Goal: Task Accomplishment & Management: Use online tool/utility

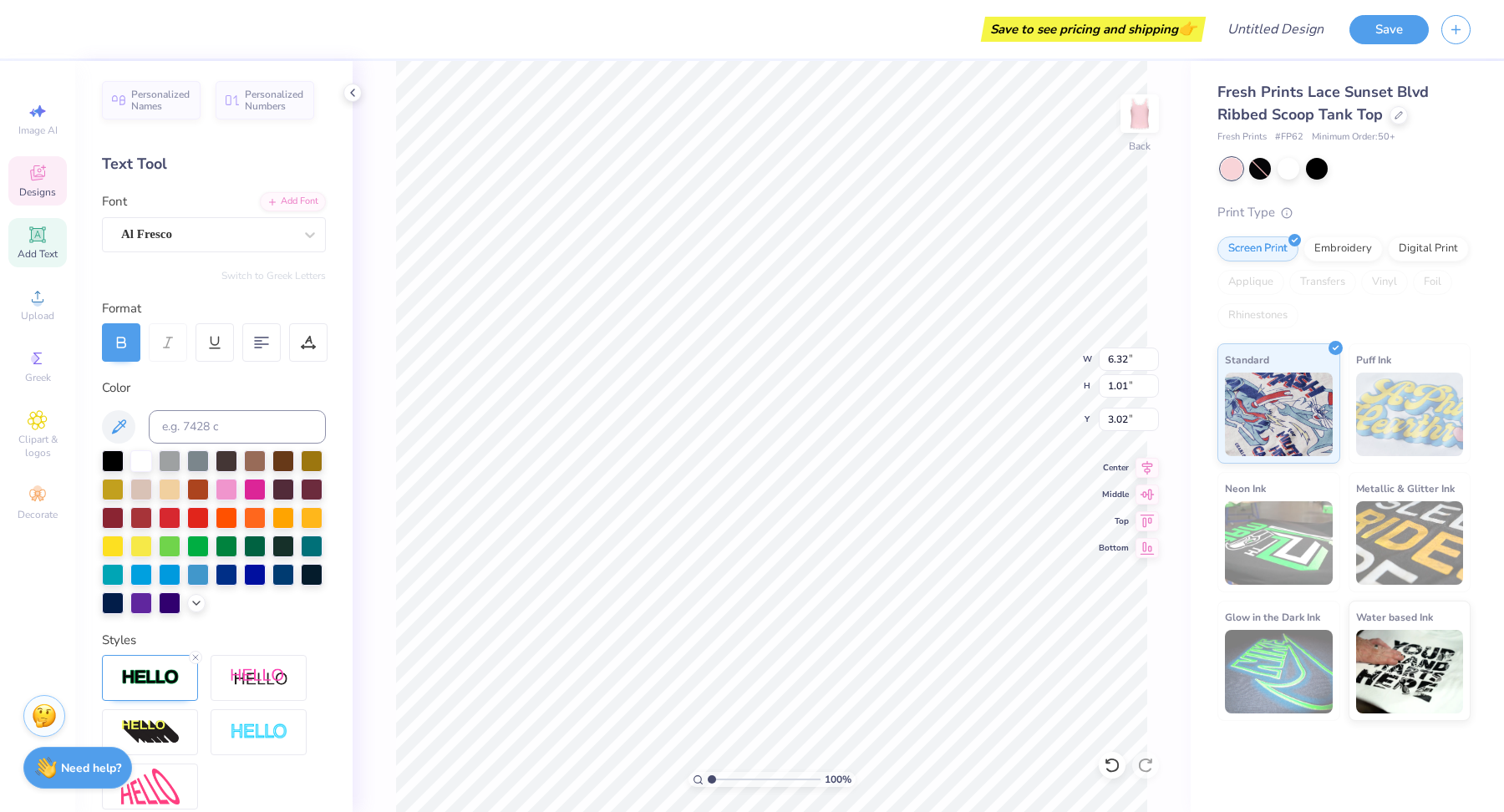
type textarea "A"
type textarea "[US_STATE] Sweethearts"
type input "1.79"
type input "0.39"
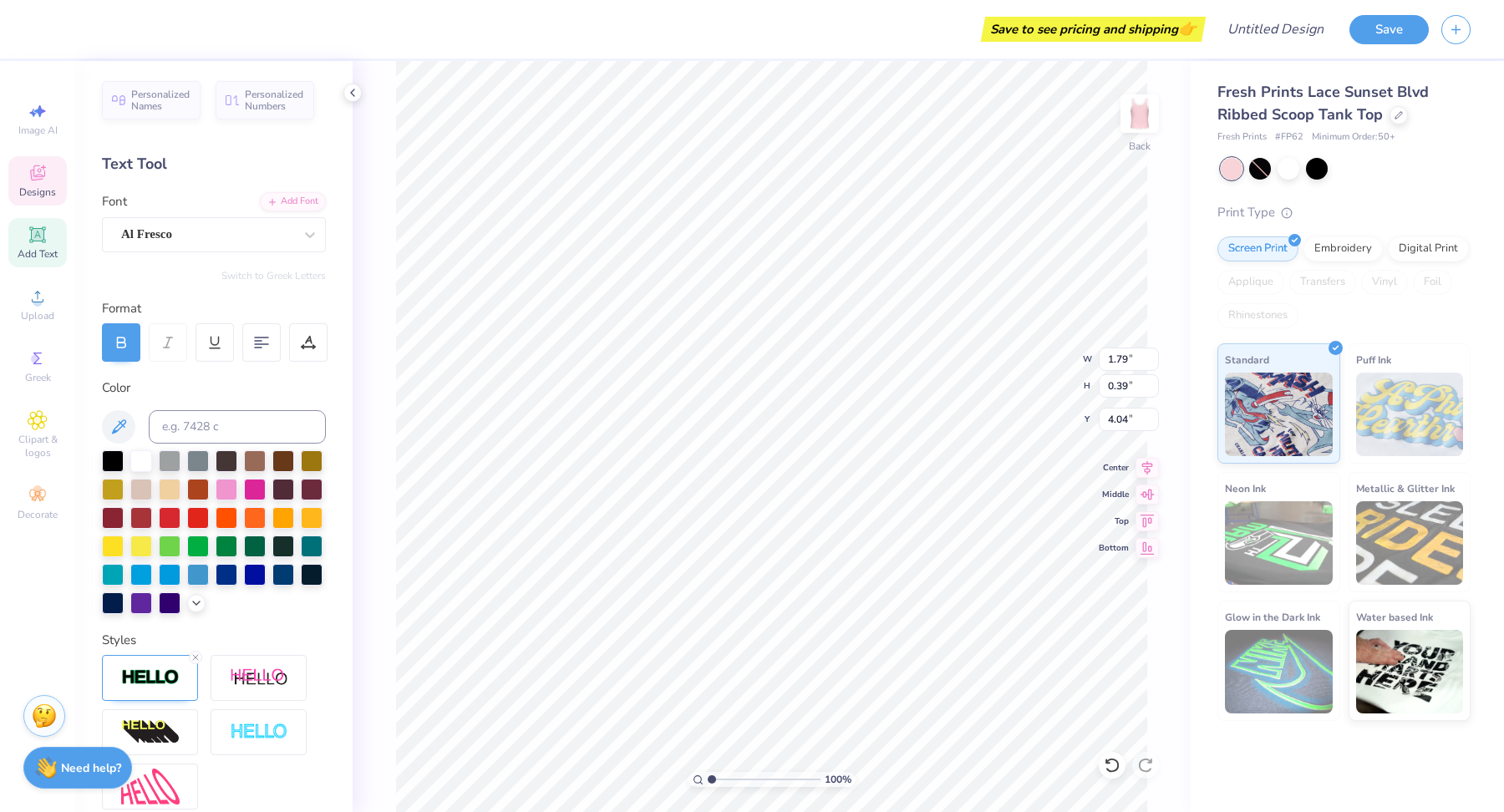
type input "4.04"
type textarea "est. 2025"
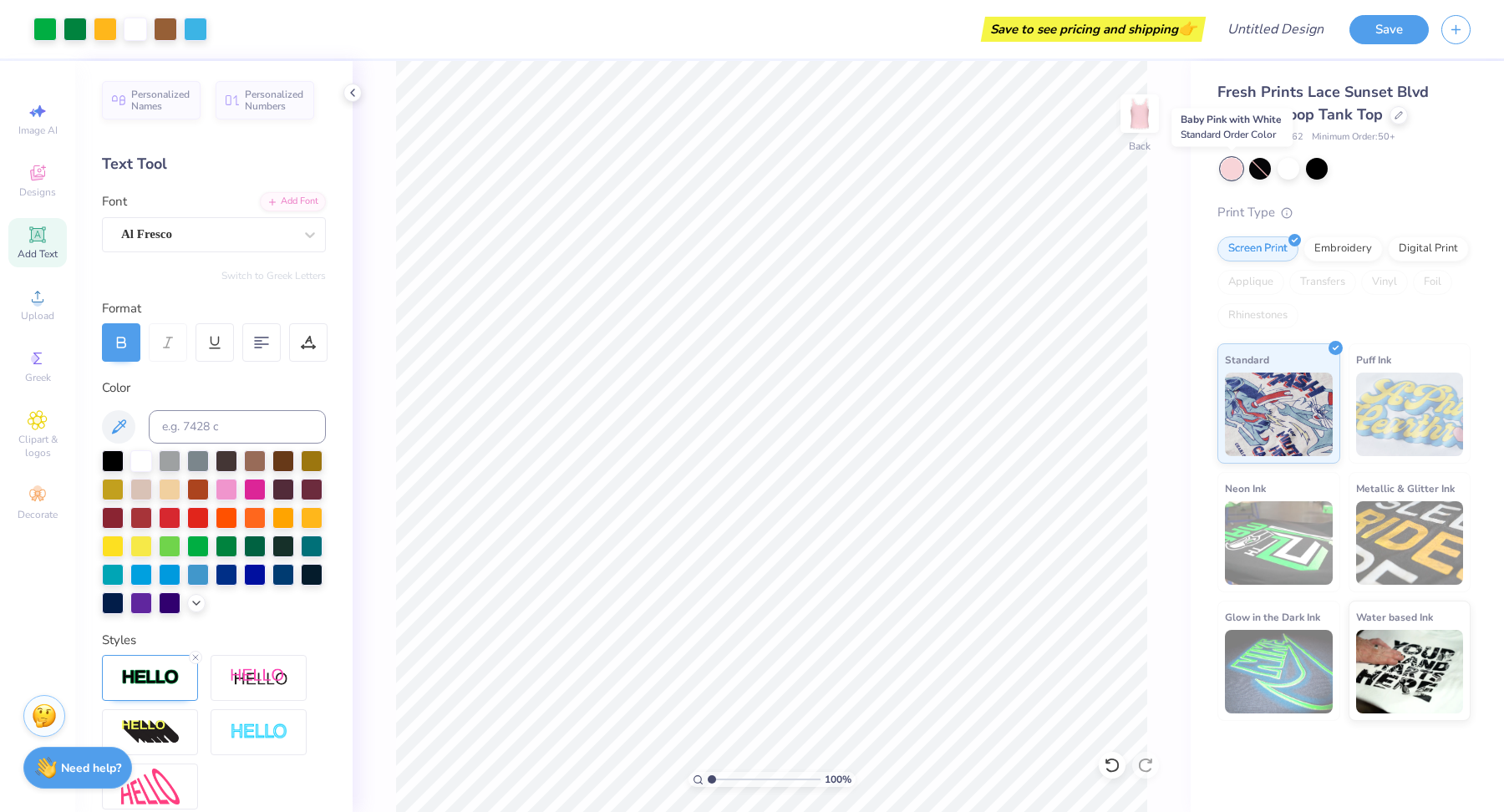
click at [1227, 159] on div at bounding box center [1232, 169] width 22 height 22
click at [1395, 115] on icon at bounding box center [1399, 114] width 8 height 8
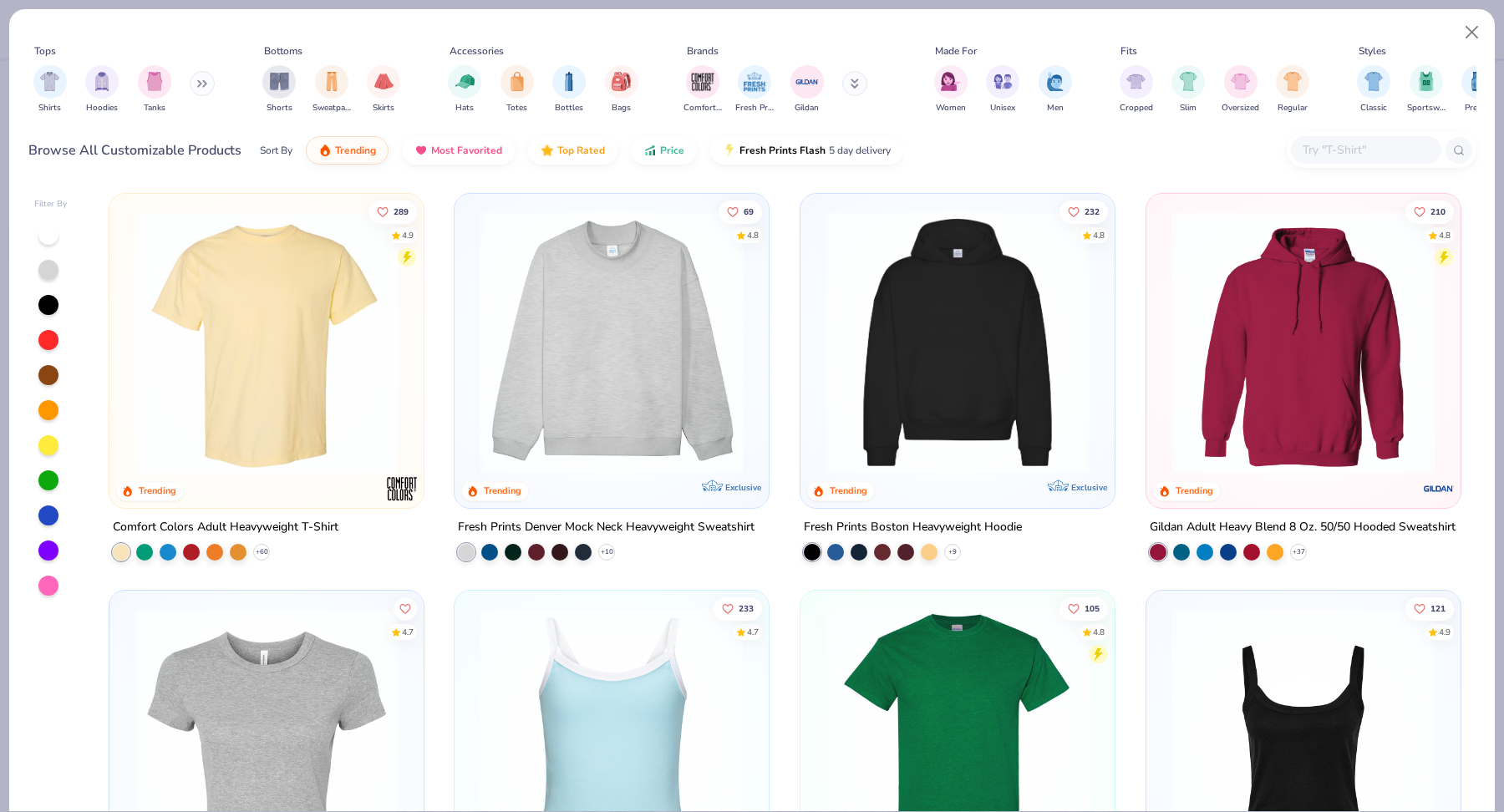
scroll to position [232, 0]
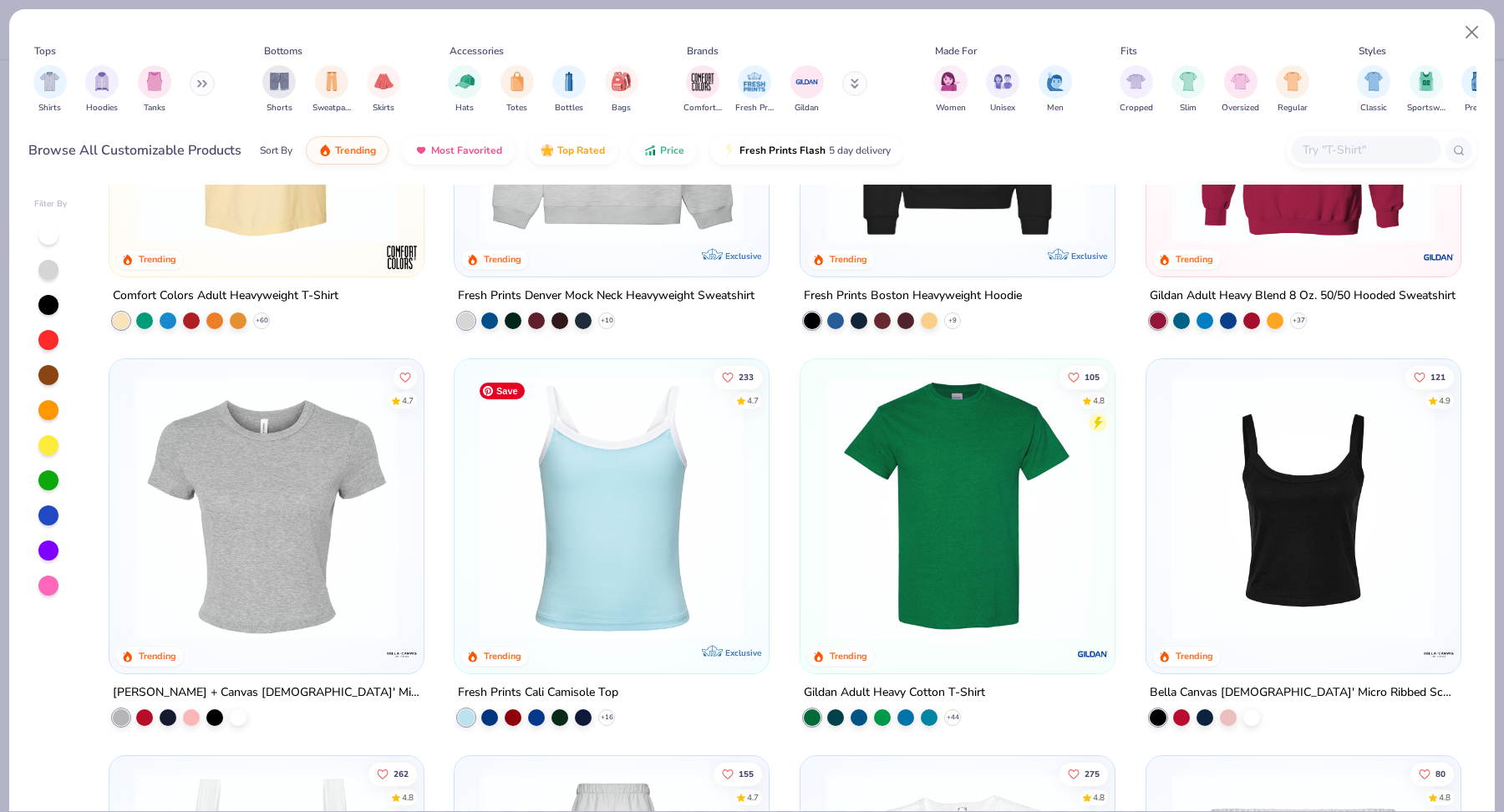
click at [600, 545] on img at bounding box center [611, 507] width 281 height 264
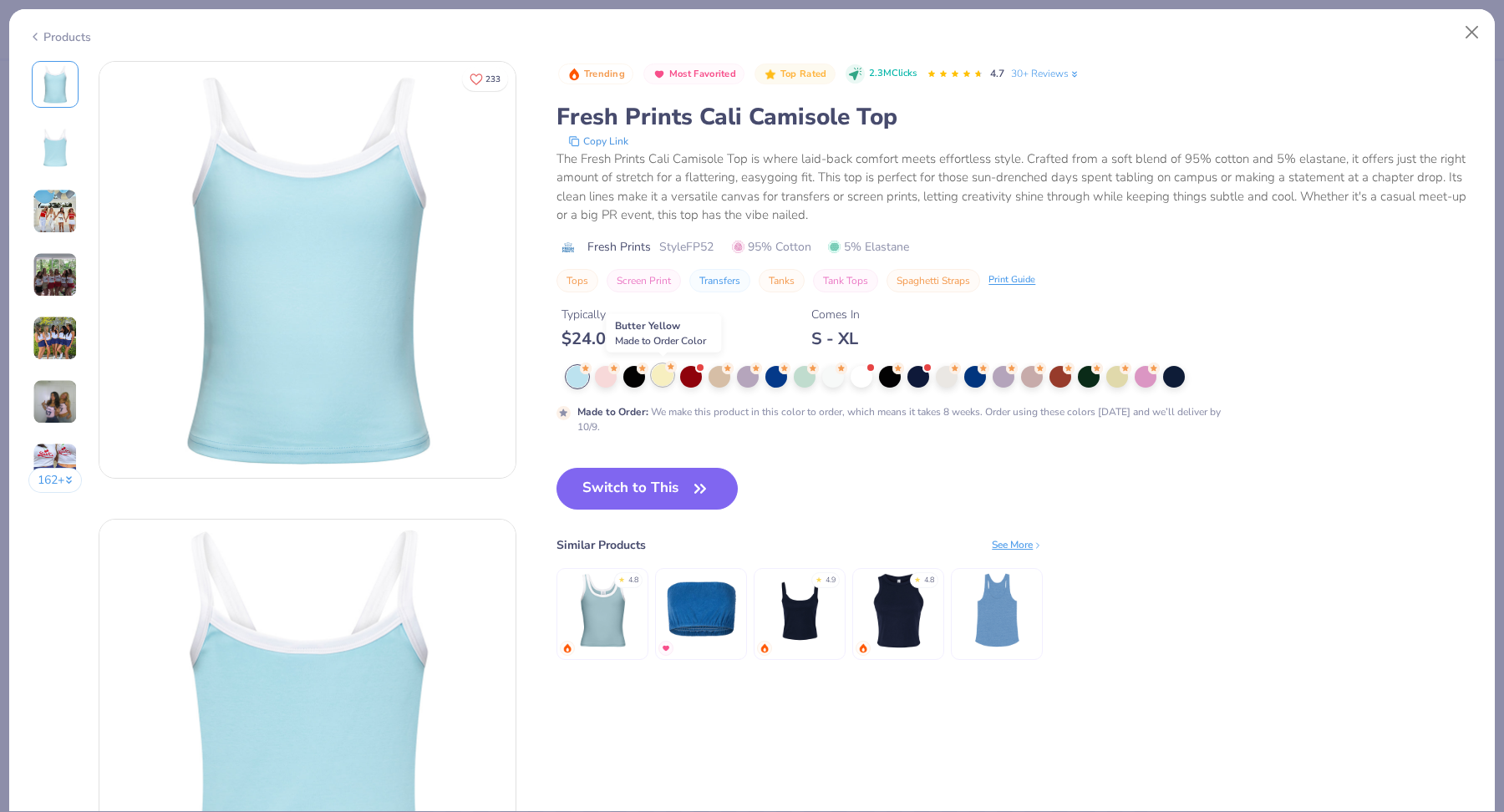
click at [671, 373] on div at bounding box center [663, 375] width 22 height 22
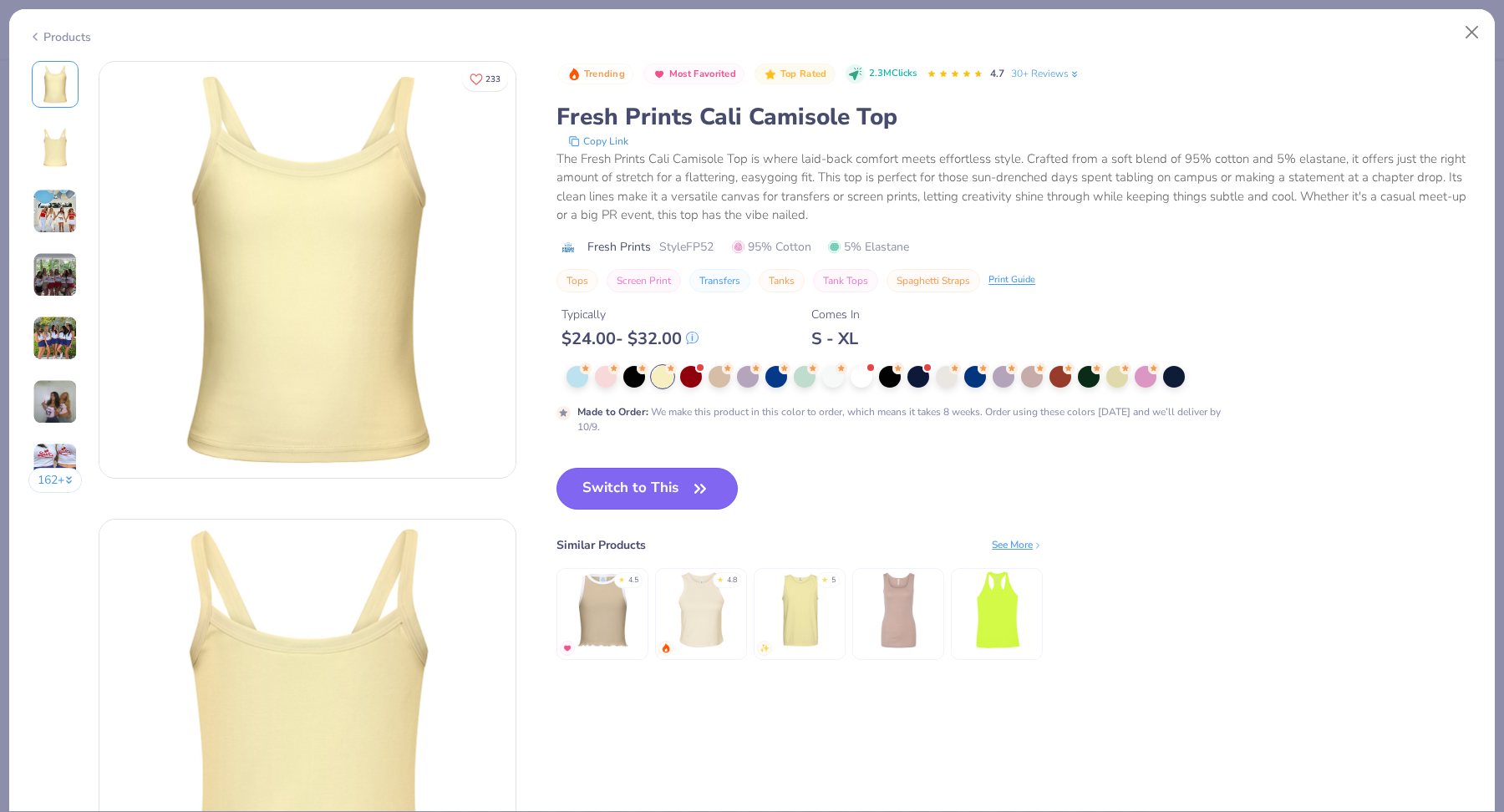
click at [648, 468] on button "Switch to This" at bounding box center [648, 488] width 182 height 42
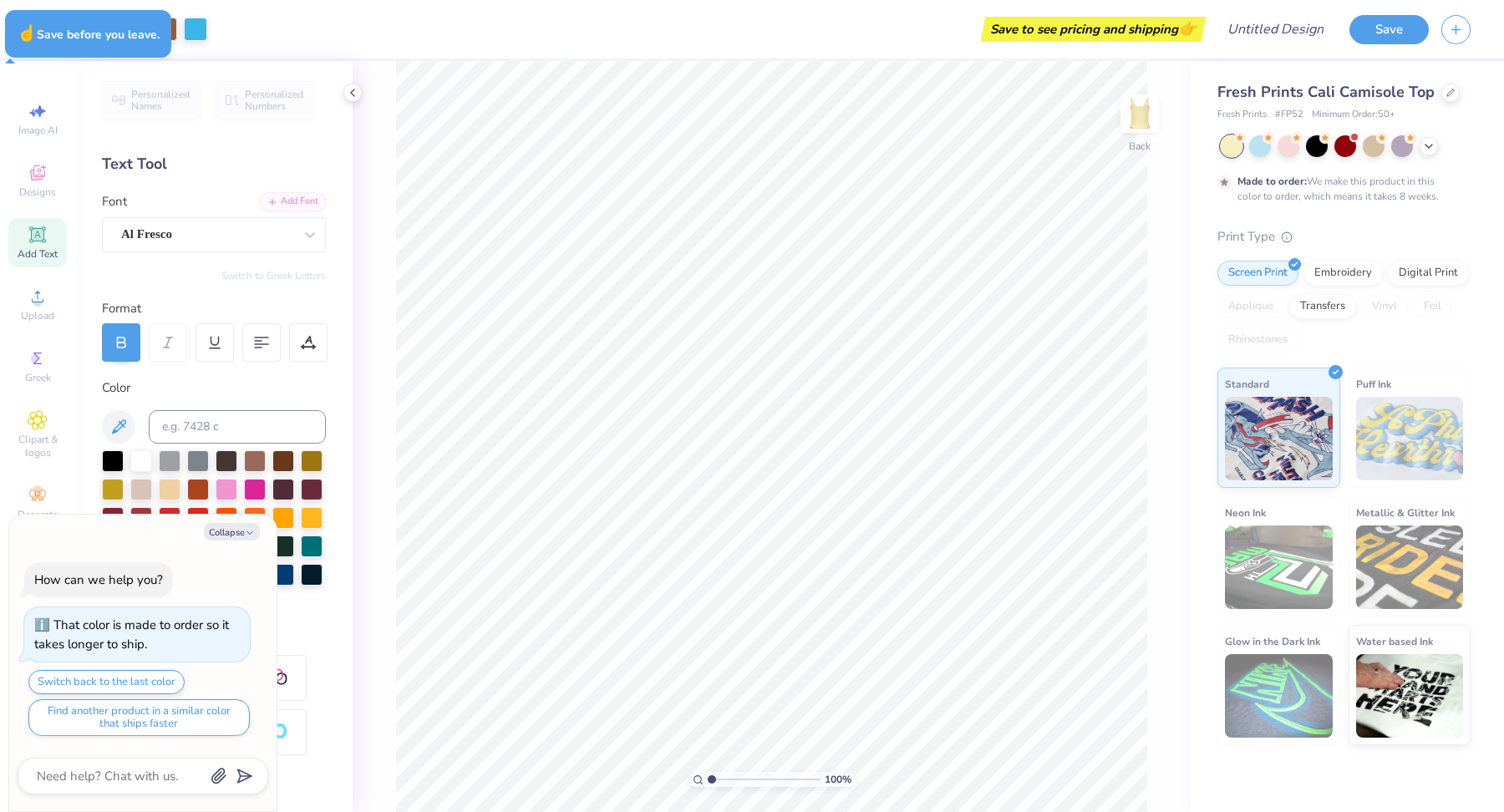
type textarea "x"
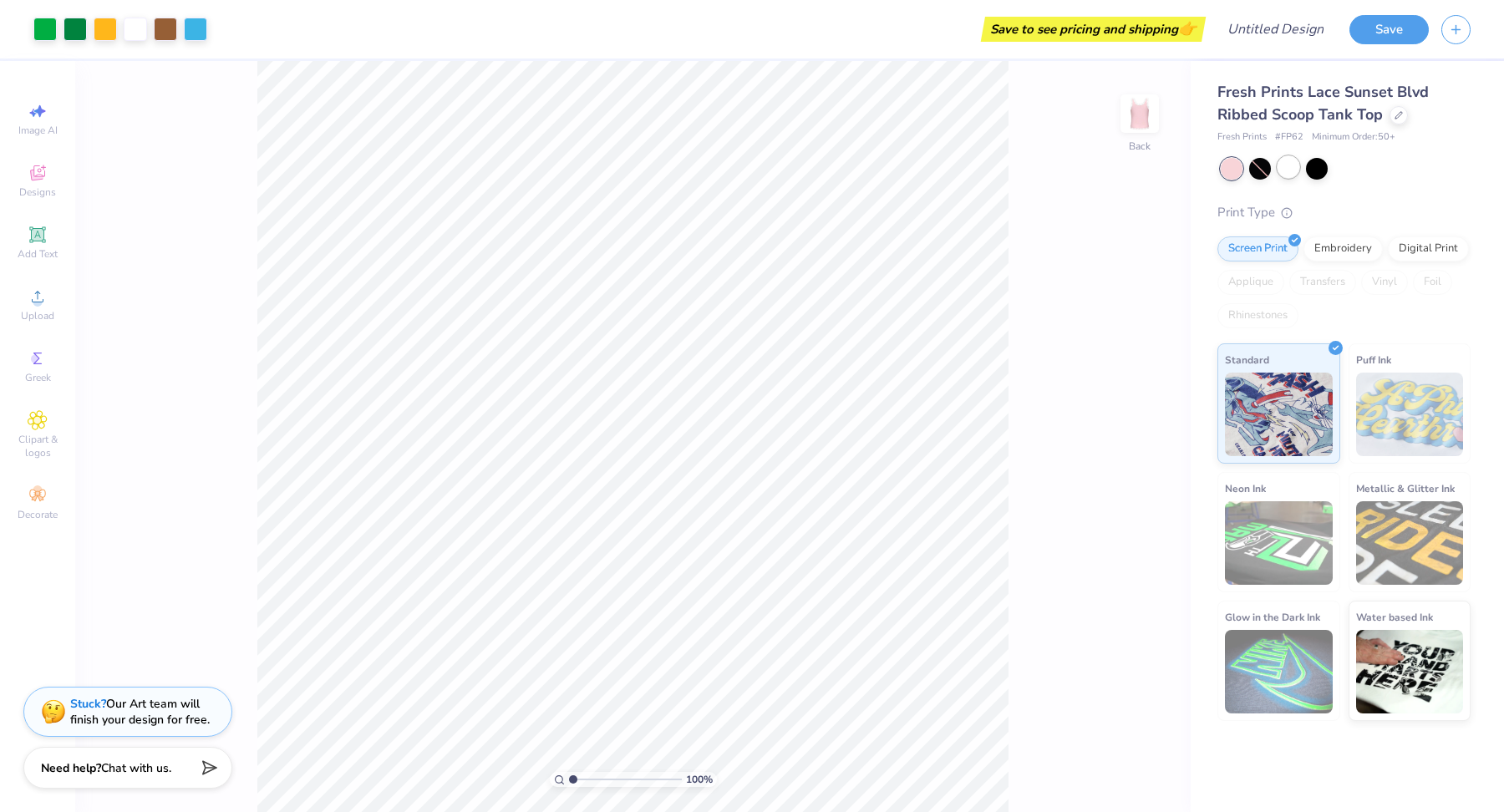
click at [1282, 166] on div at bounding box center [1288, 167] width 22 height 22
click at [1260, 168] on div at bounding box center [1260, 167] width 22 height 22
click at [103, 26] on div at bounding box center [105, 28] width 24 height 24
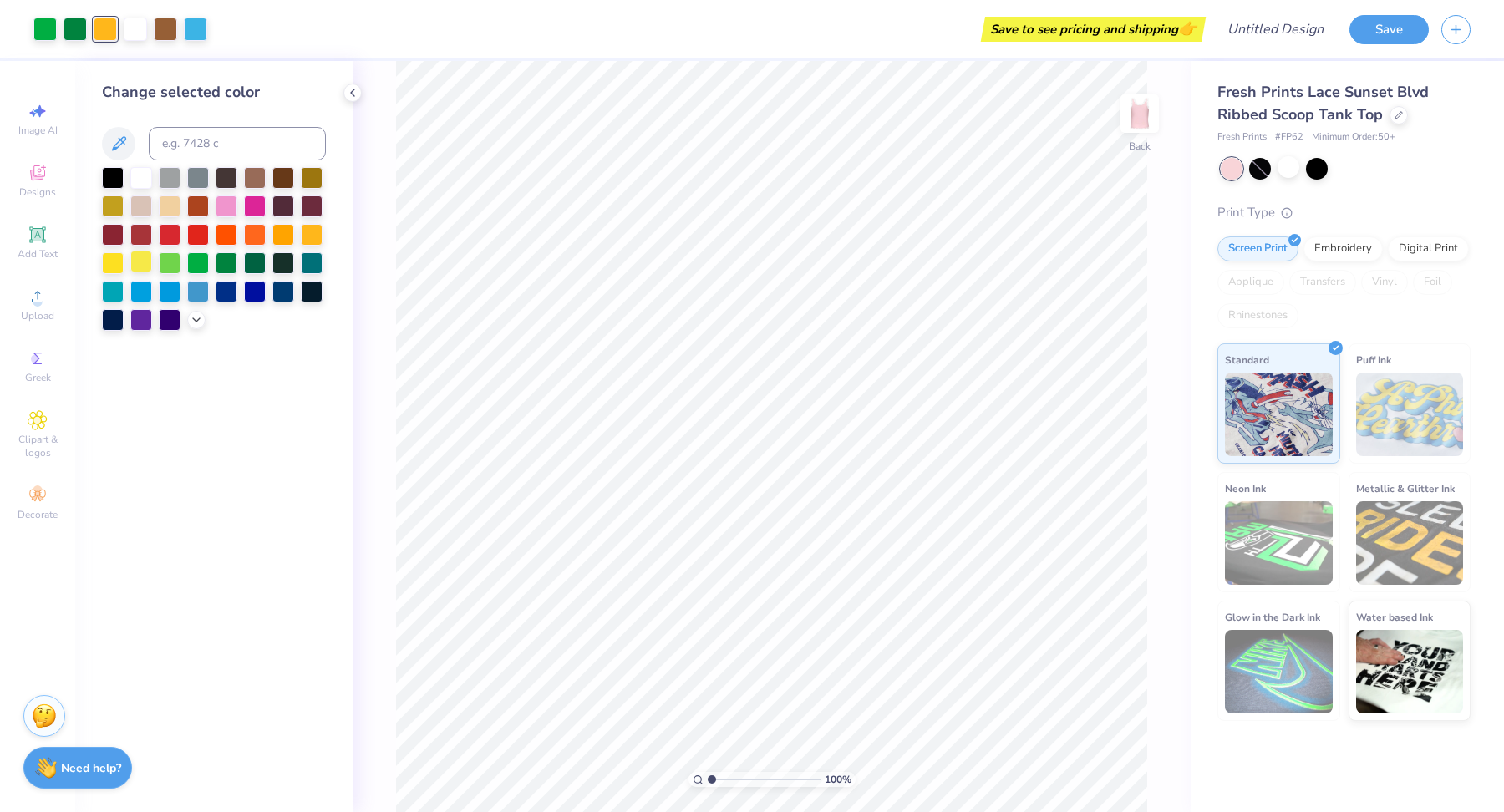
click at [141, 265] on div at bounding box center [142, 261] width 22 height 22
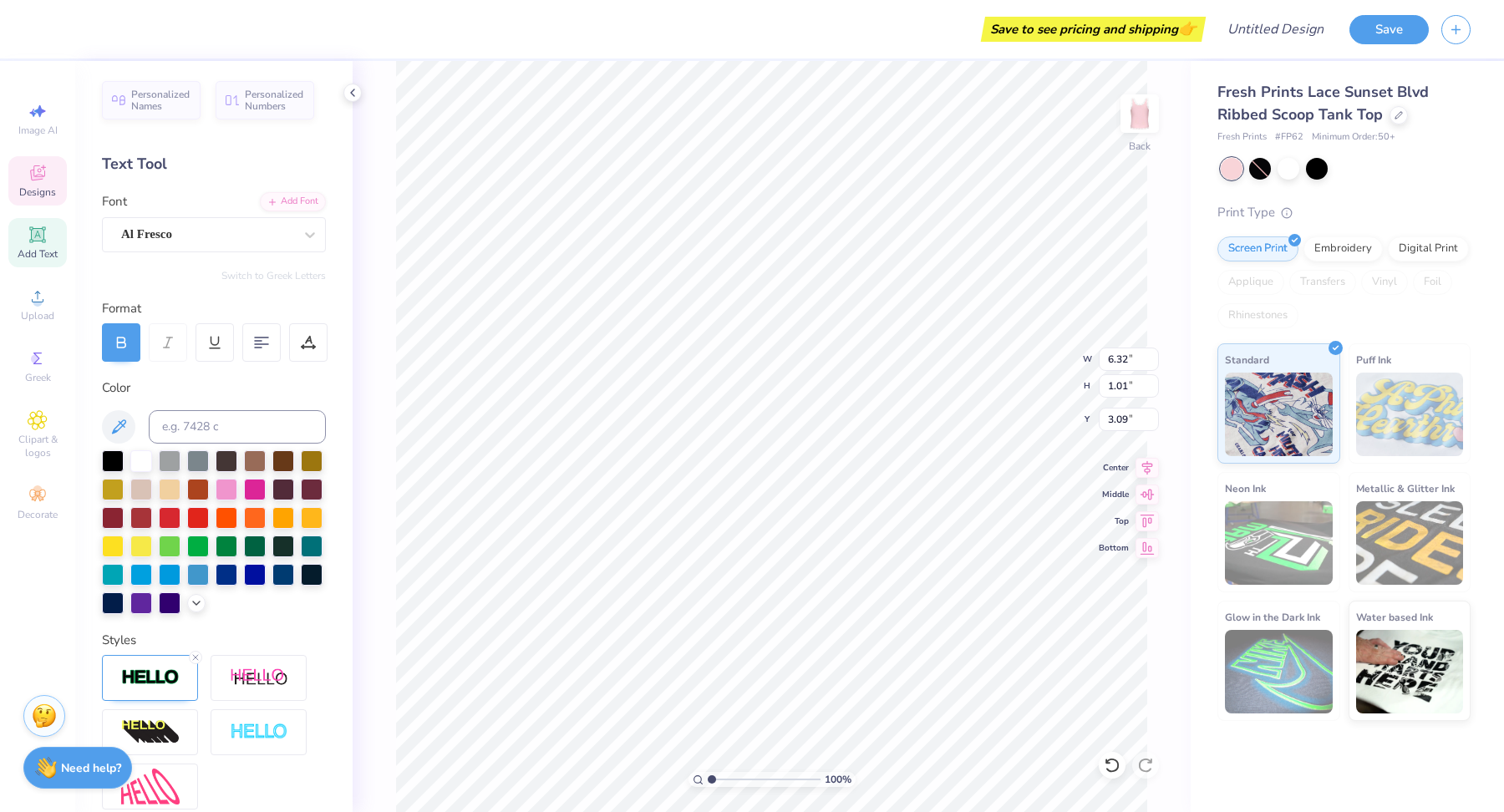
type textarea "A"
type textarea "[US_STATE] Sweethearts"
type input "1.79"
type input "0.39"
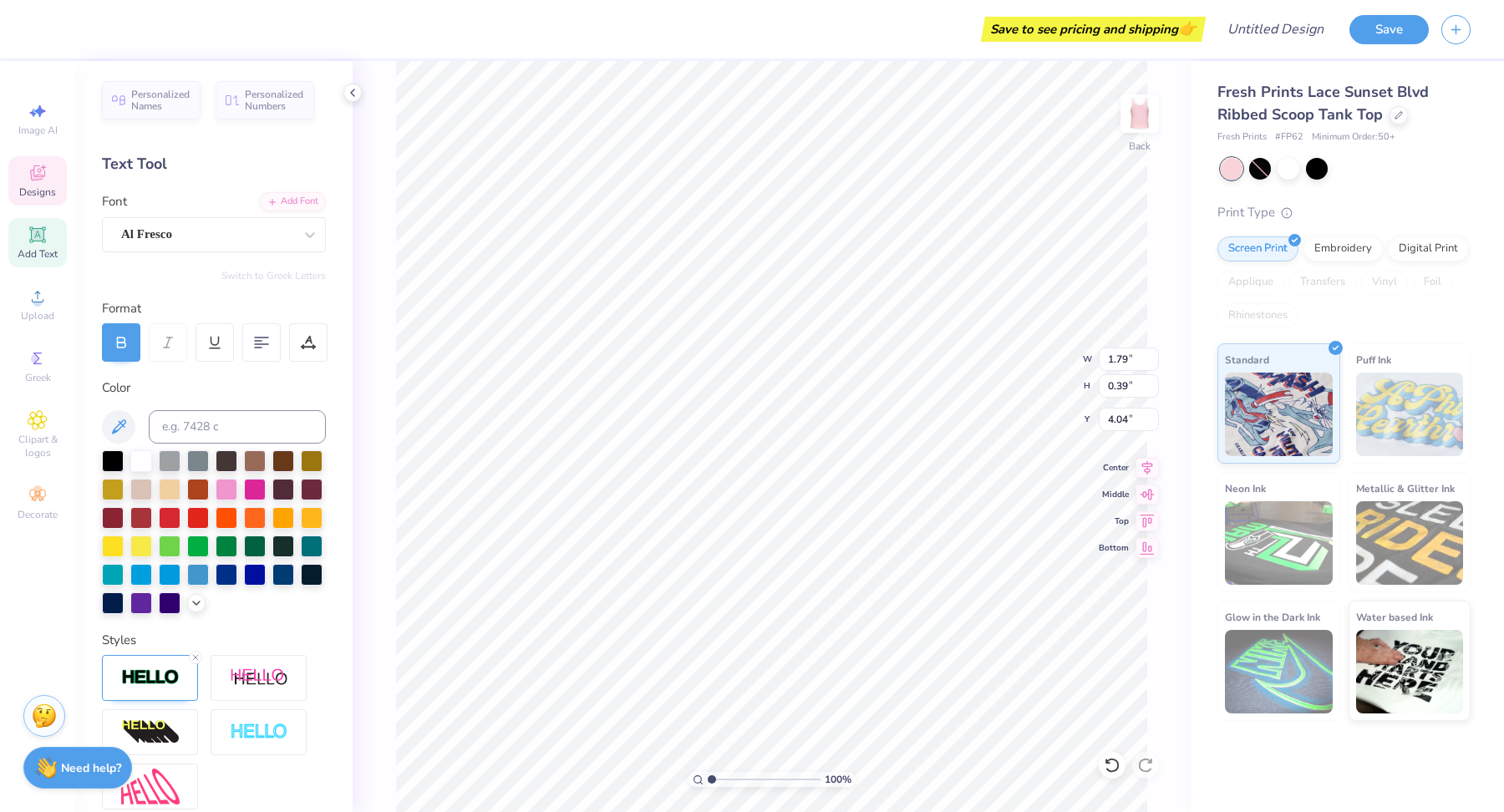
type input "4.04"
type textarea "est. 2025"
click at [1429, 166] on div at bounding box center [1345, 169] width 250 height 22
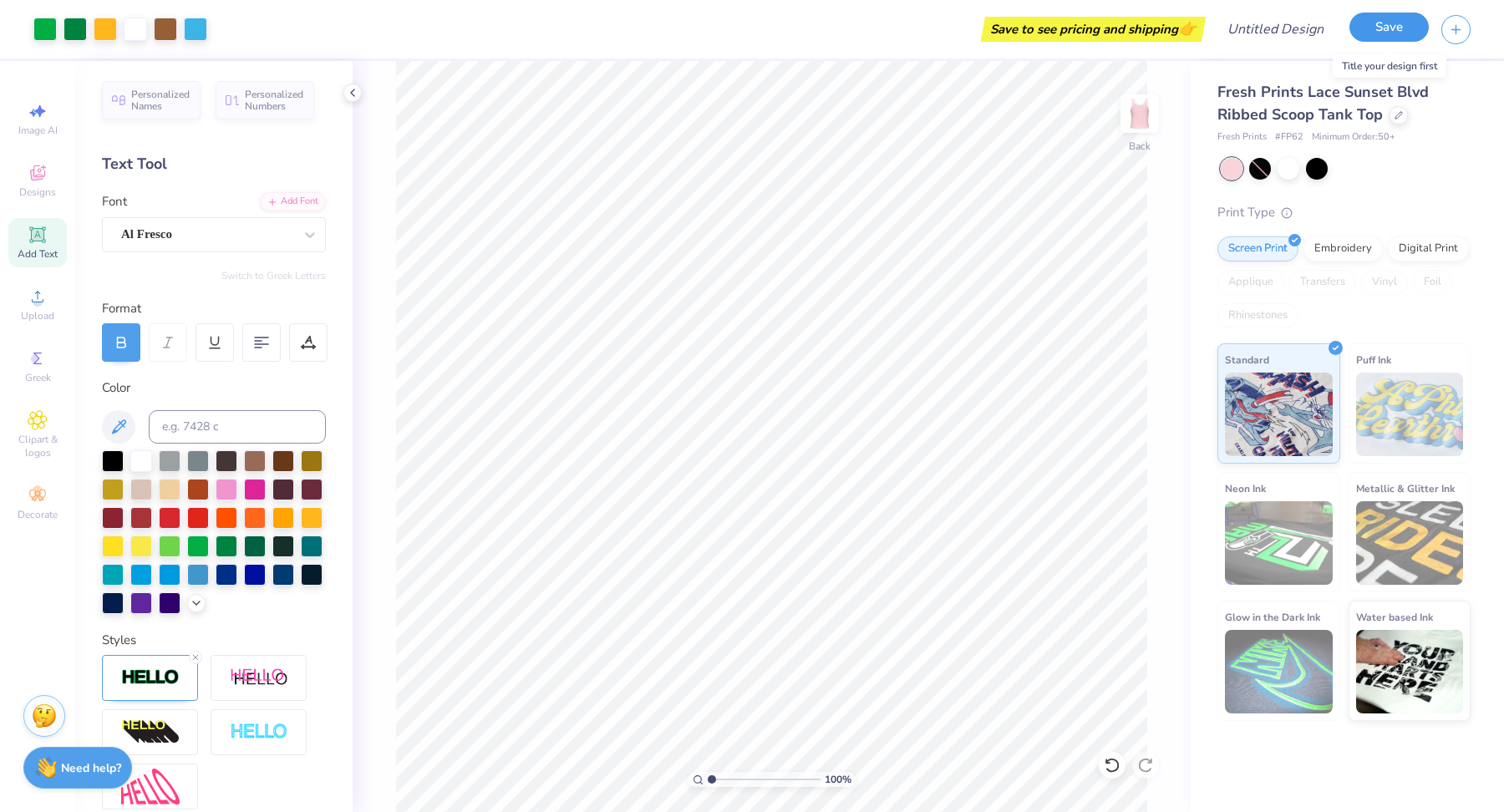
click at [1389, 27] on button "Save" at bounding box center [1389, 27] width 80 height 29
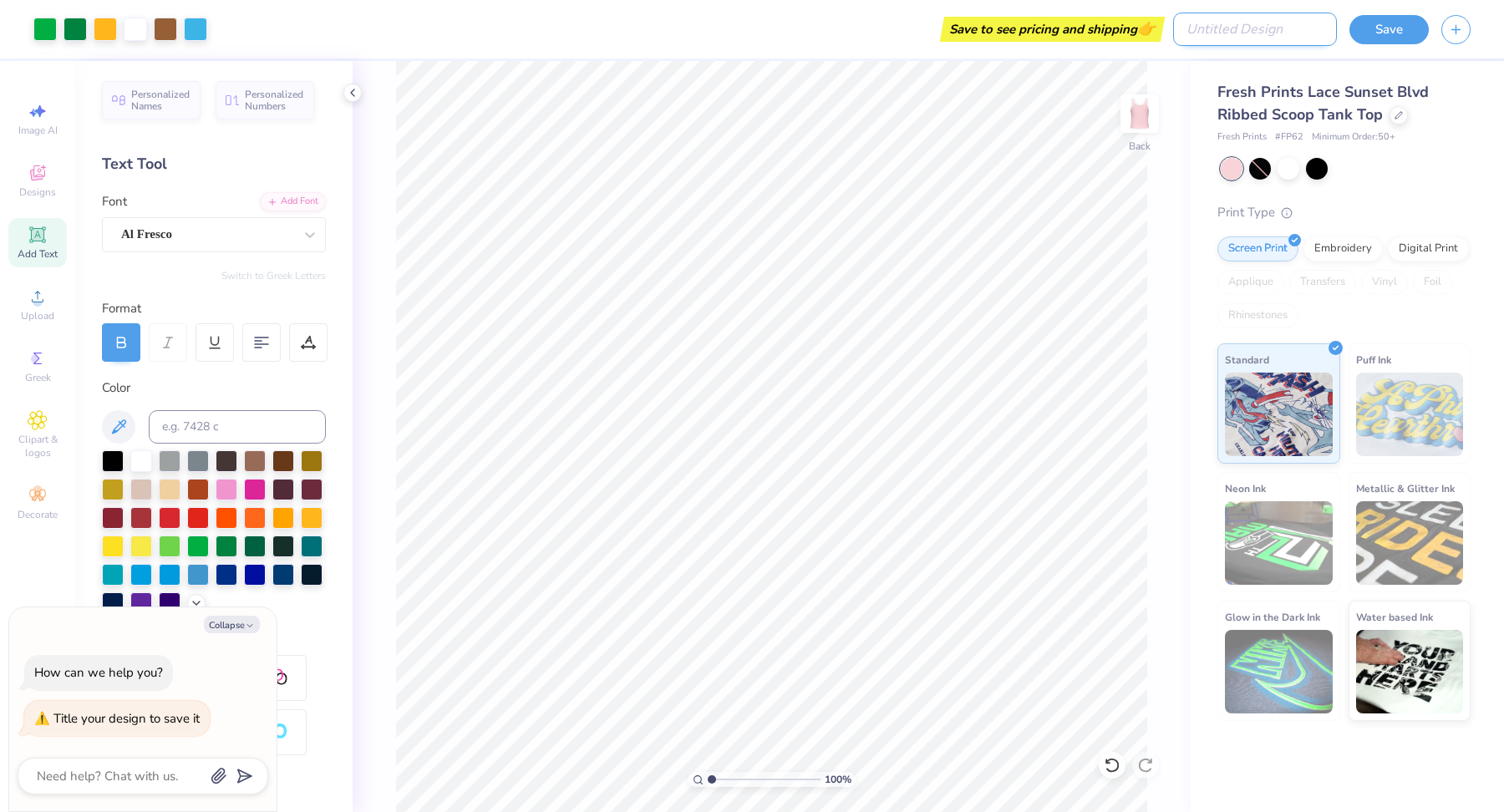
type textarea "x"
click at [1280, 31] on input "Design Title" at bounding box center [1254, 29] width 164 height 33
type input "r"
type textarea "x"
type input "re"
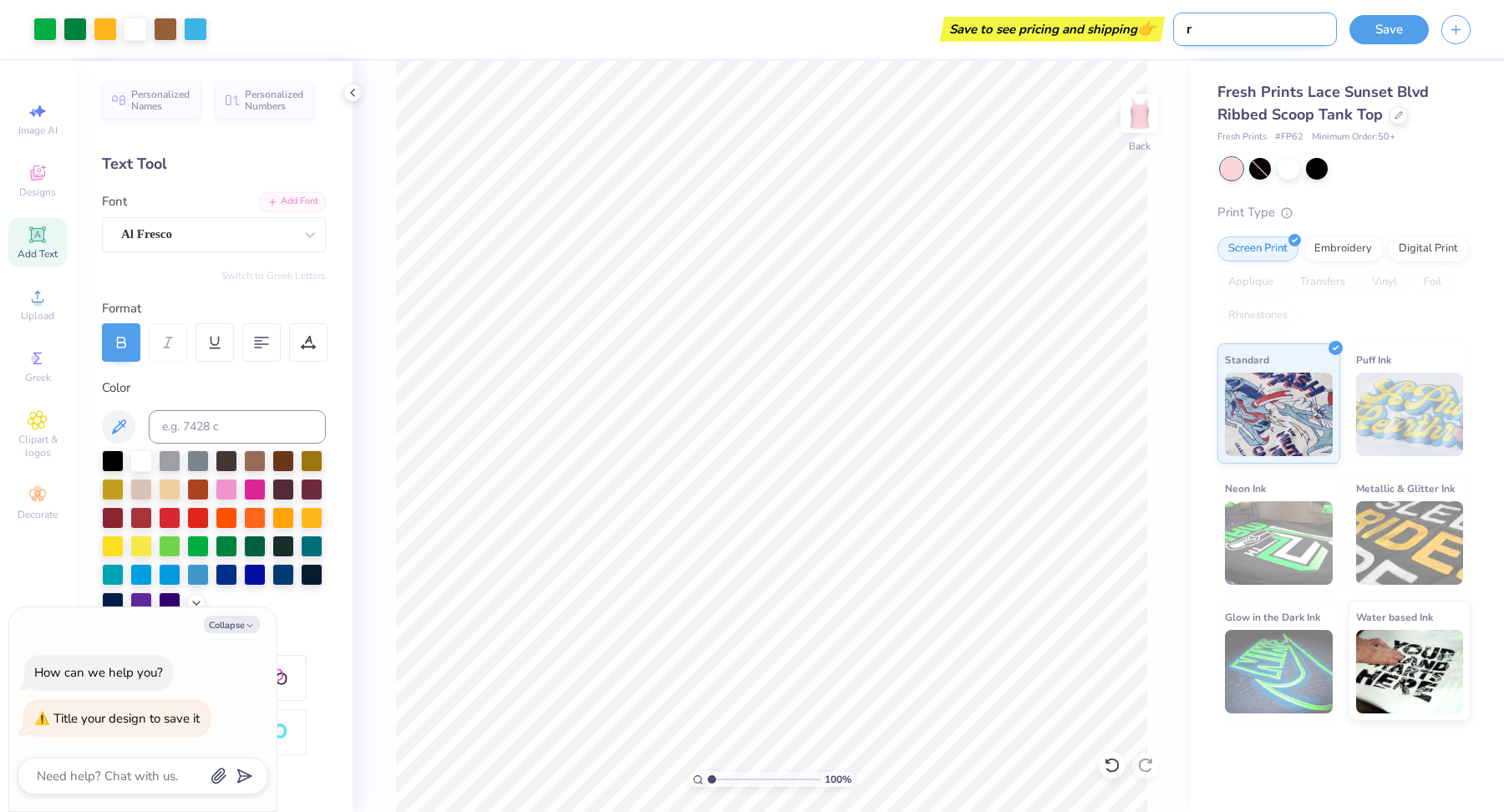
type textarea "x"
type input "rec"
type textarea "x"
type input "recr"
type textarea "x"
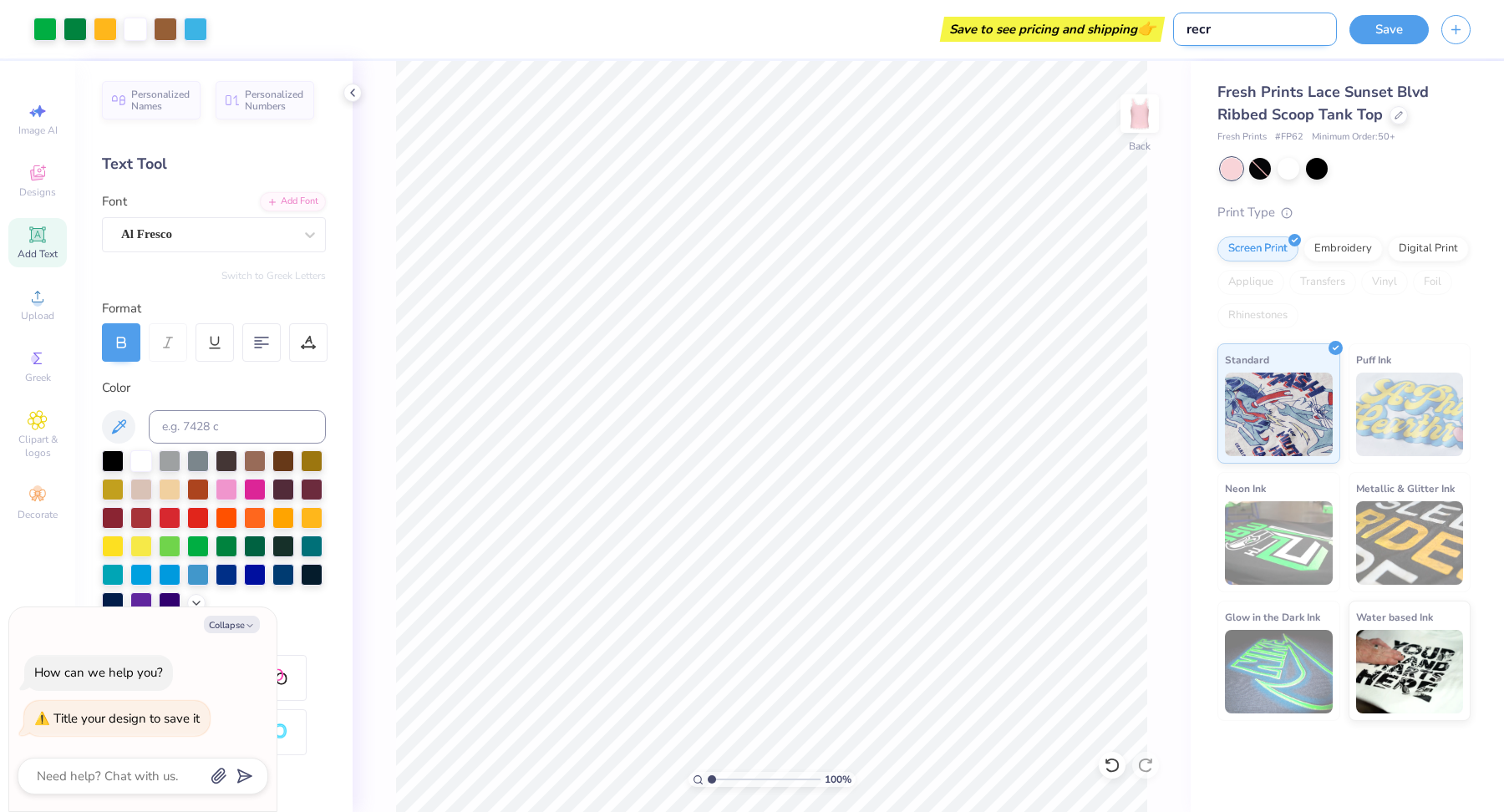
type input "recru"
type textarea "x"
type input "recrui"
type textarea "x"
type input "recruit"
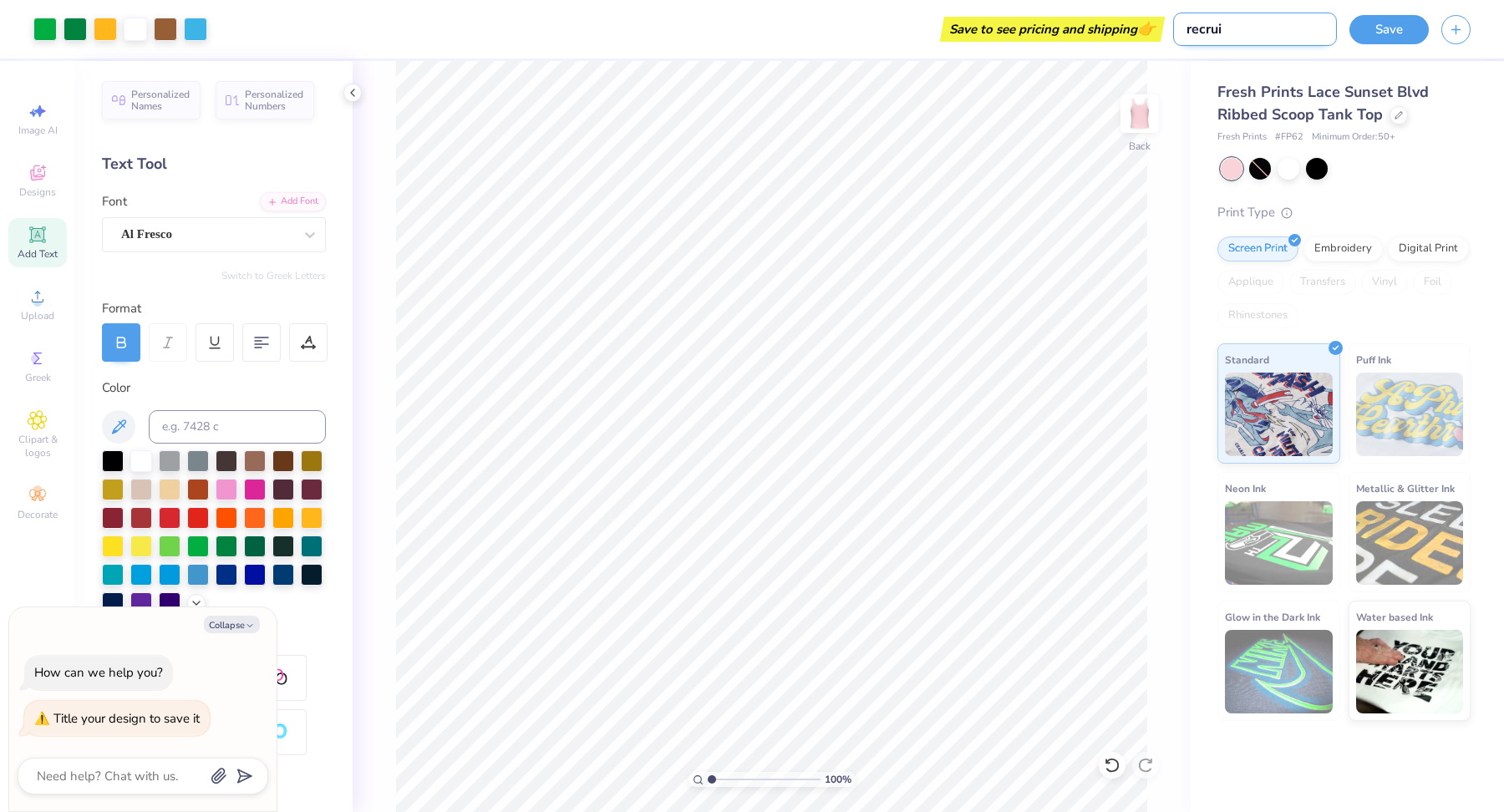
type textarea "x"
type input "recruitm"
type textarea "x"
type input "recruitme"
type textarea "x"
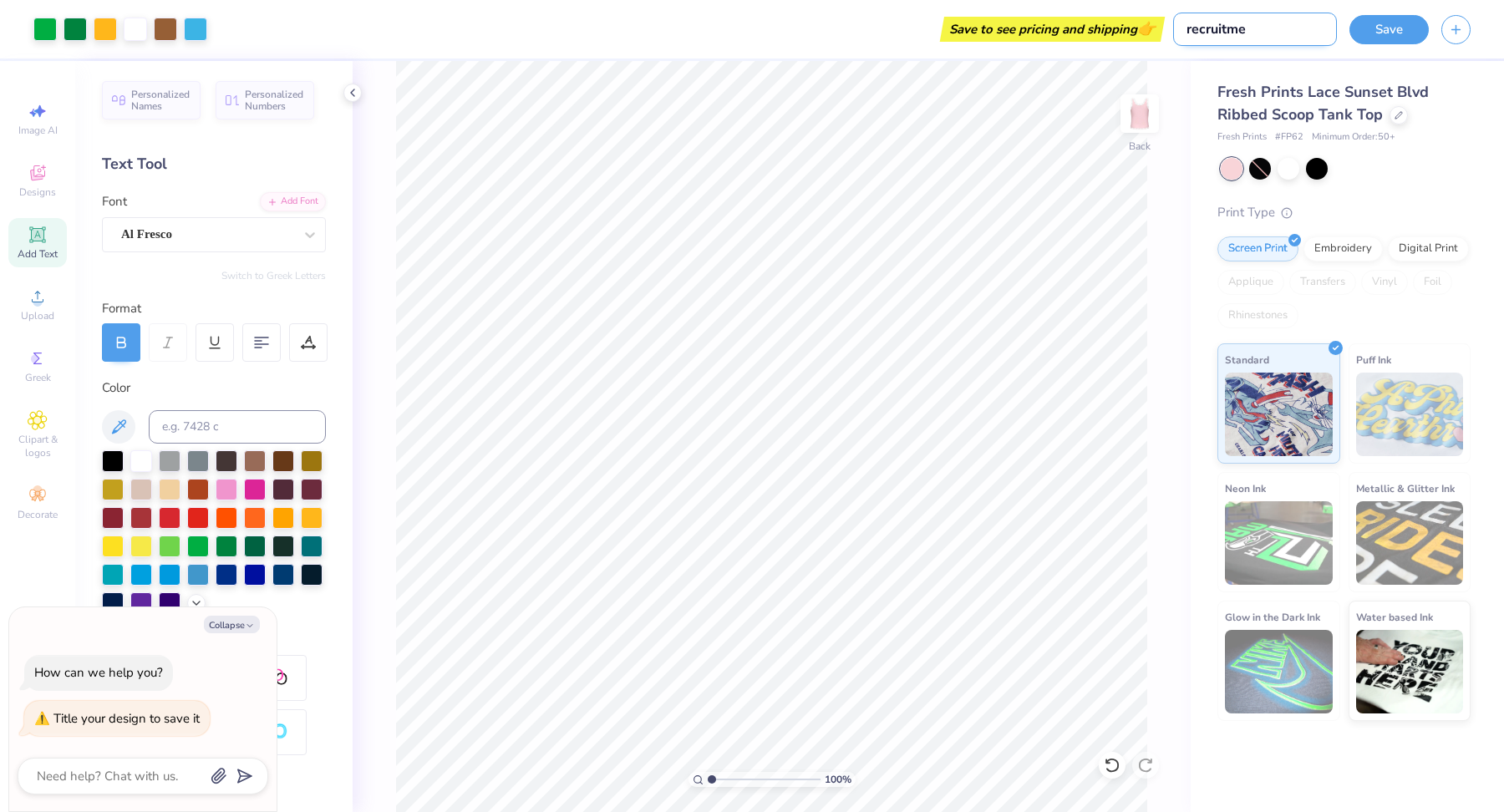
type input "recruitmen"
type textarea "x"
type input "recruitment"
type textarea "x"
type input "recruitment"
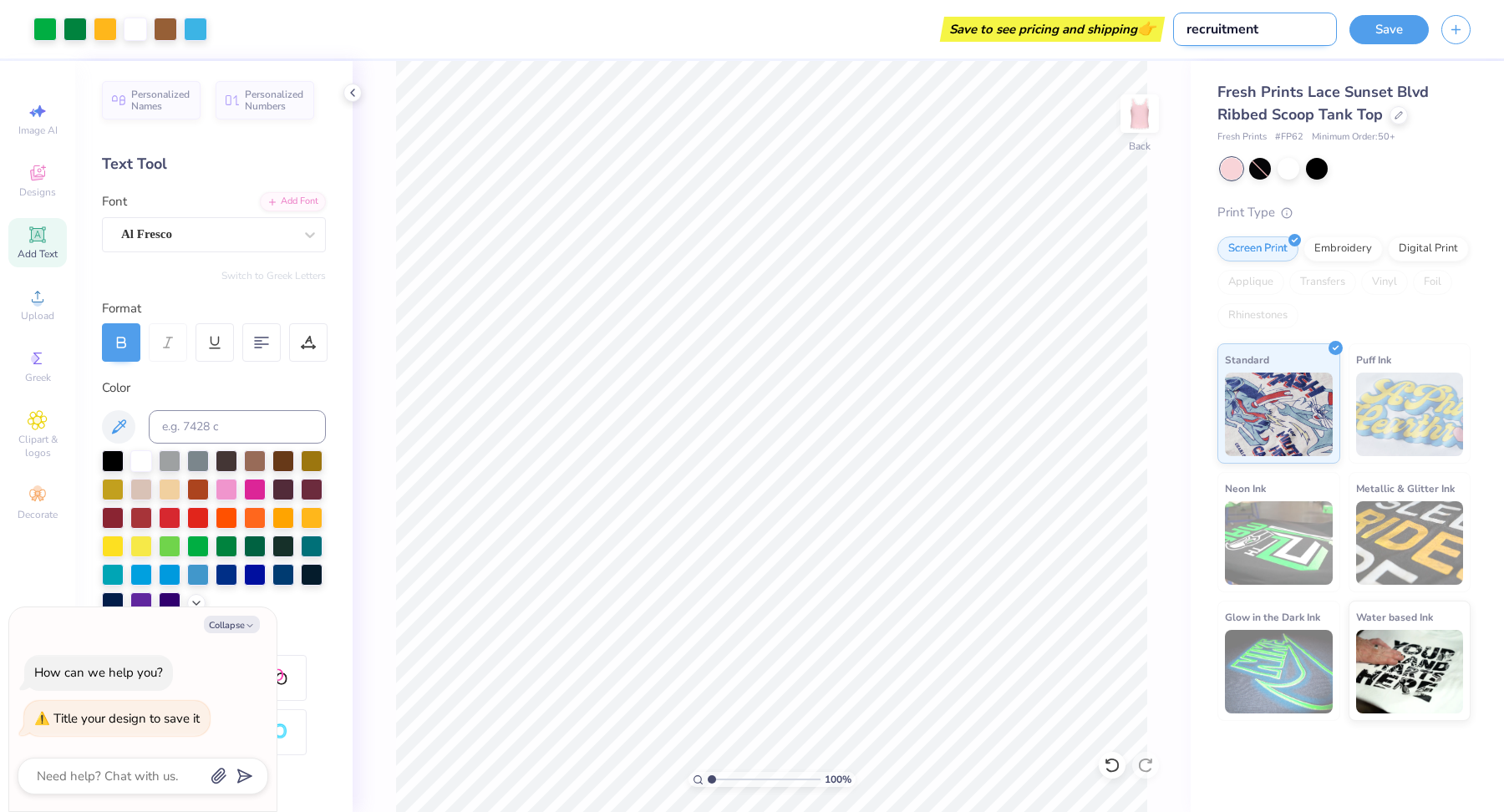
type textarea "x"
type input "recruitment a"
type textarea "x"
type input "recruitment ac"
type textarea "x"
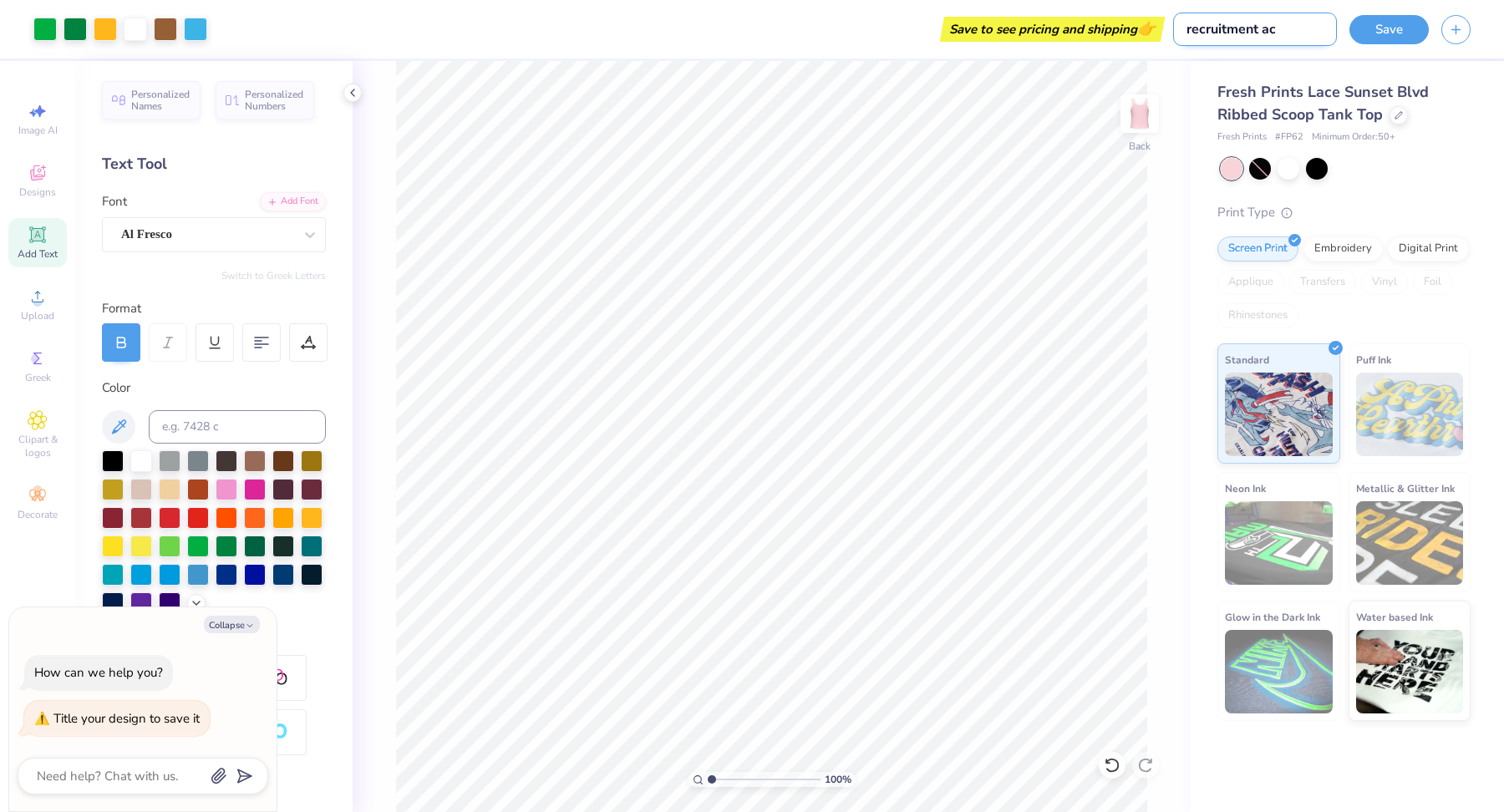
type input "recruitment act"
type textarea "x"
type input "recruitment acti"
type textarea "x"
type input "recruitment activ"
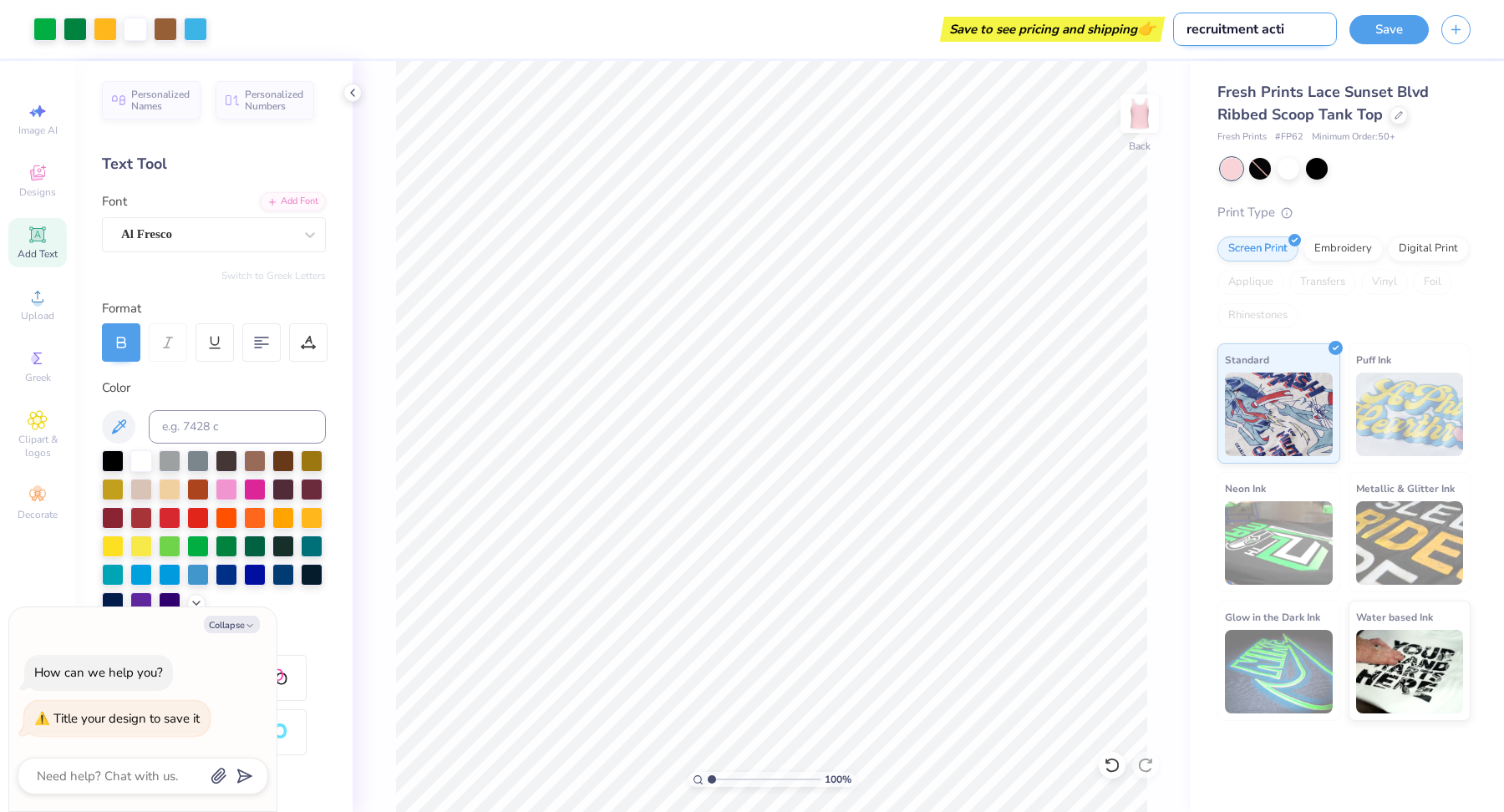
type textarea "x"
type input "recruitment active"
type textarea "x"
type input "recruitment active"
type textarea "x"
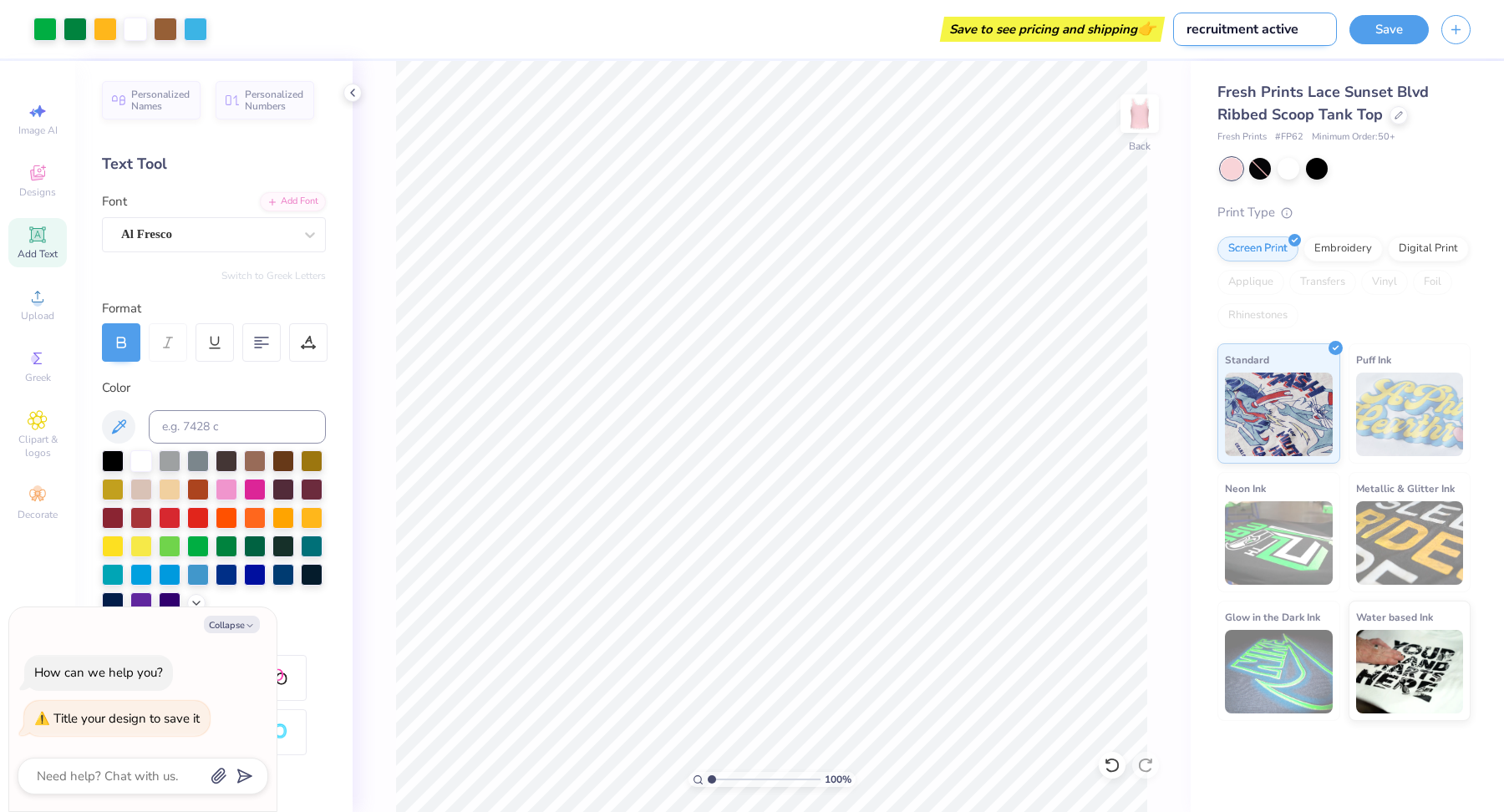
type input "recruitment active t"
type textarea "x"
type input "recruitment active ta"
type textarea "x"
type input "recruitment active tan"
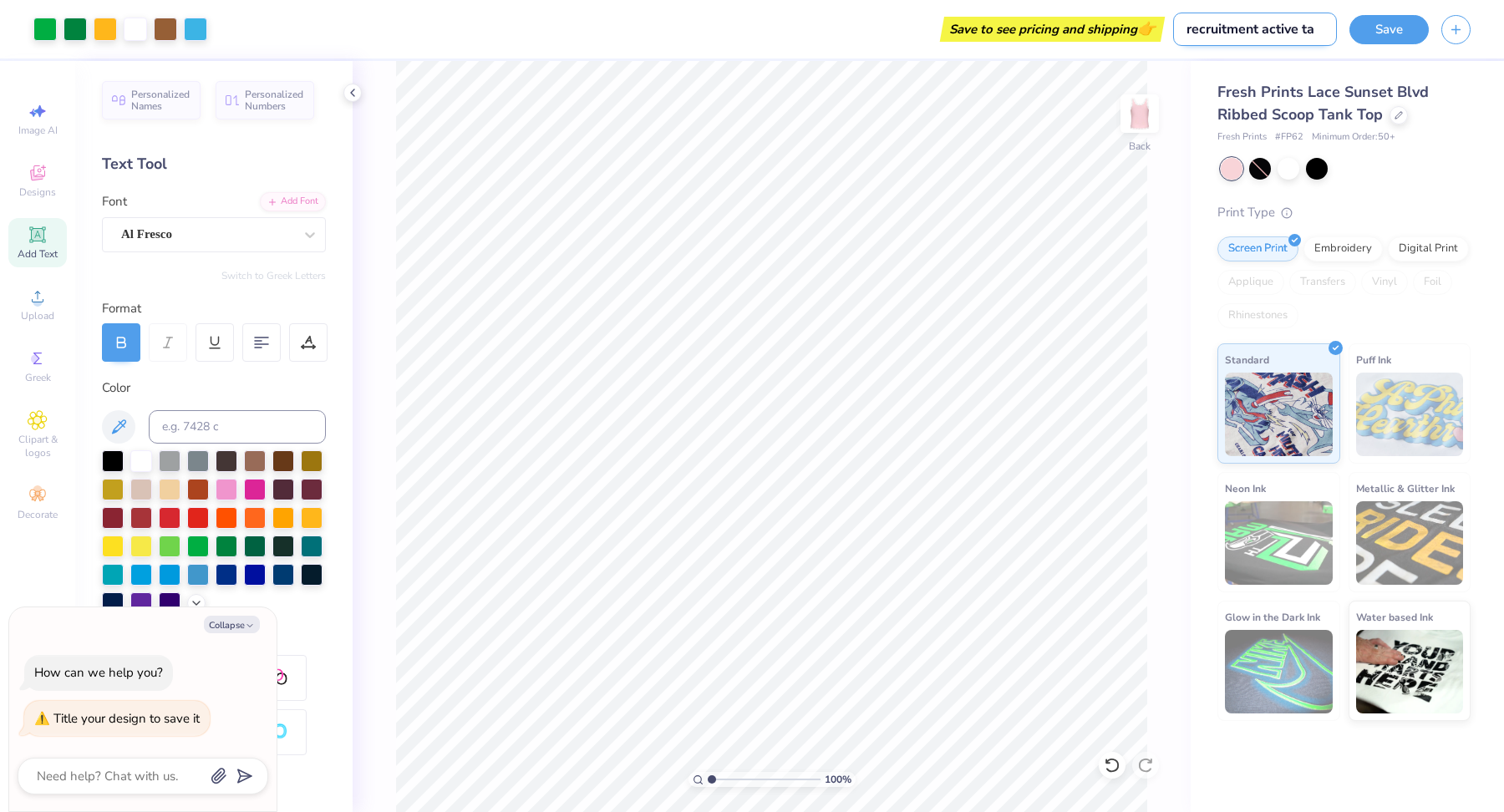
type textarea "x"
type input "recruitment active tank"
type textarea "x"
type input "recruitment active tank"
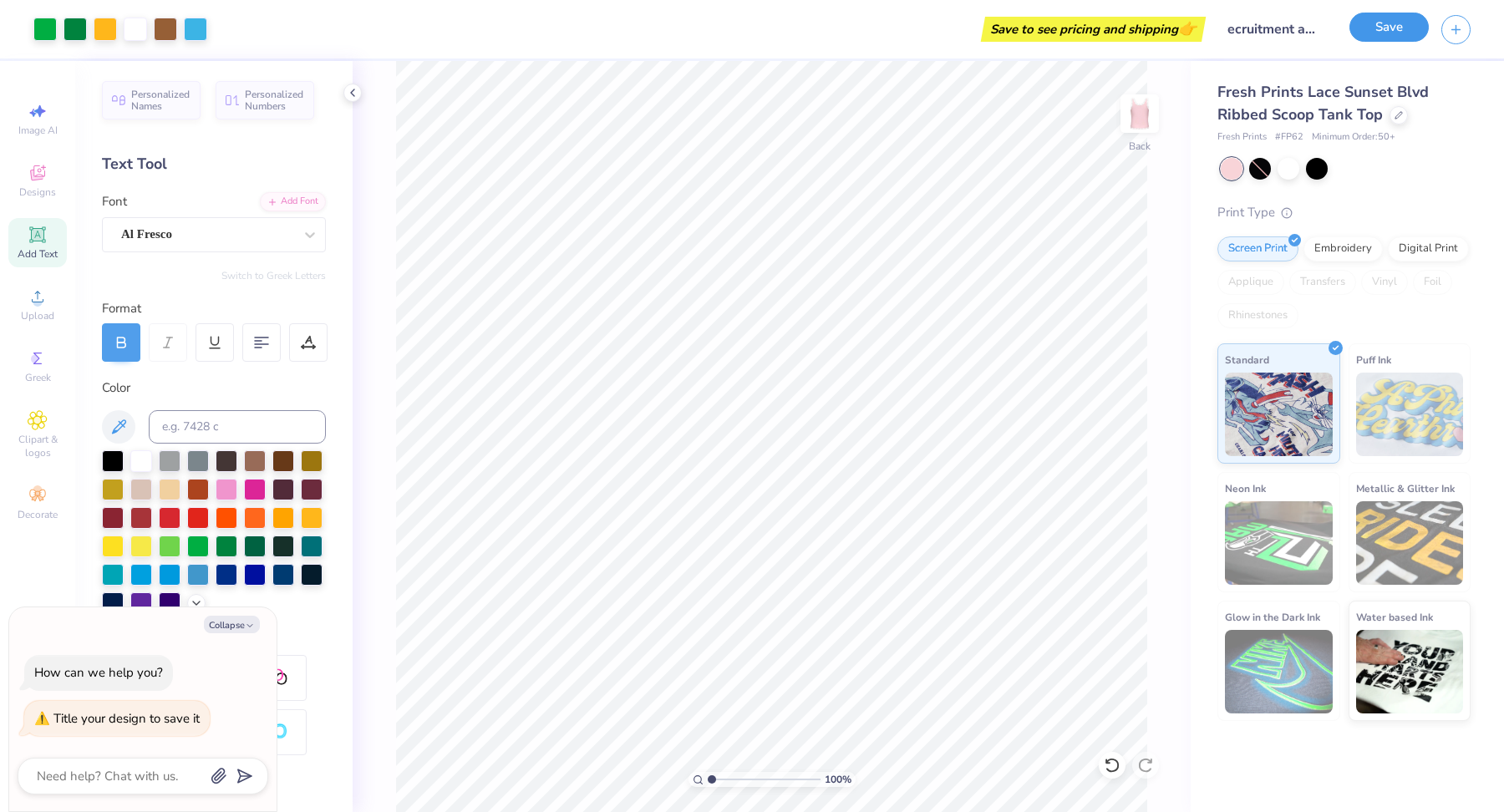
scroll to position [0, 0]
click at [1396, 30] on button "Save" at bounding box center [1389, 27] width 80 height 29
type textarea "x"
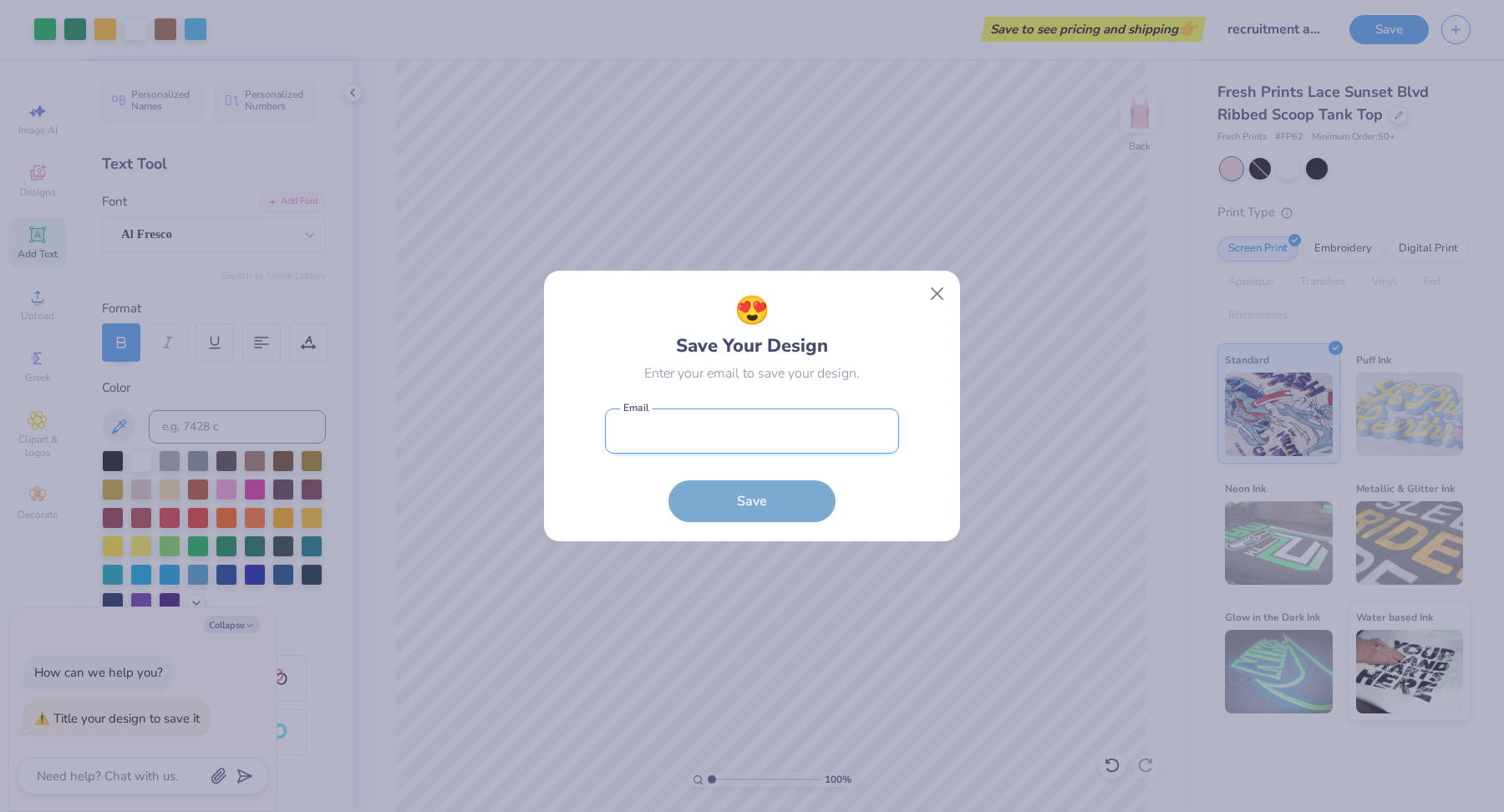
click at [772, 431] on input "email" at bounding box center [752, 431] width 295 height 46
type input "ariafmerchant@gmail.com"
click at [745, 504] on button "Save" at bounding box center [752, 496] width 167 height 42
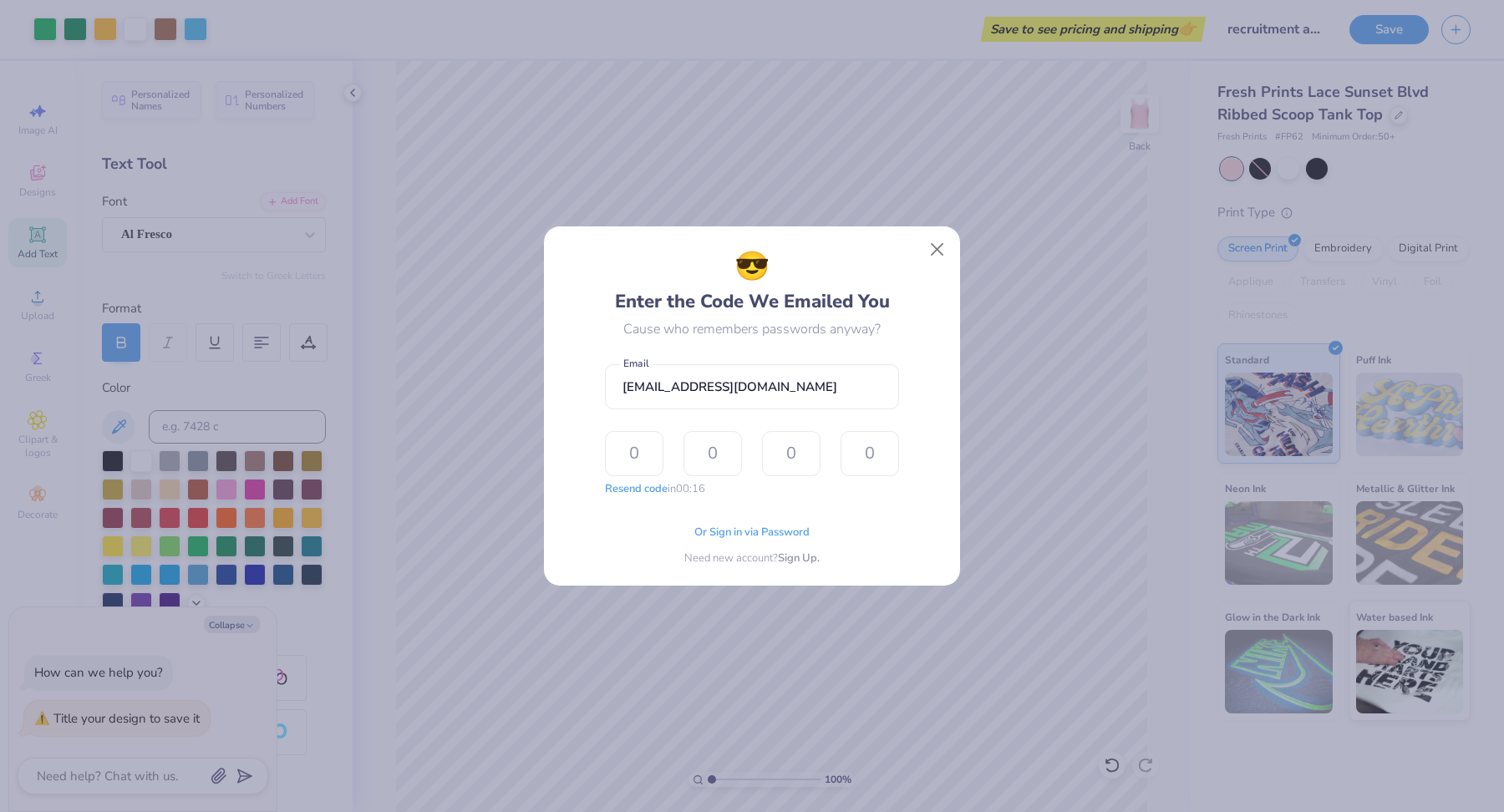
type input "5"
type input "8"
type input "3"
type input "2"
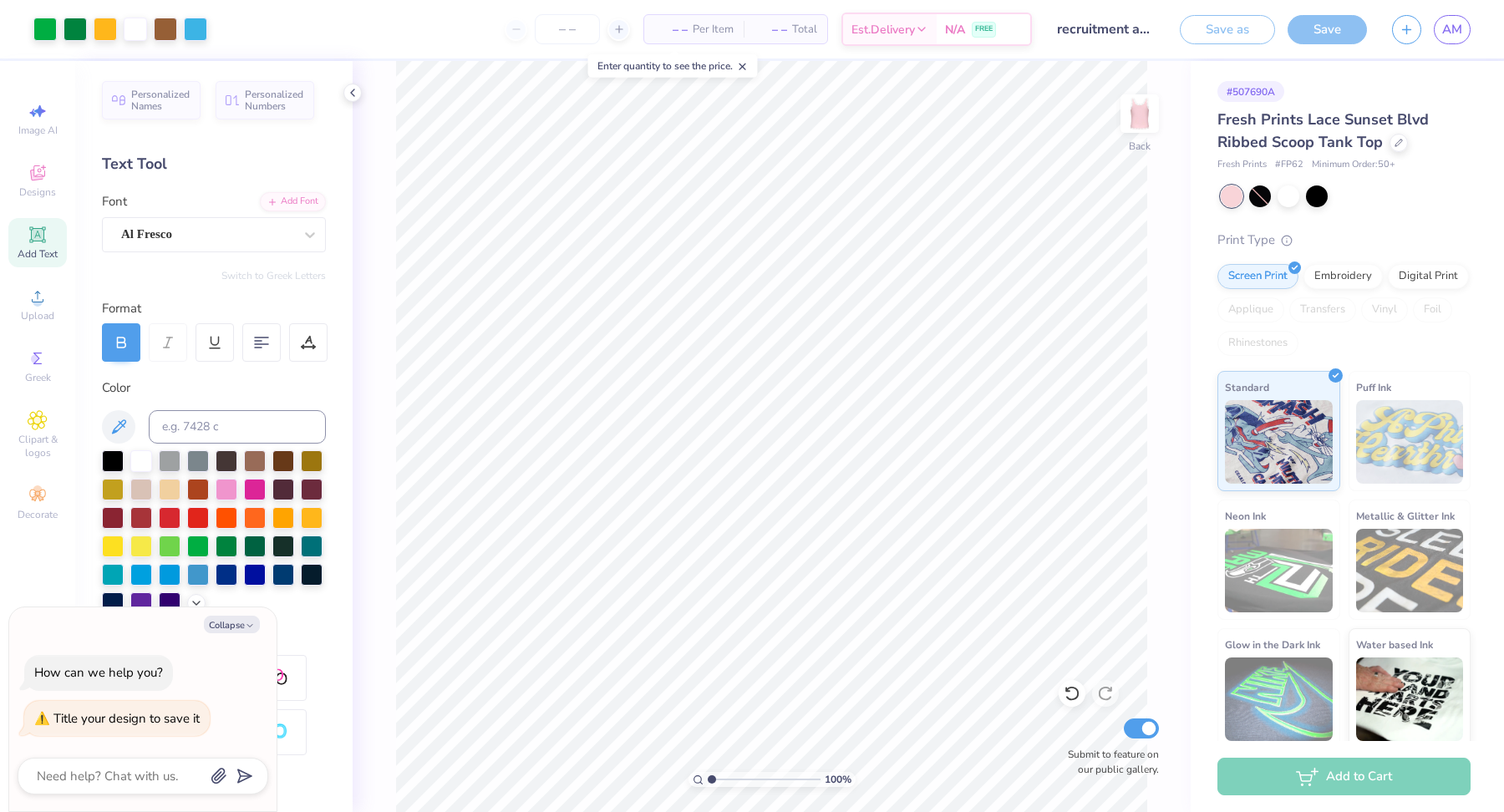
type textarea "x"
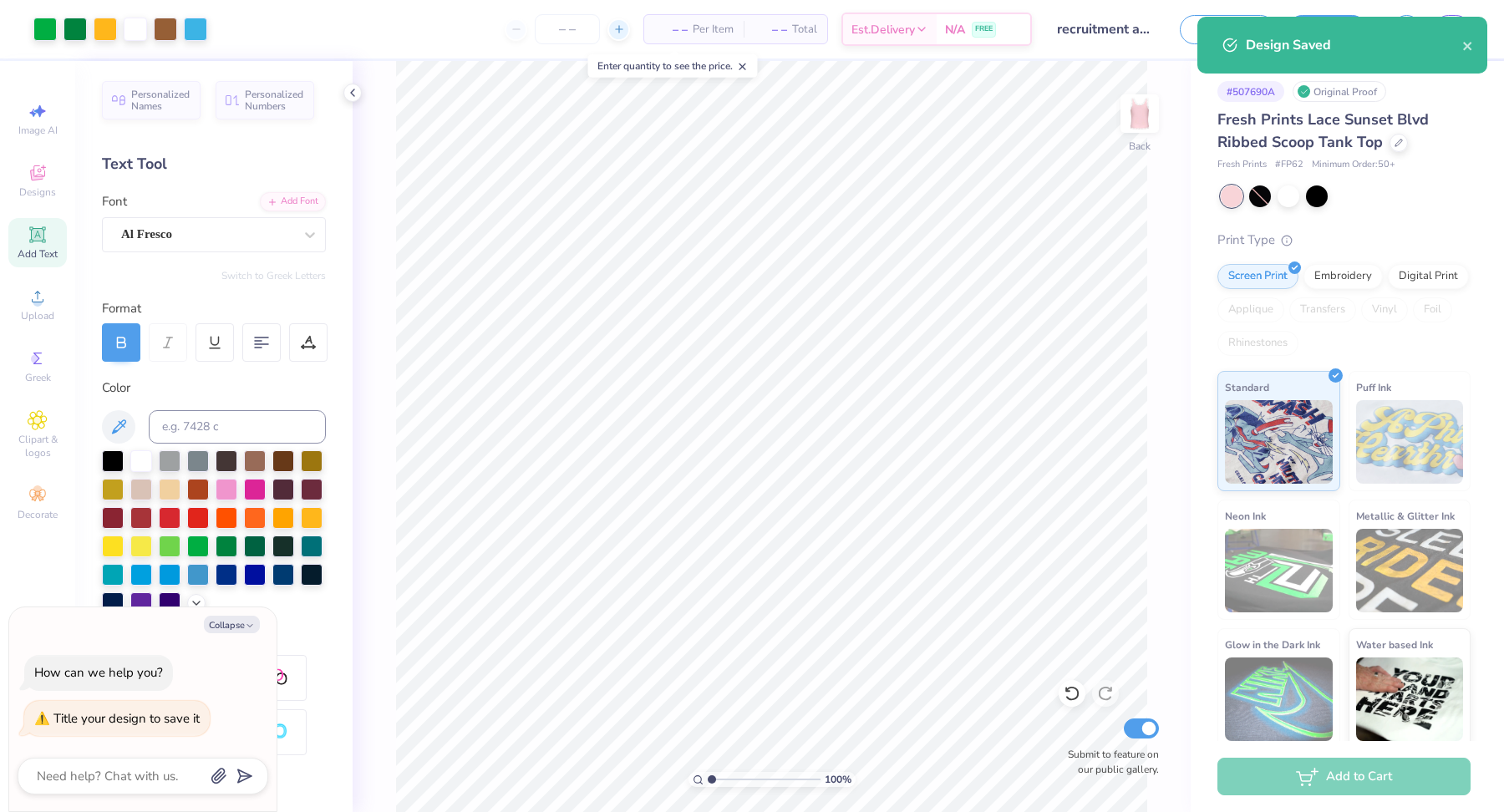
click at [615, 32] on icon at bounding box center [620, 30] width 12 height 12
type input "50"
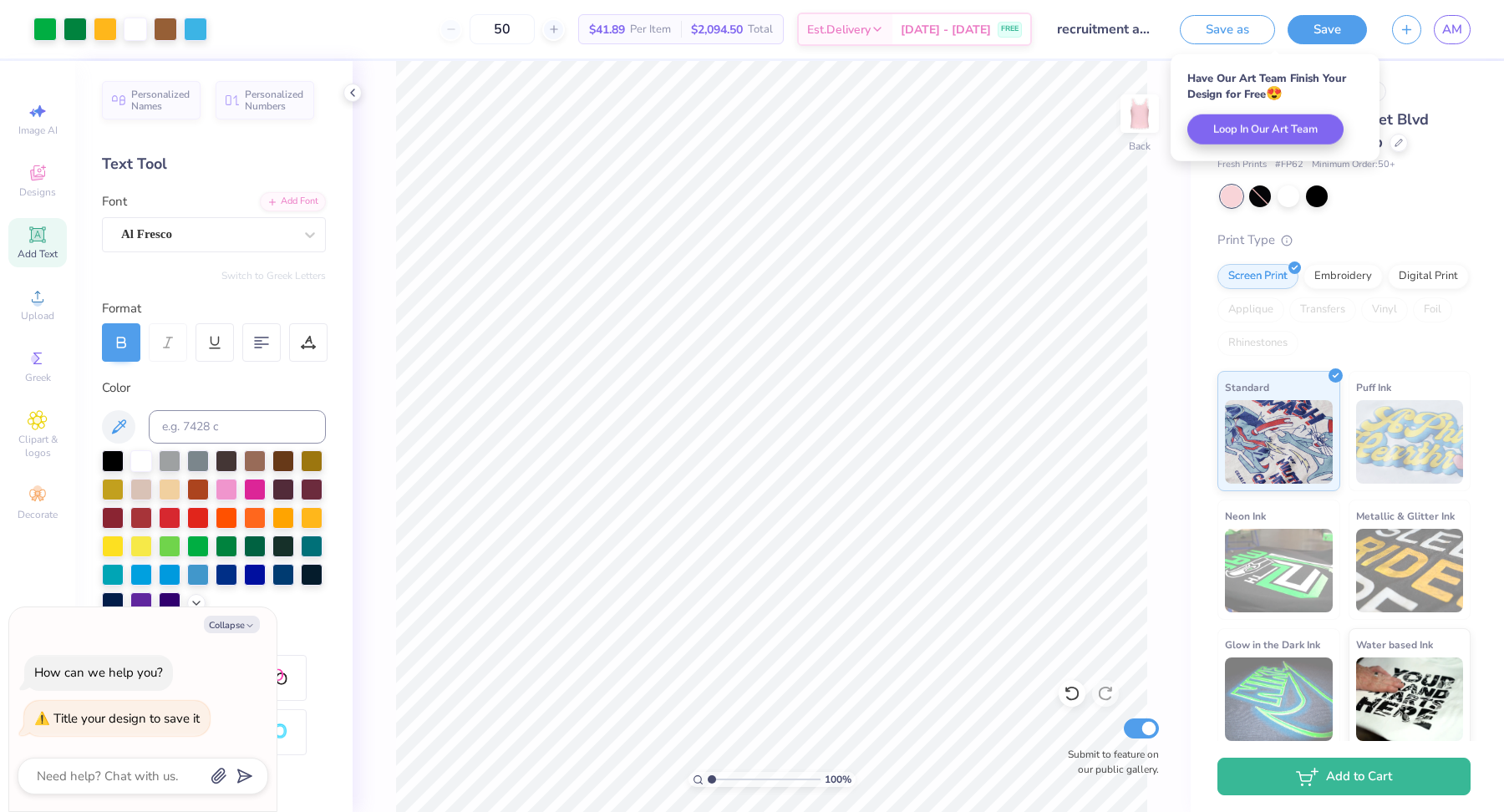
click at [482, 29] on div "50" at bounding box center [502, 29] width 126 height 30
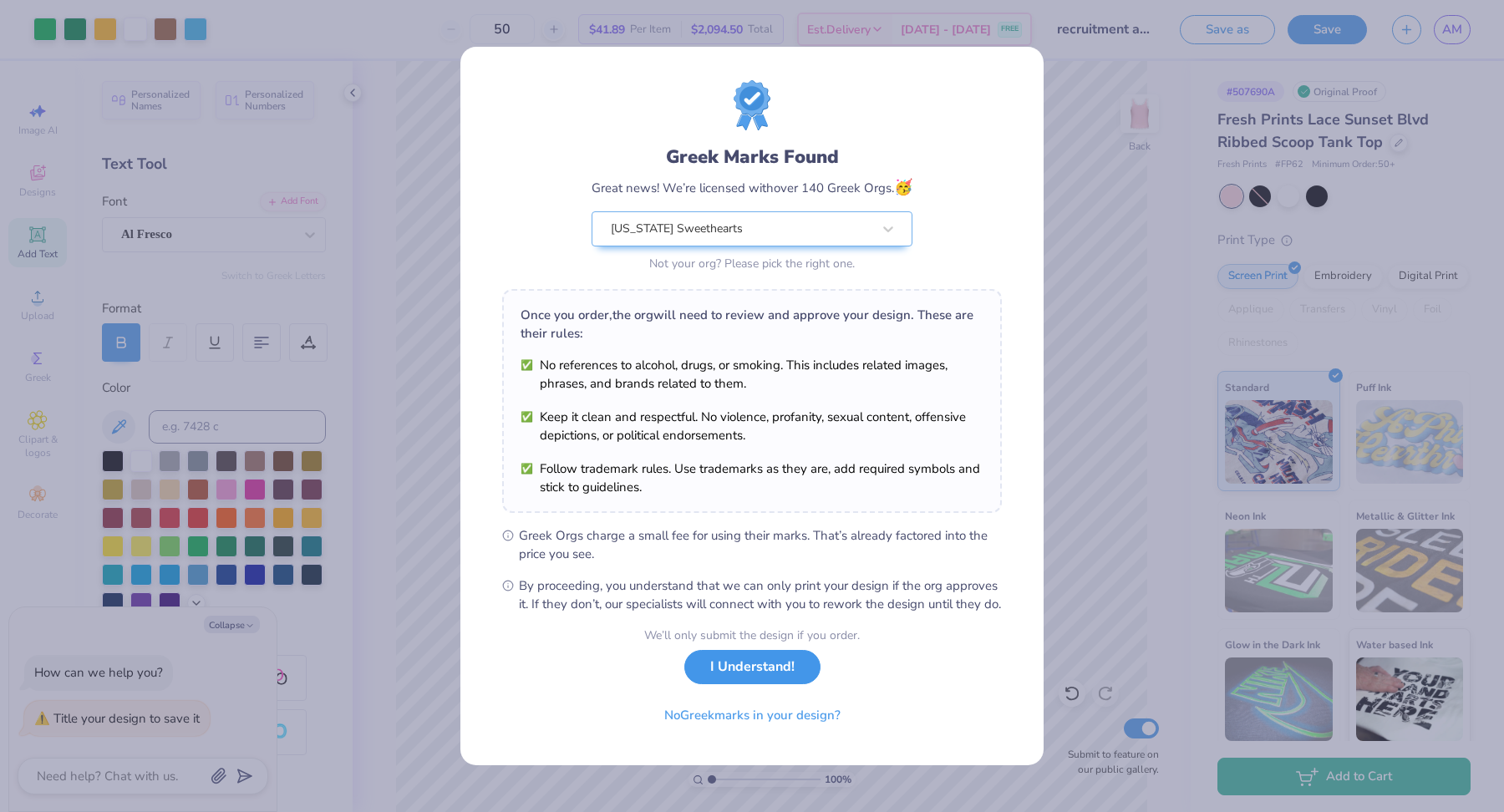
click at [758, 684] on button "I Understand!" at bounding box center [752, 667] width 136 height 34
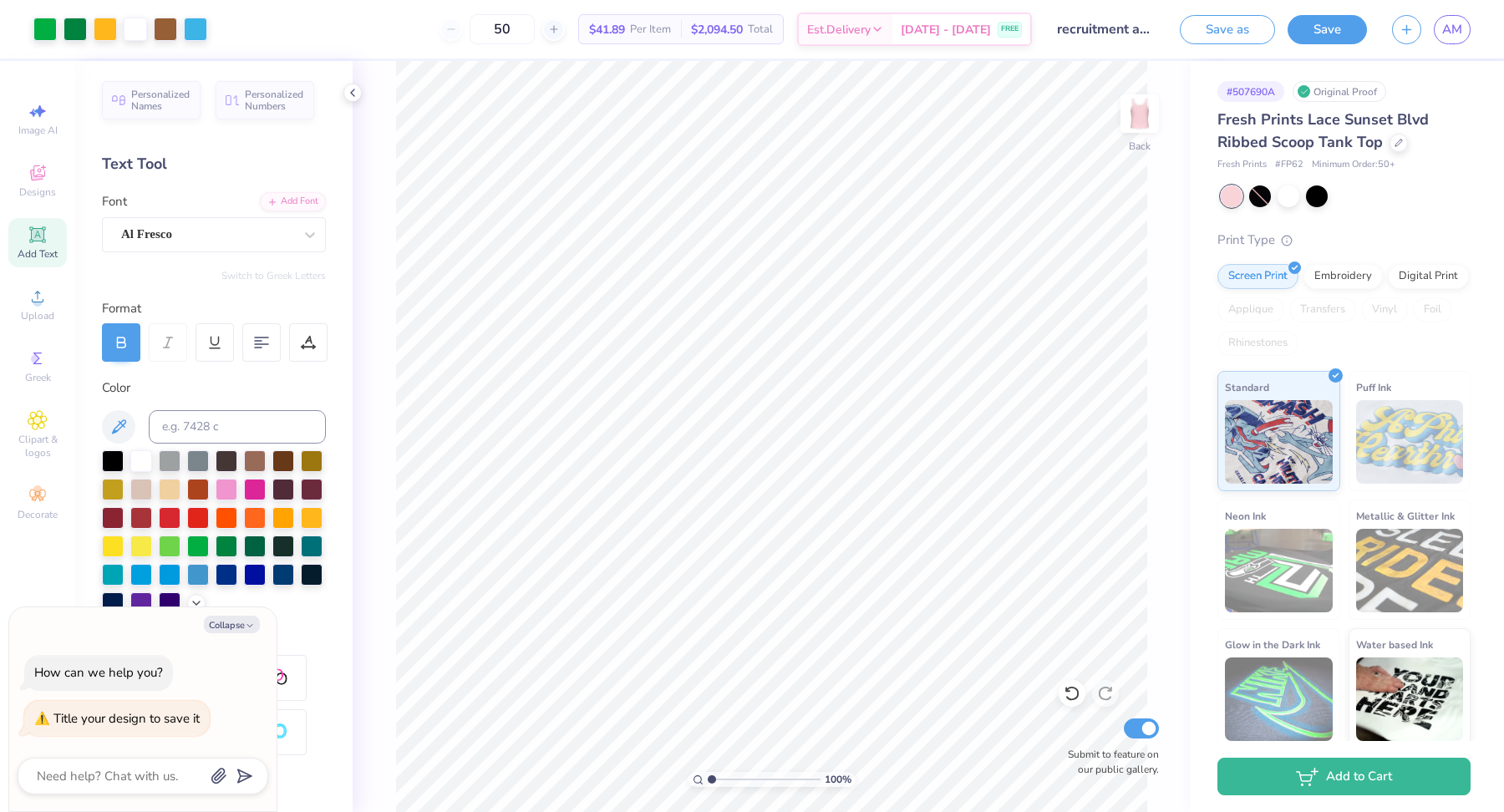
click at [480, 32] on div "50" at bounding box center [502, 29] width 126 height 30
click at [487, 30] on div "50" at bounding box center [502, 29] width 126 height 30
click at [1141, 124] on img at bounding box center [1139, 114] width 67 height 67
click at [1131, 118] on img at bounding box center [1139, 114] width 67 height 67
click at [1429, 273] on div "Digital Print" at bounding box center [1428, 274] width 81 height 25
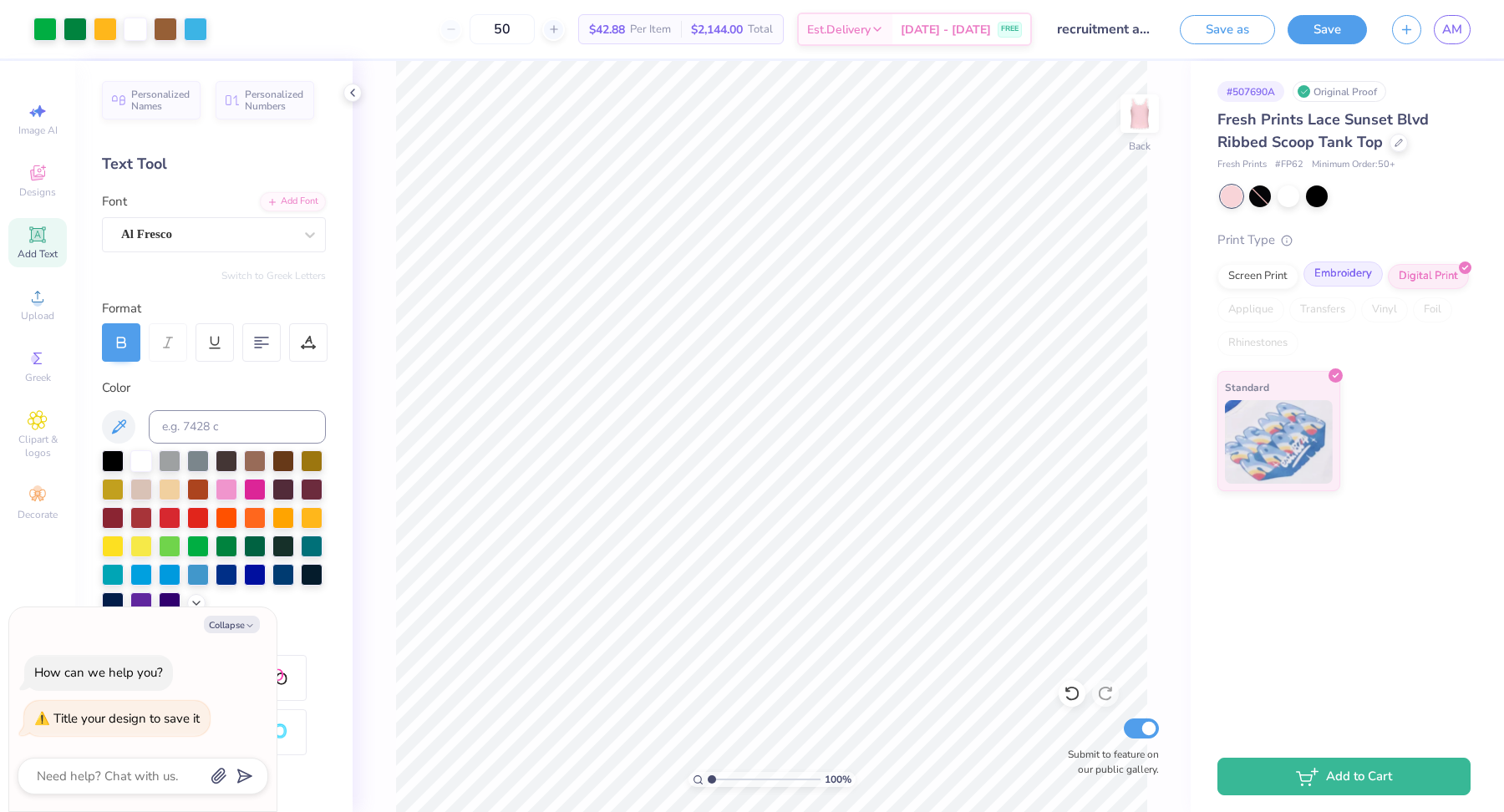
click at [1349, 275] on div "Embroidery" at bounding box center [1344, 274] width 80 height 25
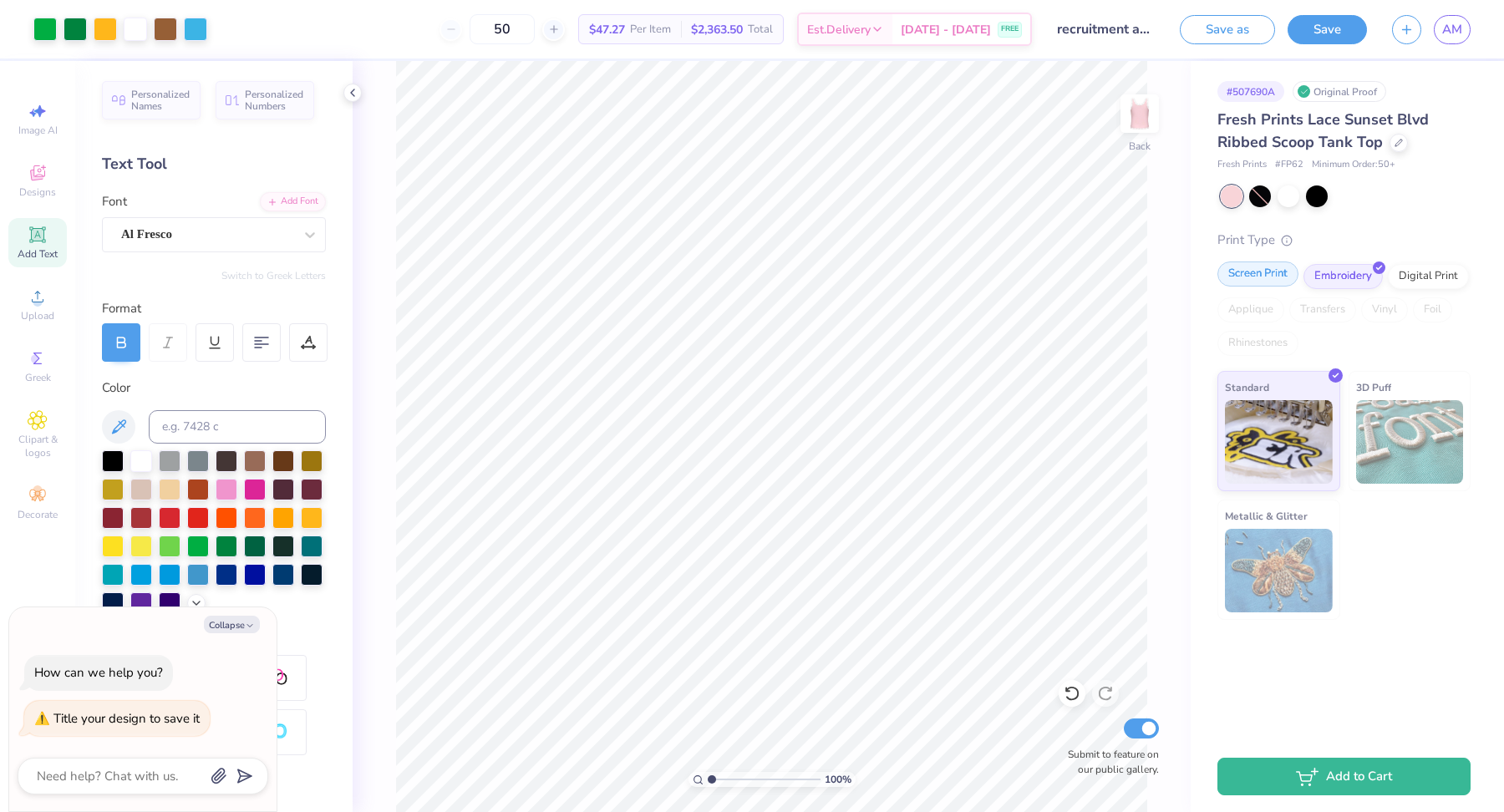
click at [1259, 268] on div "Screen Print" at bounding box center [1257, 274] width 81 height 25
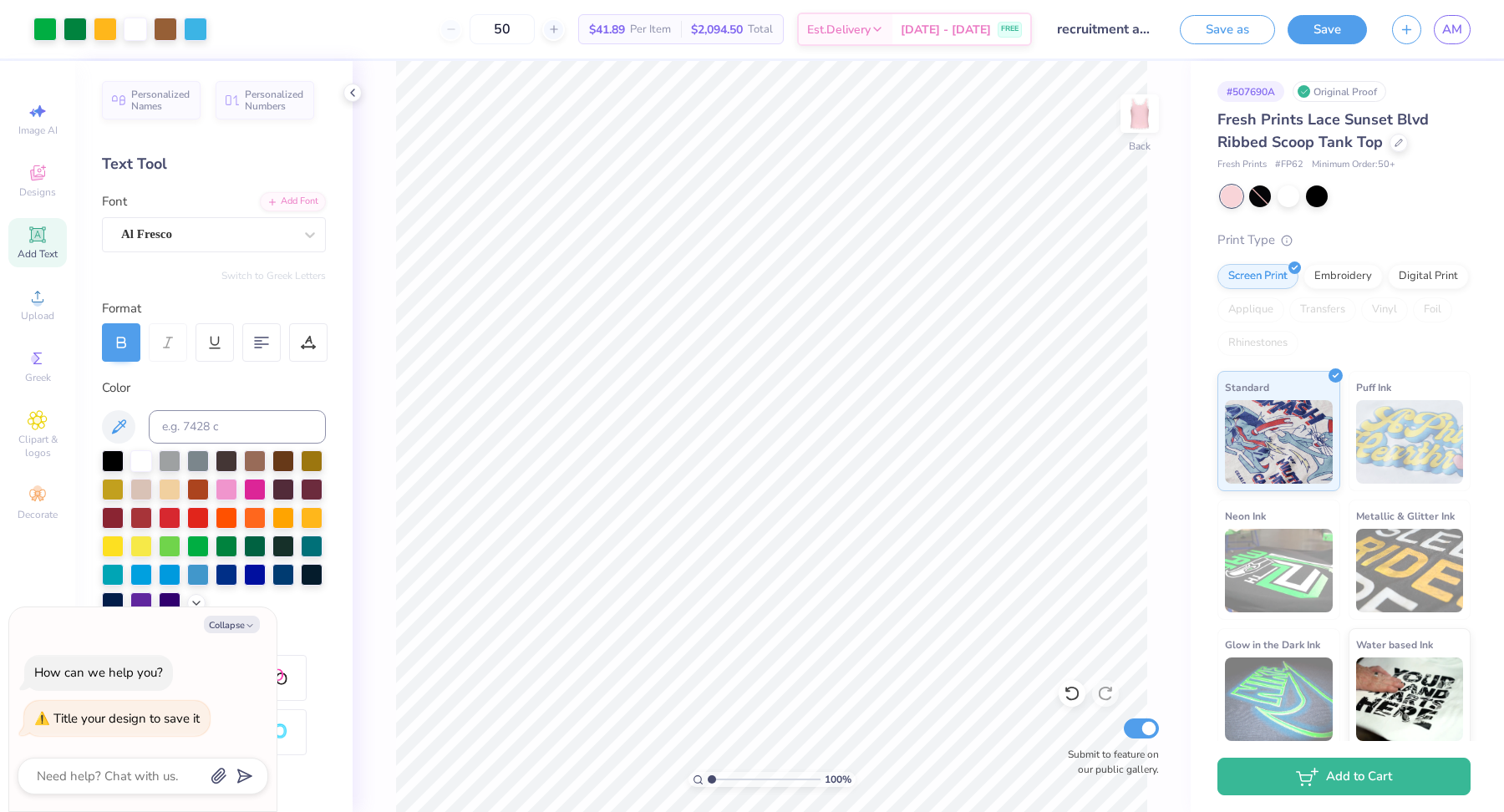
click at [1387, 151] on div "Fresh Prints Lace Sunset Blvd Ribbed Scoop Tank Top" at bounding box center [1344, 131] width 253 height 45
click at [1399, 145] on icon at bounding box center [1399, 141] width 8 height 8
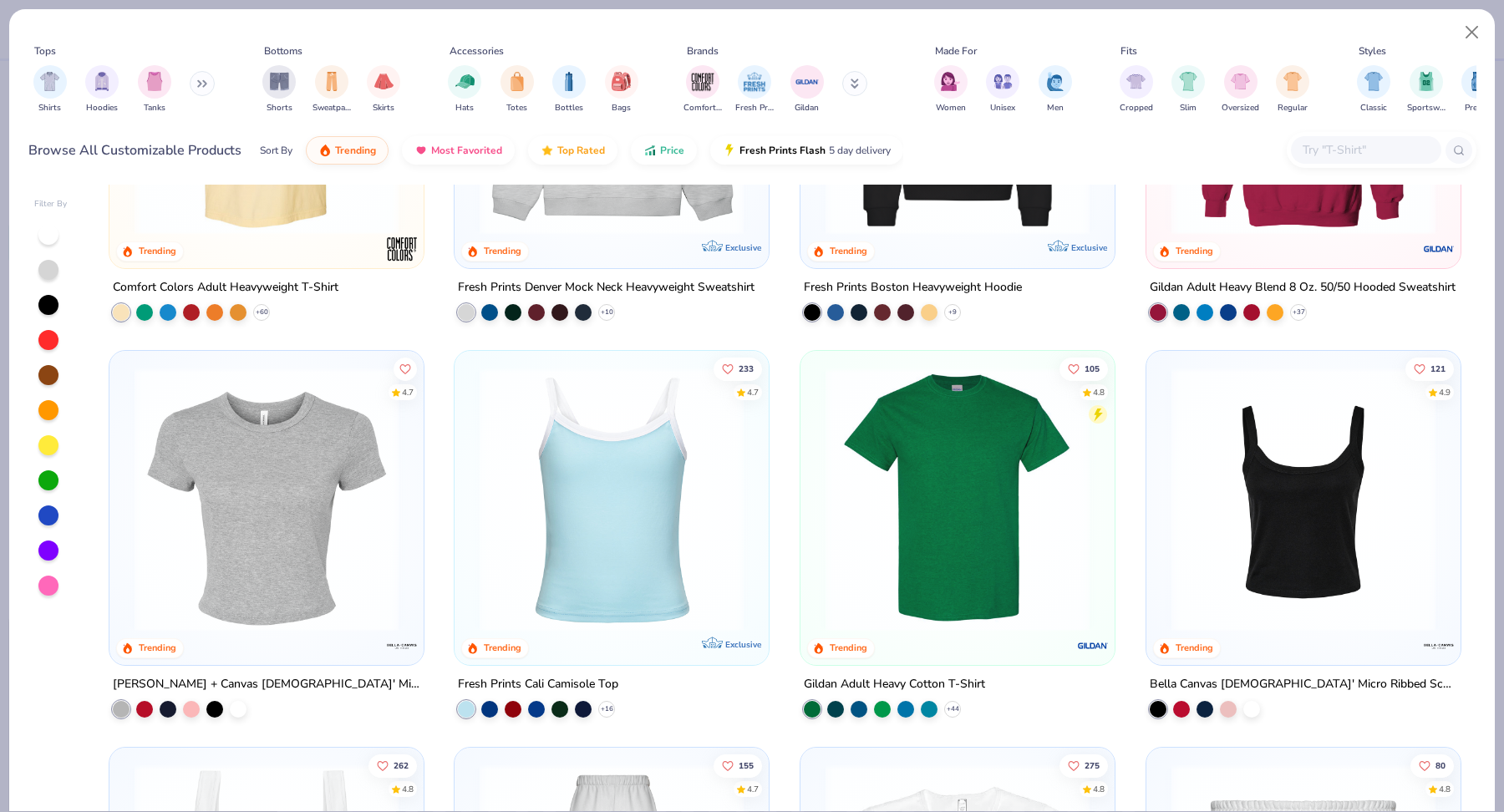
scroll to position [241, 0]
click at [1284, 460] on img at bounding box center [1303, 498] width 281 height 264
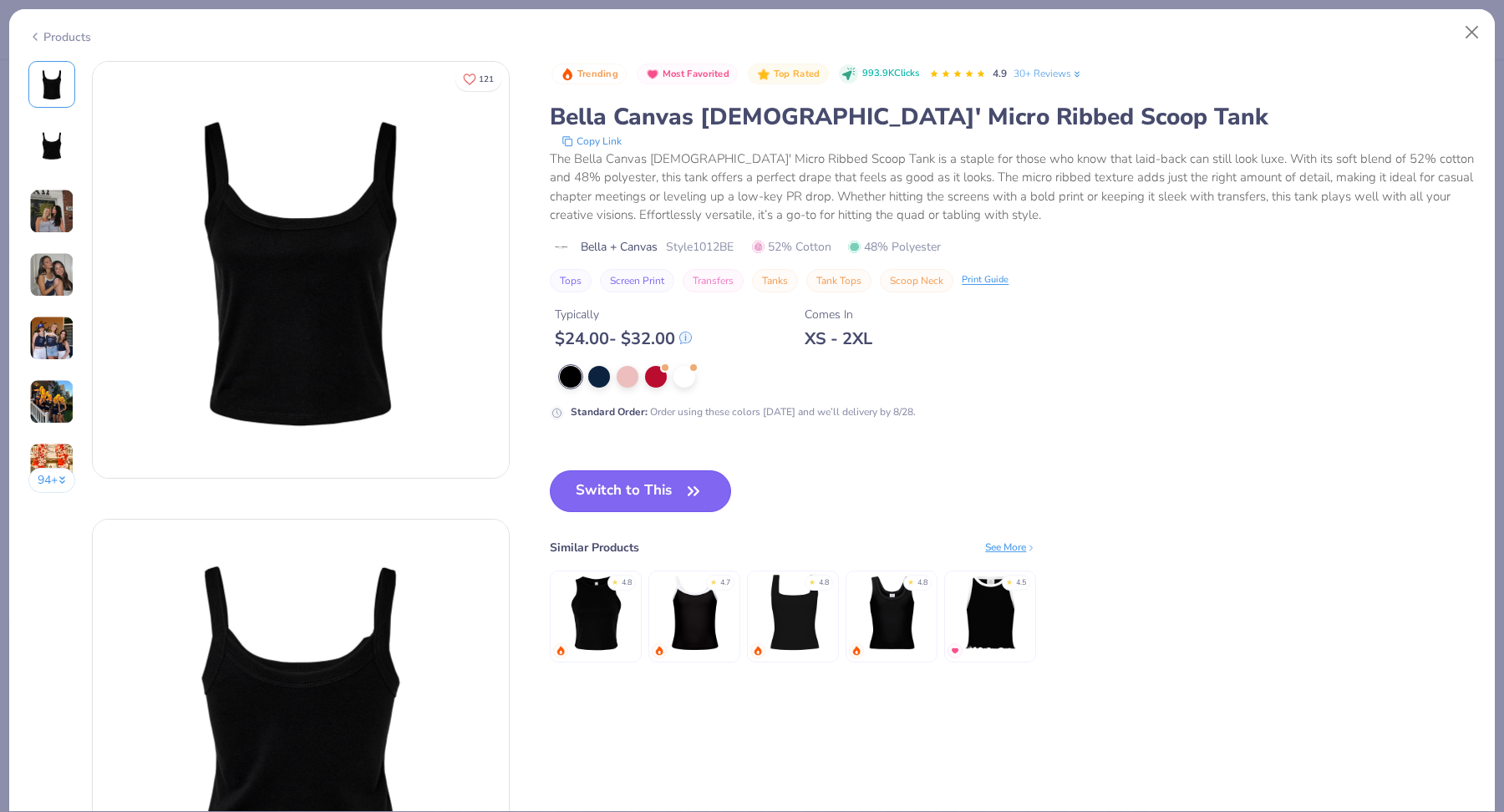
click at [675, 508] on button "Switch to This" at bounding box center [641, 490] width 182 height 42
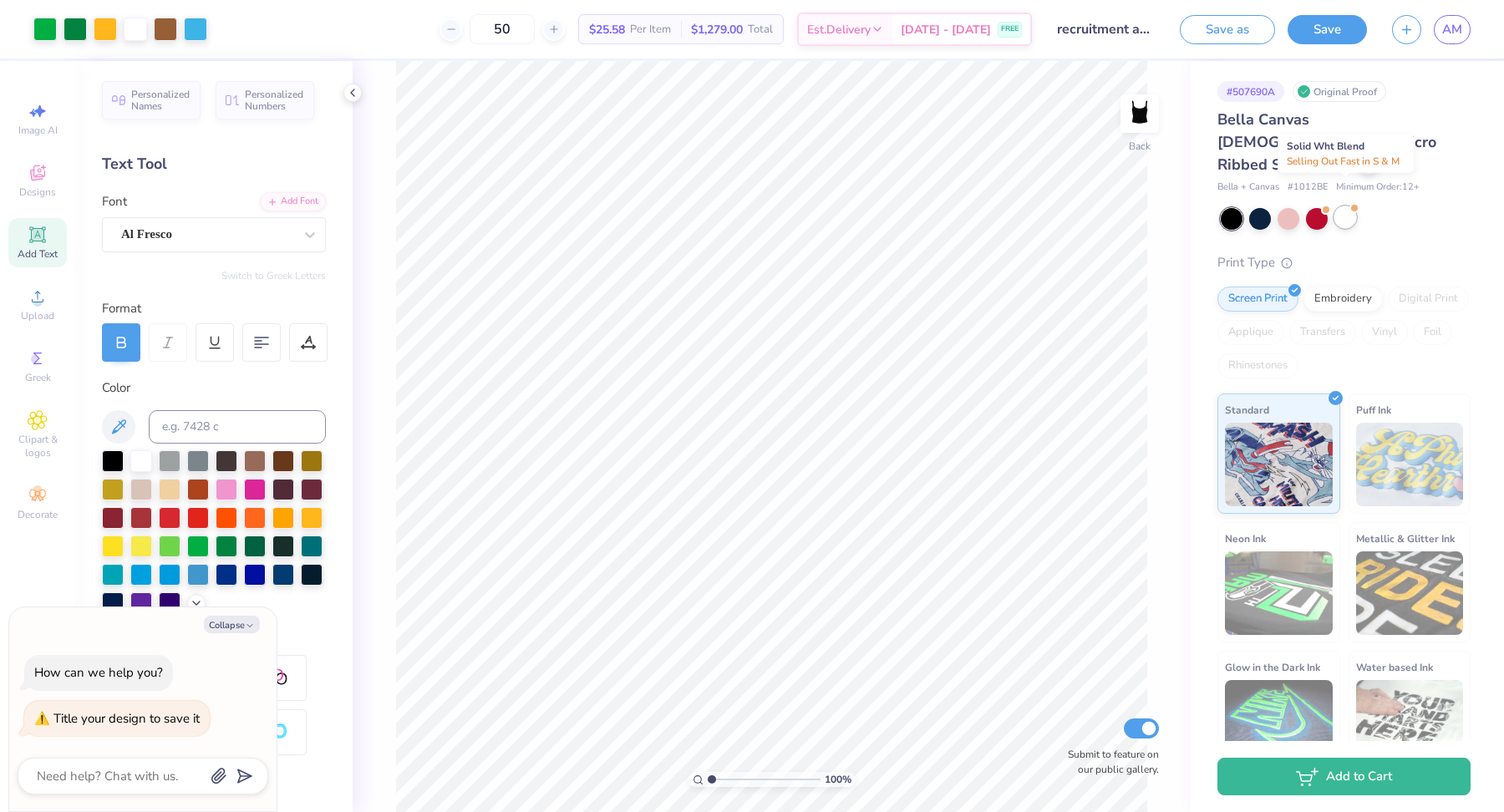
click at [1344, 206] on div at bounding box center [1345, 217] width 22 height 22
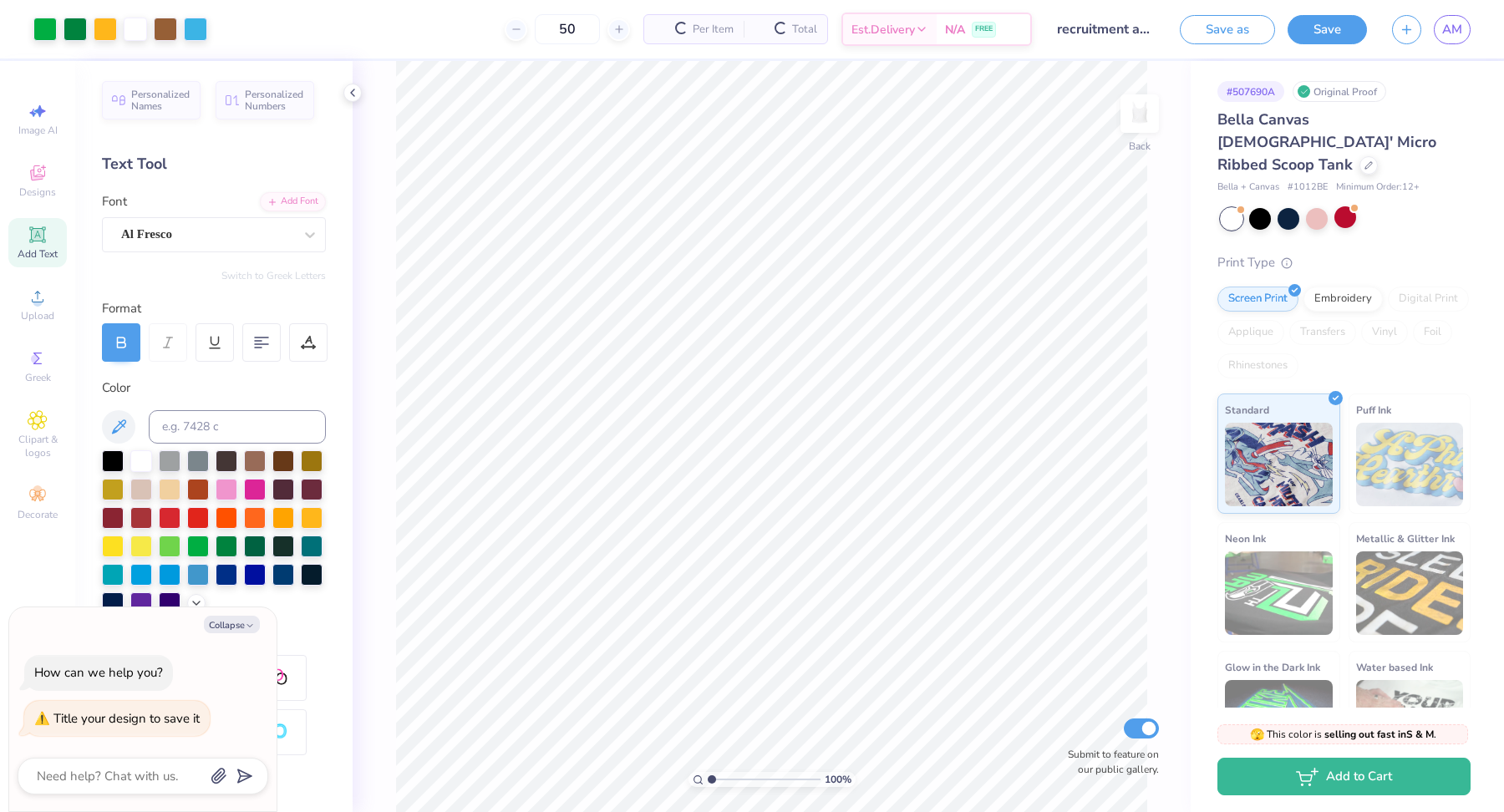
scroll to position [189, 0]
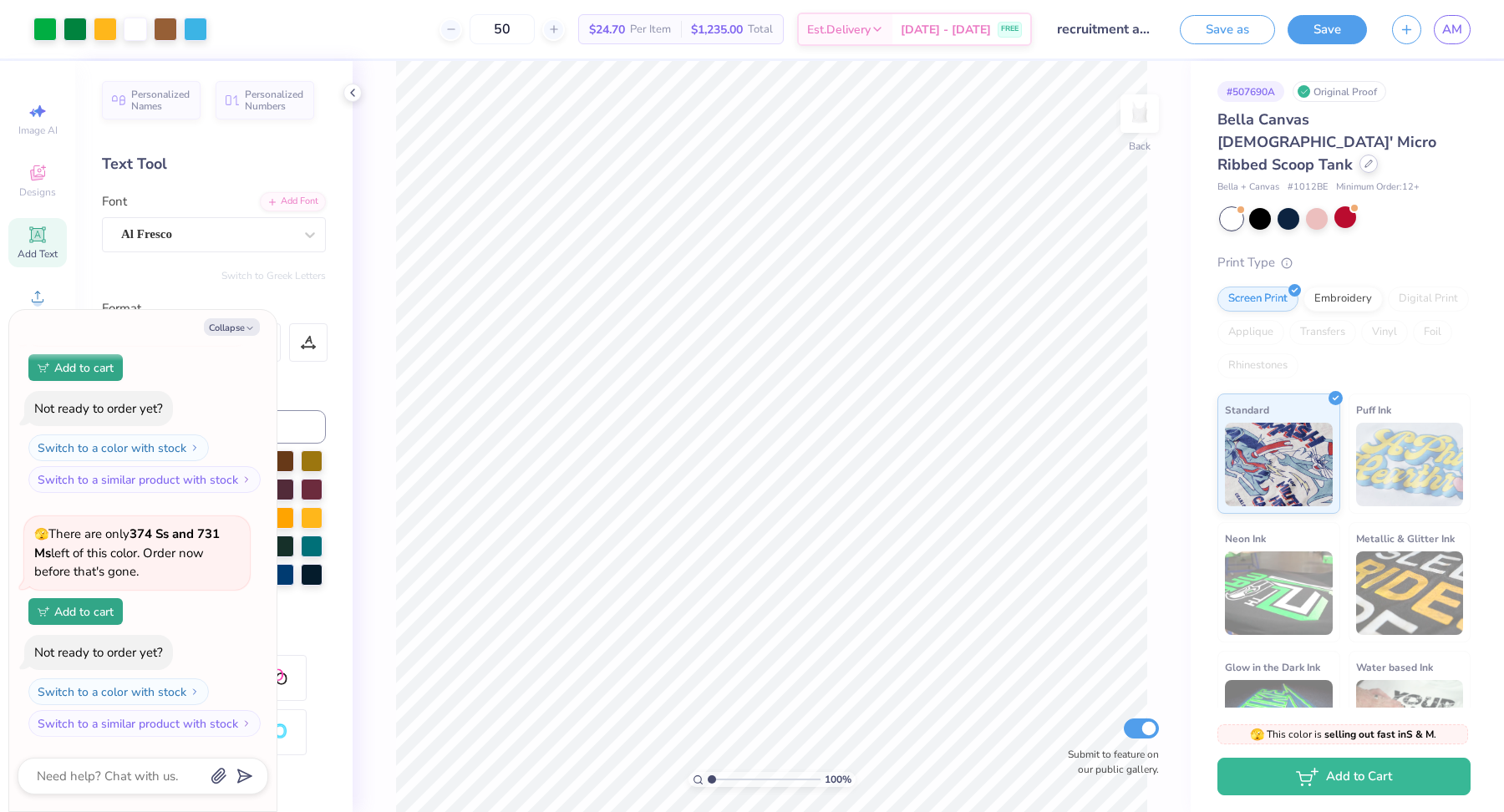
click at [1360, 154] on div at bounding box center [1369, 164] width 19 height 19
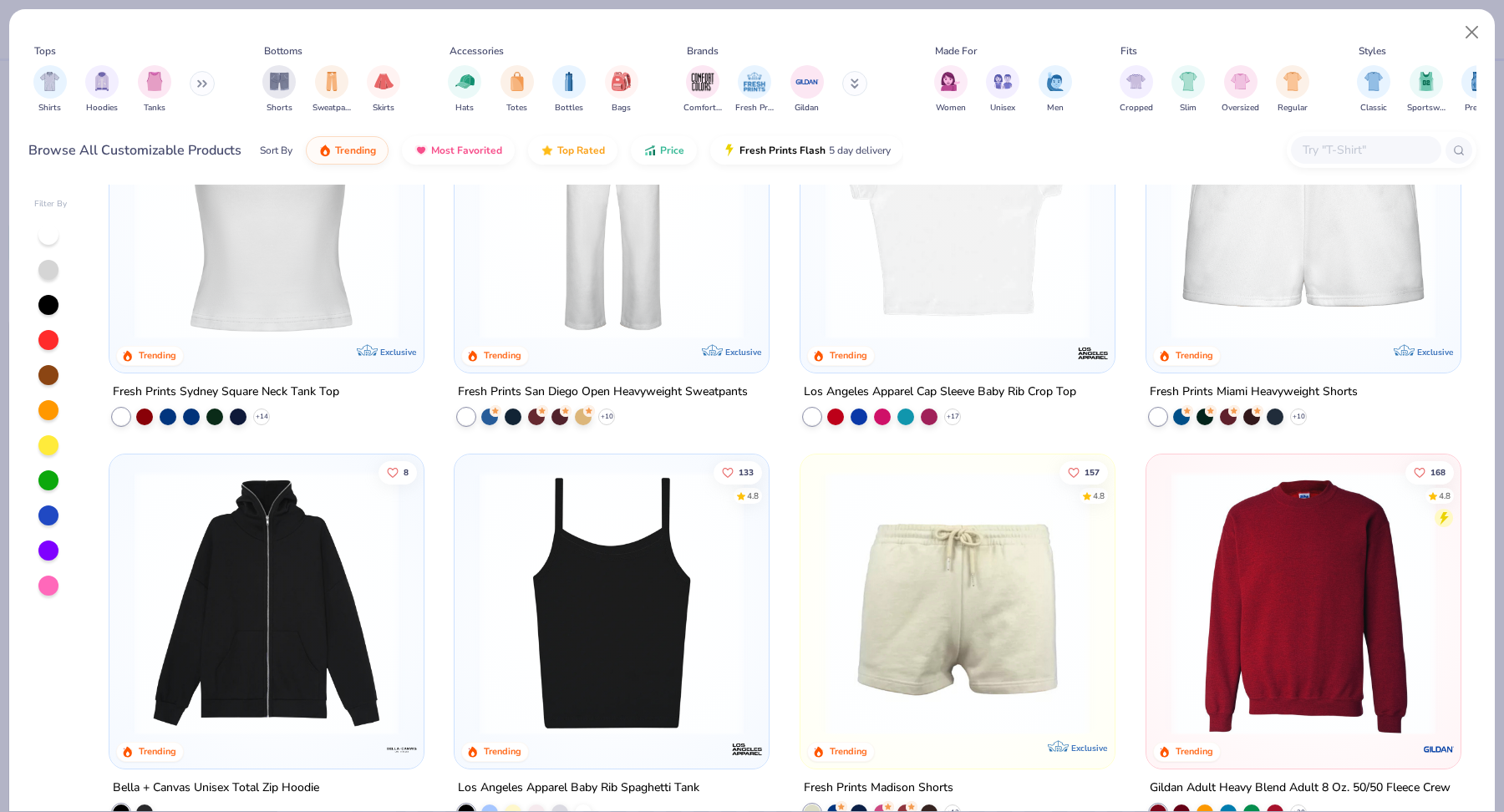
scroll to position [1078, 0]
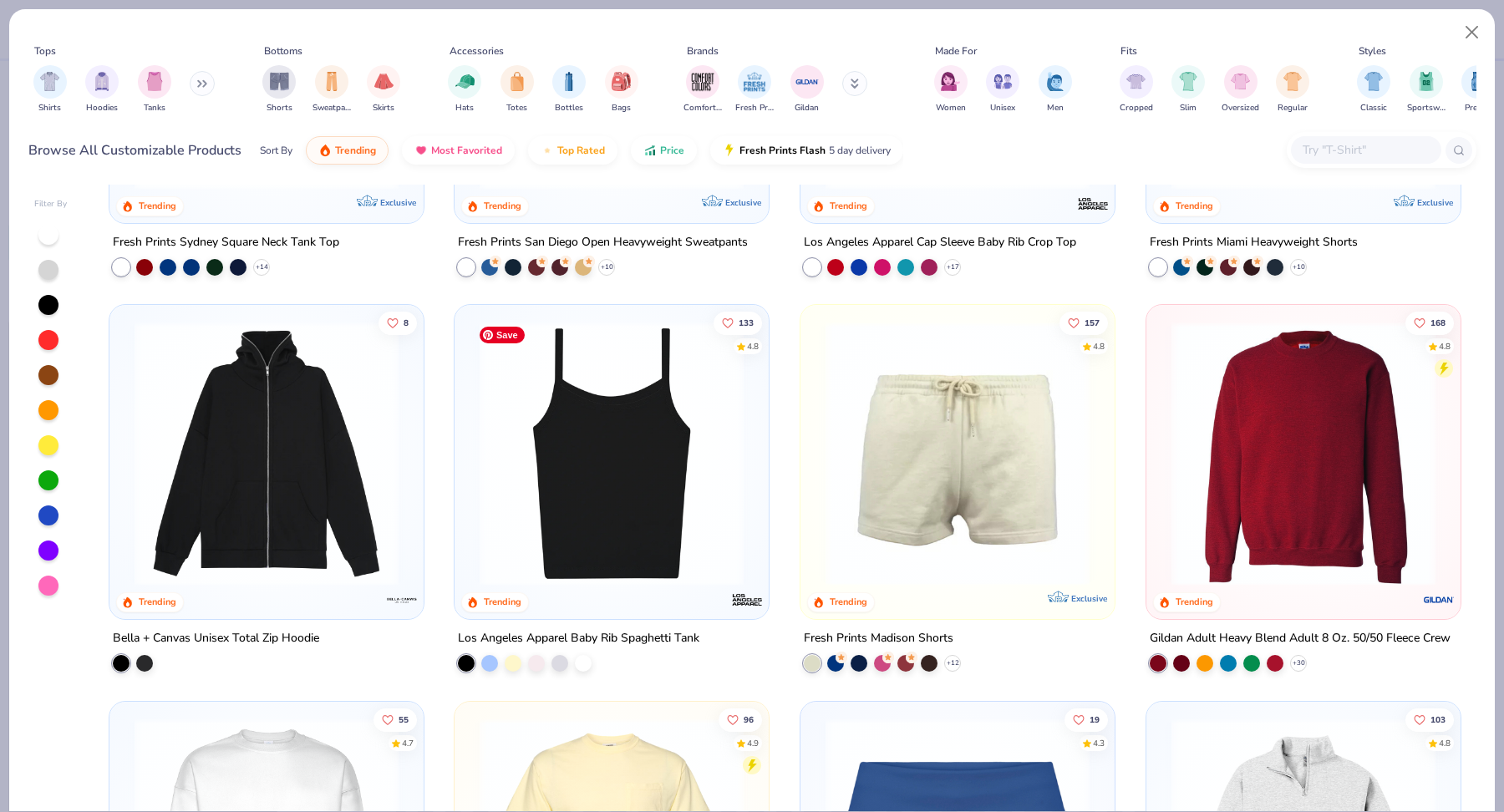
click at [670, 457] on img at bounding box center [611, 453] width 281 height 264
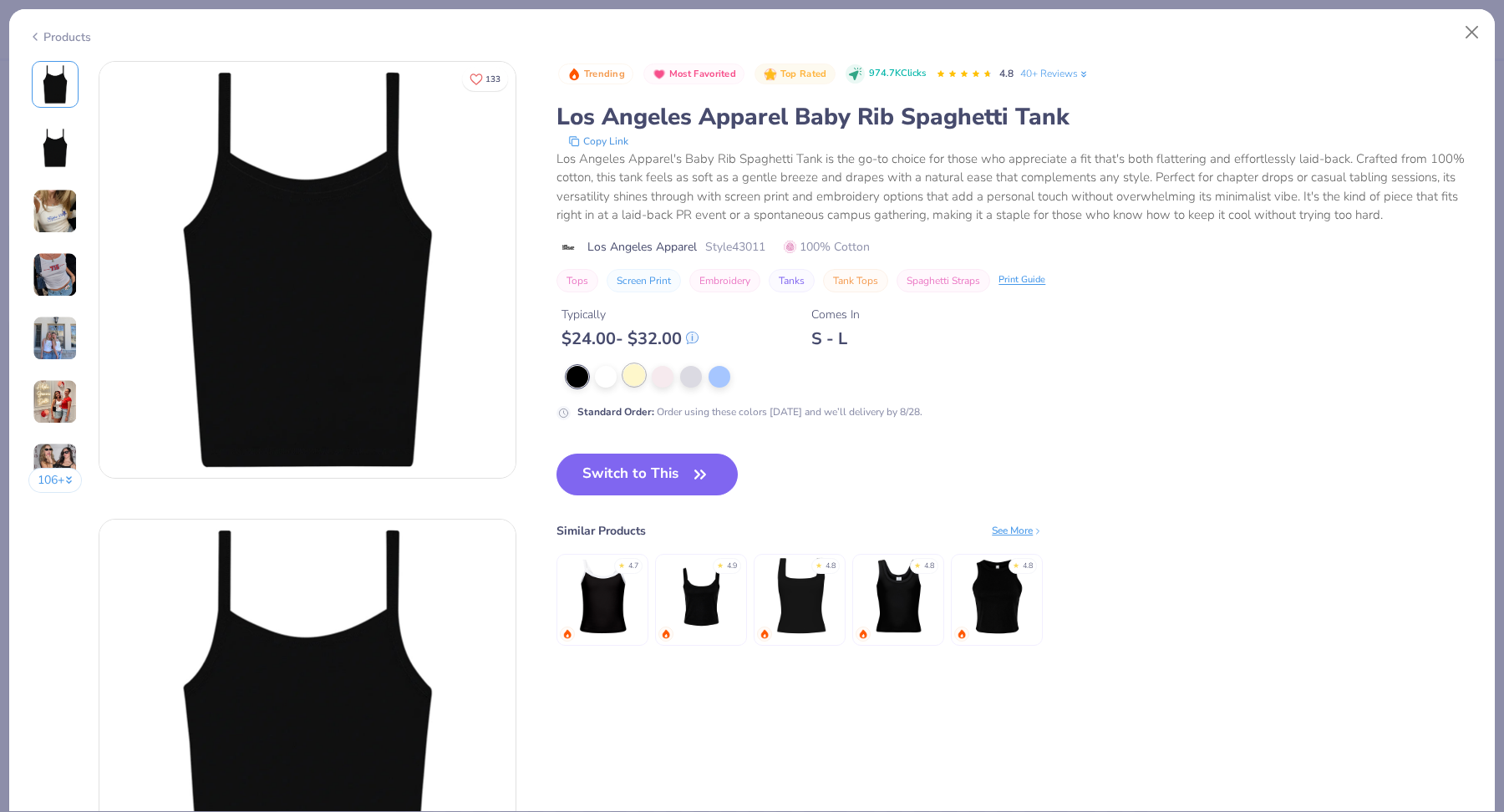
click at [643, 376] on div at bounding box center [634, 375] width 22 height 22
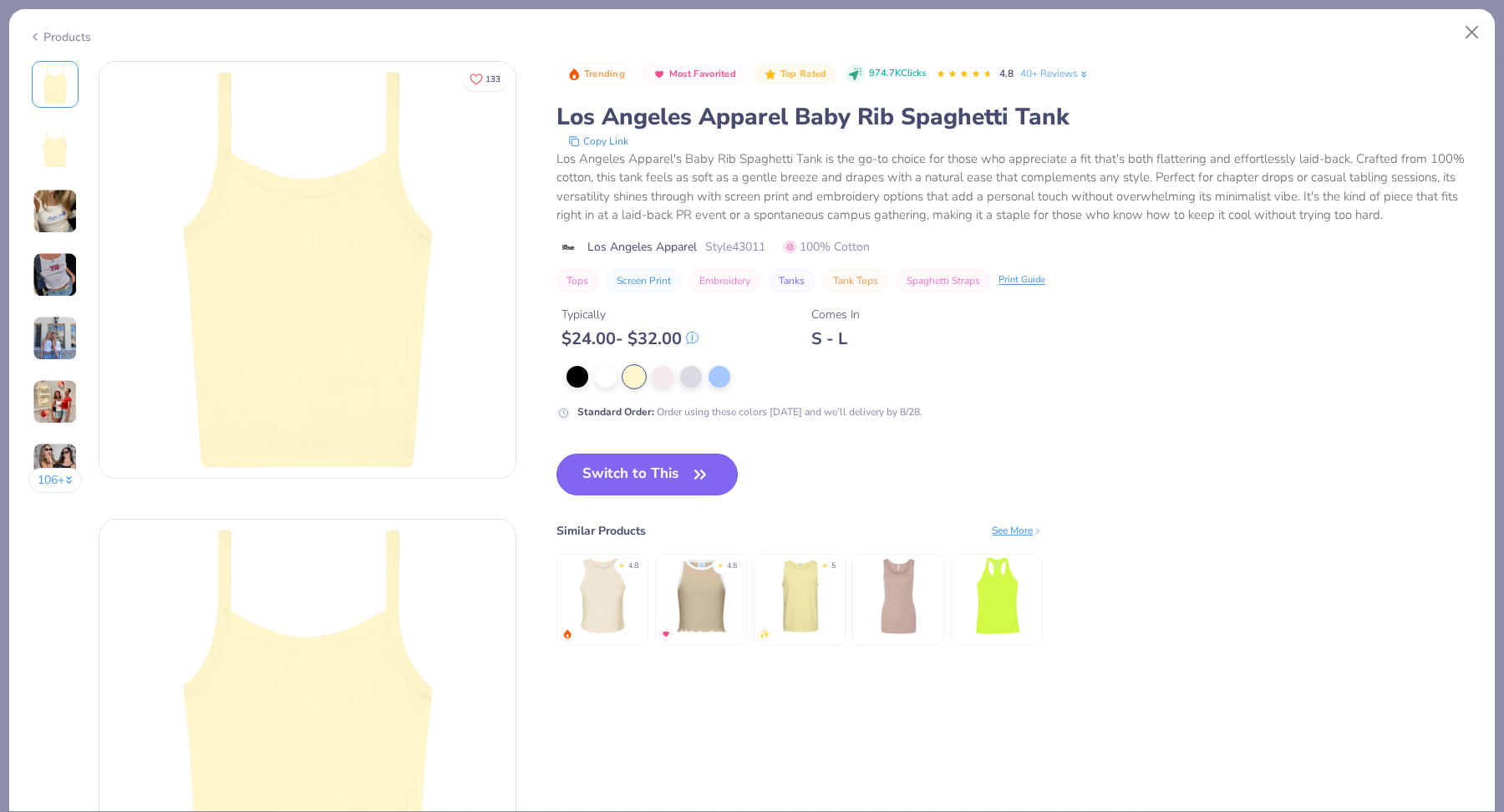
click at [656, 454] on button "Switch to This" at bounding box center [648, 474] width 182 height 42
type textarea "x"
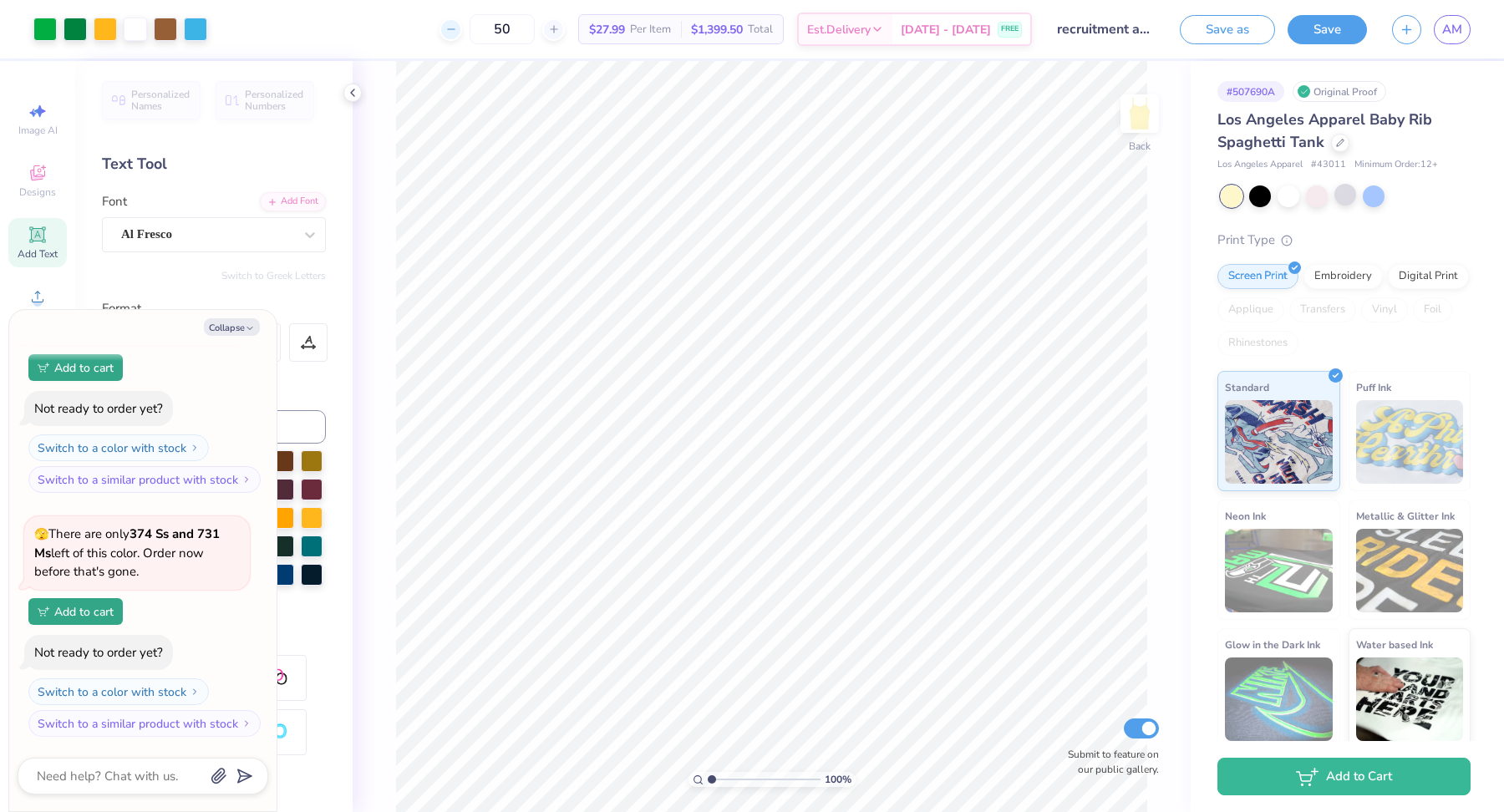
click at [457, 32] on icon at bounding box center [452, 30] width 12 height 12
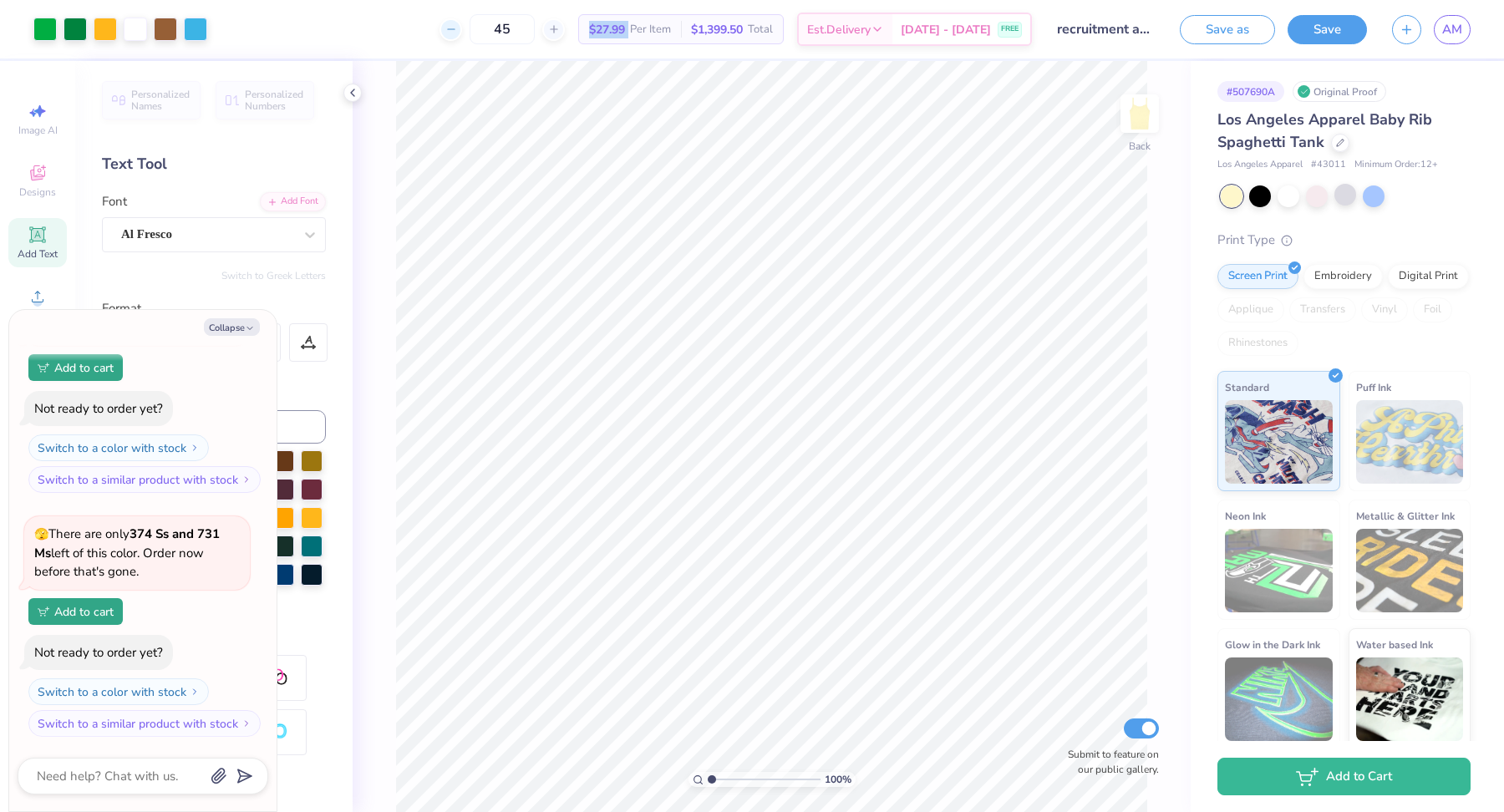
click at [457, 32] on icon at bounding box center [452, 30] width 12 height 12
click at [469, 32] on div "44 $27.99 Per Item $1,399.50 Total Est. Delivery Aug 25 - 28 FREE" at bounding box center [626, 29] width 812 height 59
click at [457, 31] on icon at bounding box center [452, 30] width 12 height 12
click at [472, 31] on div "42 Per Item Total Est. Delivery N/A FREE" at bounding box center [626, 29] width 812 height 59
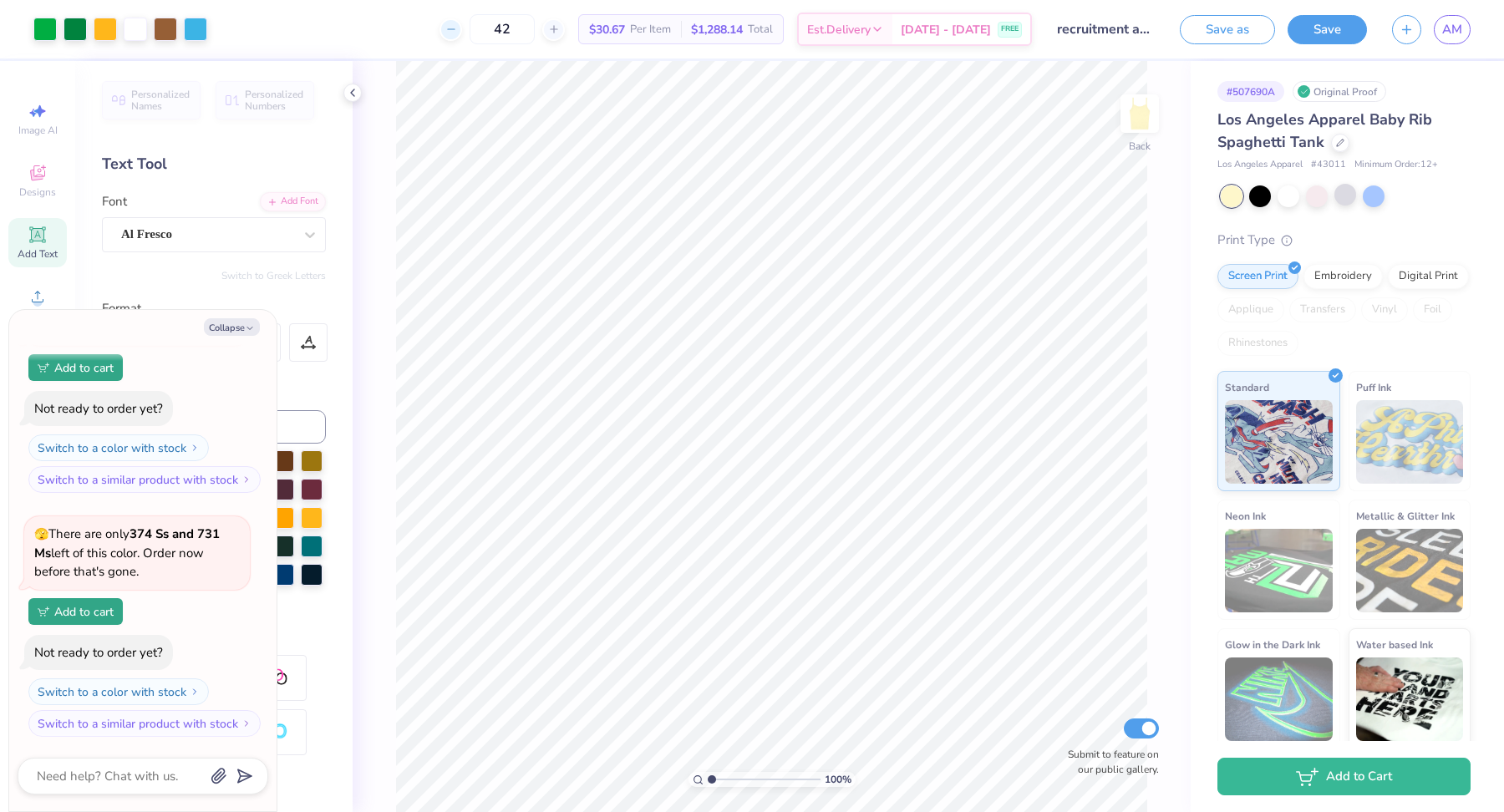
click at [457, 30] on icon at bounding box center [452, 30] width 12 height 12
type input "40"
click at [1246, 28] on button "Save as" at bounding box center [1227, 27] width 95 height 29
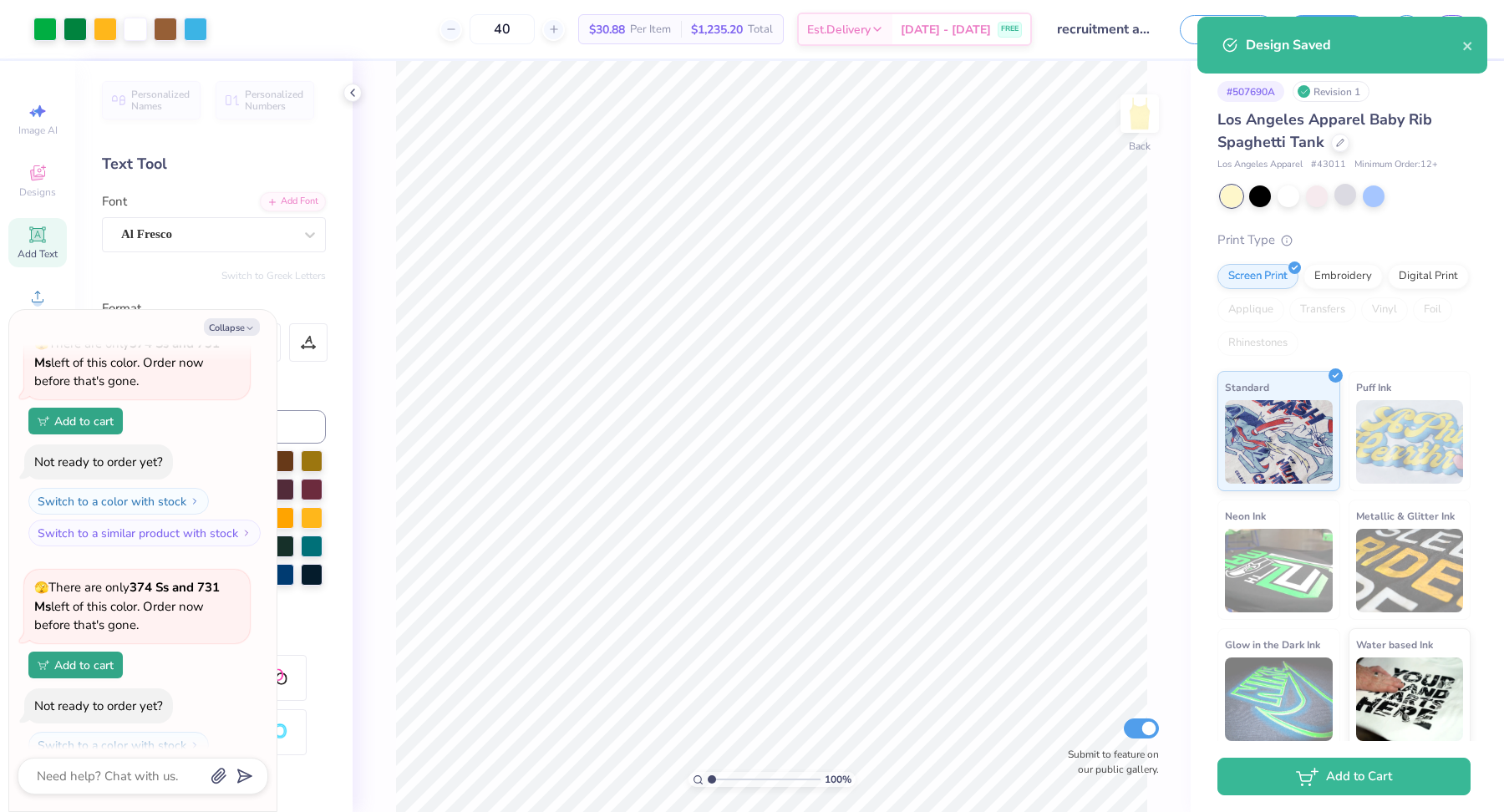
scroll to position [189, 0]
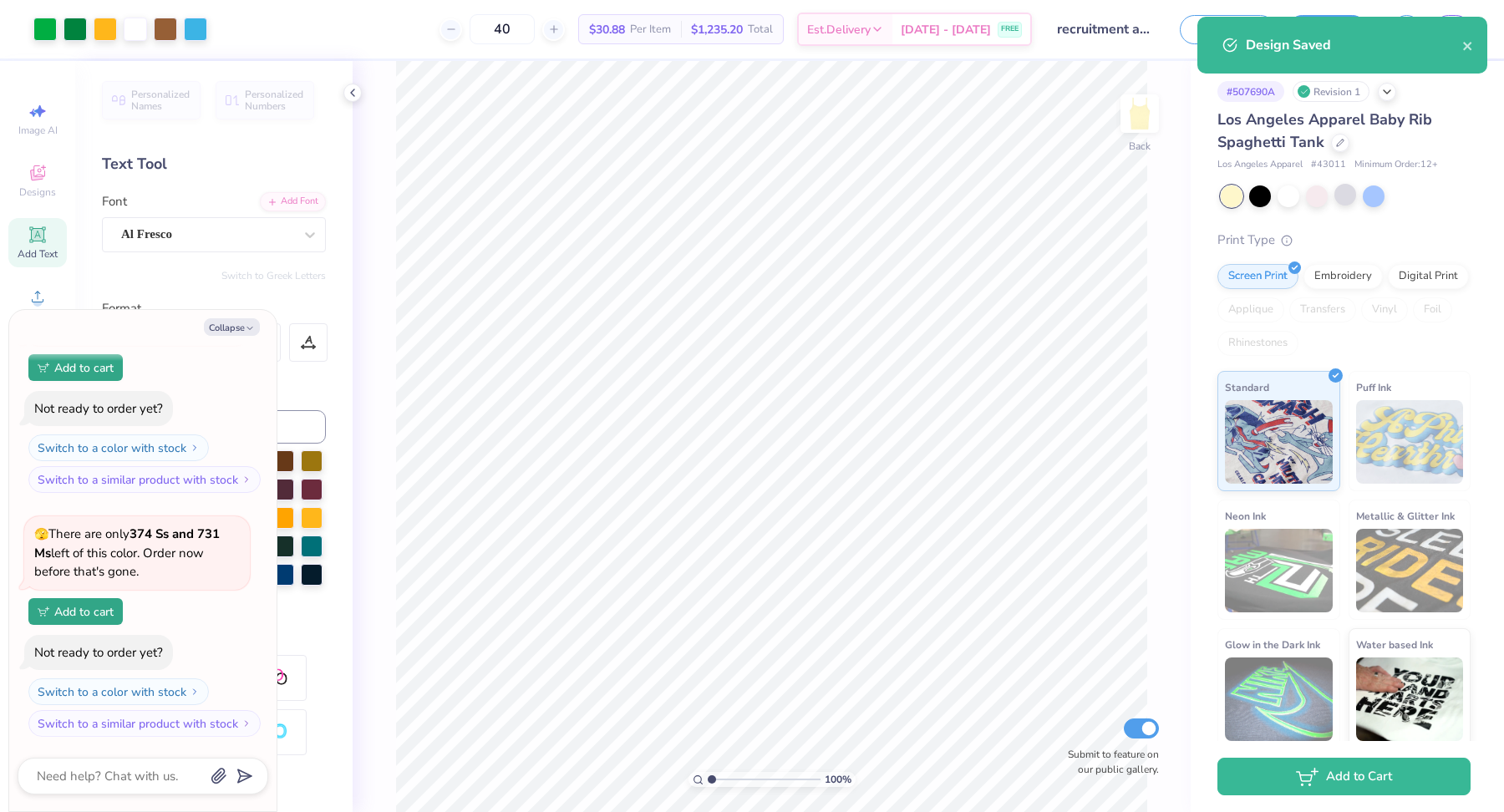
click at [1374, 41] on div "Design Saved" at bounding box center [1354, 45] width 216 height 20
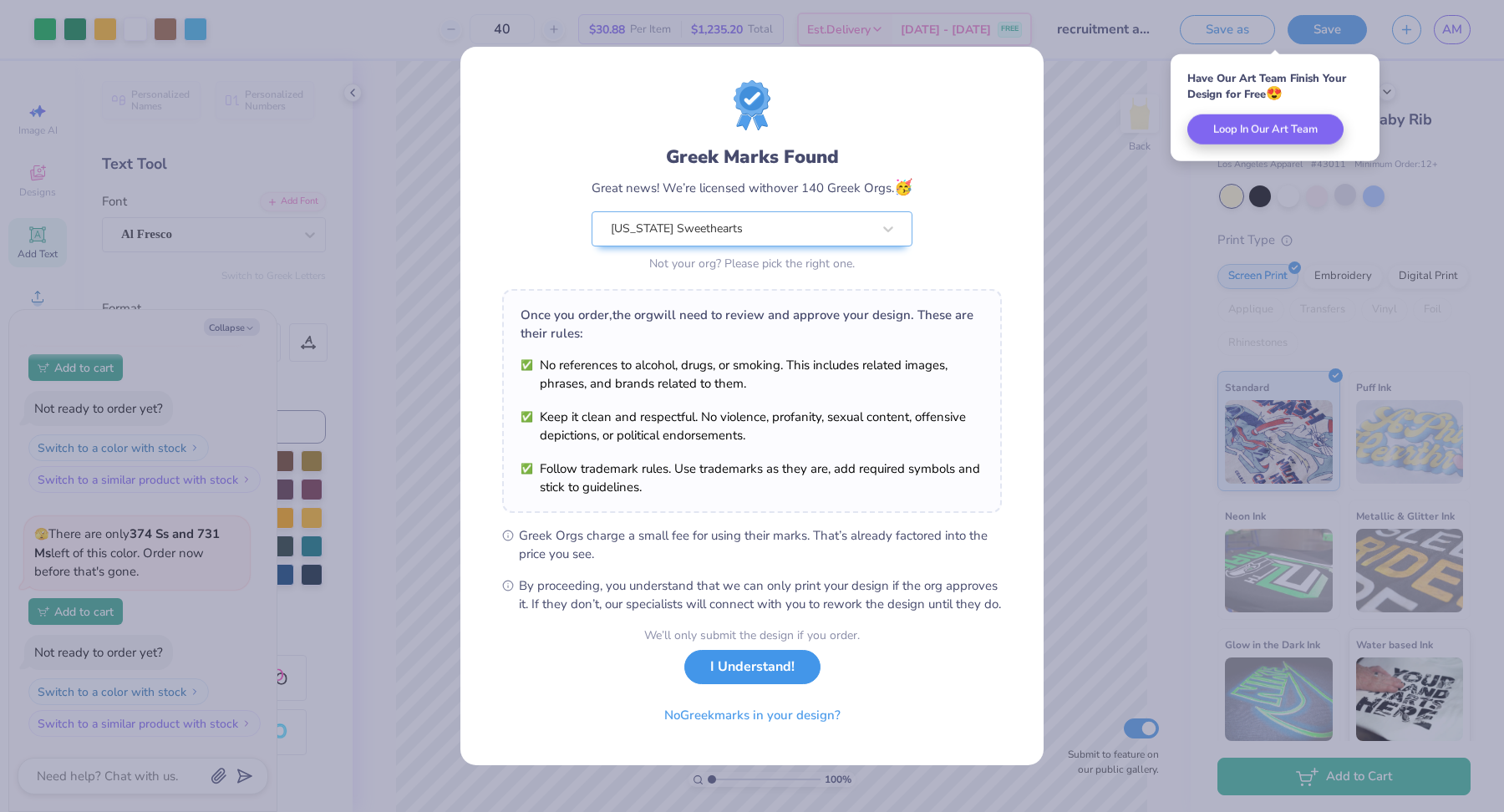
click at [782, 684] on button "I Understand!" at bounding box center [752, 667] width 136 height 34
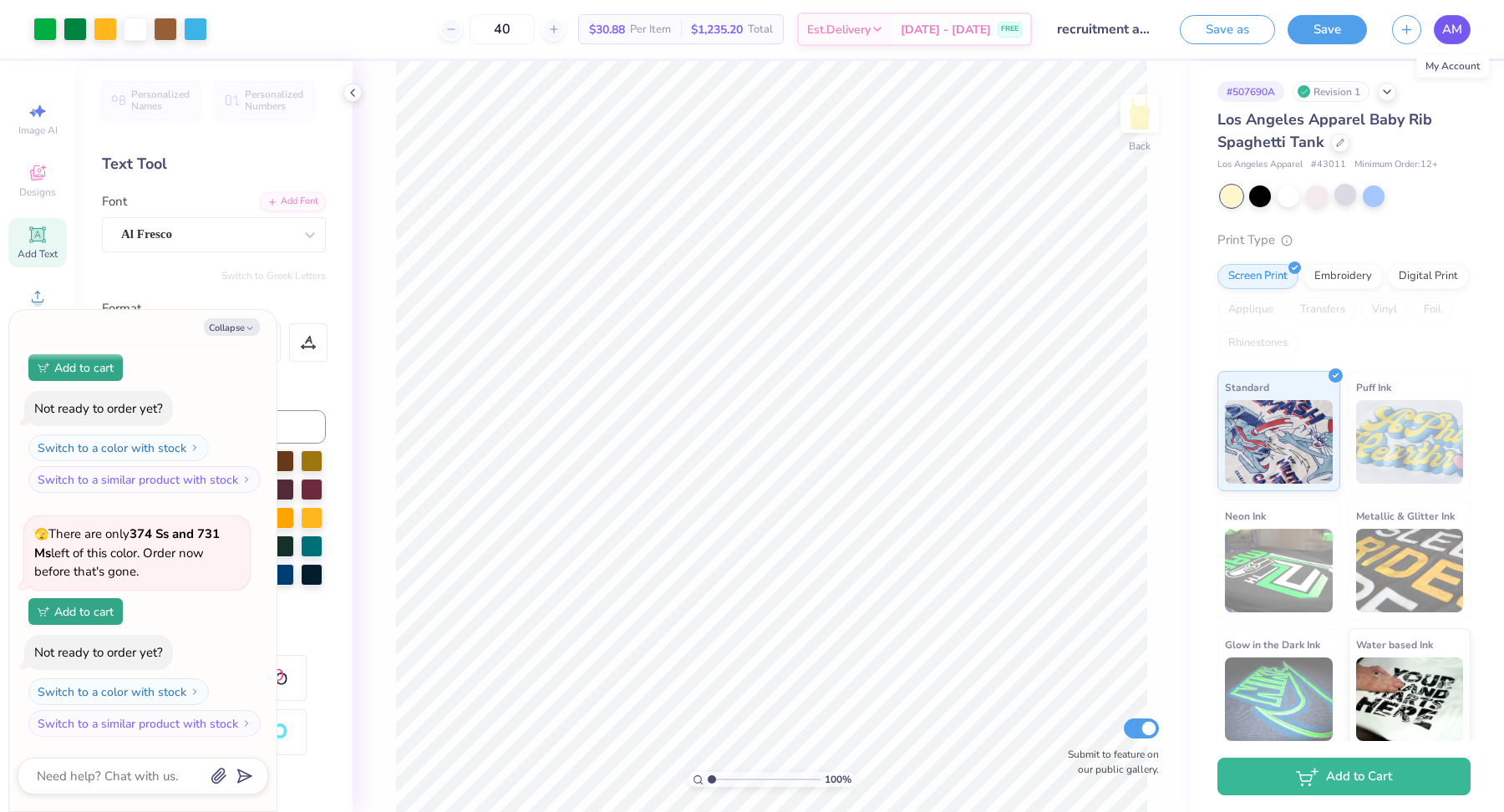
click at [1450, 32] on span "AM" at bounding box center [1452, 30] width 20 height 20
click at [356, 98] on icon at bounding box center [353, 92] width 14 height 14
type textarea "x"
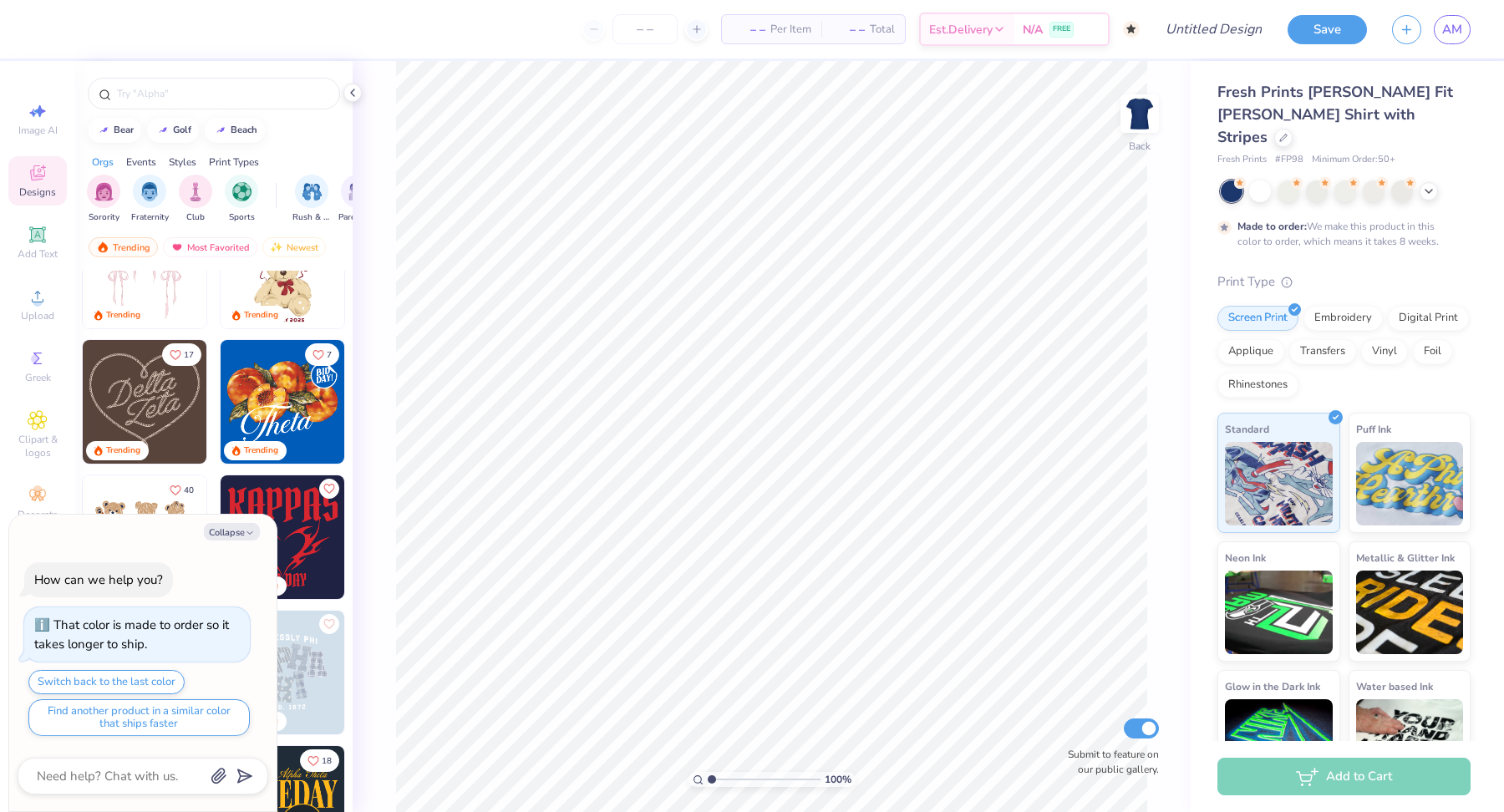
scroll to position [222, 0]
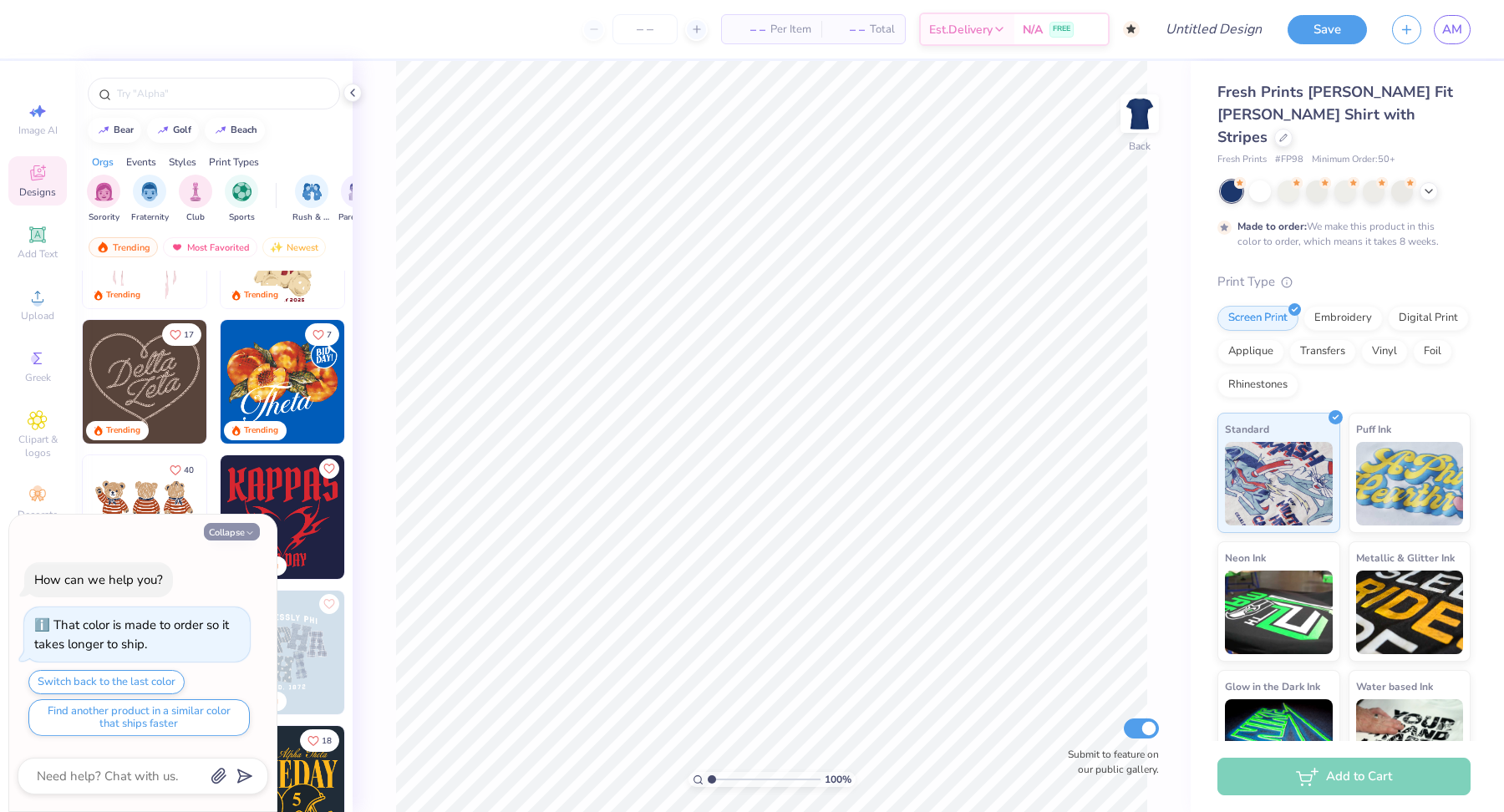
click at [251, 532] on icon "button" at bounding box center [250, 533] width 10 height 10
type textarea "x"
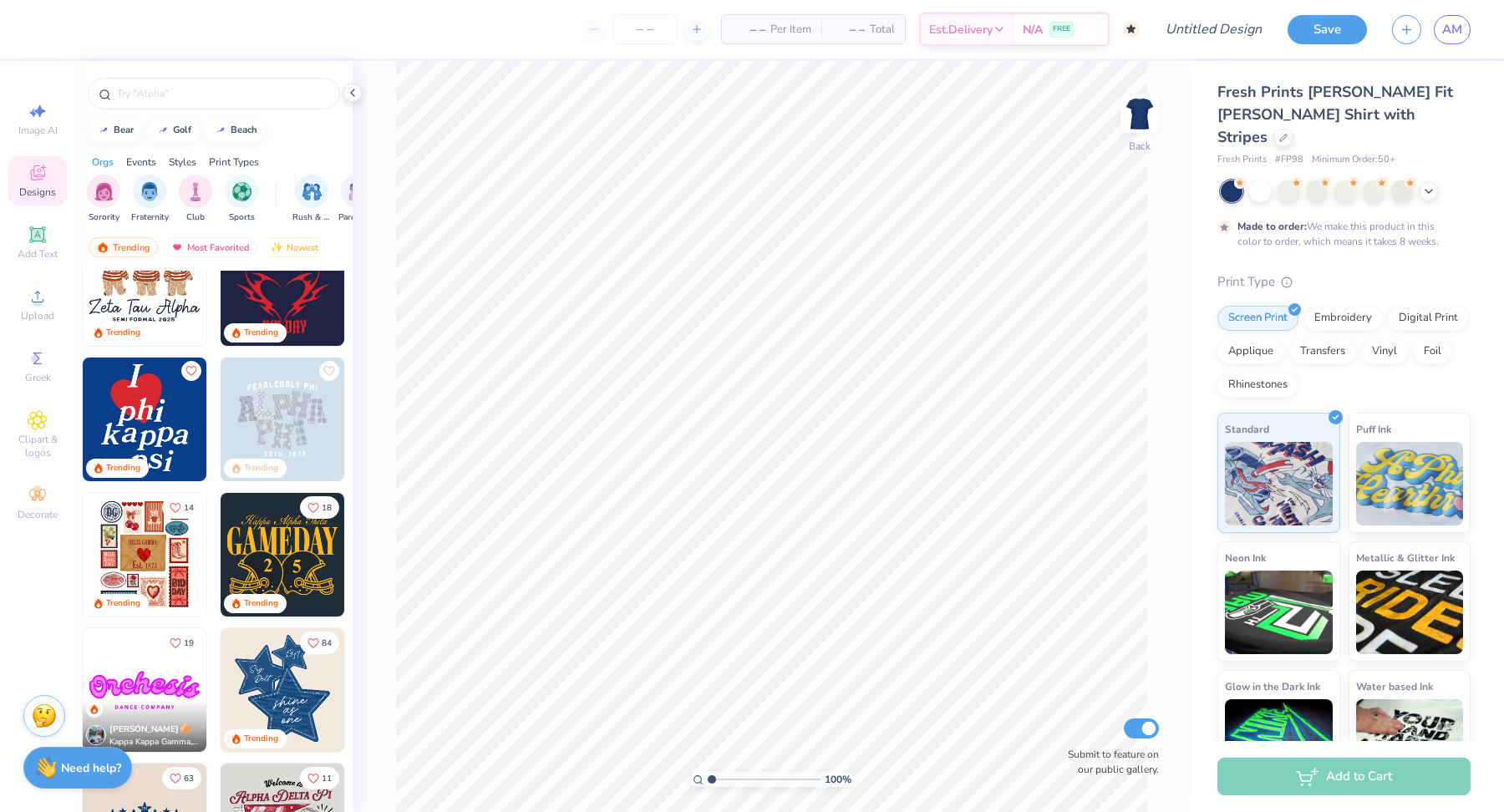
scroll to position [0, 0]
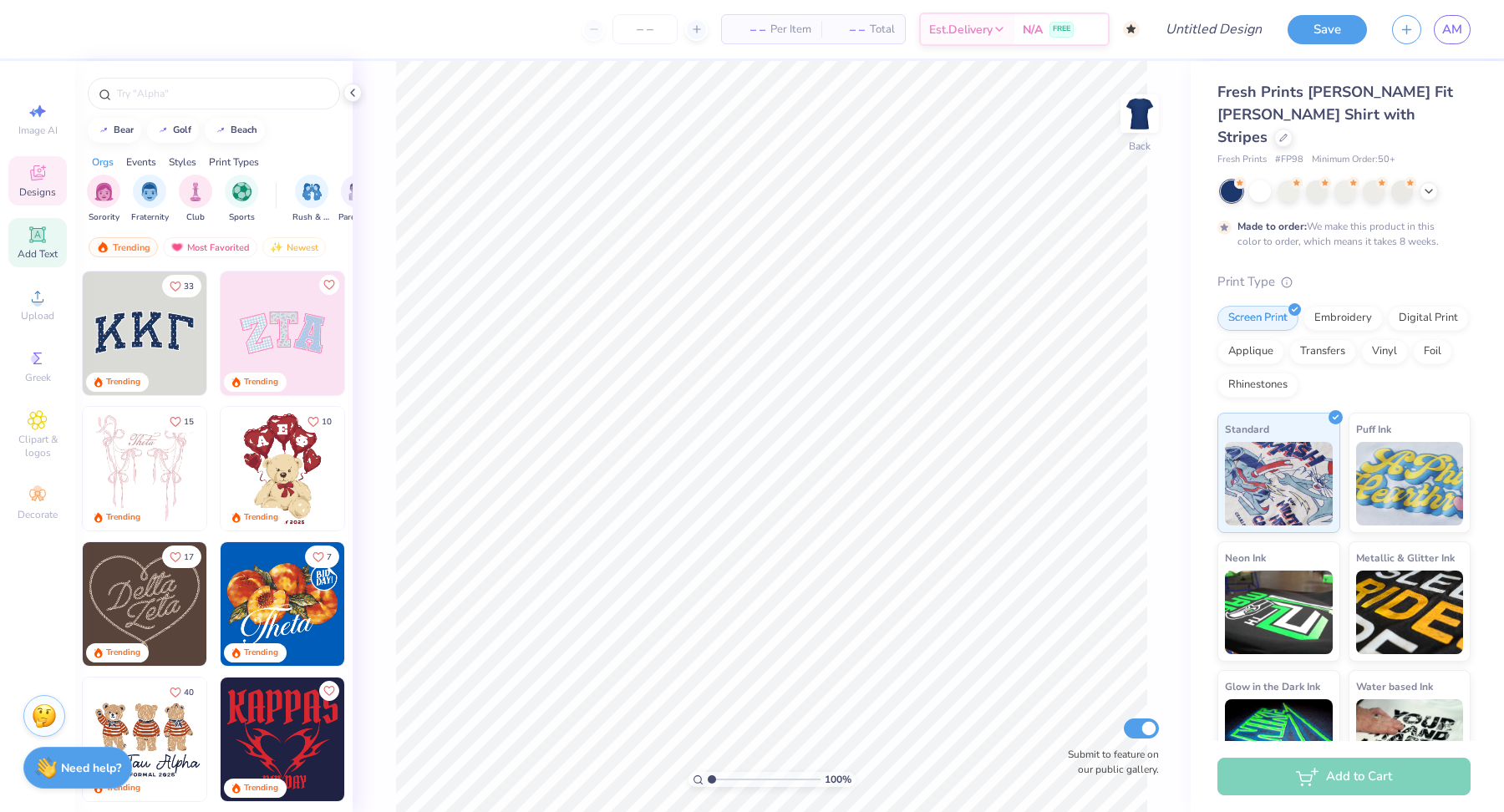
click at [47, 255] on span "Add Text" at bounding box center [37, 254] width 40 height 14
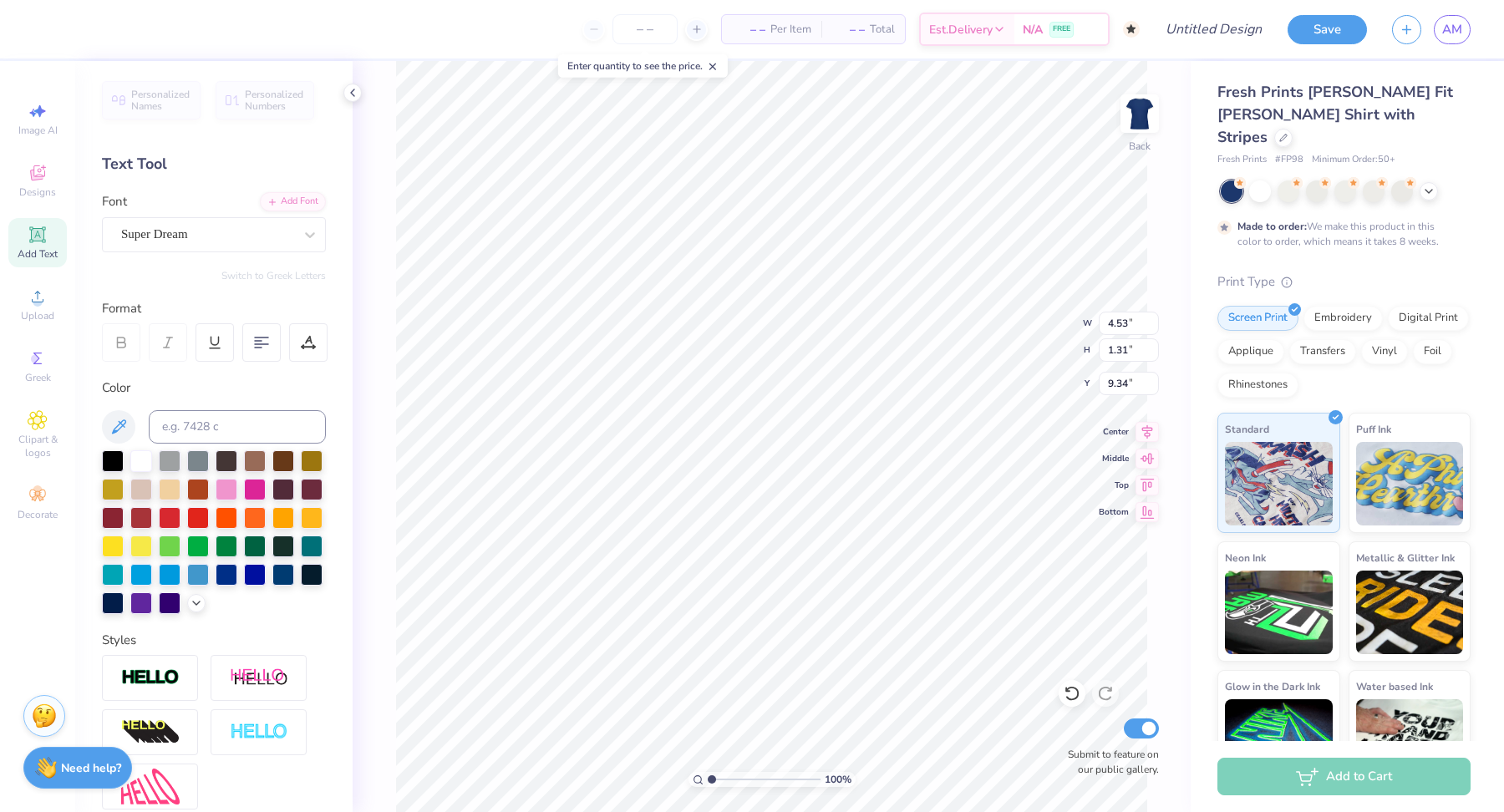
type input "3.47"
type textarea "TXSH"
click at [217, 238] on div "Super Dream" at bounding box center [207, 234] width 176 height 26
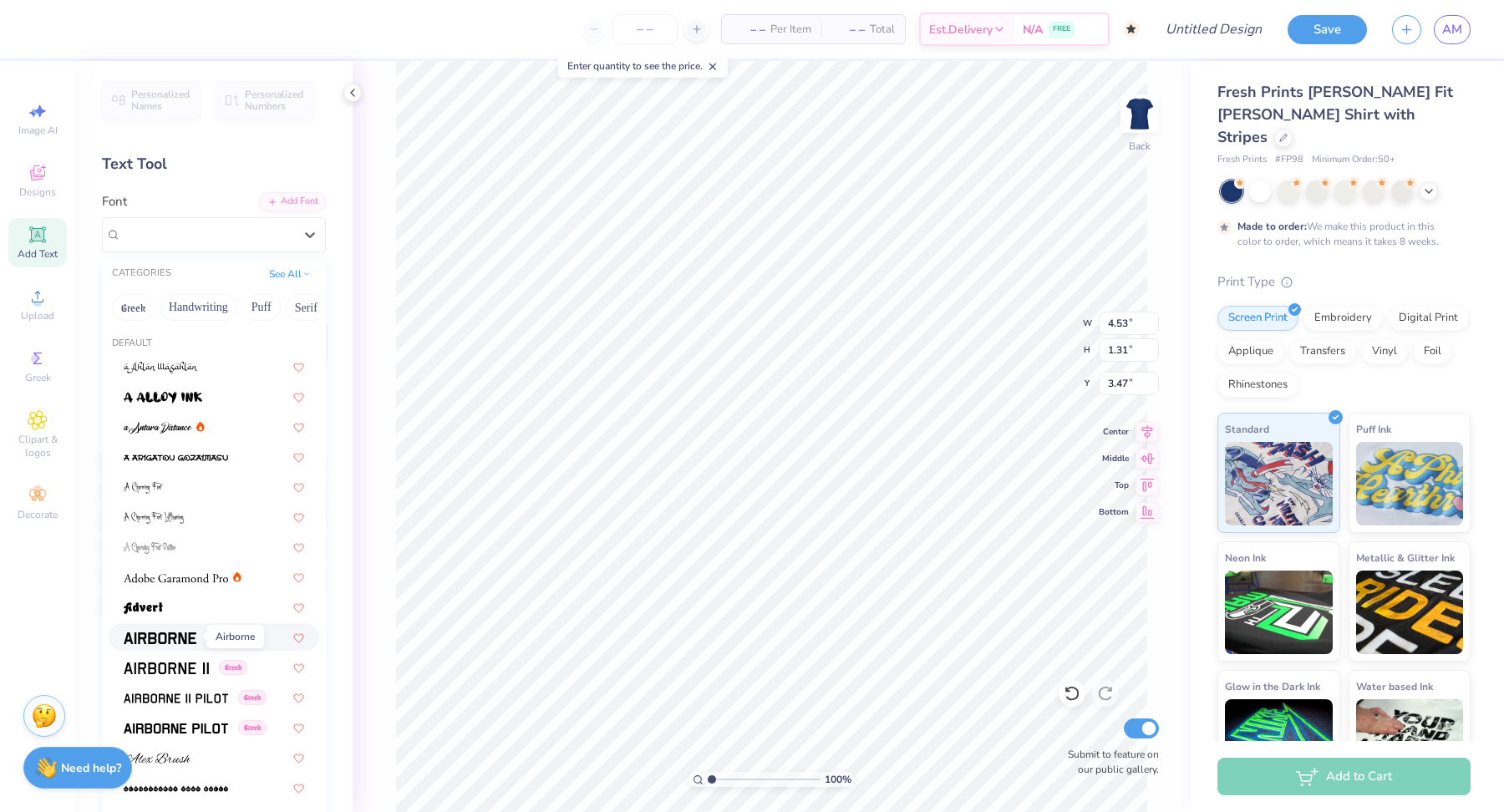
click at [167, 628] on span at bounding box center [160, 636] width 73 height 18
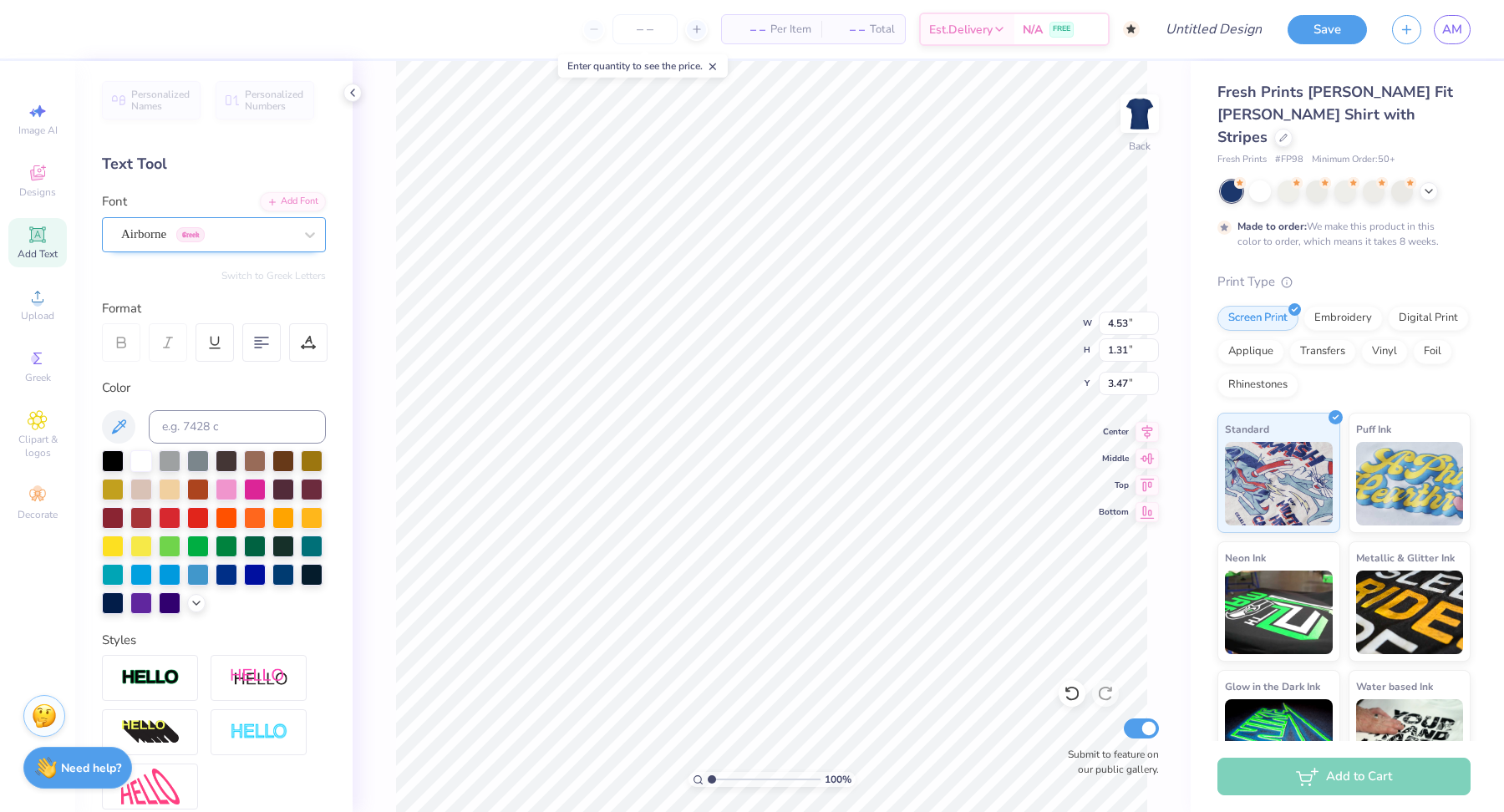
click at [260, 232] on div "Airborne Greek" at bounding box center [207, 234] width 176 height 26
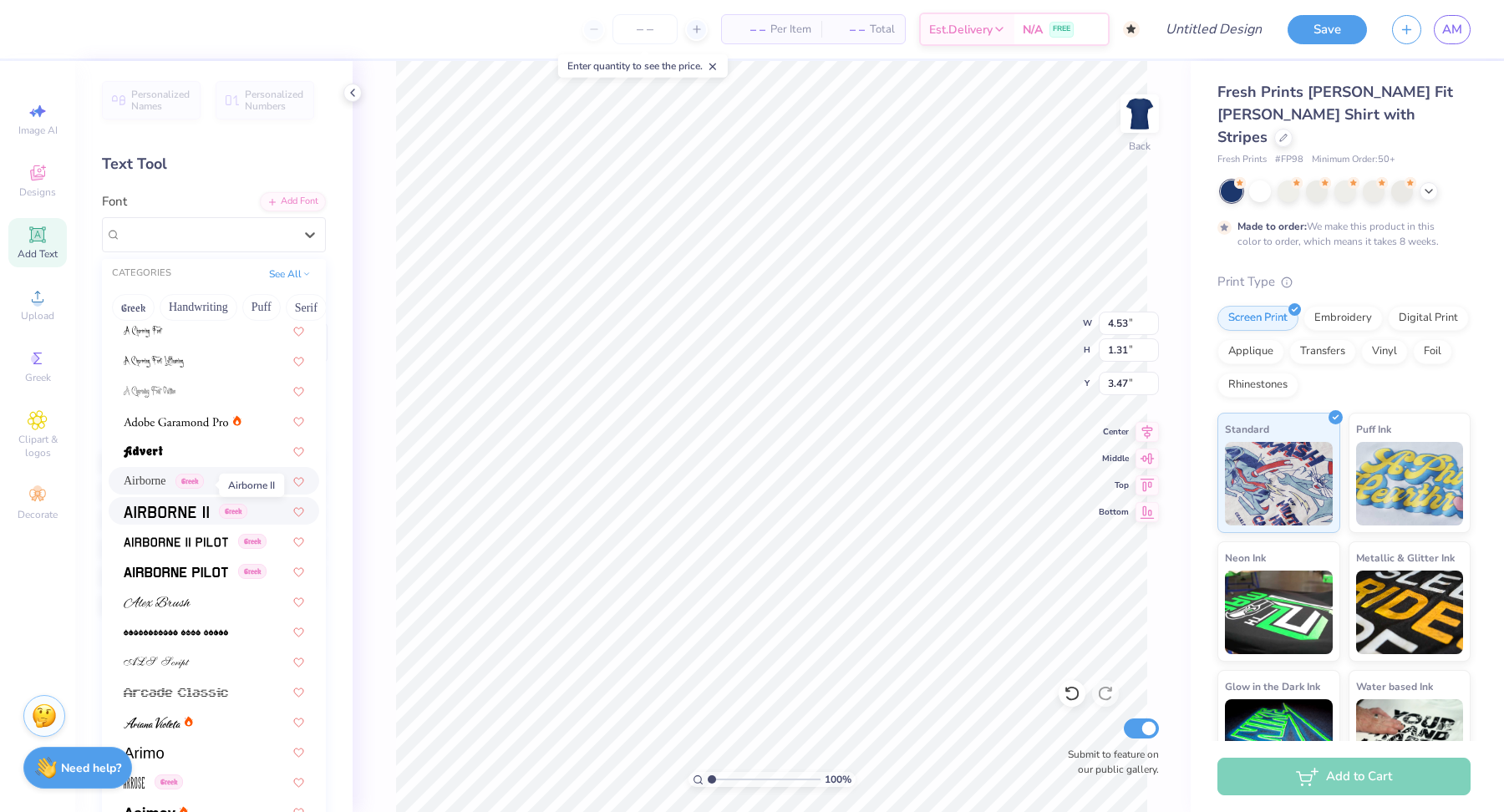
scroll to position [182, 0]
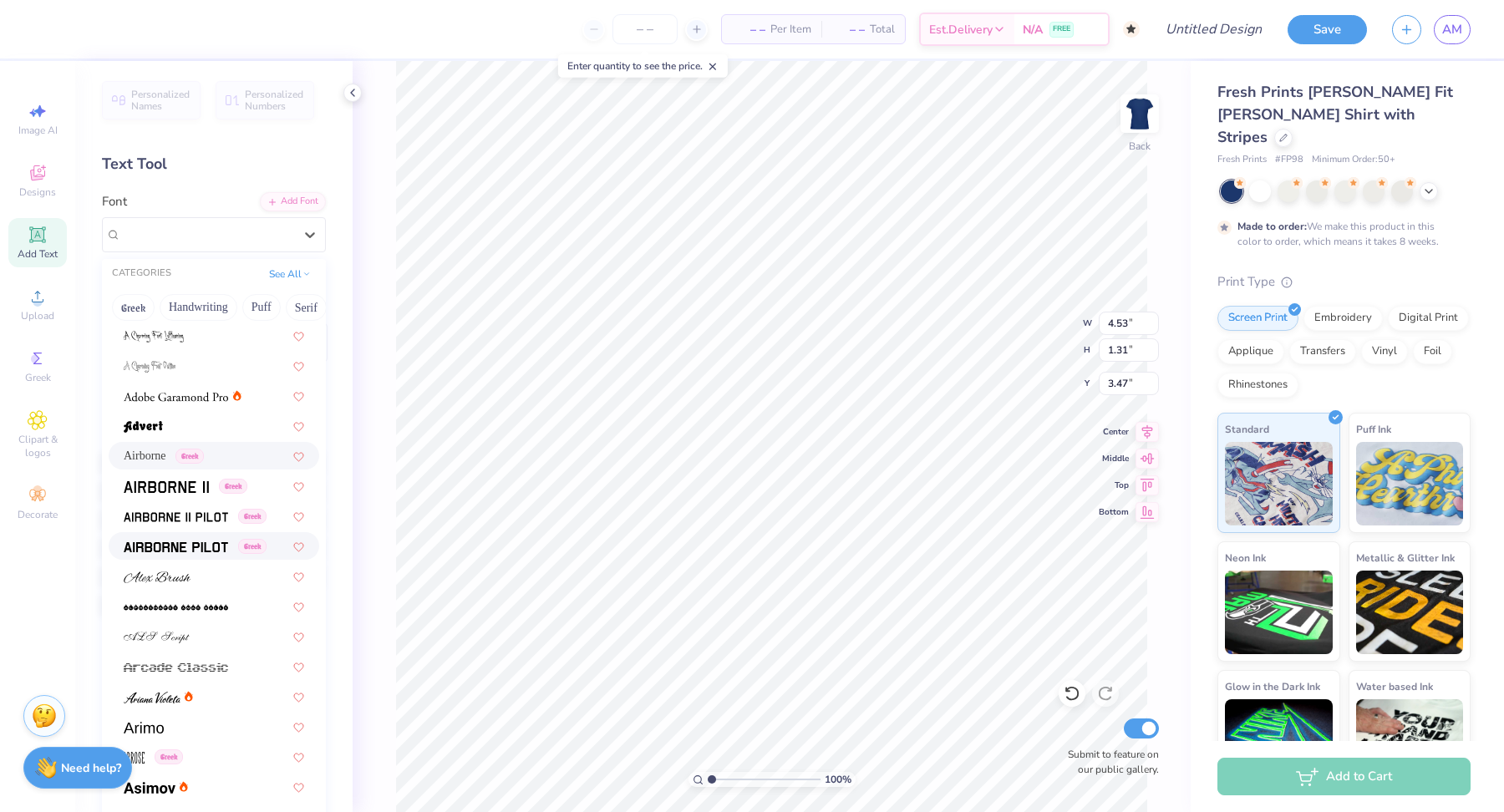
click at [163, 541] on img at bounding box center [176, 547] width 104 height 12
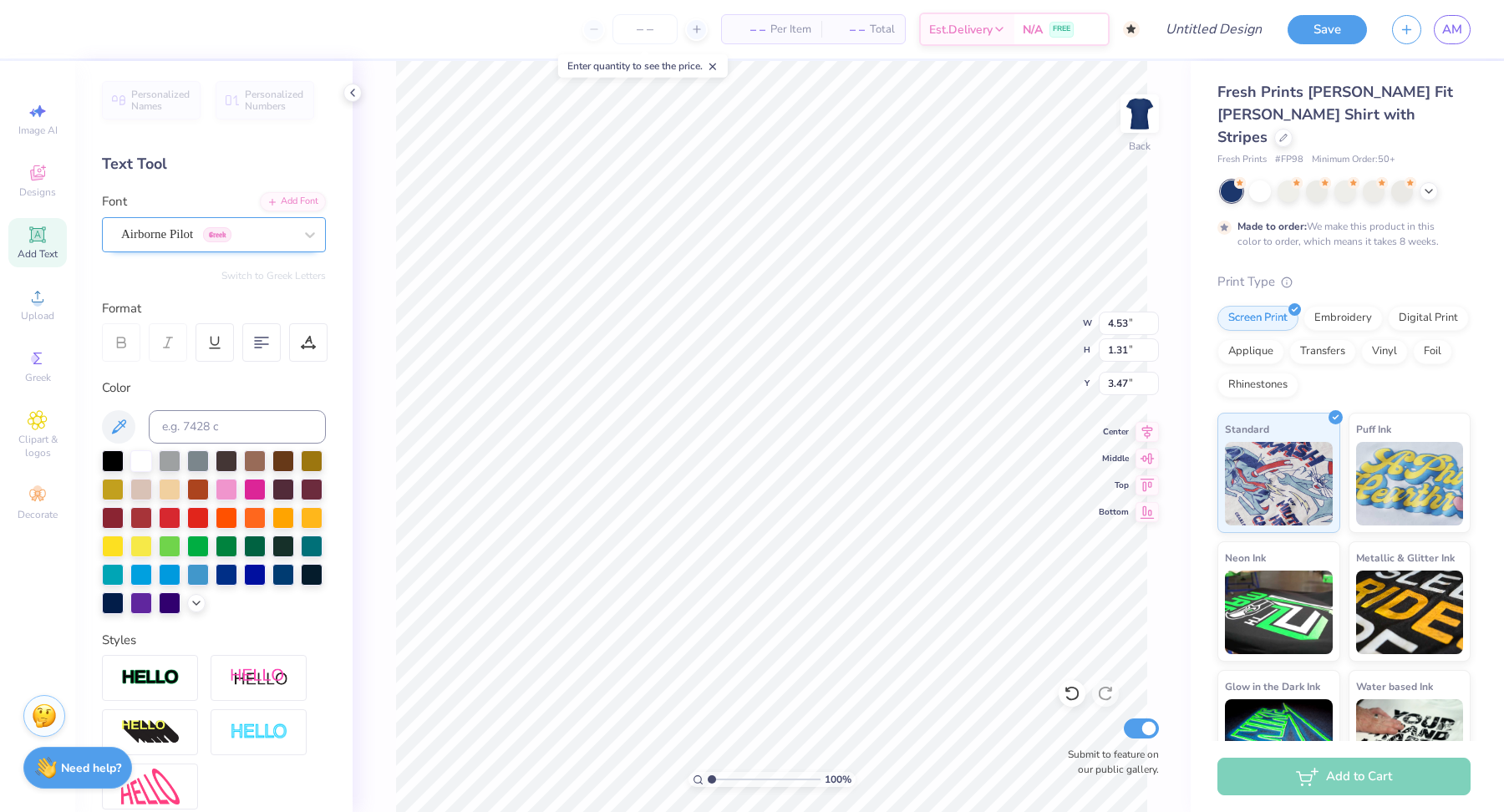
click at [202, 230] on div "Airborne Pilot Greek" at bounding box center [207, 234] width 176 height 26
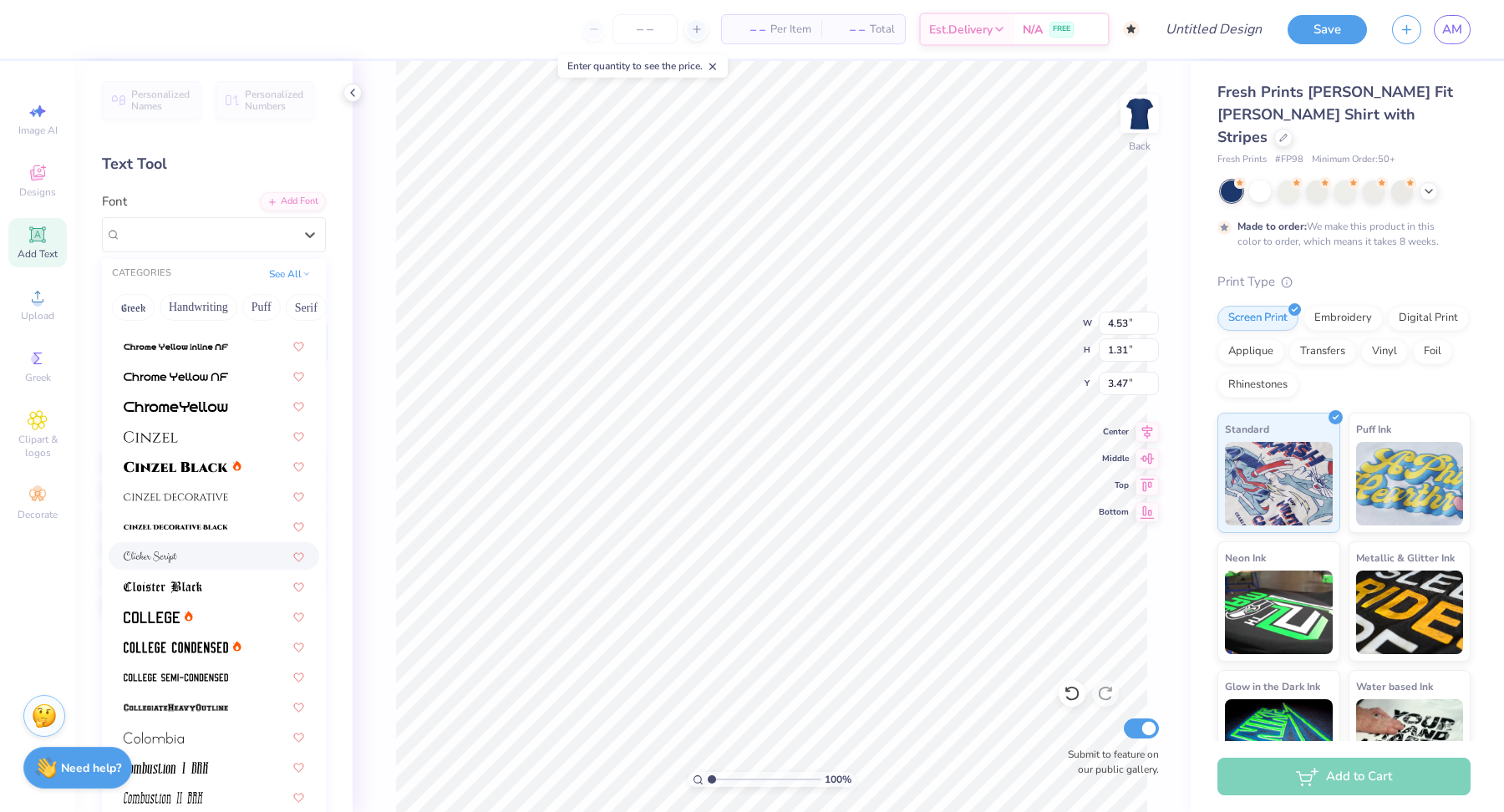
scroll to position [1921, 0]
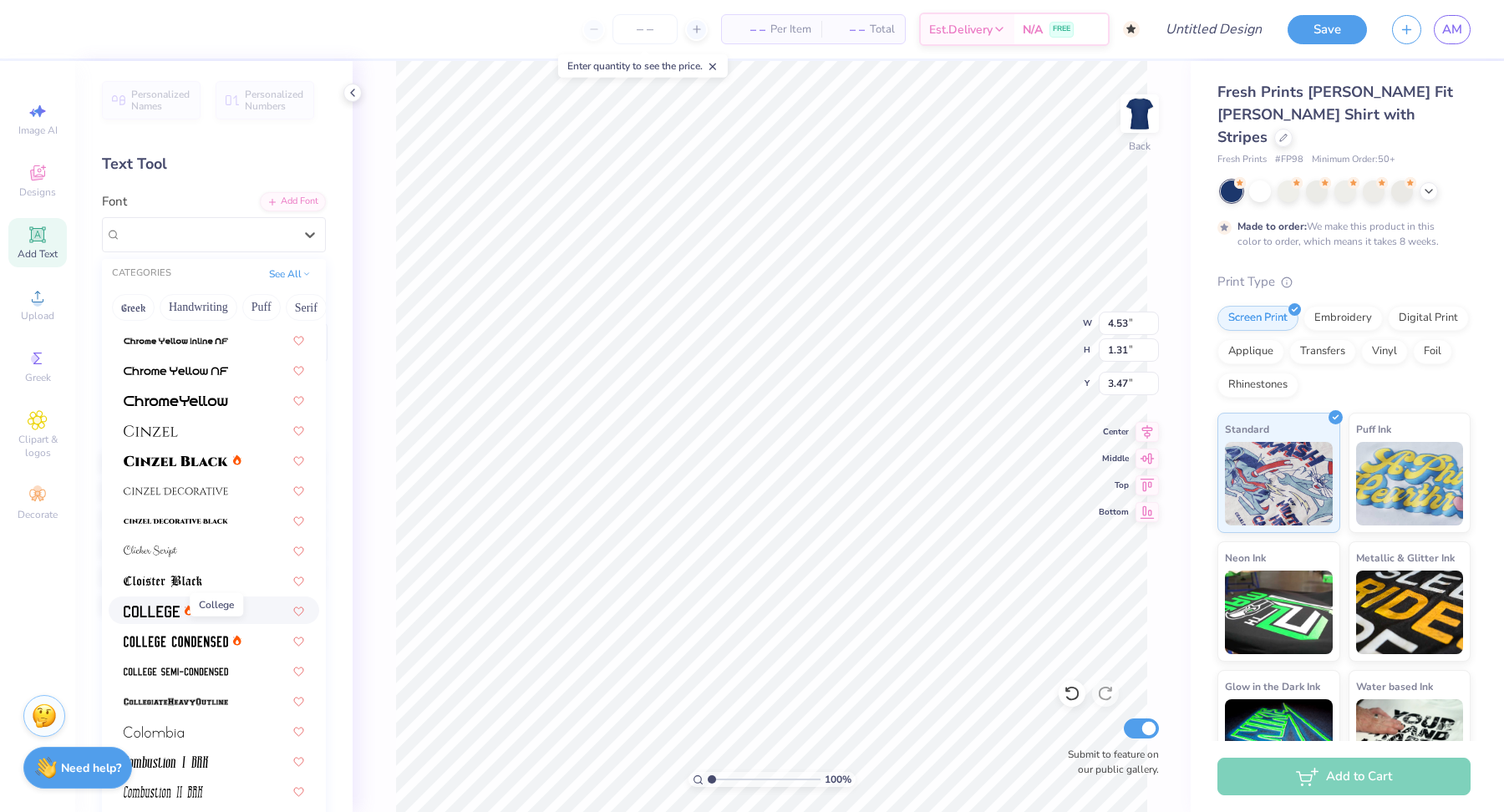
click at [161, 606] on img at bounding box center [152, 612] width 56 height 12
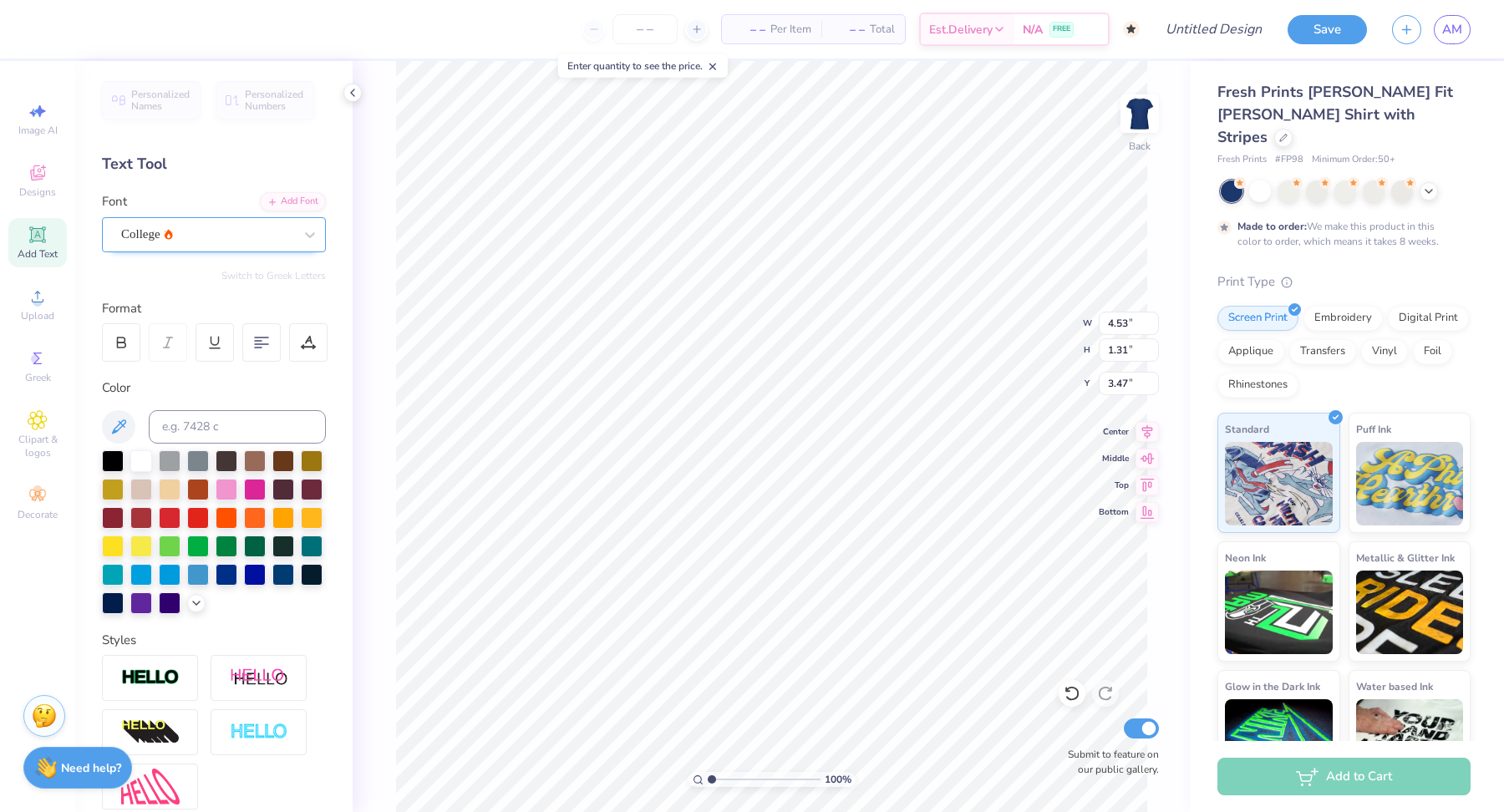
click at [208, 237] on div "College" at bounding box center [207, 234] width 176 height 26
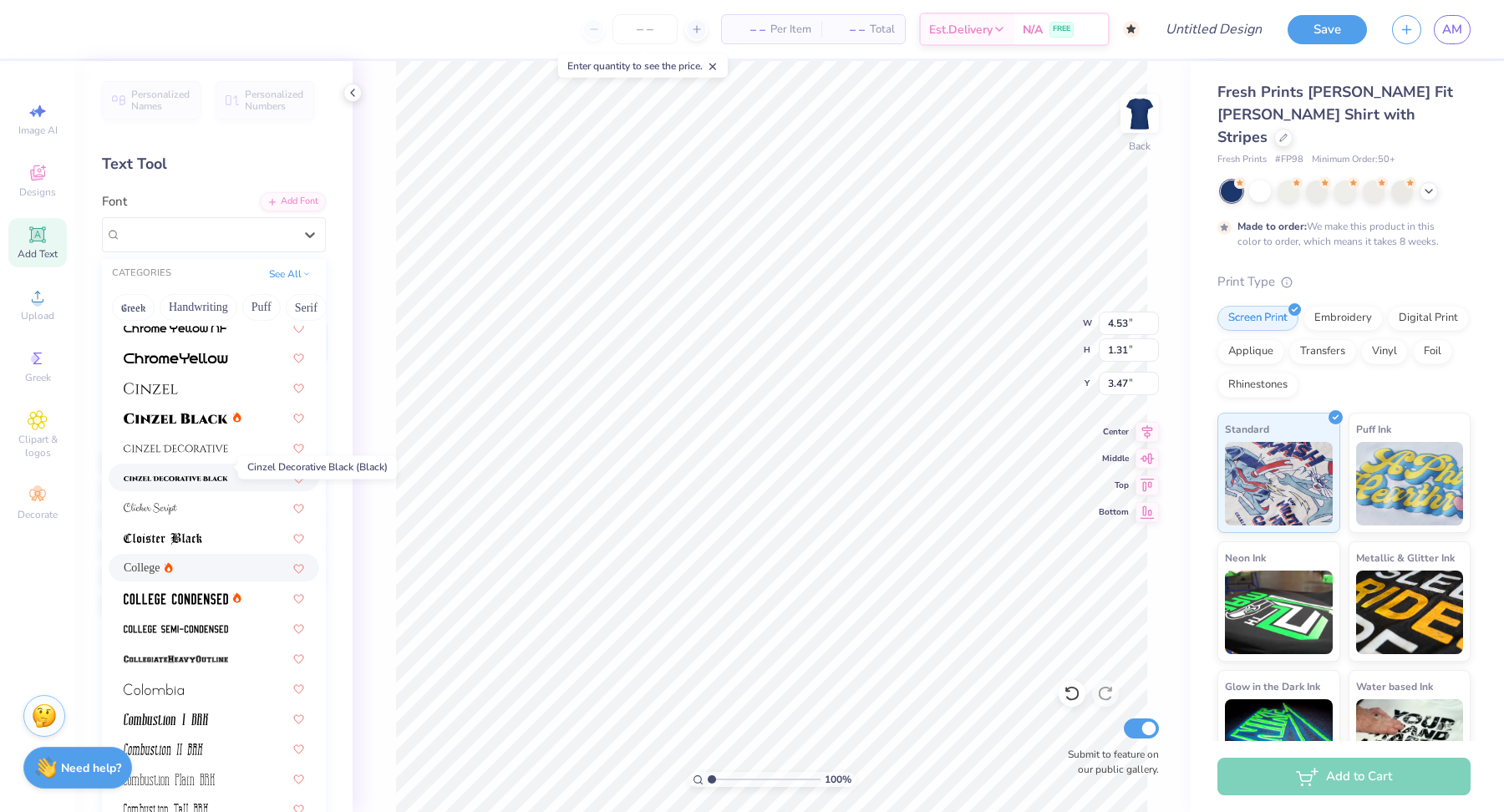
scroll to position [1985, 0]
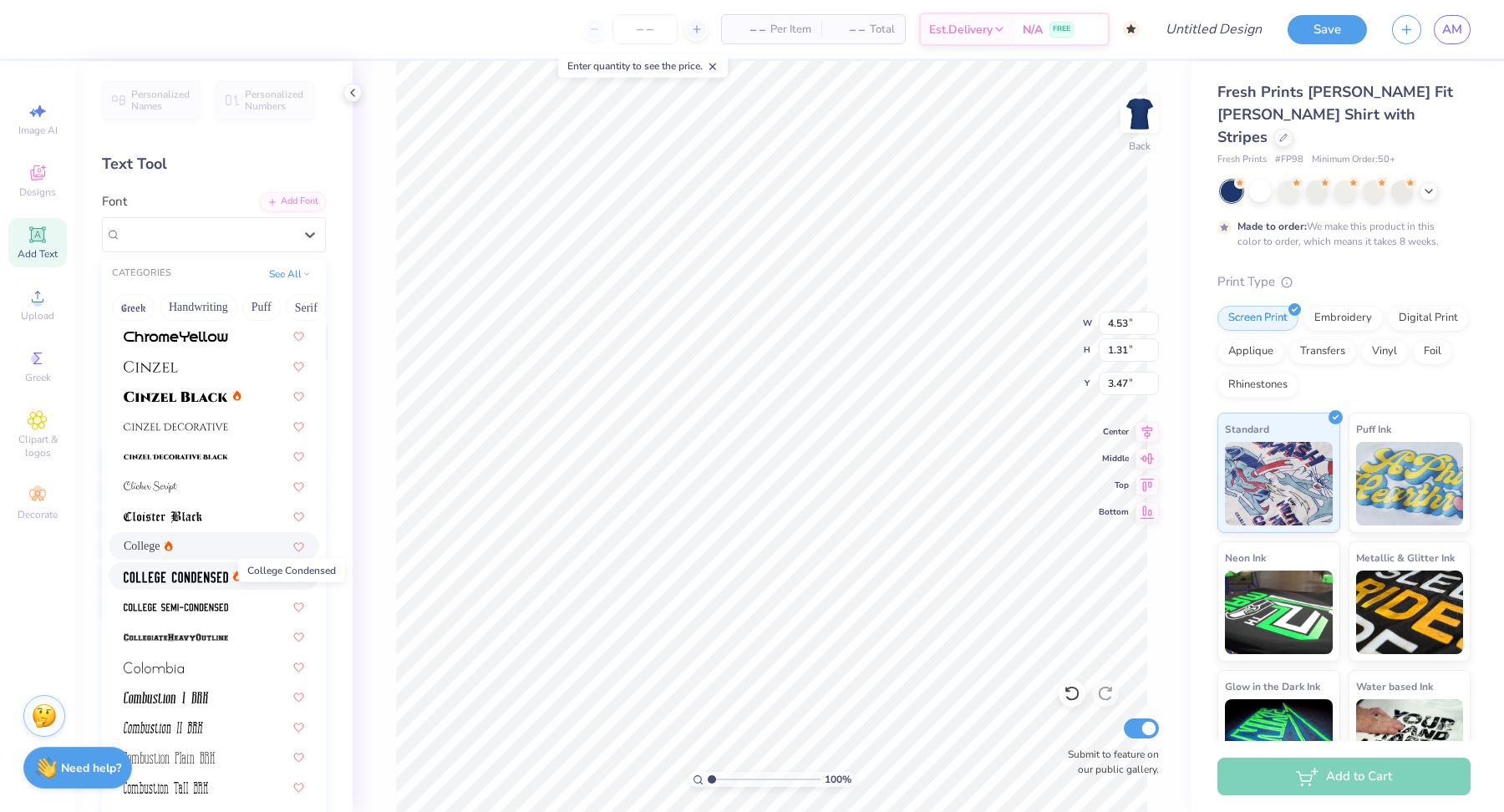
click at [190, 581] on img at bounding box center [176, 577] width 104 height 12
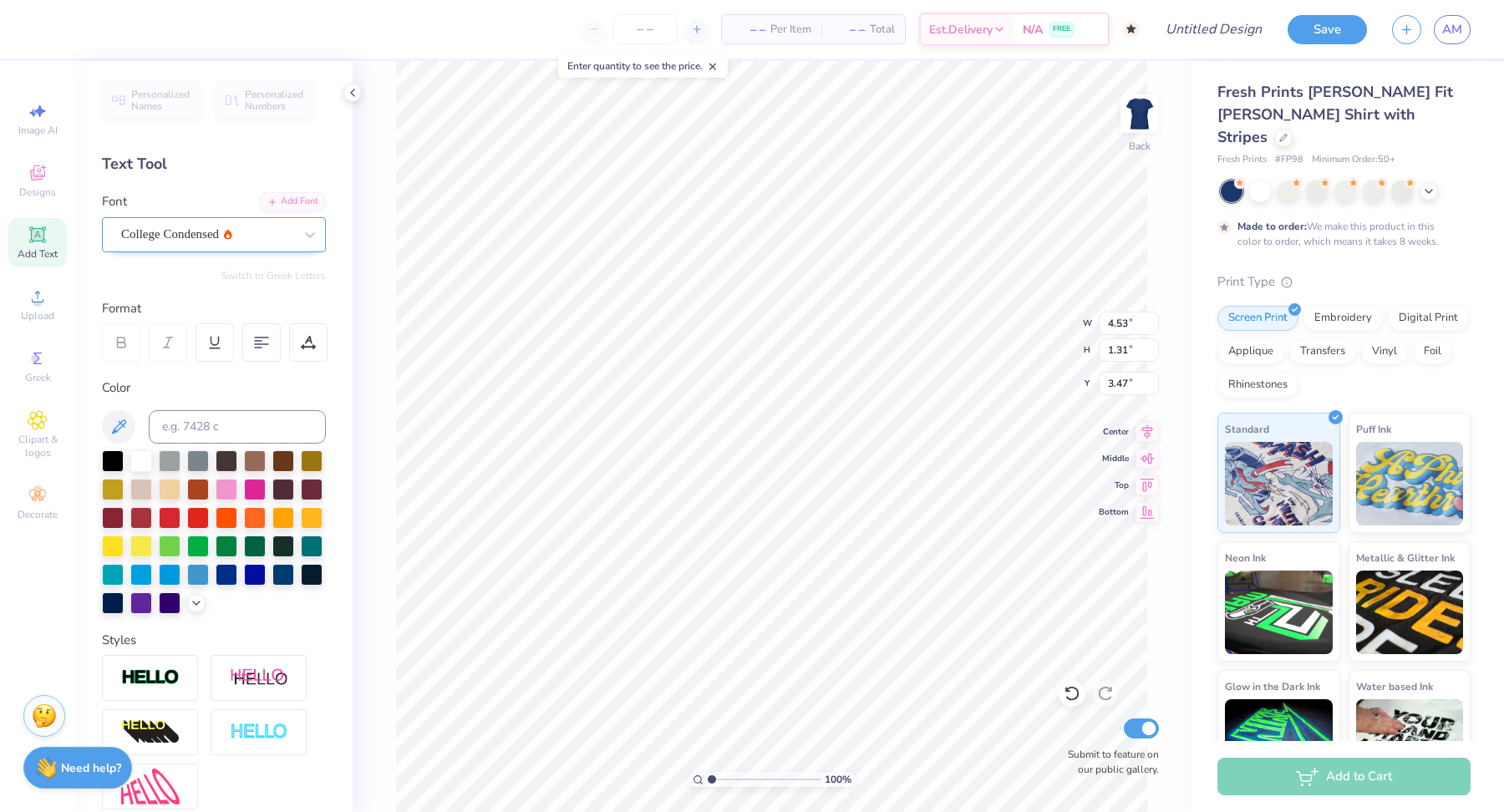
click at [213, 221] on div "College Condensed" at bounding box center [207, 234] width 176 height 26
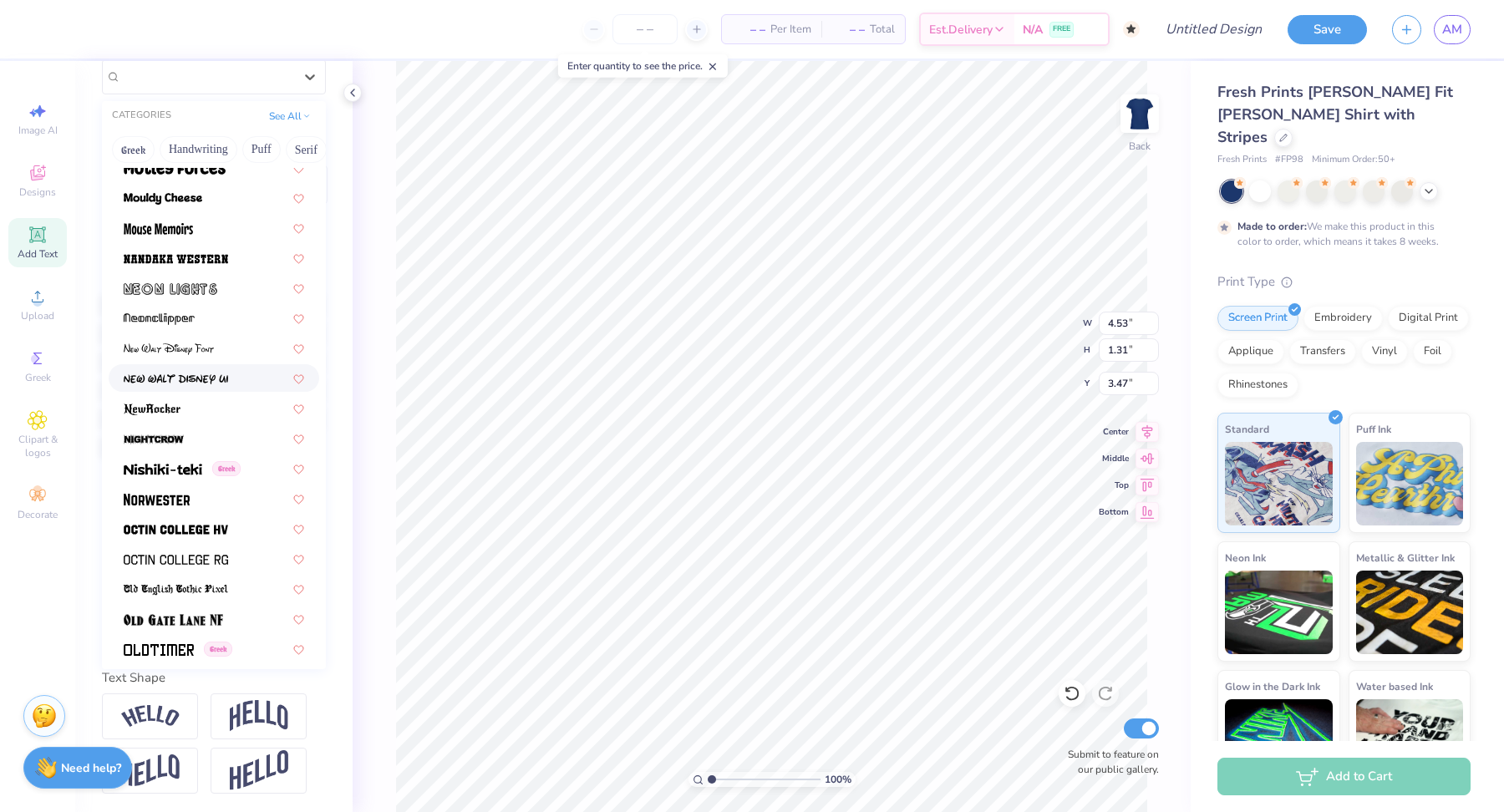
scroll to position [6196, 0]
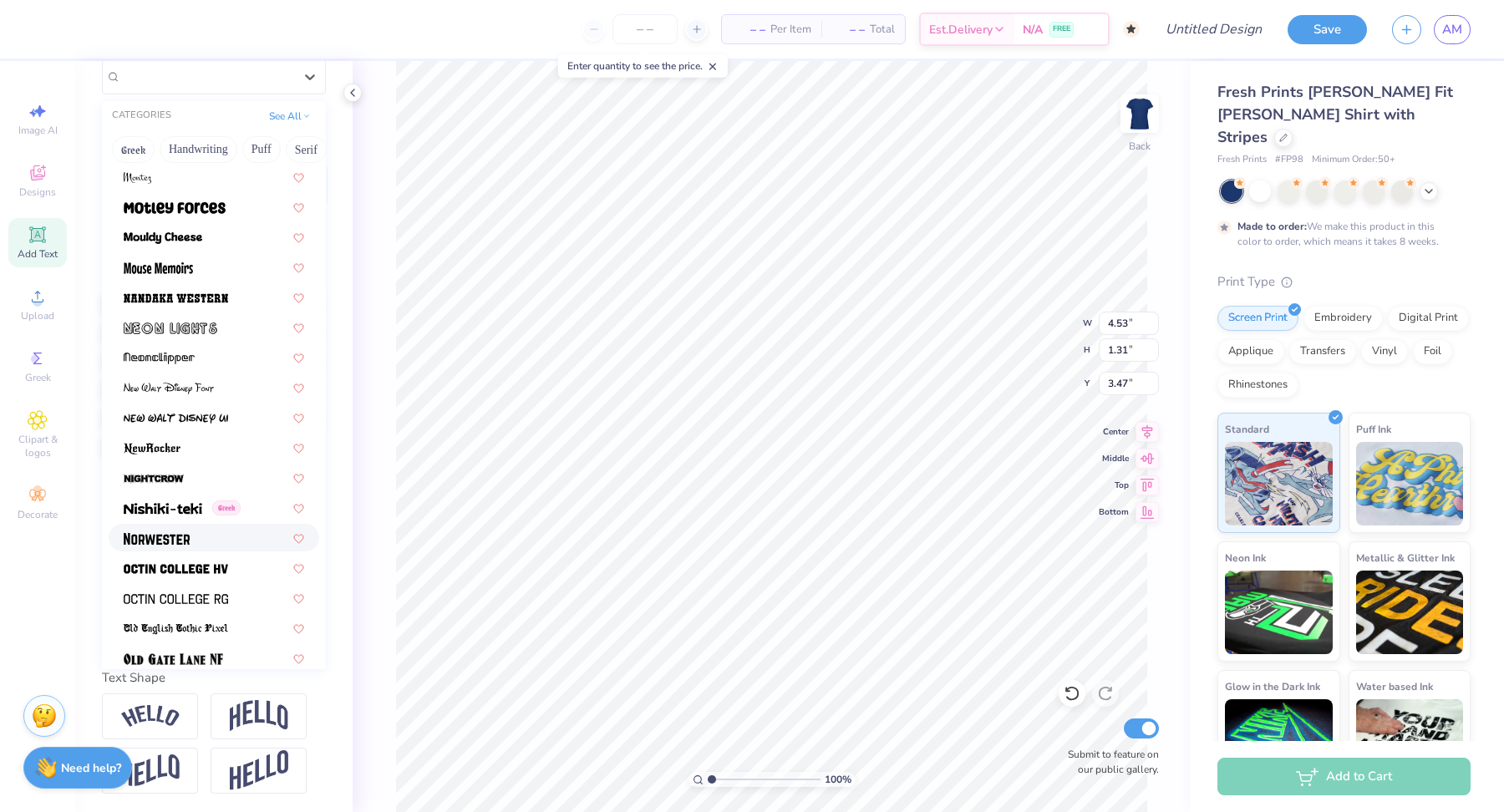
click at [188, 541] on img at bounding box center [157, 539] width 66 height 12
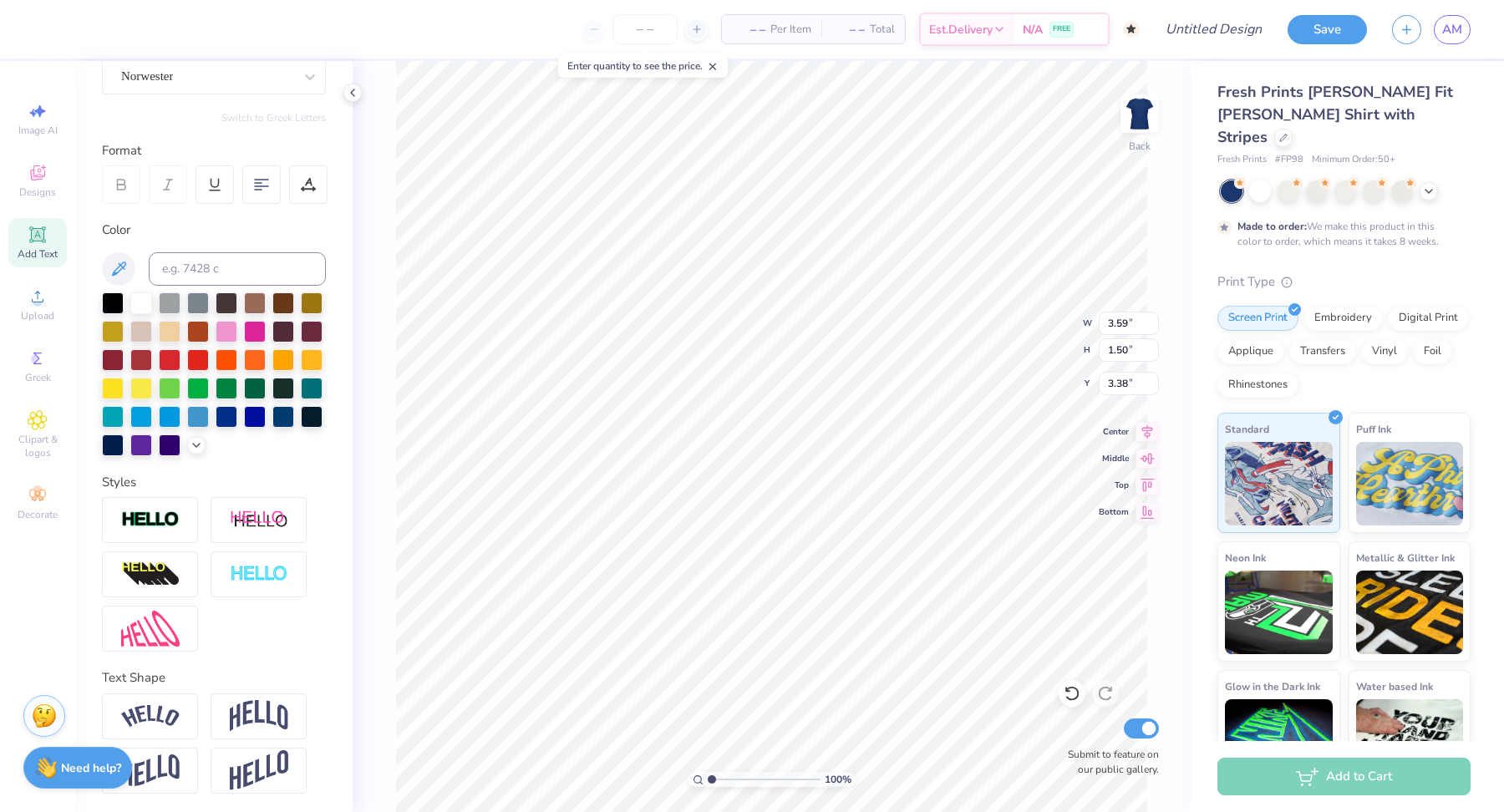
type input "3.46"
click at [41, 429] on icon at bounding box center [36, 420] width 20 height 20
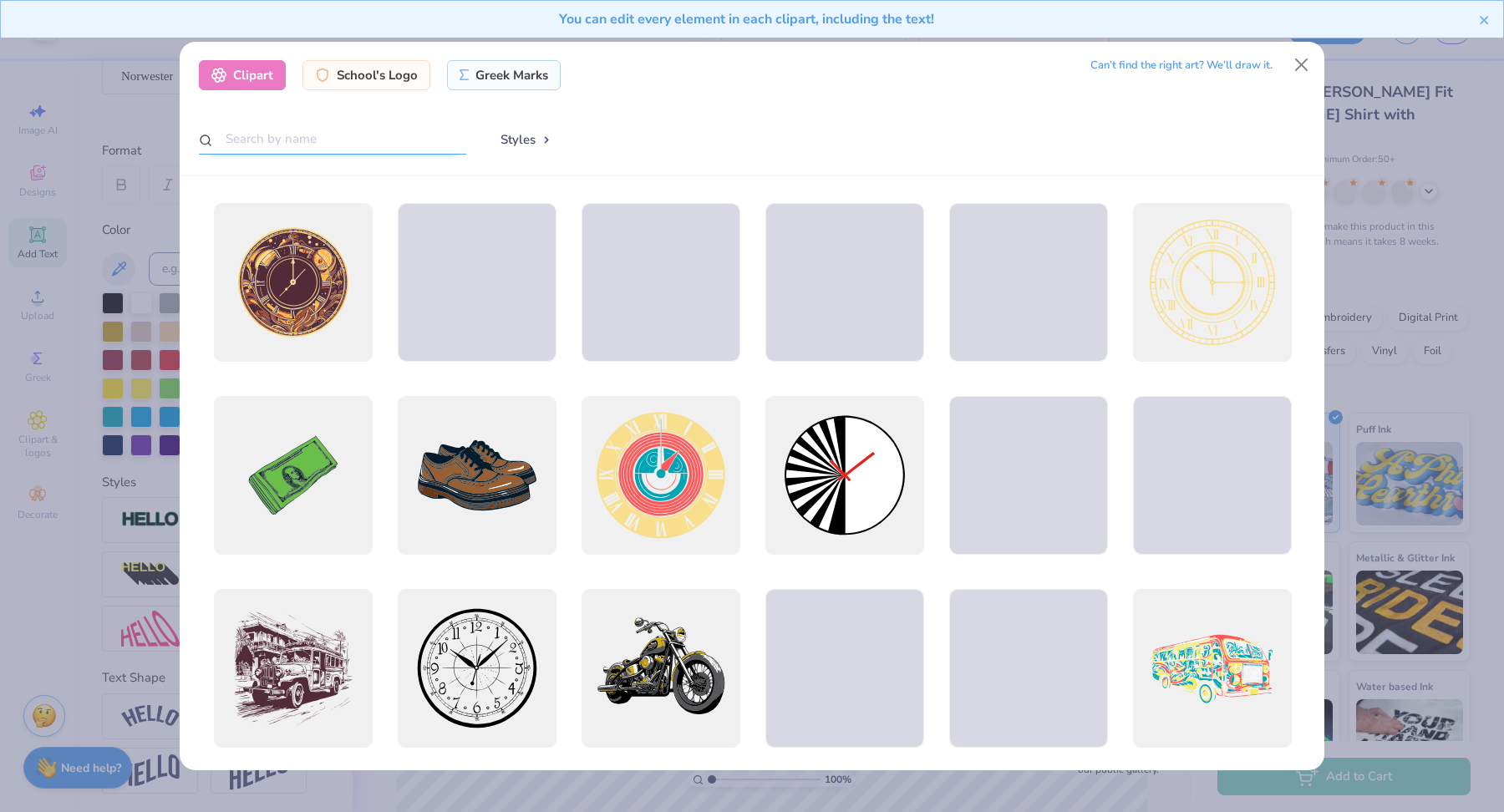
click at [344, 149] on input "text" at bounding box center [332, 139] width 267 height 31
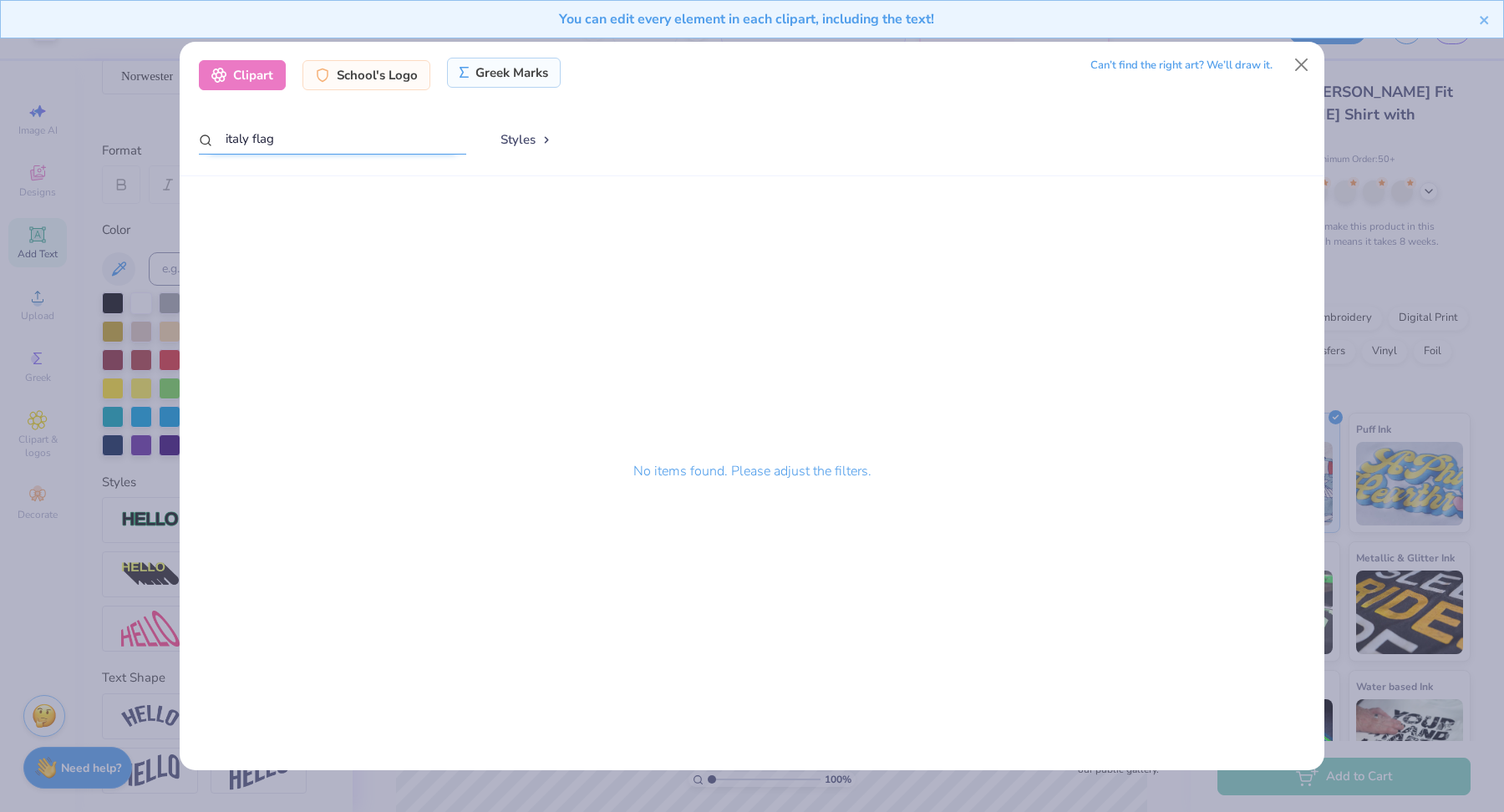
type input "italy flag"
click at [511, 76] on div "Greek Marks" at bounding box center [504, 72] width 115 height 30
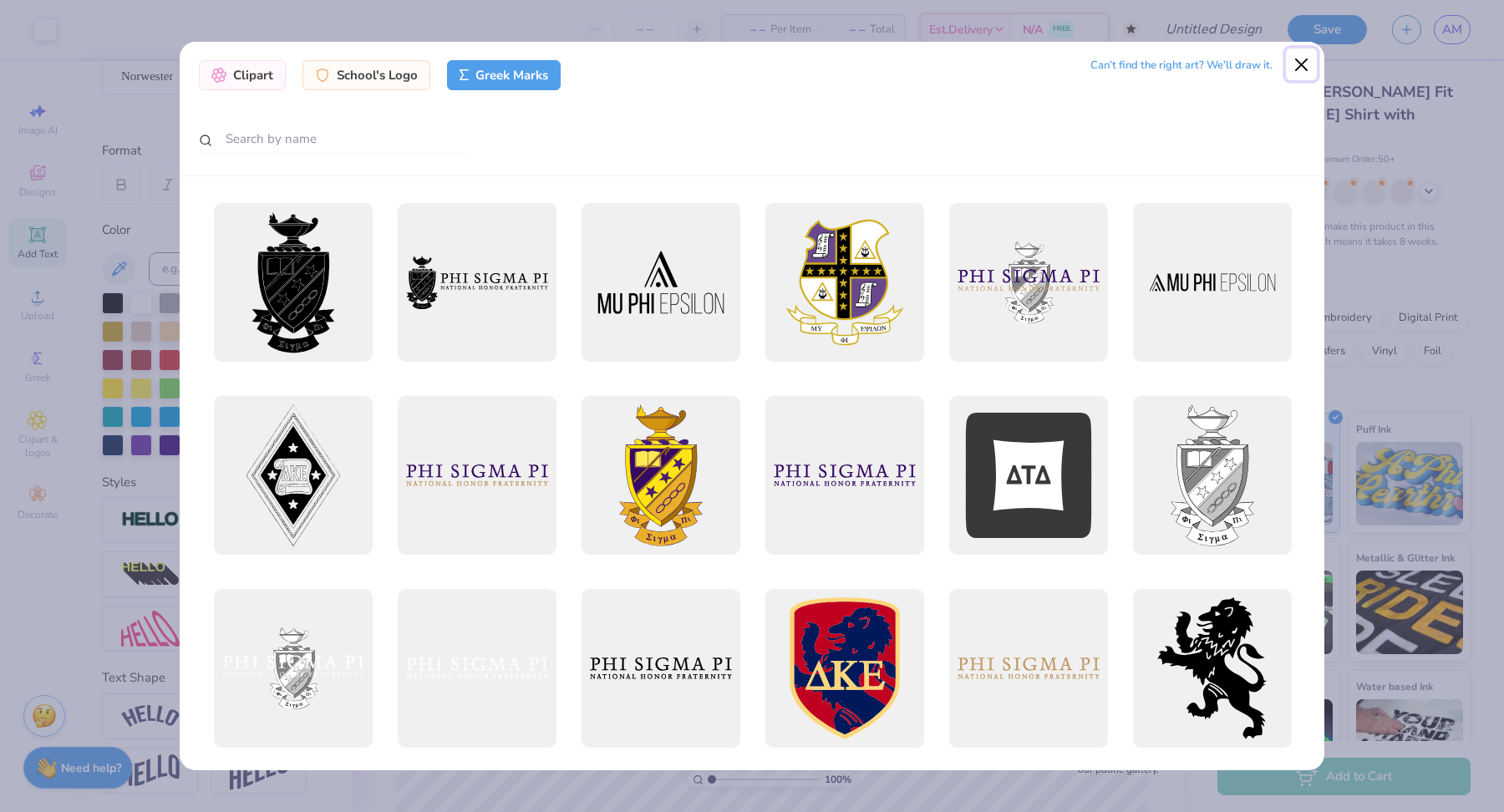
click at [1300, 61] on button "Close" at bounding box center [1301, 64] width 31 height 31
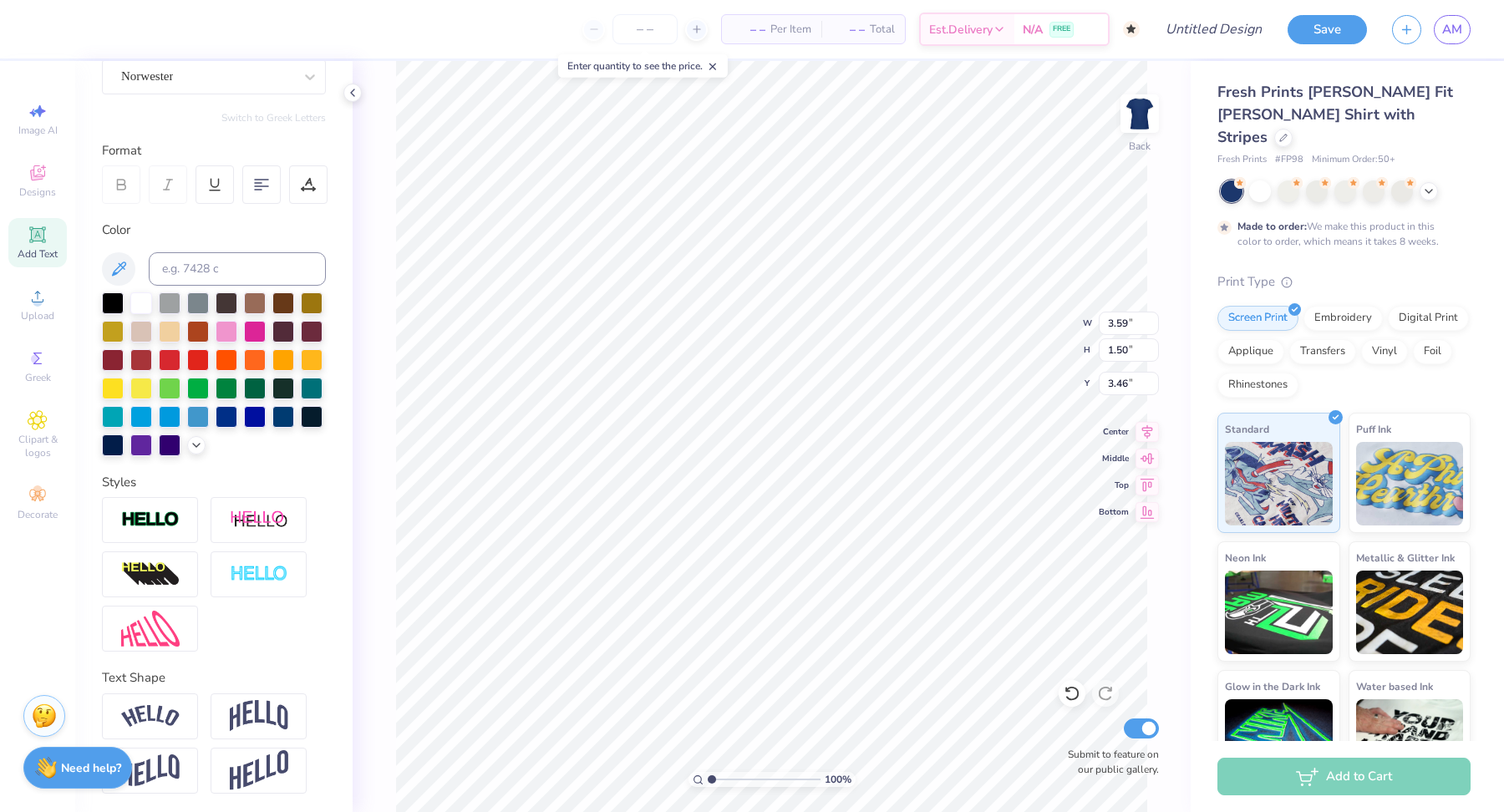
click at [1359, 238] on div "Fresh Prints Simone Slim Fit Ringer Shirt with Stripes Fresh Prints # FP98 Mini…" at bounding box center [1344, 435] width 253 height 709
click at [697, 32] on icon at bounding box center [697, 30] width 12 height 12
type input "50"
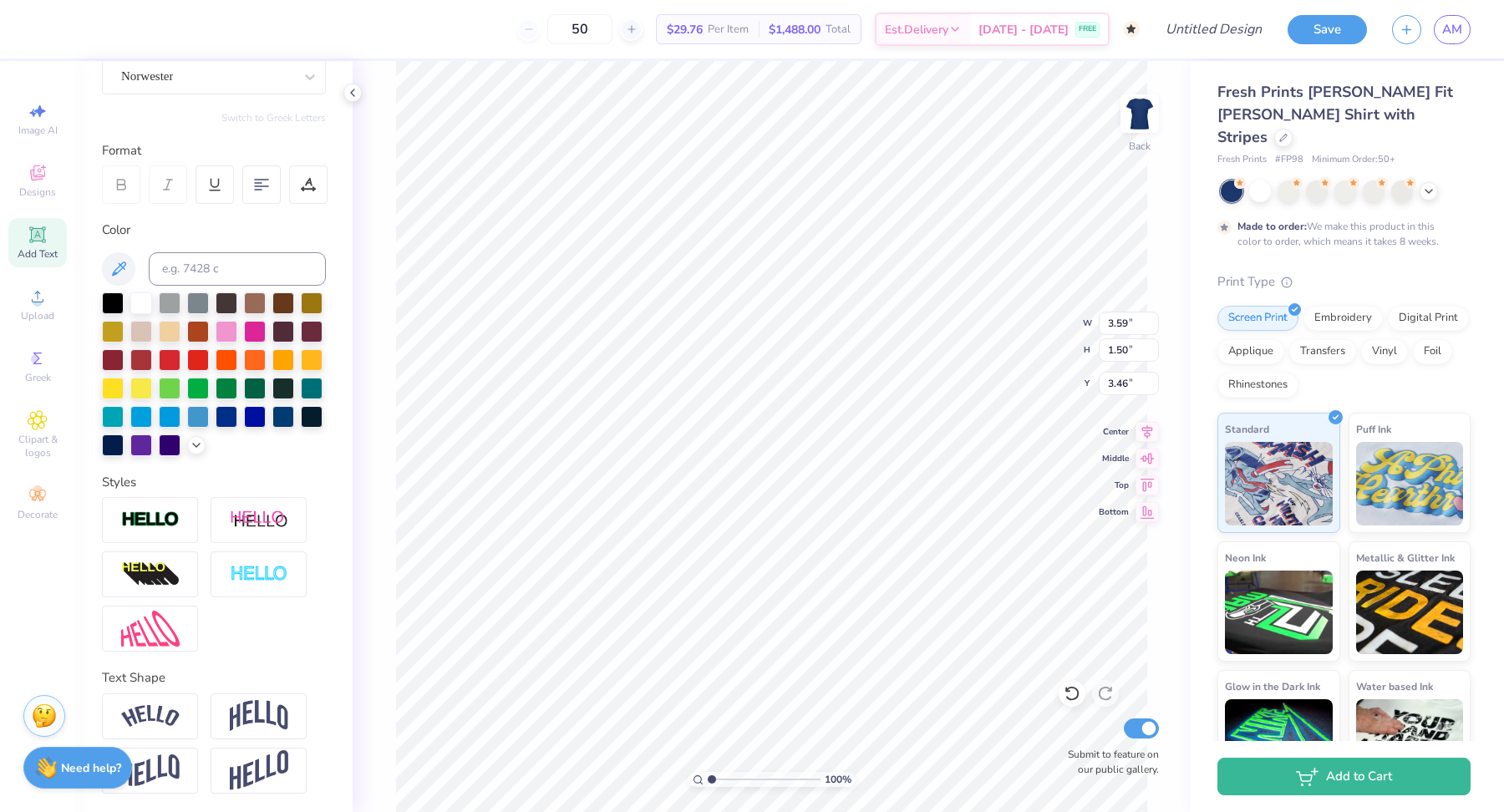
type input "4.14"
type input "1.73"
type input "3.31"
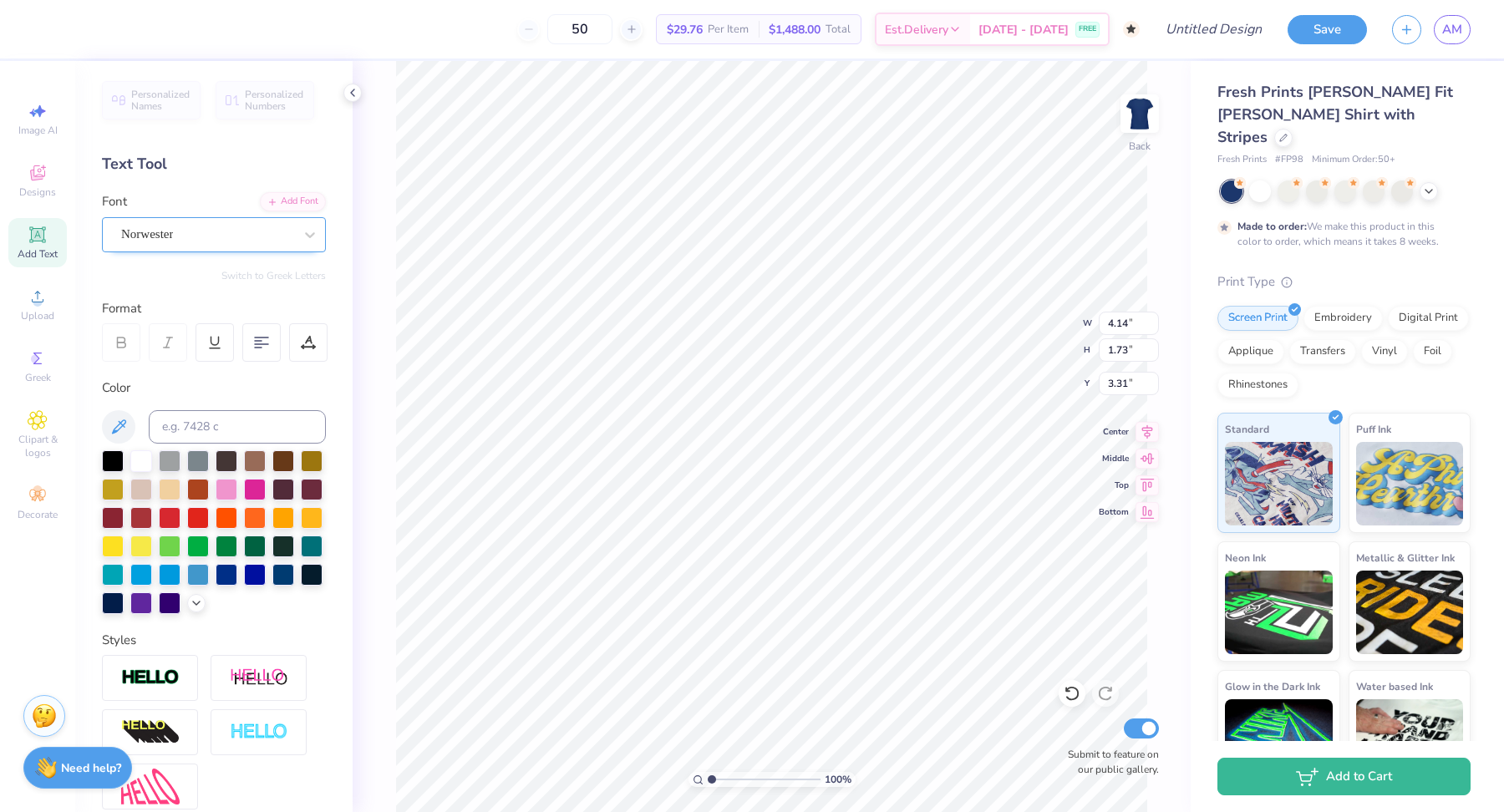
click at [228, 237] on div "Norwester" at bounding box center [207, 234] width 176 height 26
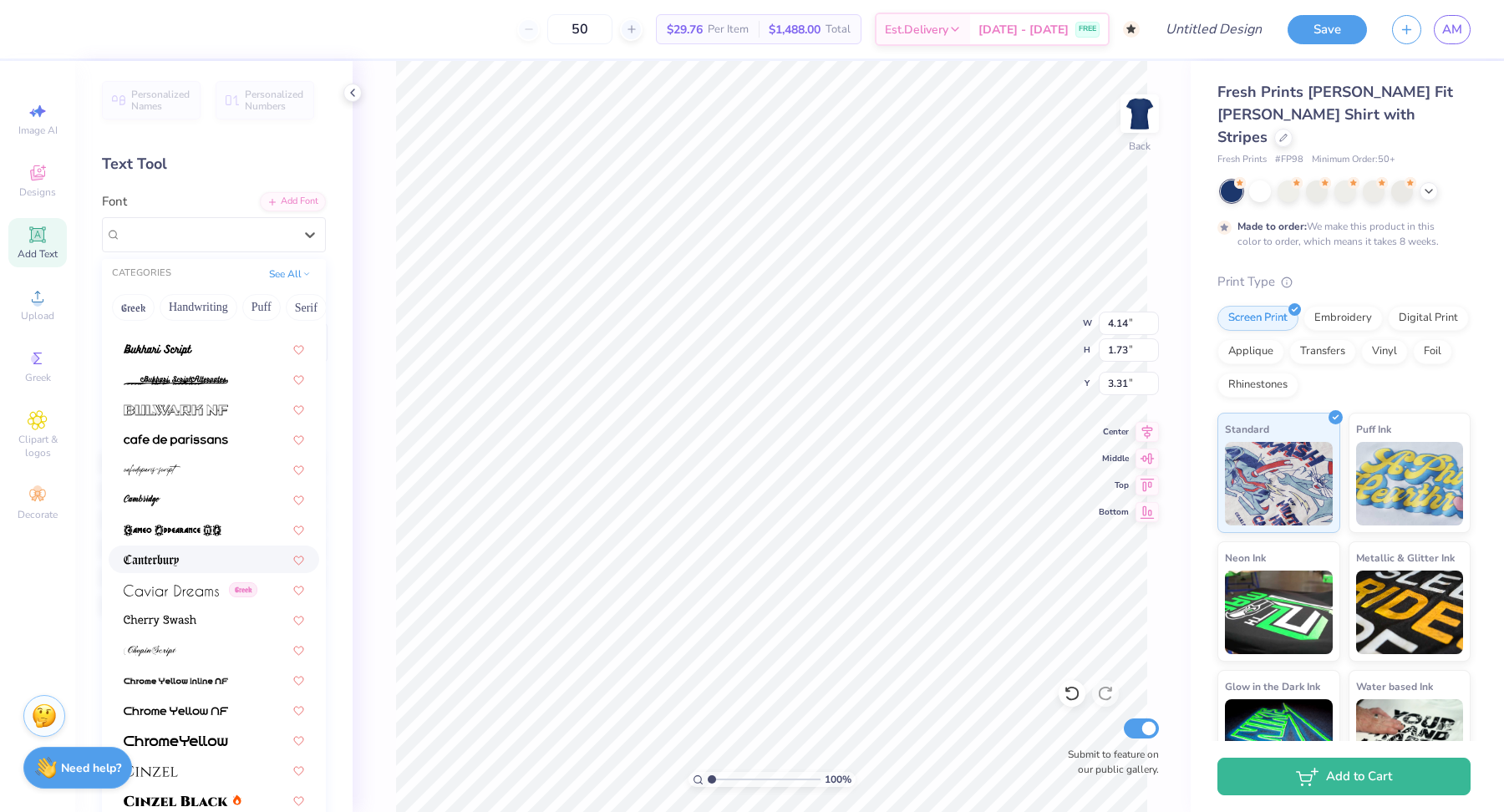
scroll to position [1597, 0]
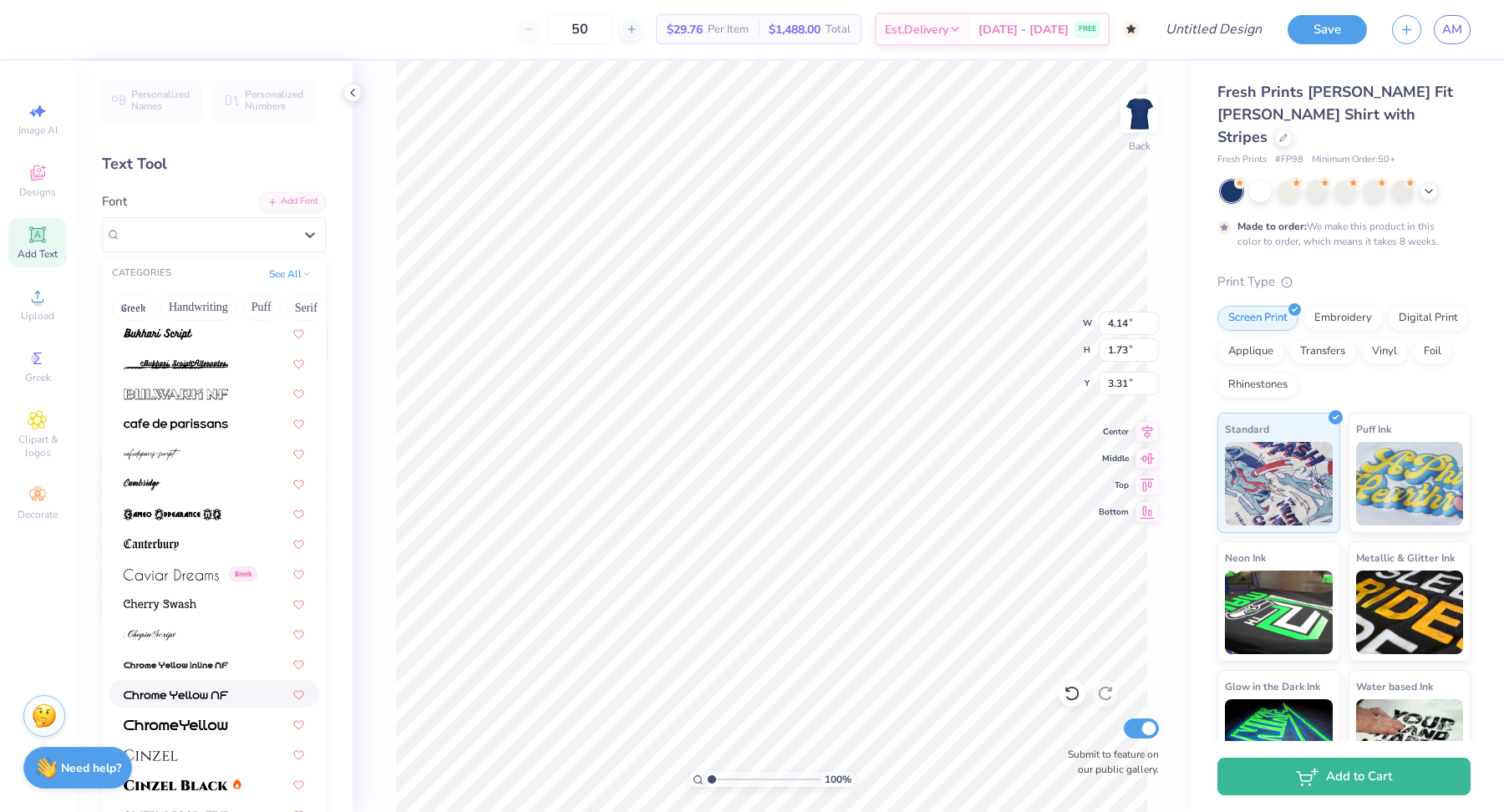
click at [209, 693] on img at bounding box center [176, 695] width 104 height 12
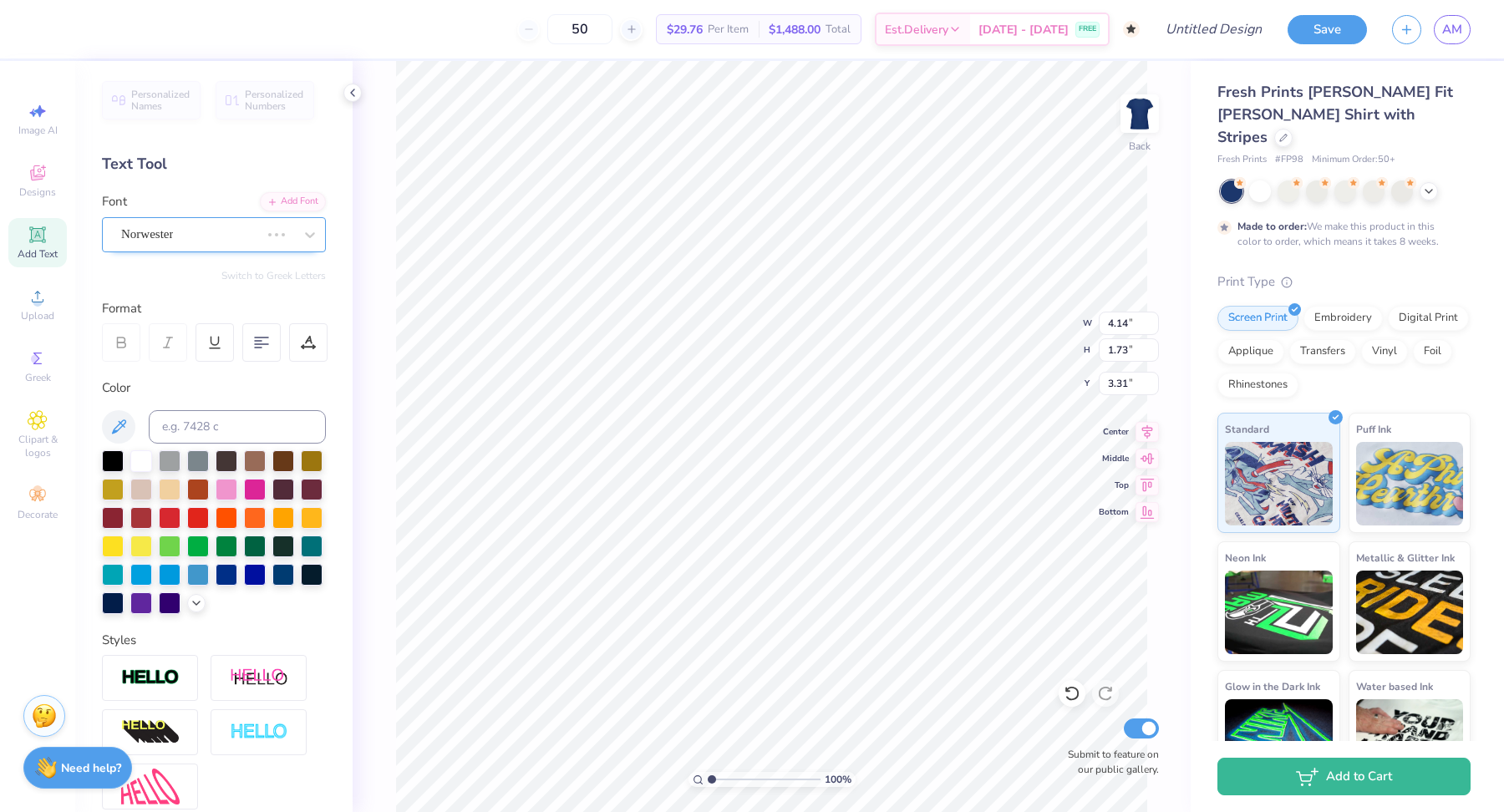
type input "6.53"
type input "1.43"
type input "3.46"
click at [227, 231] on div "Chrome Yellow NF" at bounding box center [207, 234] width 176 height 26
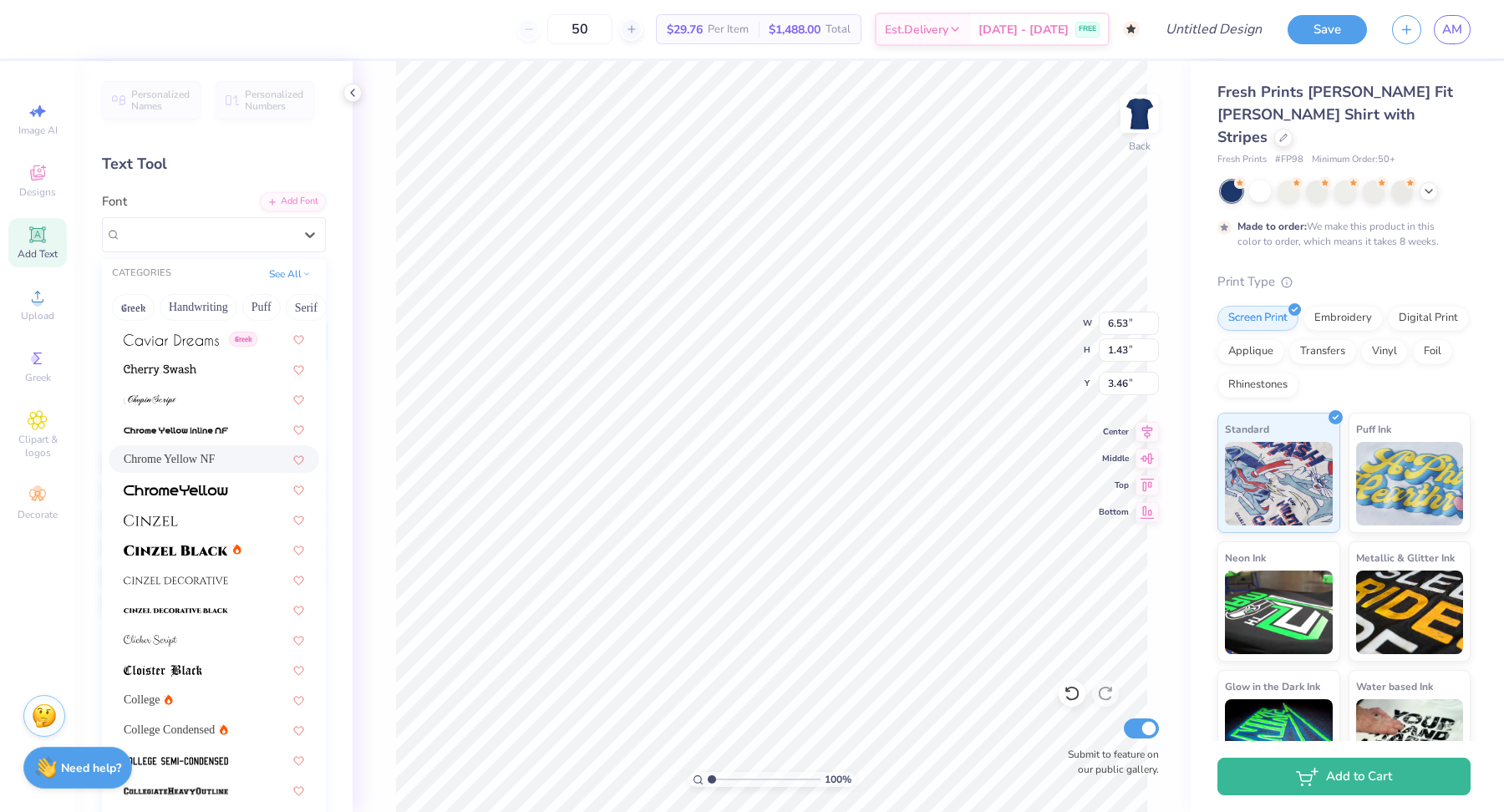
scroll to position [1868, 0]
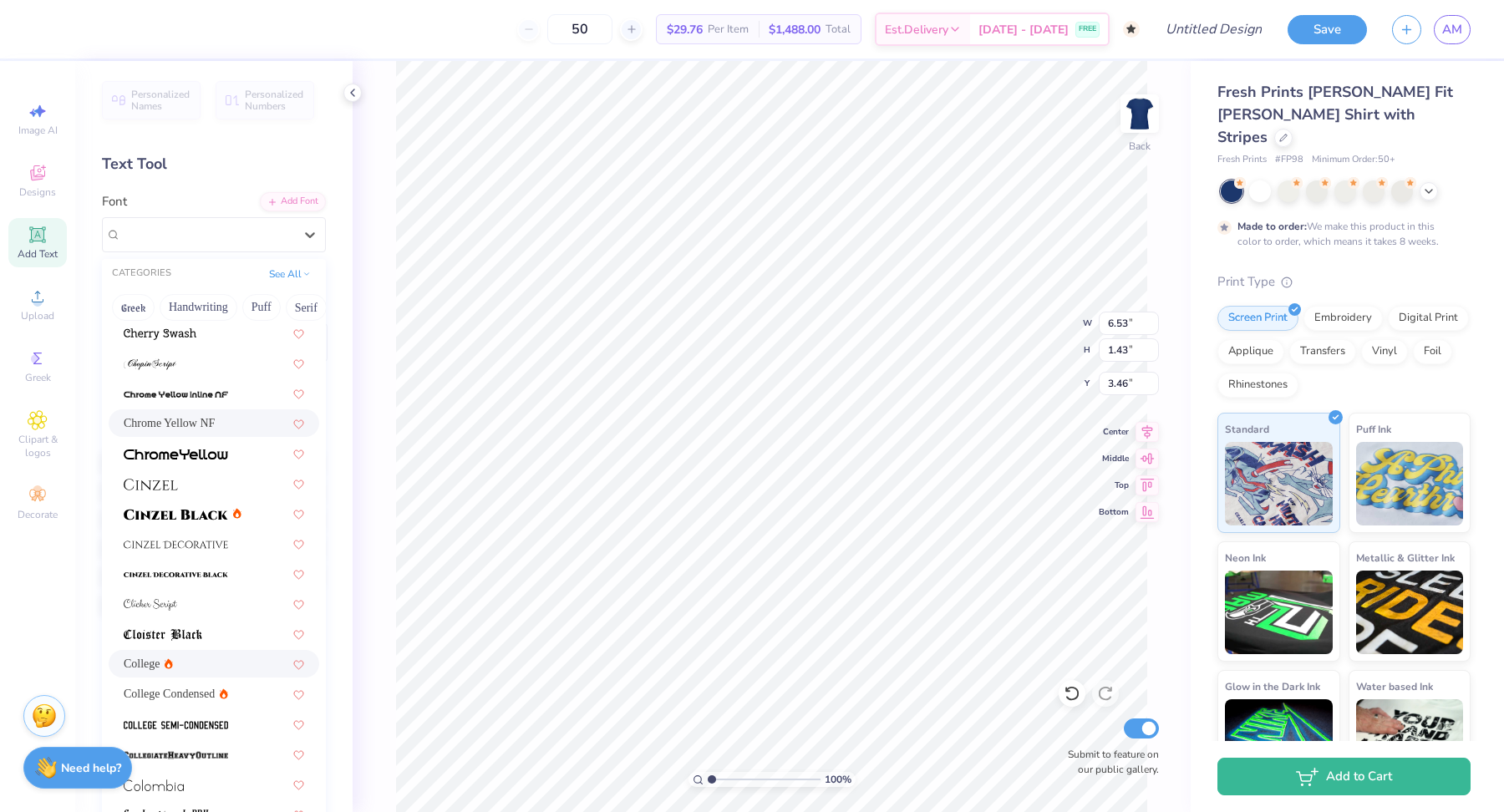
click at [139, 666] on span "College" at bounding box center [142, 664] width 36 height 18
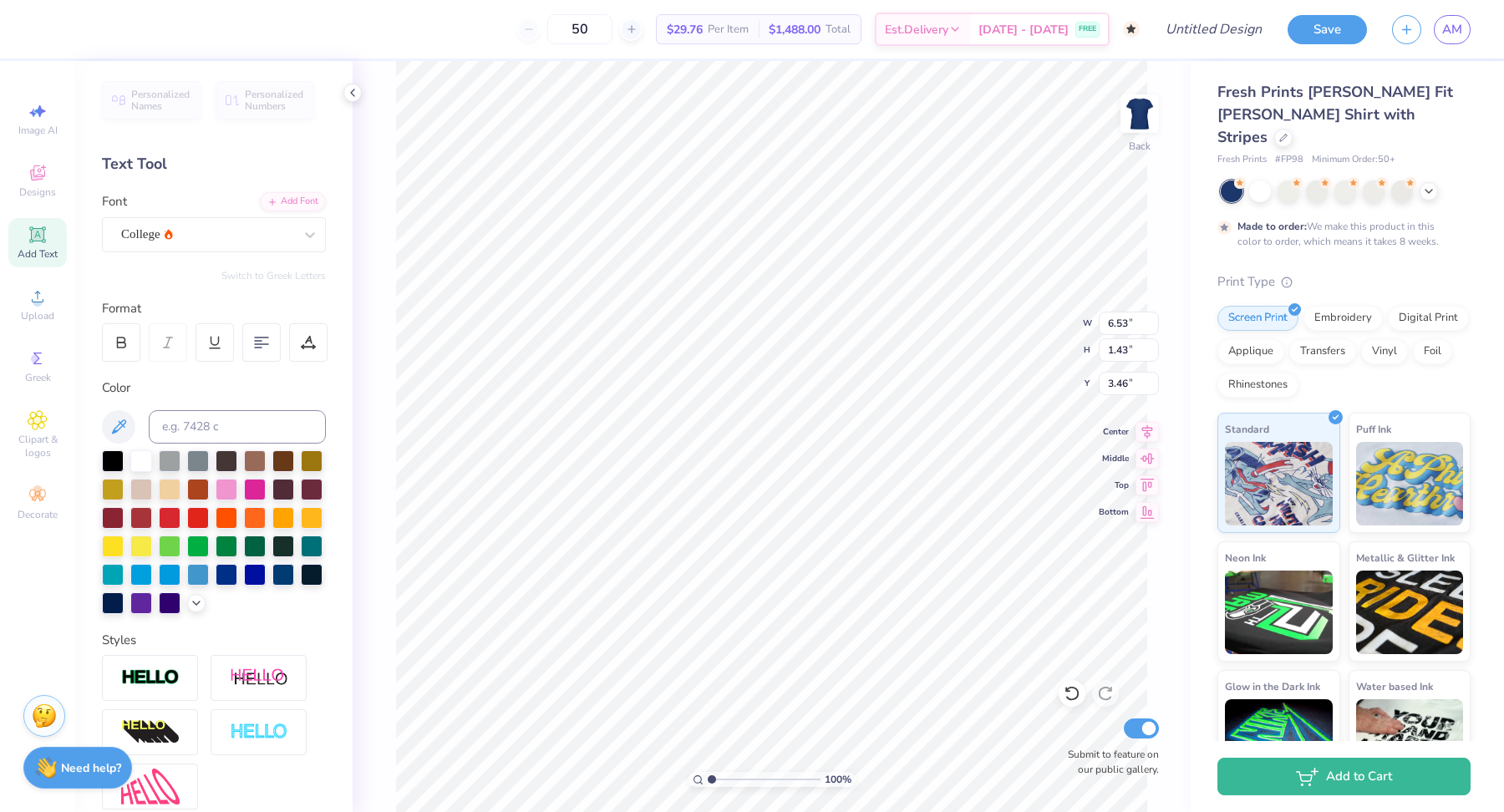
type input "4.63"
type input "1.47"
type input "3.44"
click at [1293, 127] on div at bounding box center [1283, 137] width 19 height 19
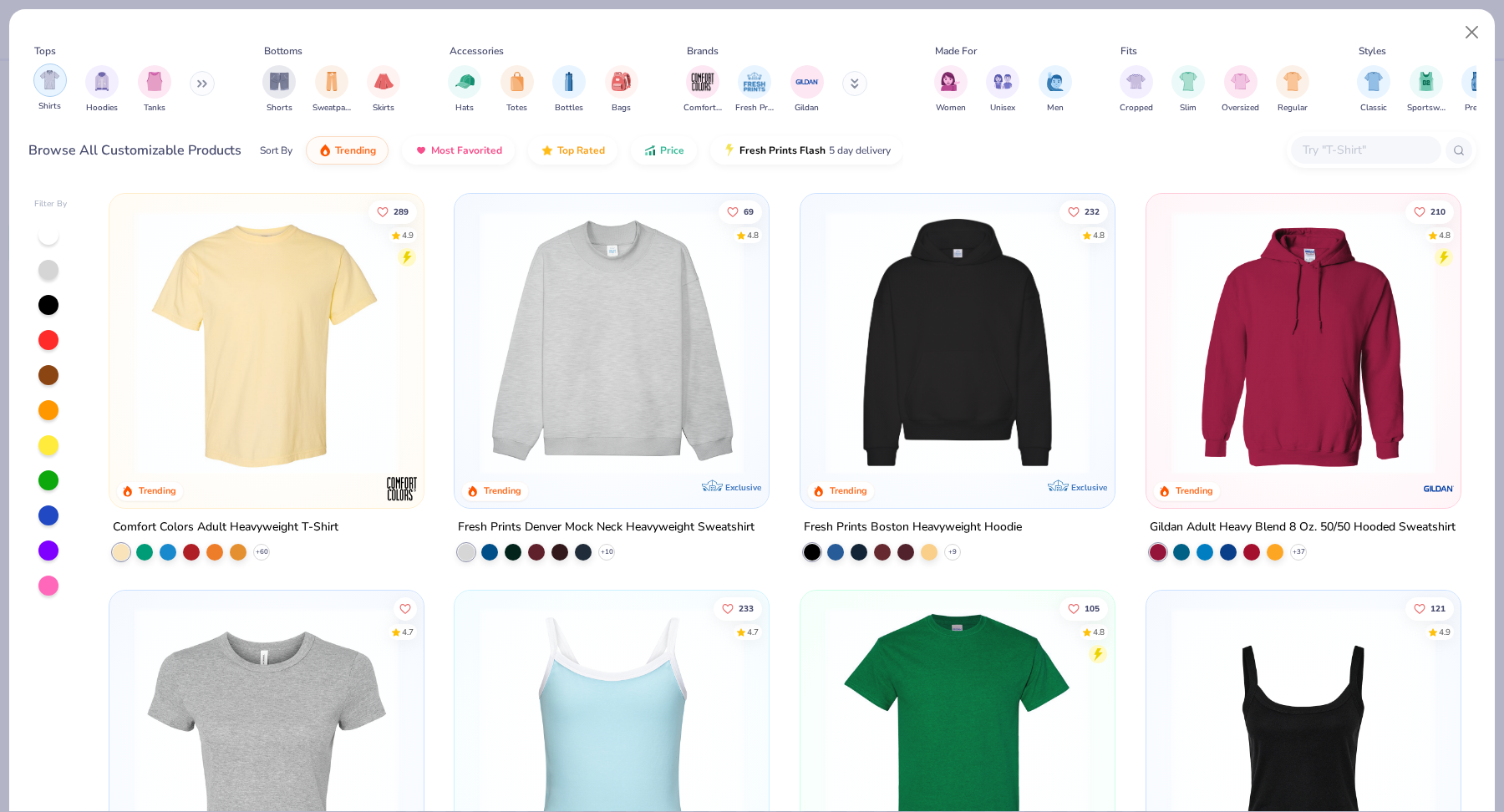
click at [52, 91] on div "filter for Shirts" at bounding box center [49, 80] width 33 height 33
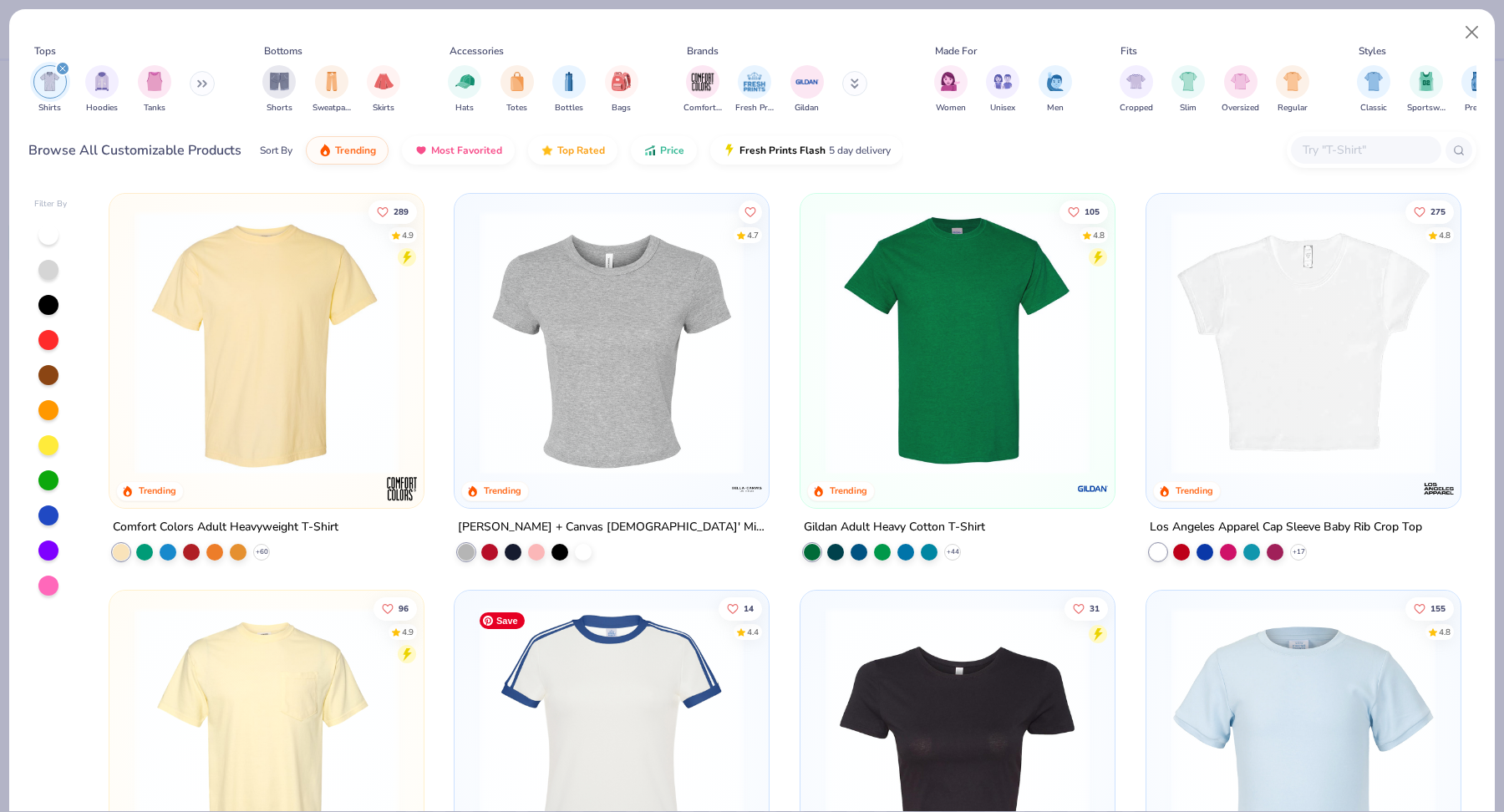
click at [636, 686] on img at bounding box center [611, 739] width 281 height 264
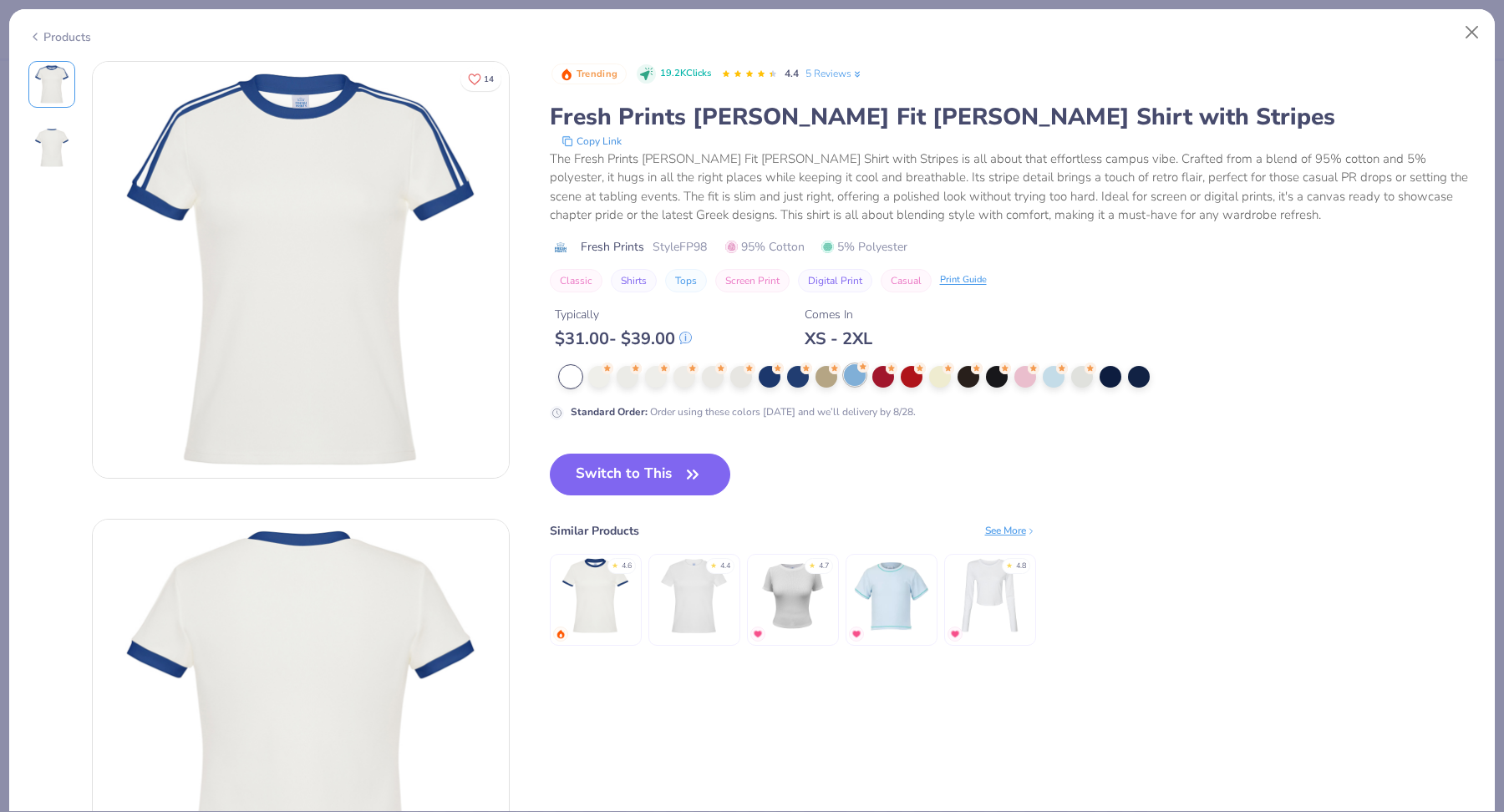
click at [855, 375] on div at bounding box center [855, 375] width 22 height 22
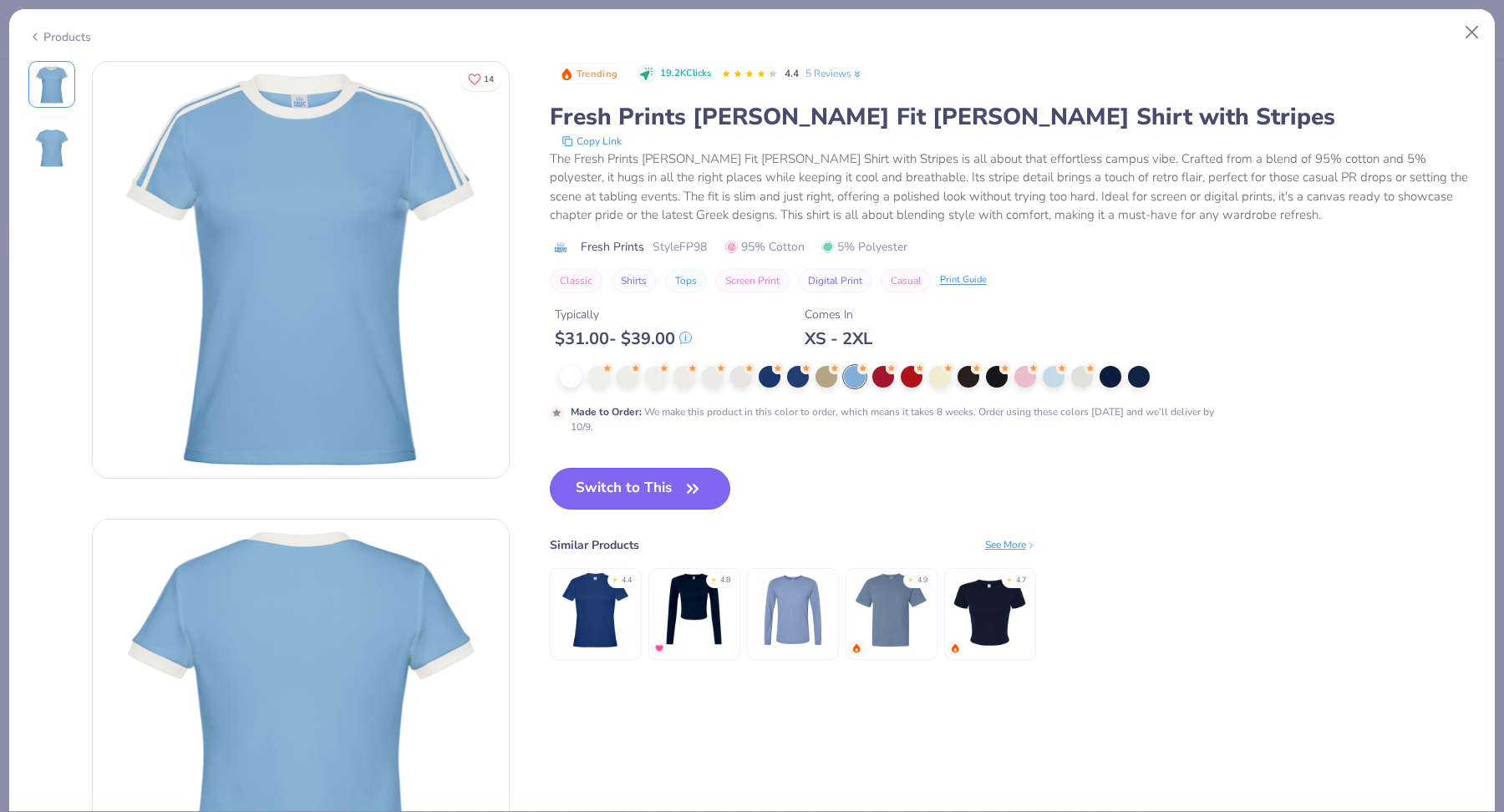
click at [685, 483] on icon "button" at bounding box center [693, 489] width 24 height 24
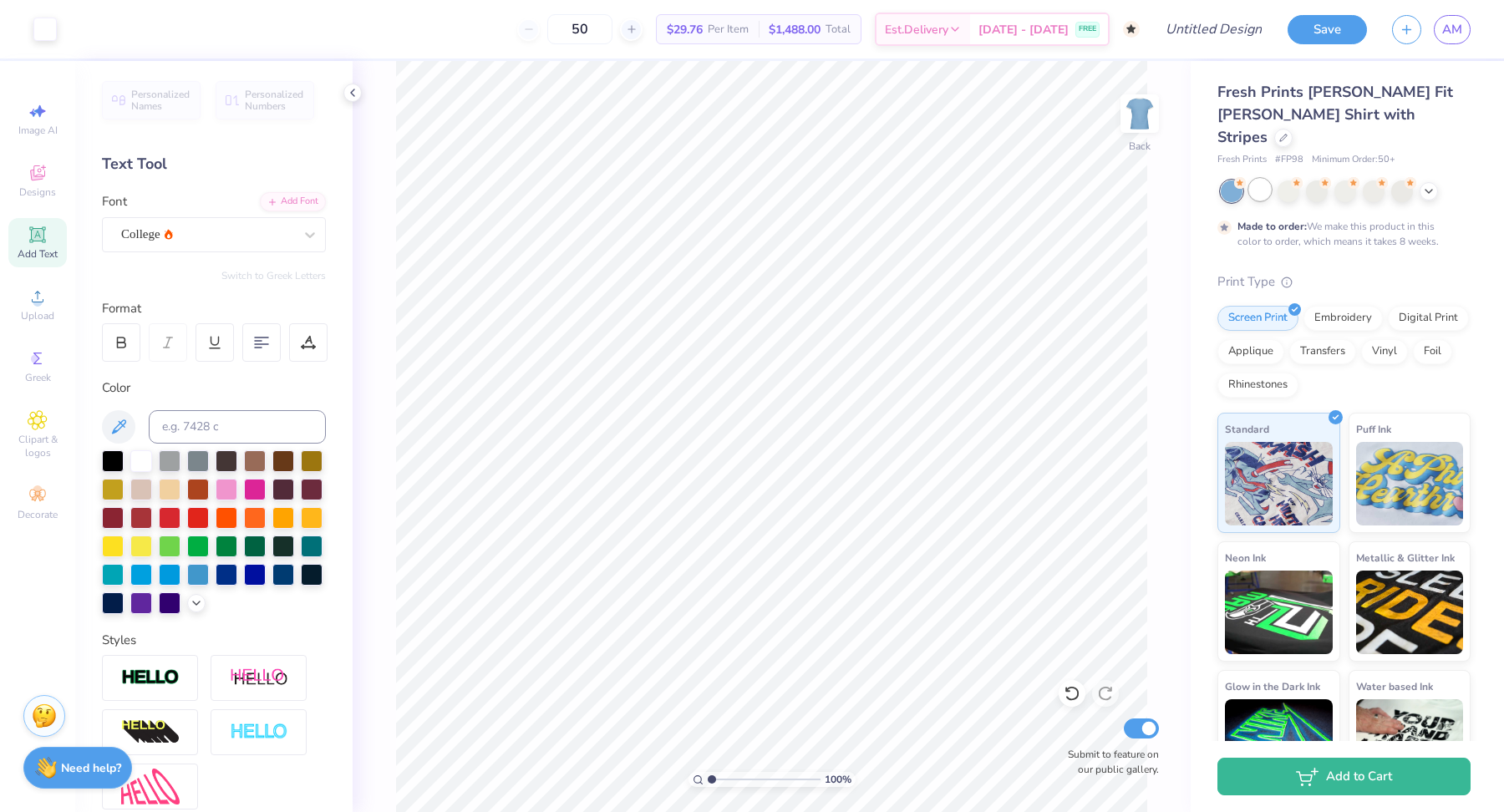
click at [1258, 179] on div at bounding box center [1260, 190] width 22 height 22
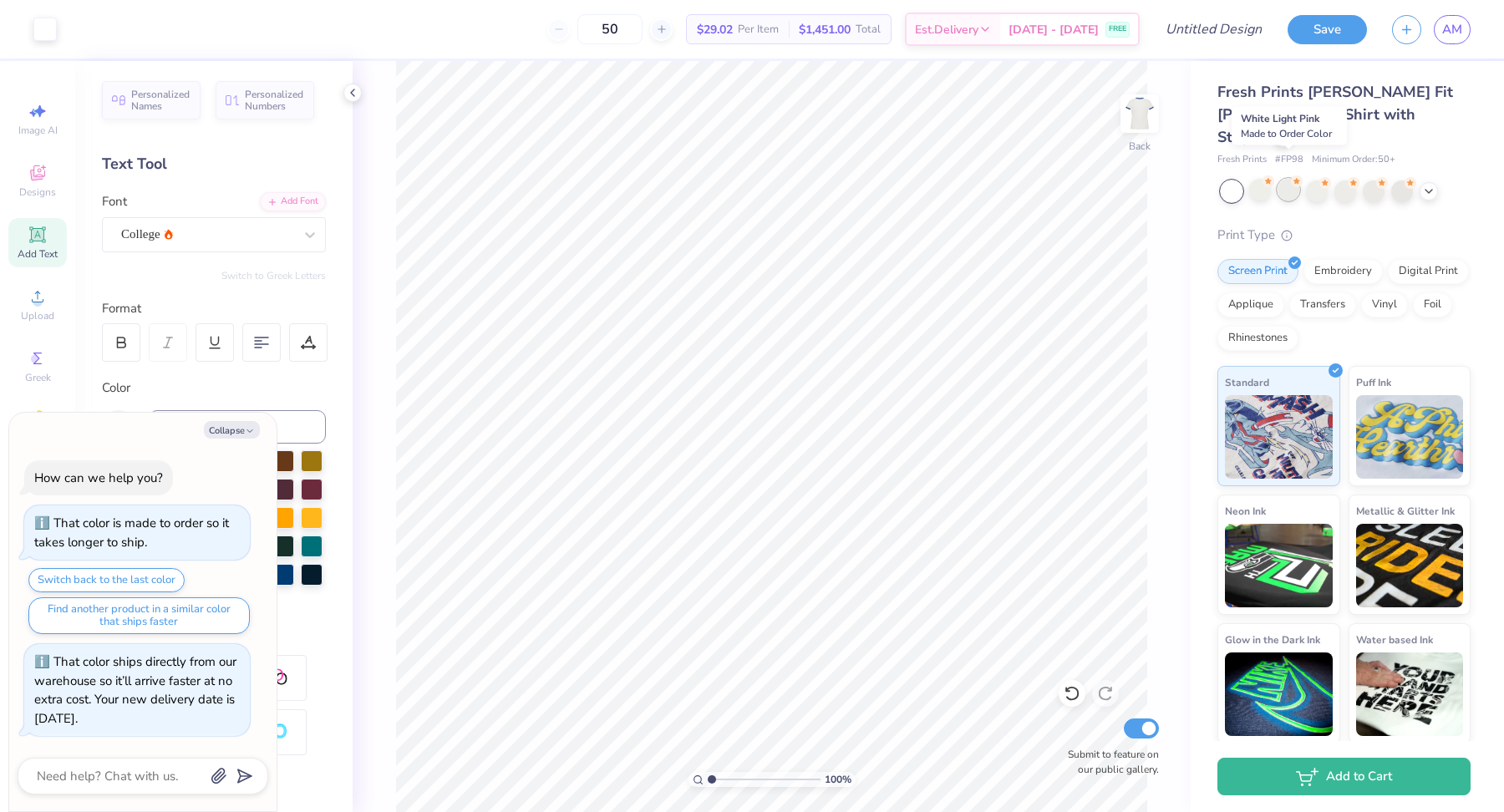
click at [1288, 179] on div at bounding box center [1288, 190] width 22 height 22
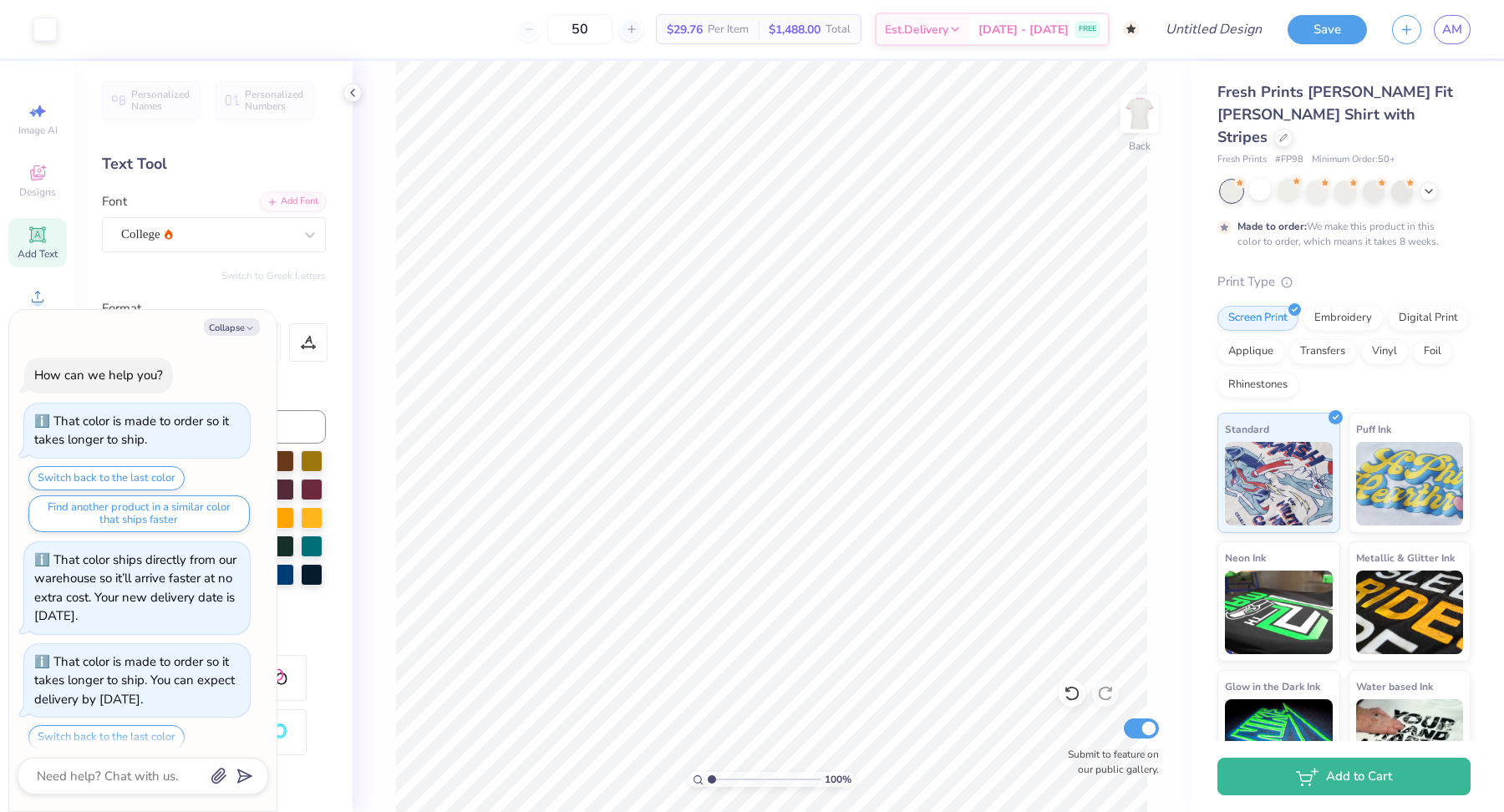
scroll to position [52, 0]
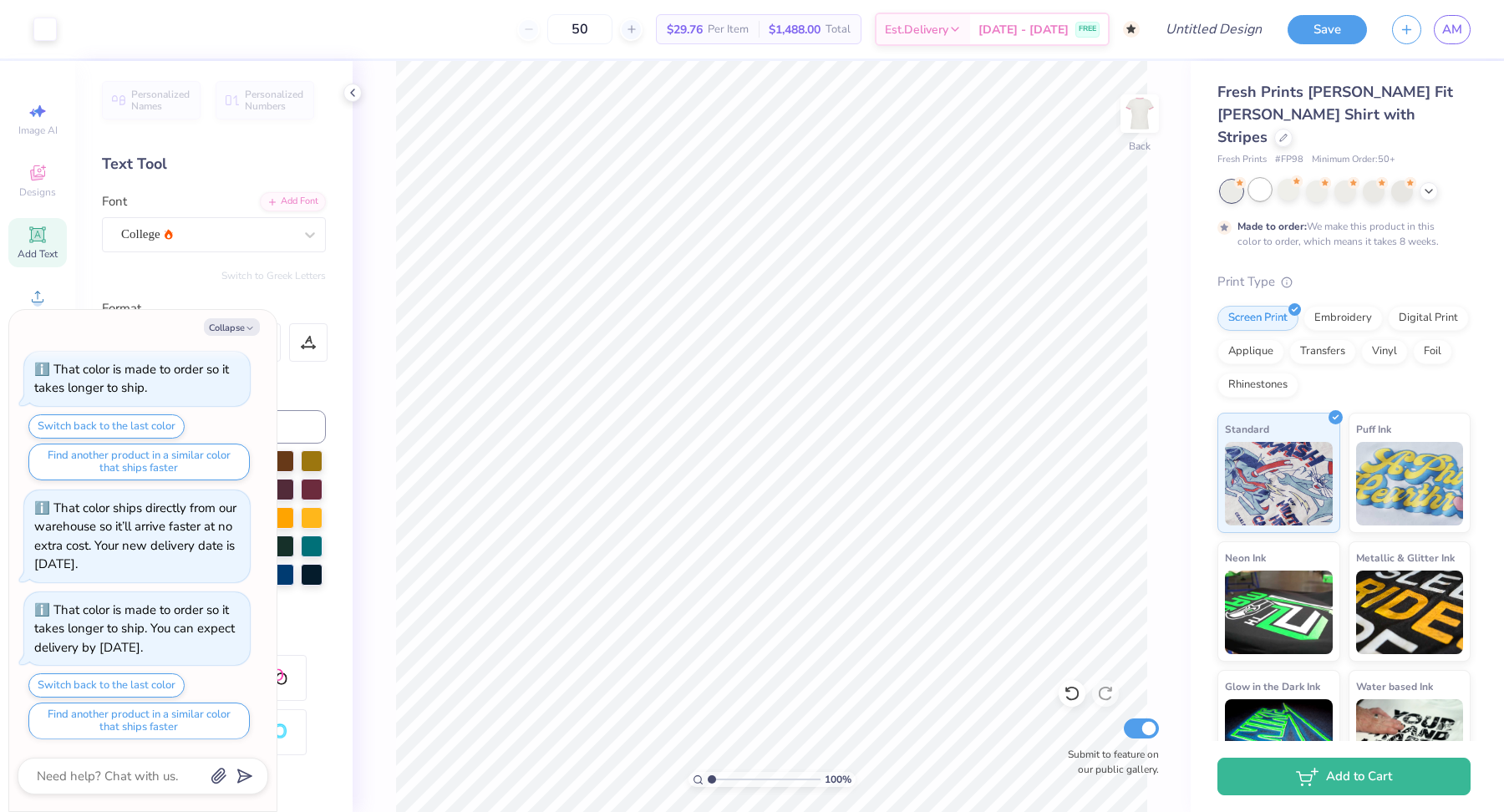
click at [1259, 179] on div at bounding box center [1260, 190] width 22 height 22
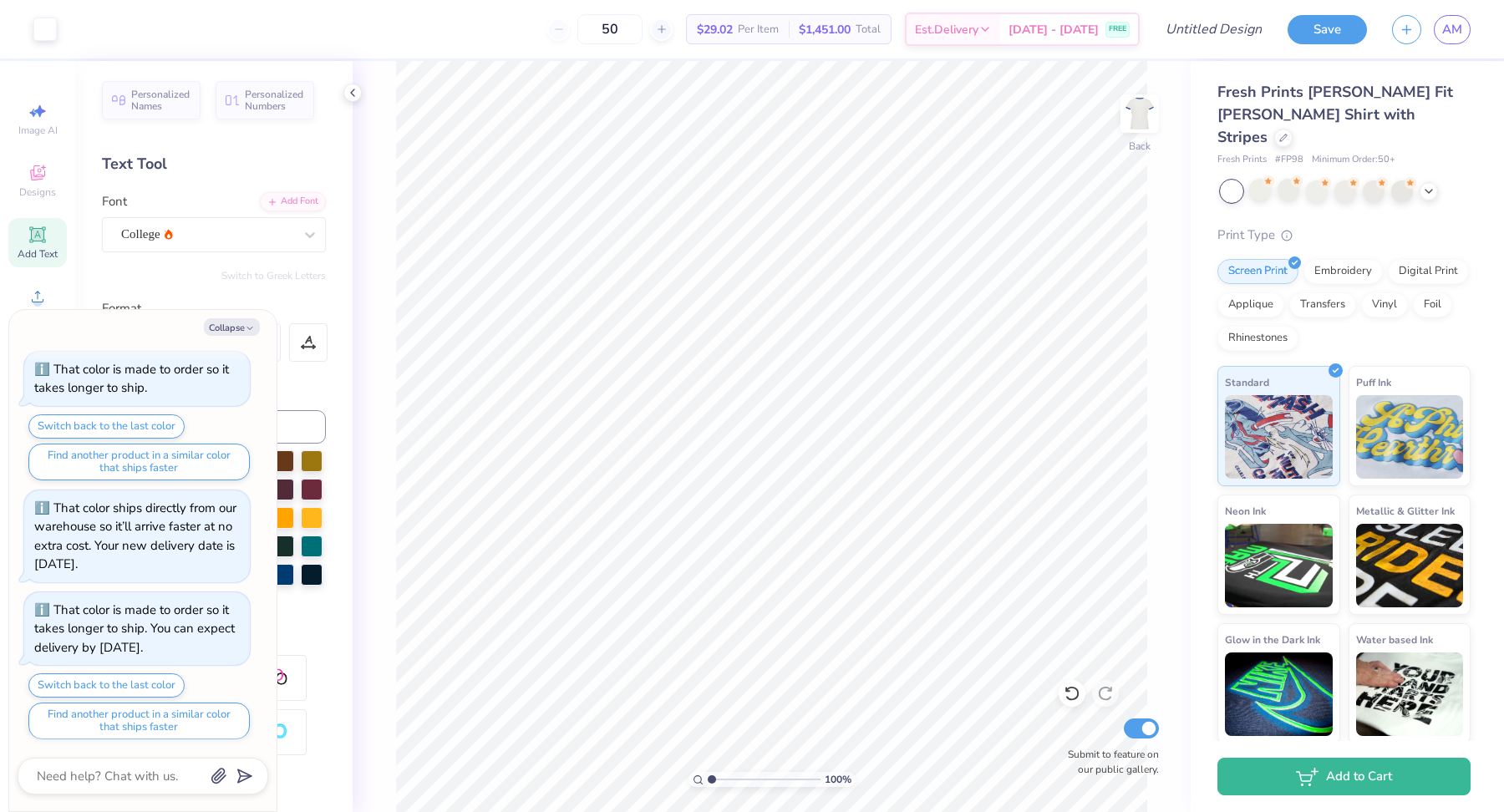
scroll to position [154, 0]
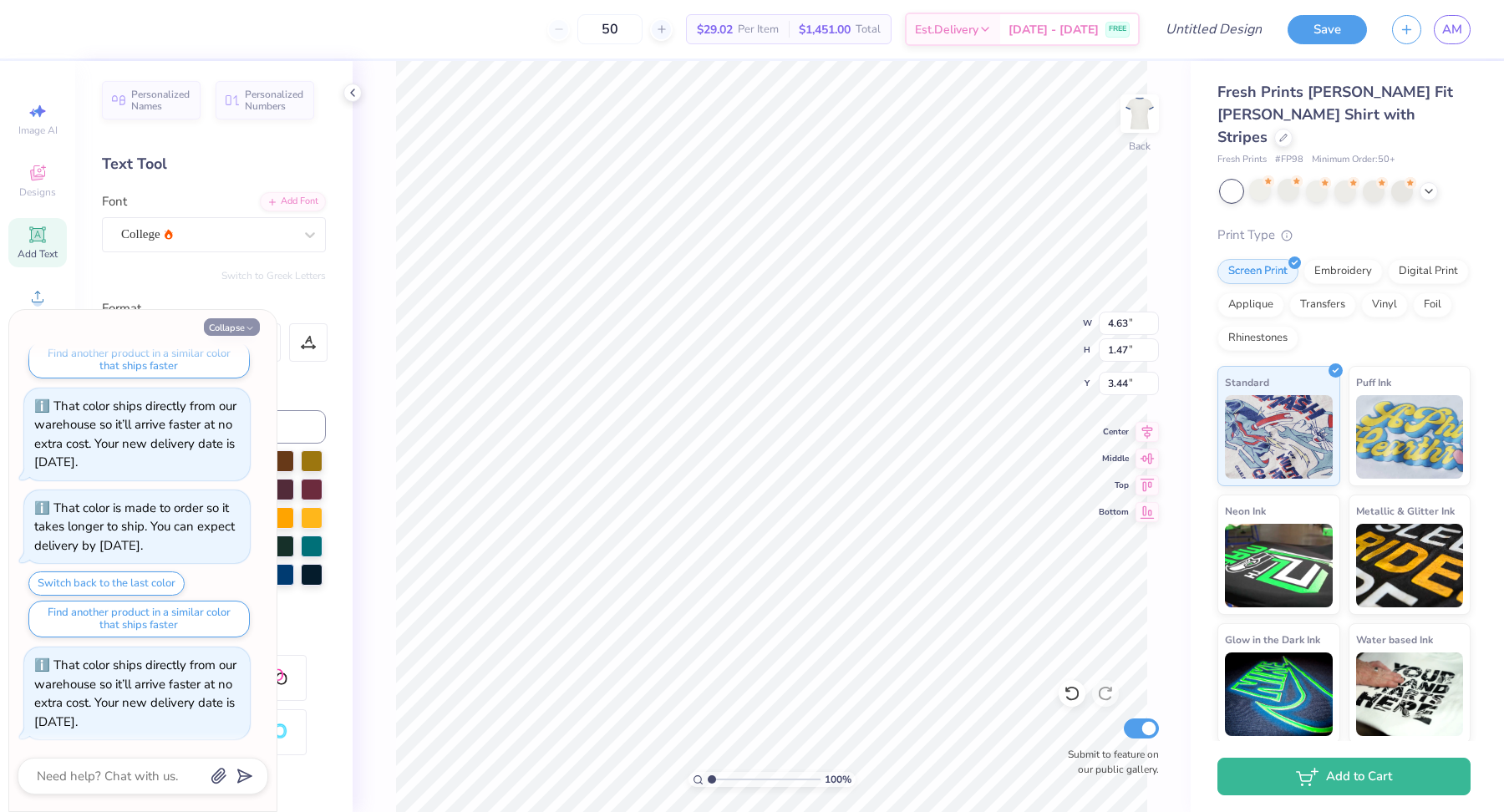
click at [241, 329] on button "Collapse" at bounding box center [232, 327] width 56 height 18
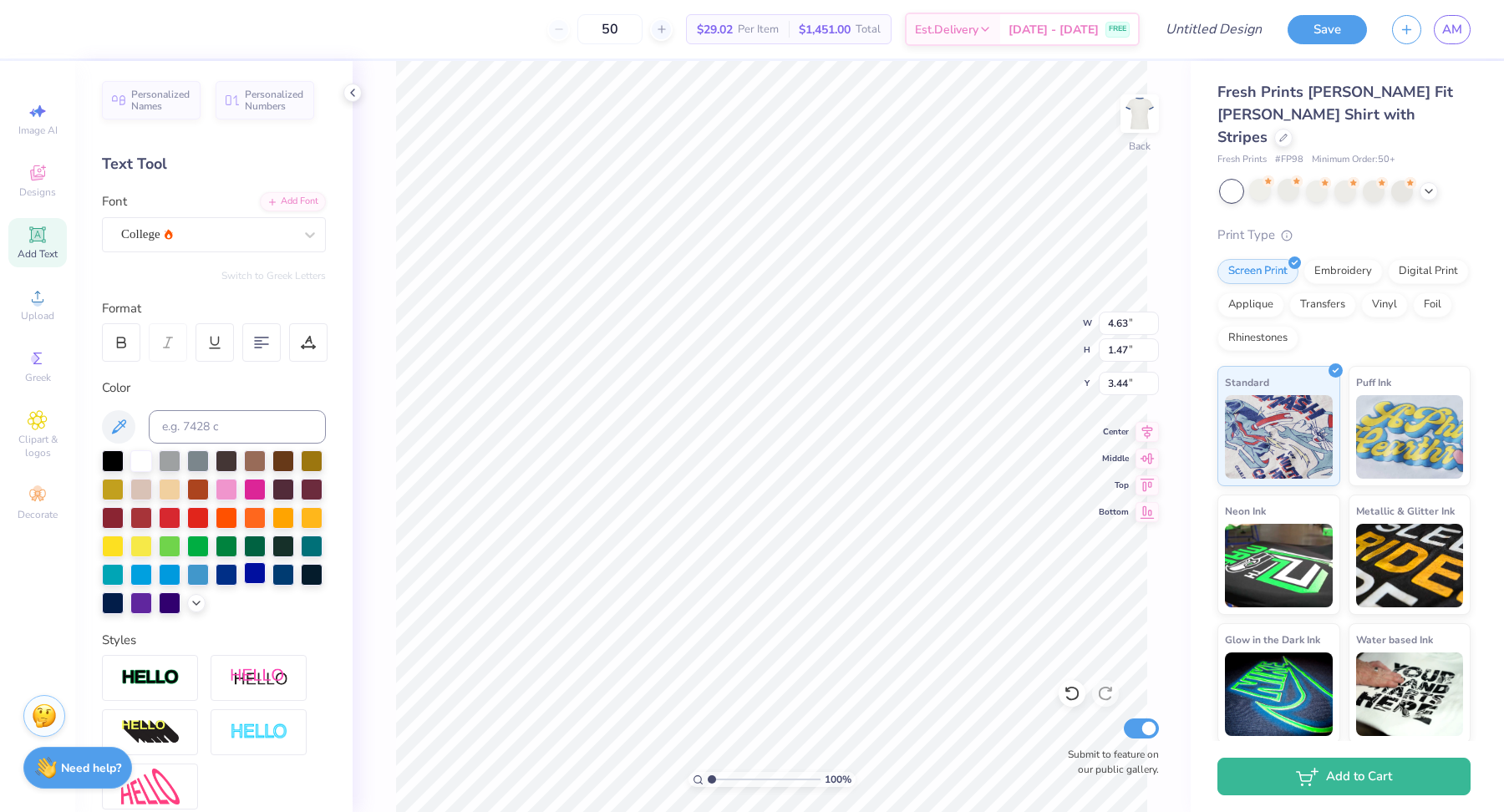
click at [250, 573] on div at bounding box center [255, 574] width 22 height 22
click at [227, 568] on div at bounding box center [227, 574] width 22 height 22
click at [1438, 181] on div at bounding box center [1345, 192] width 250 height 22
click at [1428, 188] on polyline at bounding box center [1428, 189] width 7 height 3
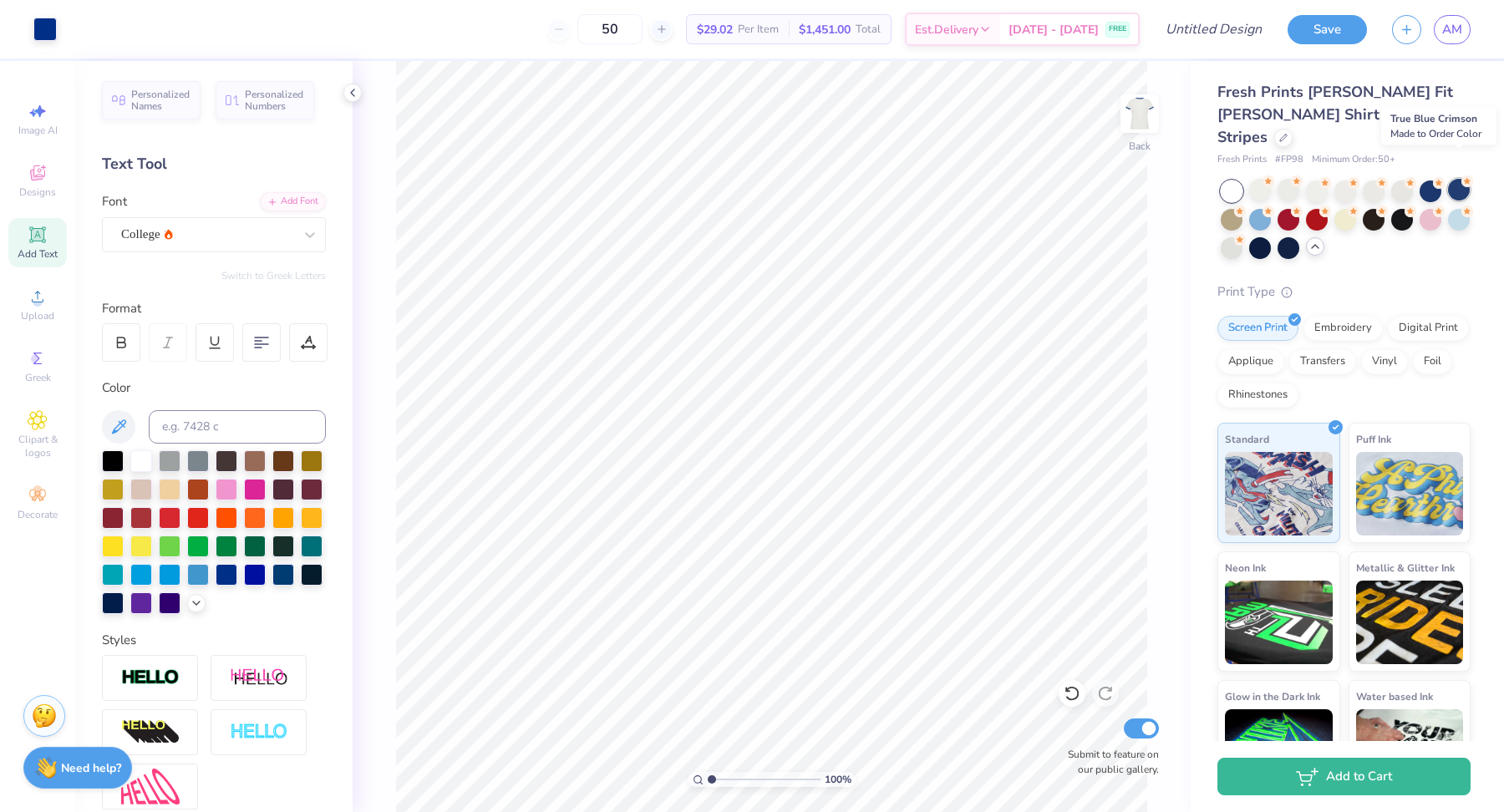
click at [1457, 179] on div at bounding box center [1459, 190] width 22 height 22
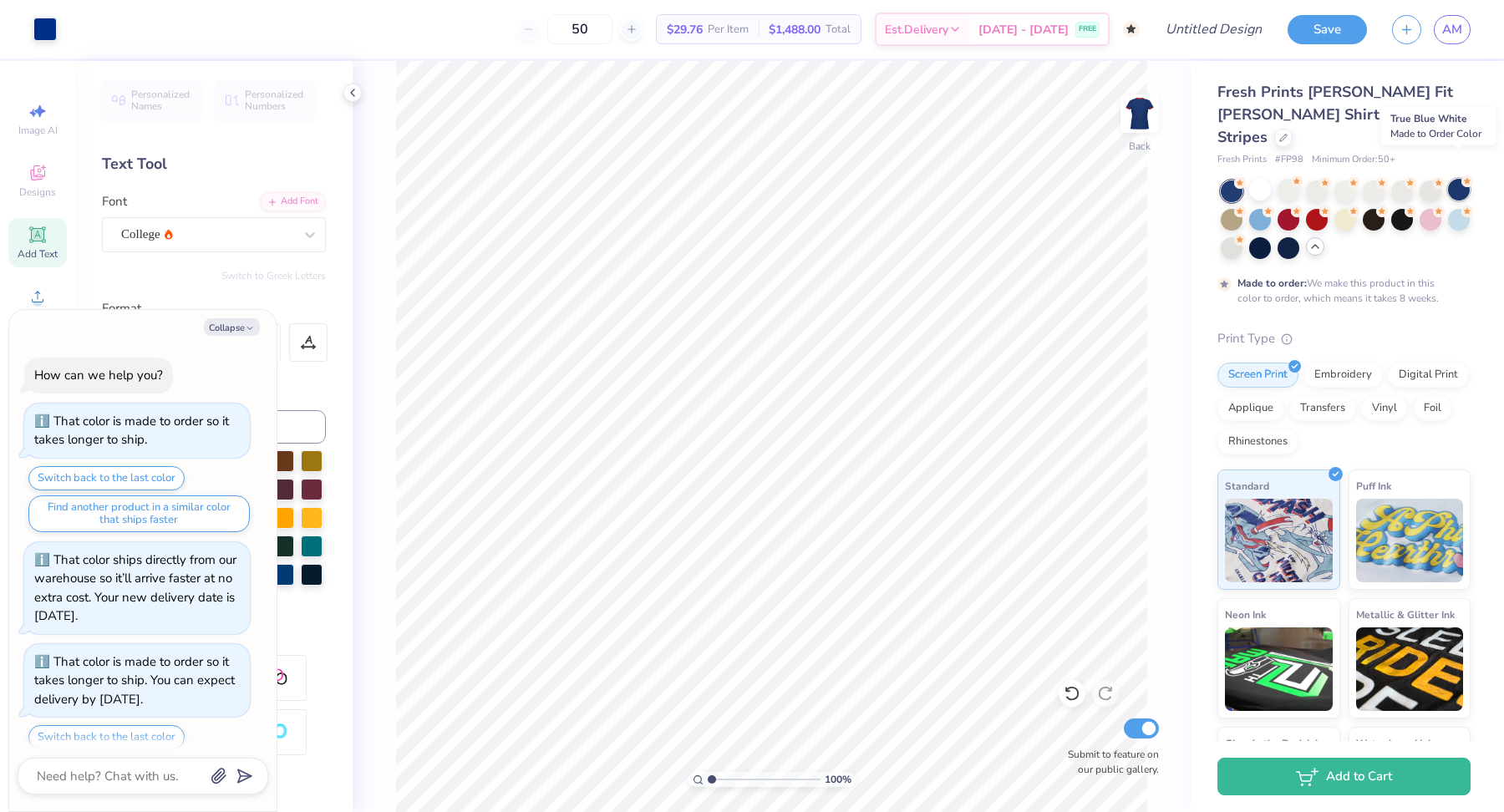
scroll to position [310, 0]
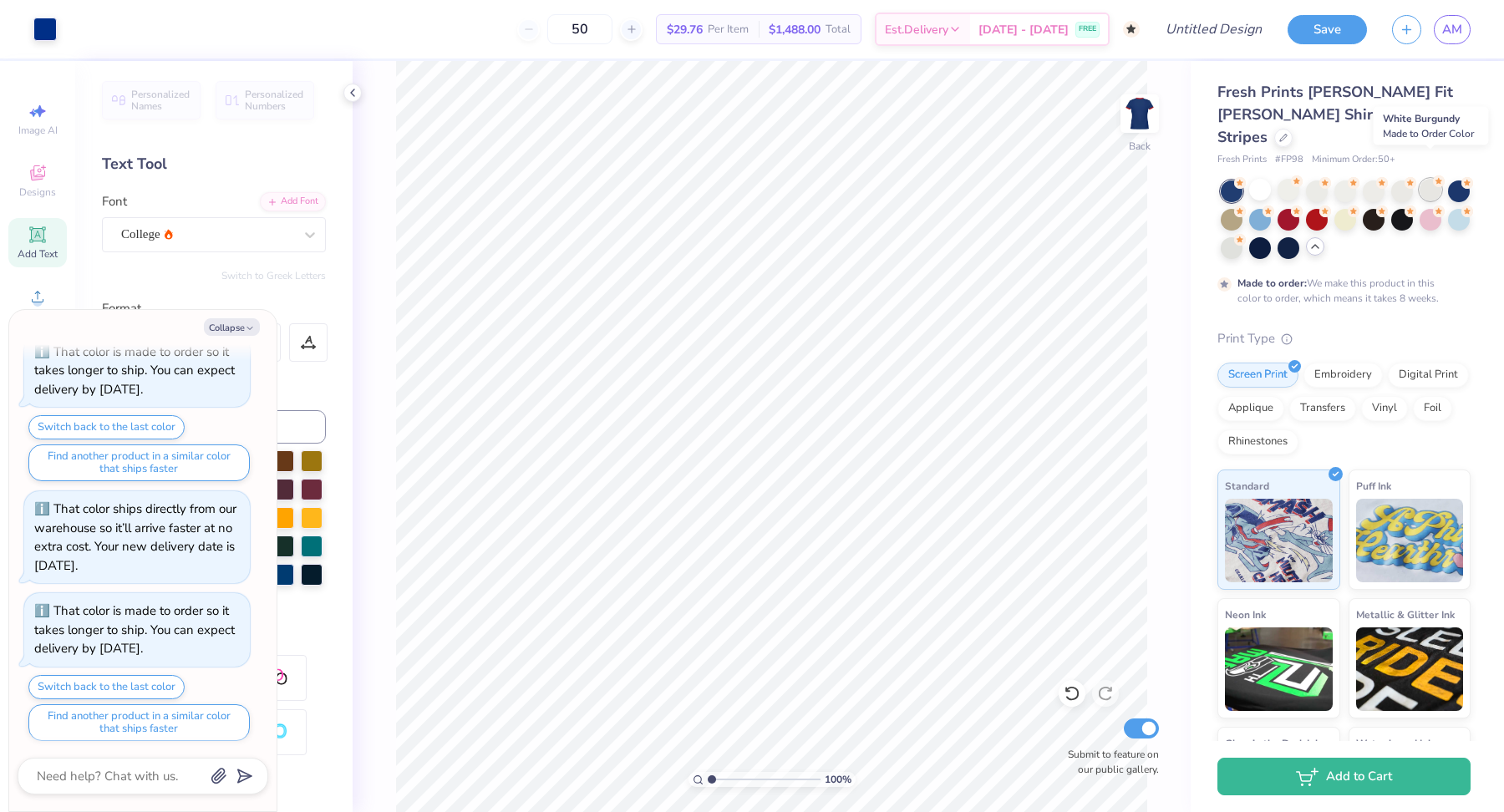
click at [1432, 179] on div at bounding box center [1431, 190] width 22 height 22
click at [1461, 179] on div at bounding box center [1459, 190] width 22 height 22
click at [1226, 207] on div at bounding box center [1232, 218] width 22 height 22
click at [1272, 196] on div at bounding box center [1345, 220] width 250 height 79
click at [1289, 207] on div at bounding box center [1288, 218] width 22 height 22
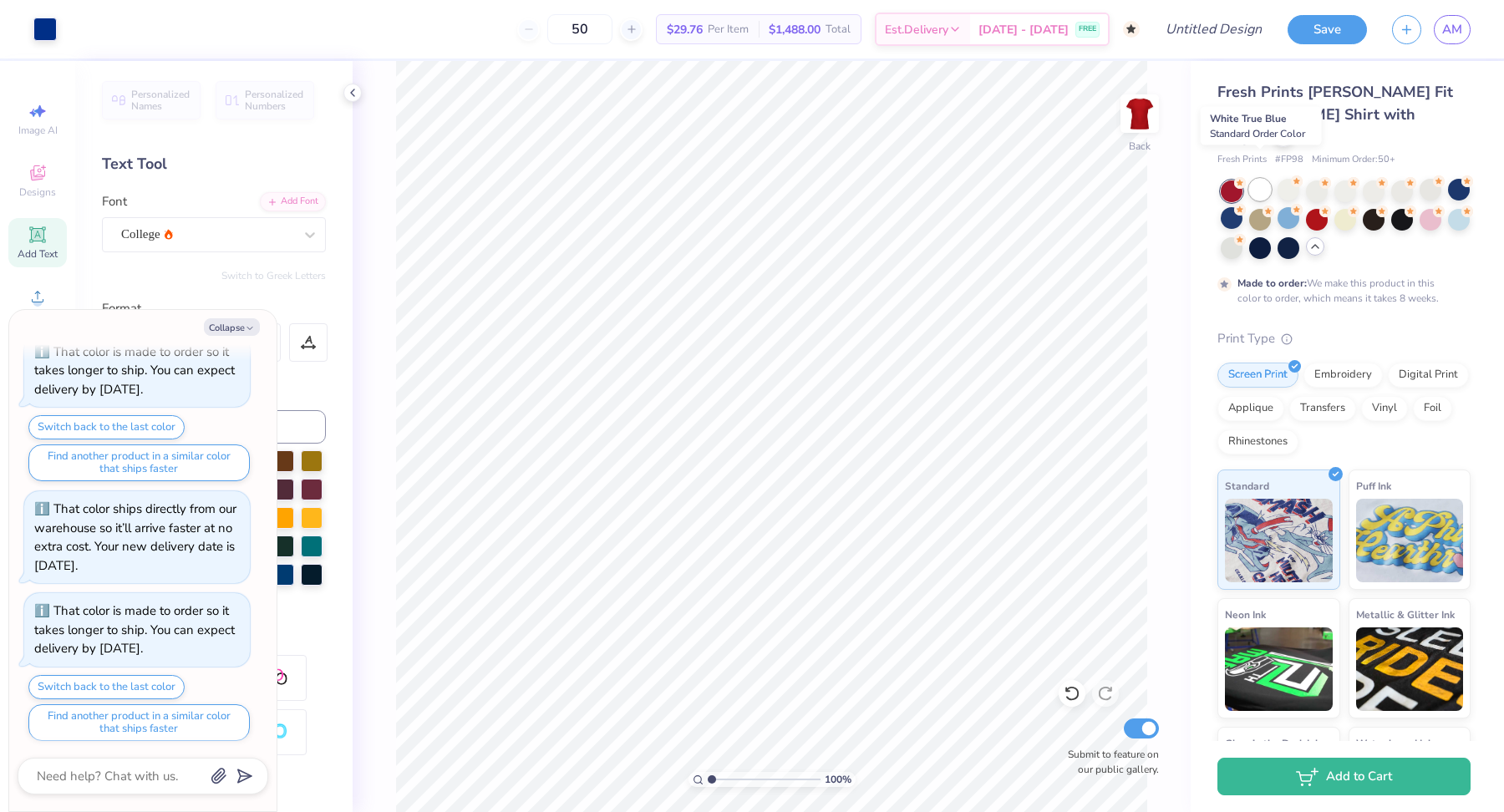
click at [1265, 179] on div at bounding box center [1260, 190] width 22 height 22
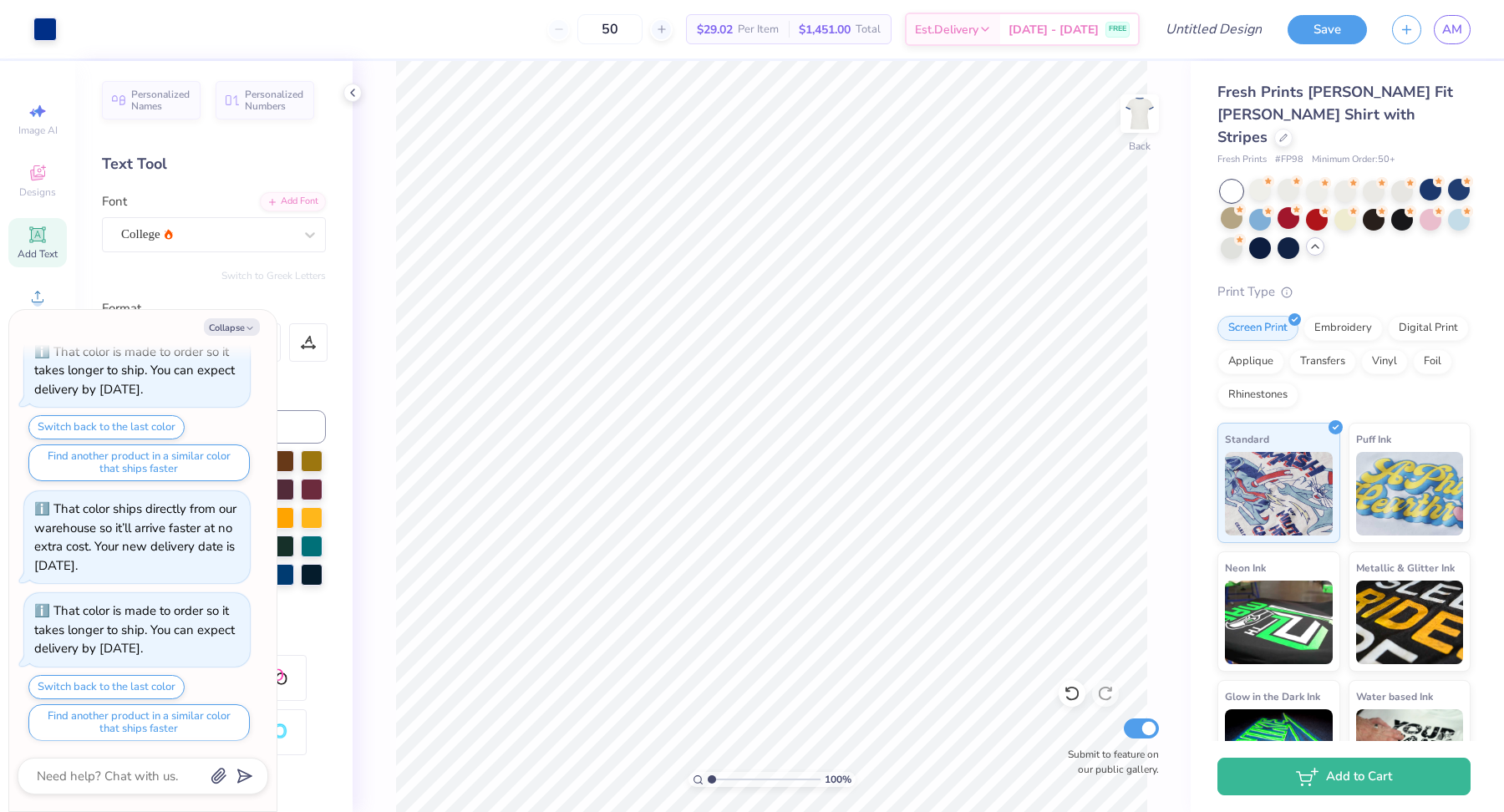
scroll to position [412, 0]
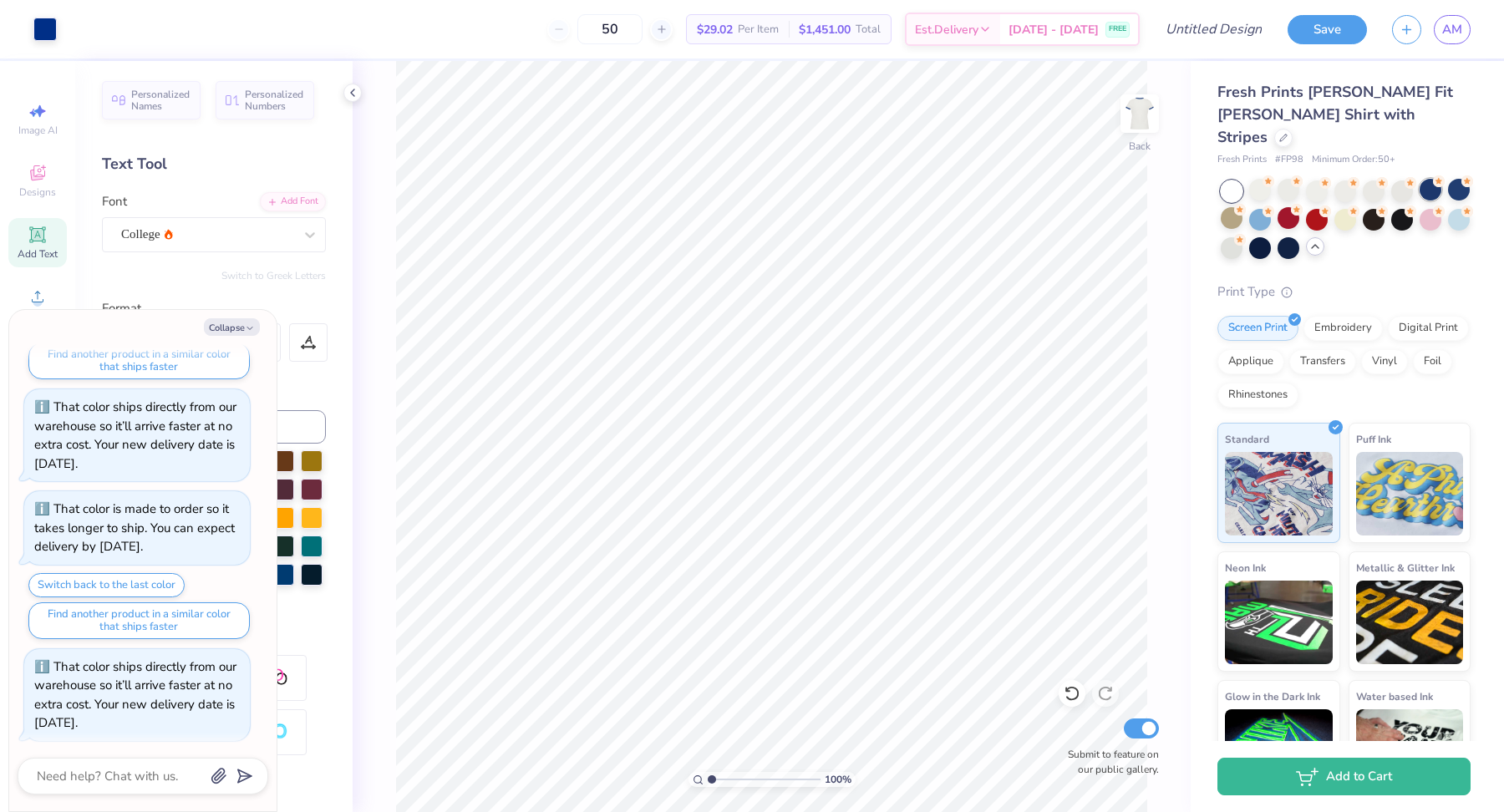
click at [1438, 179] on div at bounding box center [1431, 190] width 22 height 22
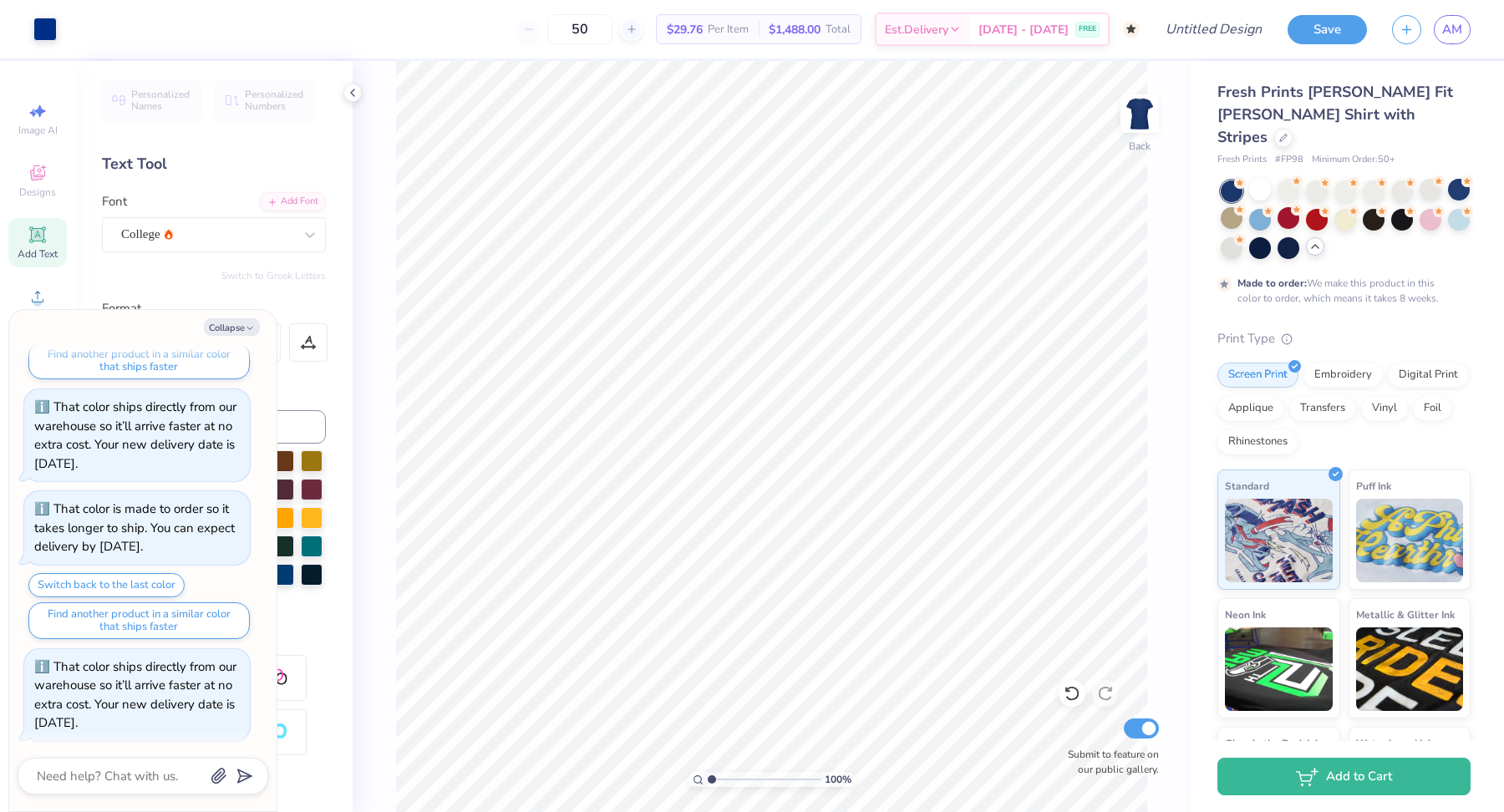
scroll to position [568, 0]
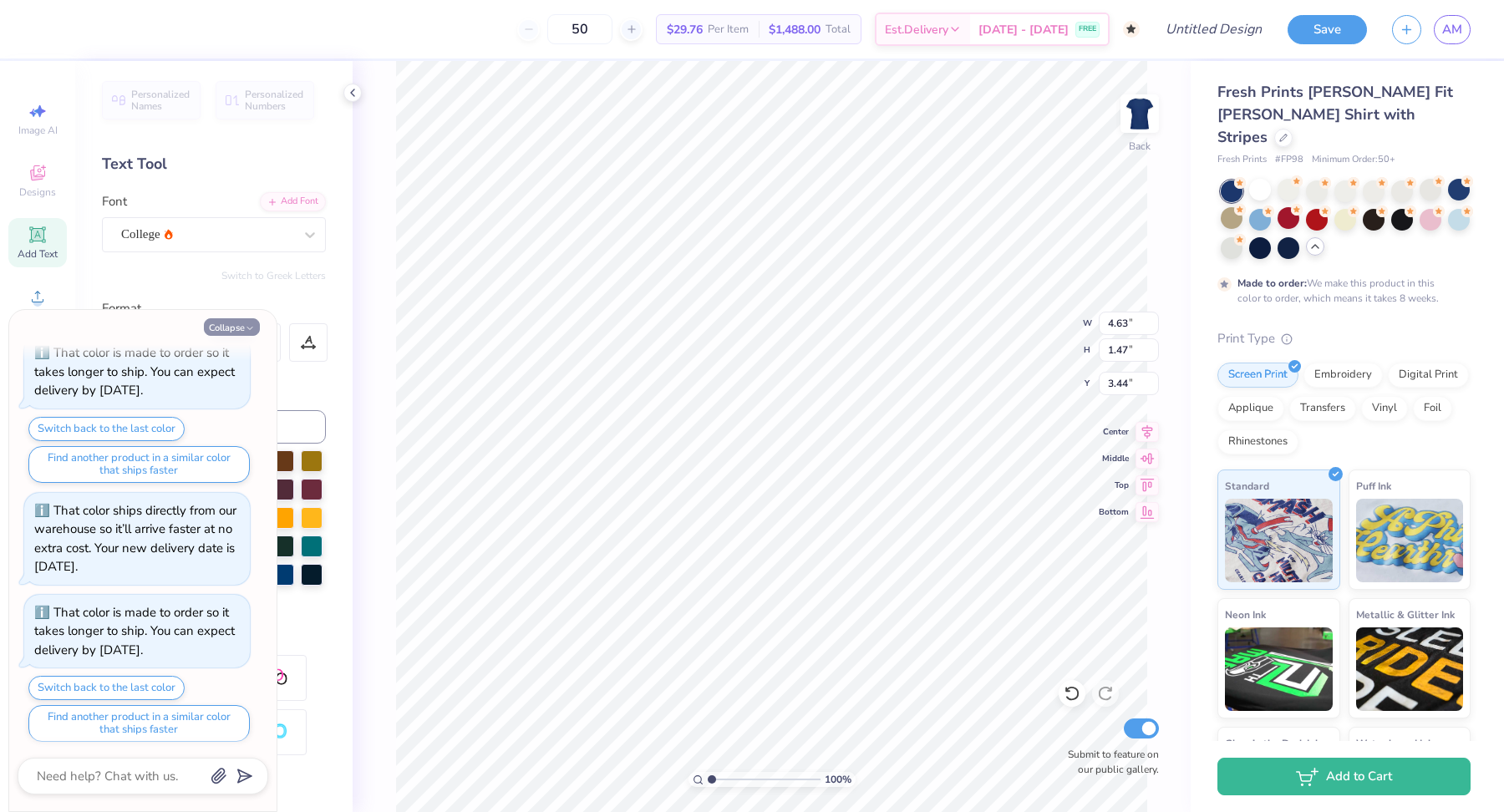
click at [252, 326] on icon "button" at bounding box center [250, 328] width 10 height 10
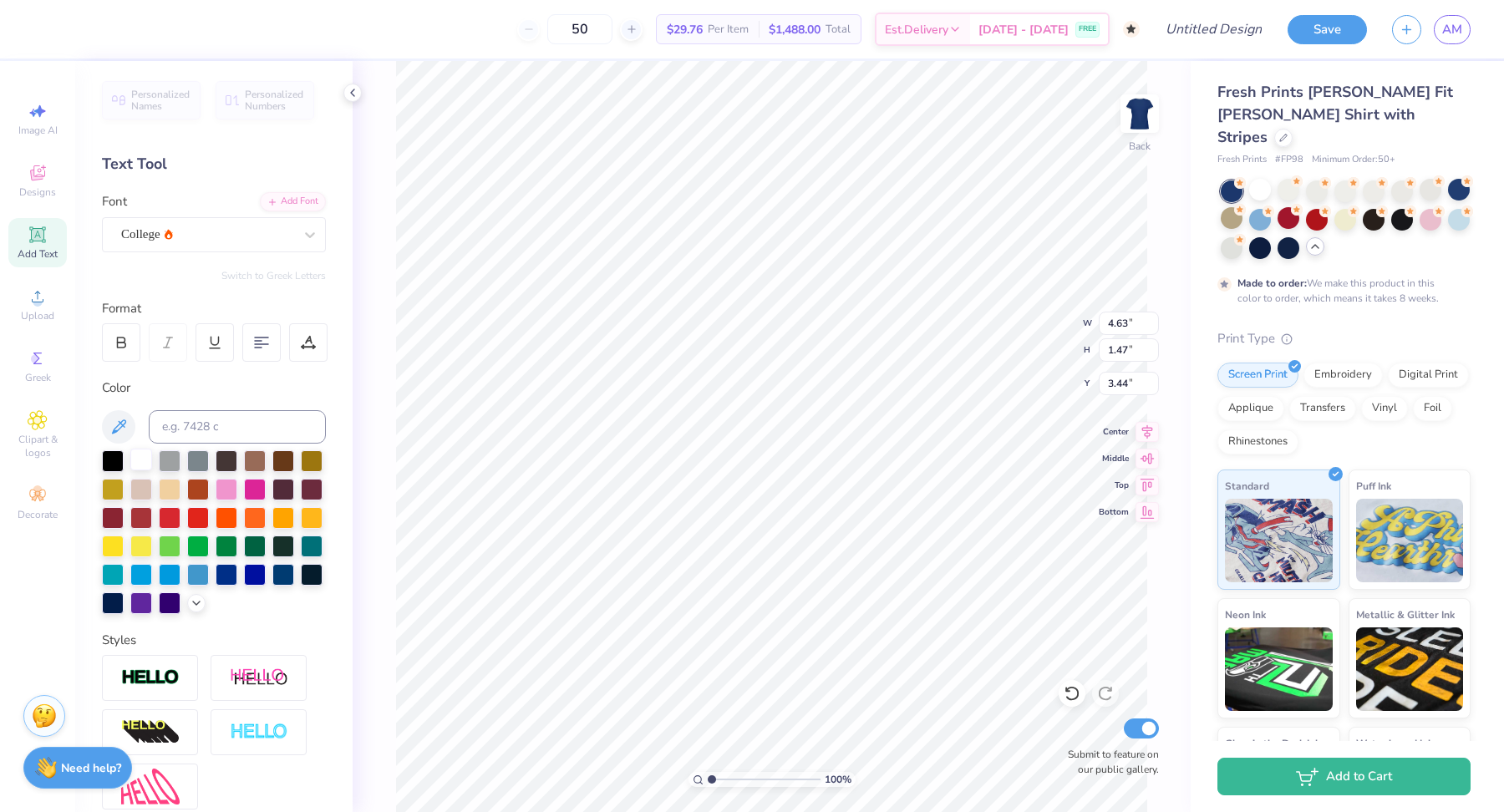
click at [138, 468] on div at bounding box center [142, 460] width 22 height 22
click at [1327, 20] on button "Save" at bounding box center [1327, 27] width 80 height 29
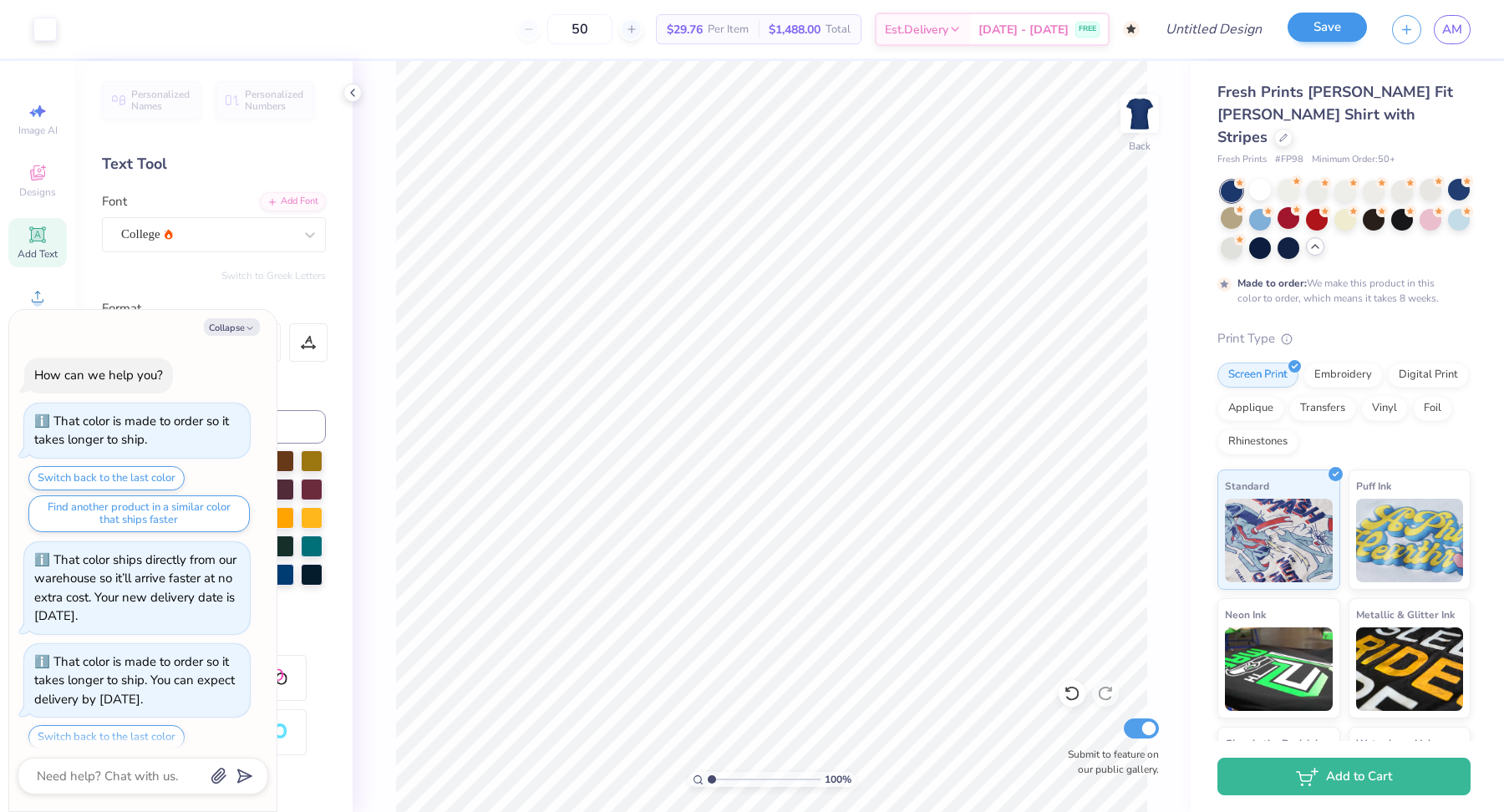
scroll to position [614, 0]
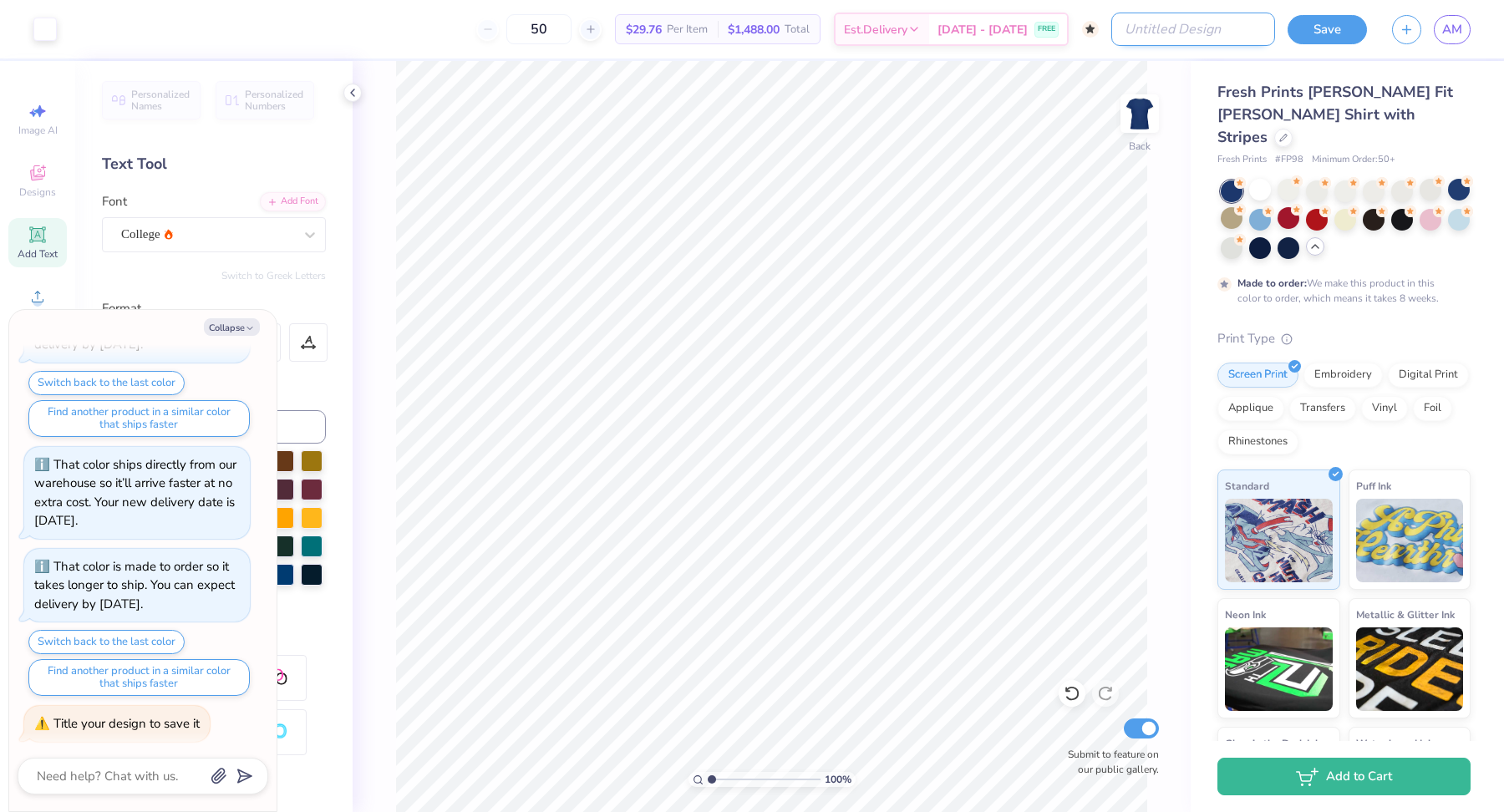
click at [1224, 32] on input "Design Title" at bounding box center [1193, 29] width 164 height 33
type textarea "x"
type input "s"
type textarea "x"
type input "sp"
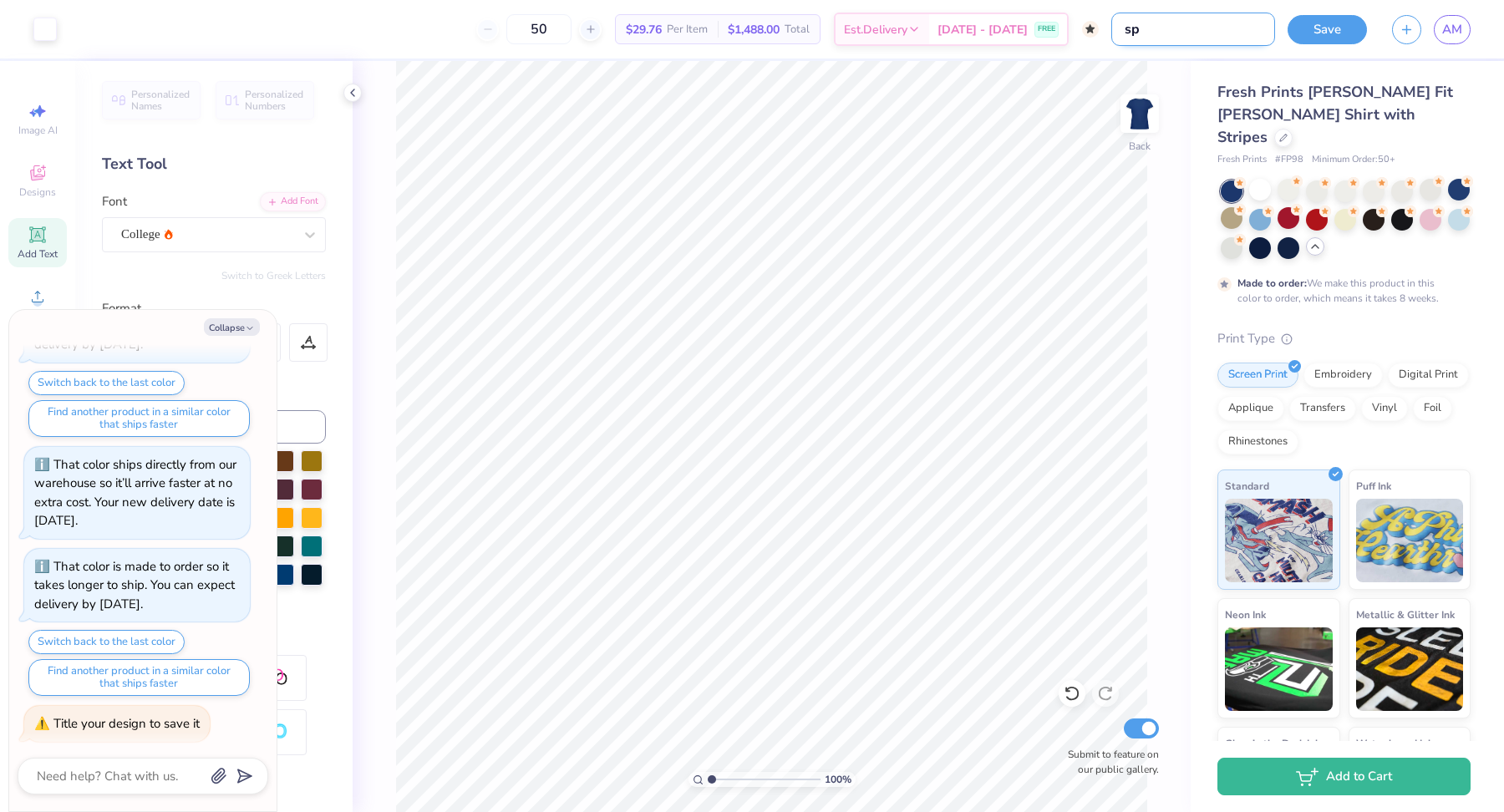
type textarea "x"
type input "spp"
type textarea "x"
type input "spp="
type textarea "x"
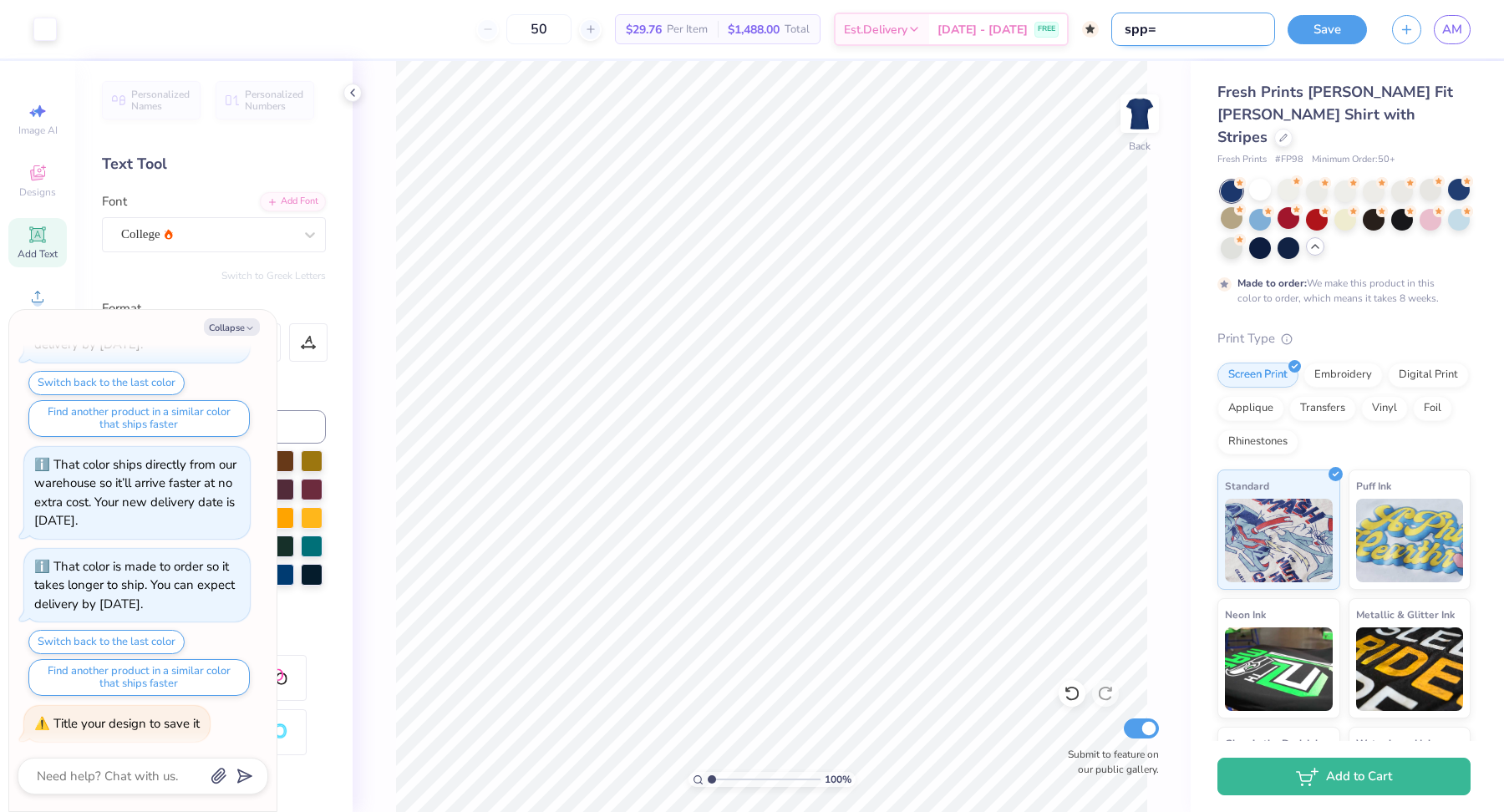
type input "spp"
type textarea "x"
type input "sp"
type textarea "x"
type input "spo"
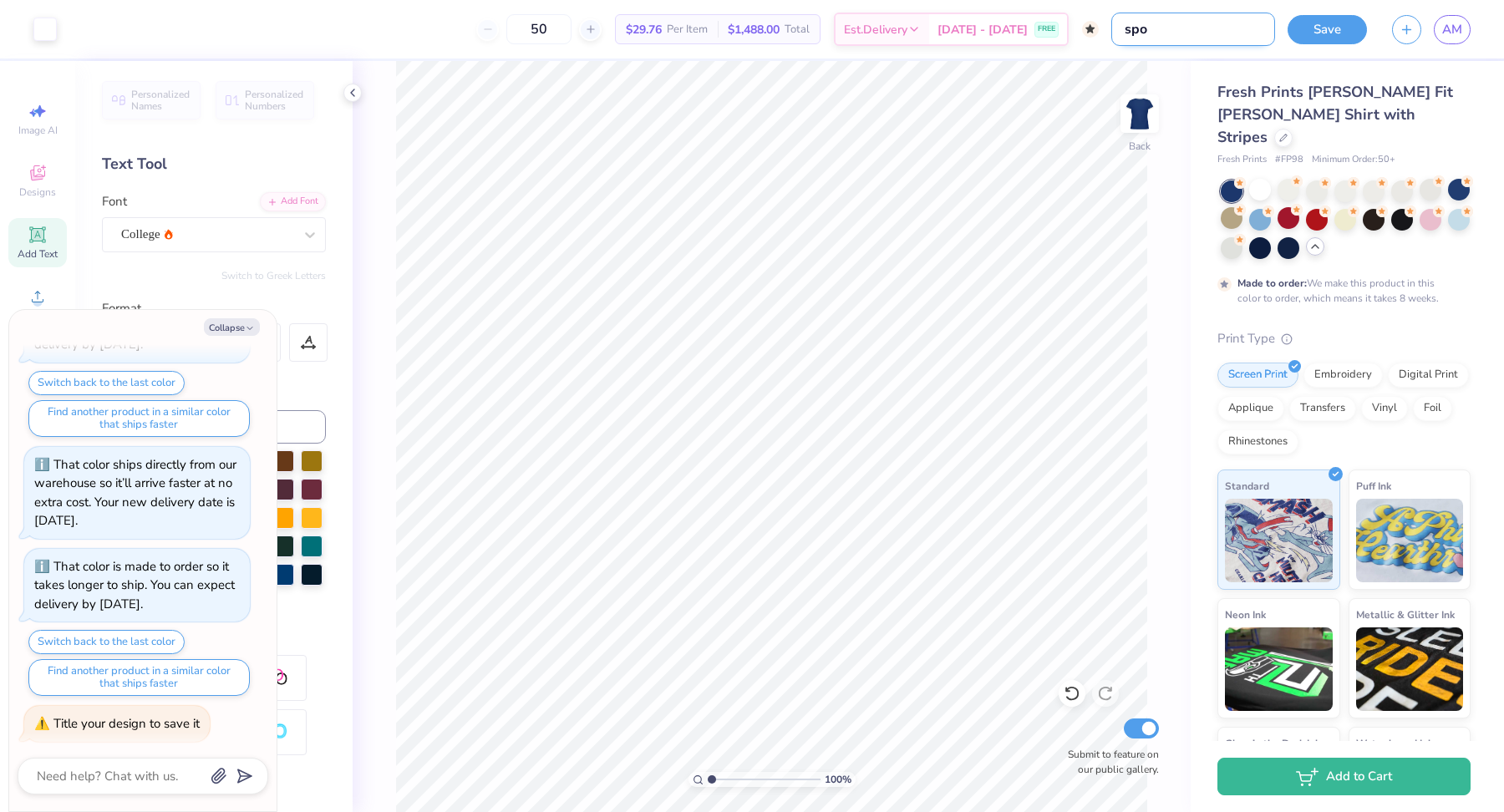
type textarea "x"
type input "spor"
type textarea "x"
type input "sporty"
type textarea "x"
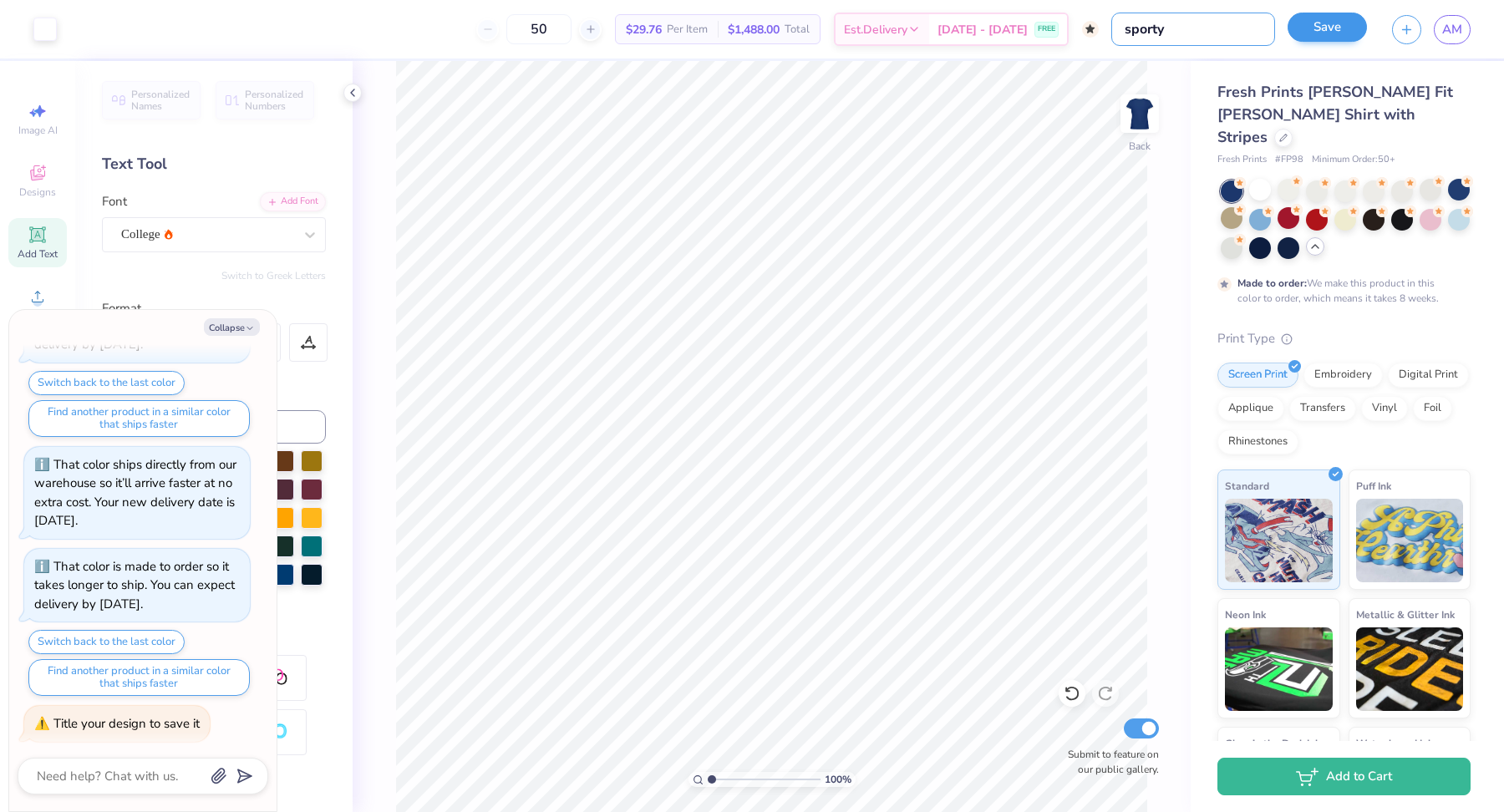
type input "sporty"
click at [1341, 31] on button "Save" at bounding box center [1327, 27] width 80 height 29
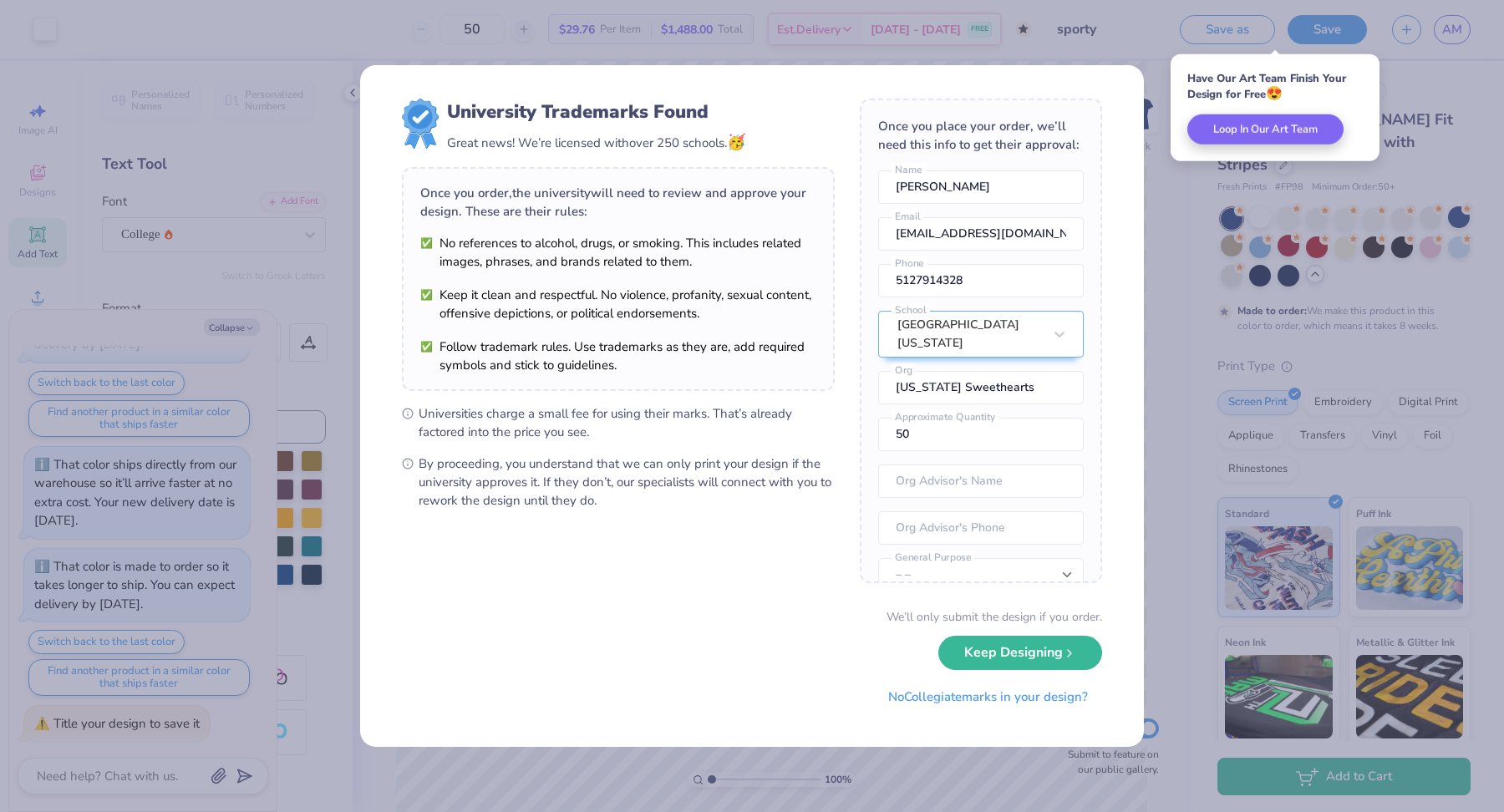
click at [1189, 171] on div "University Trademarks Found Great news! We’re licensed with over 250 schools. 🥳…" at bounding box center [752, 406] width 1504 height 812
click at [1206, 164] on div "Have Our Art Team Finish Your Design for Free 😍 Loop In Our Art Team" at bounding box center [1275, 108] width 219 height 117
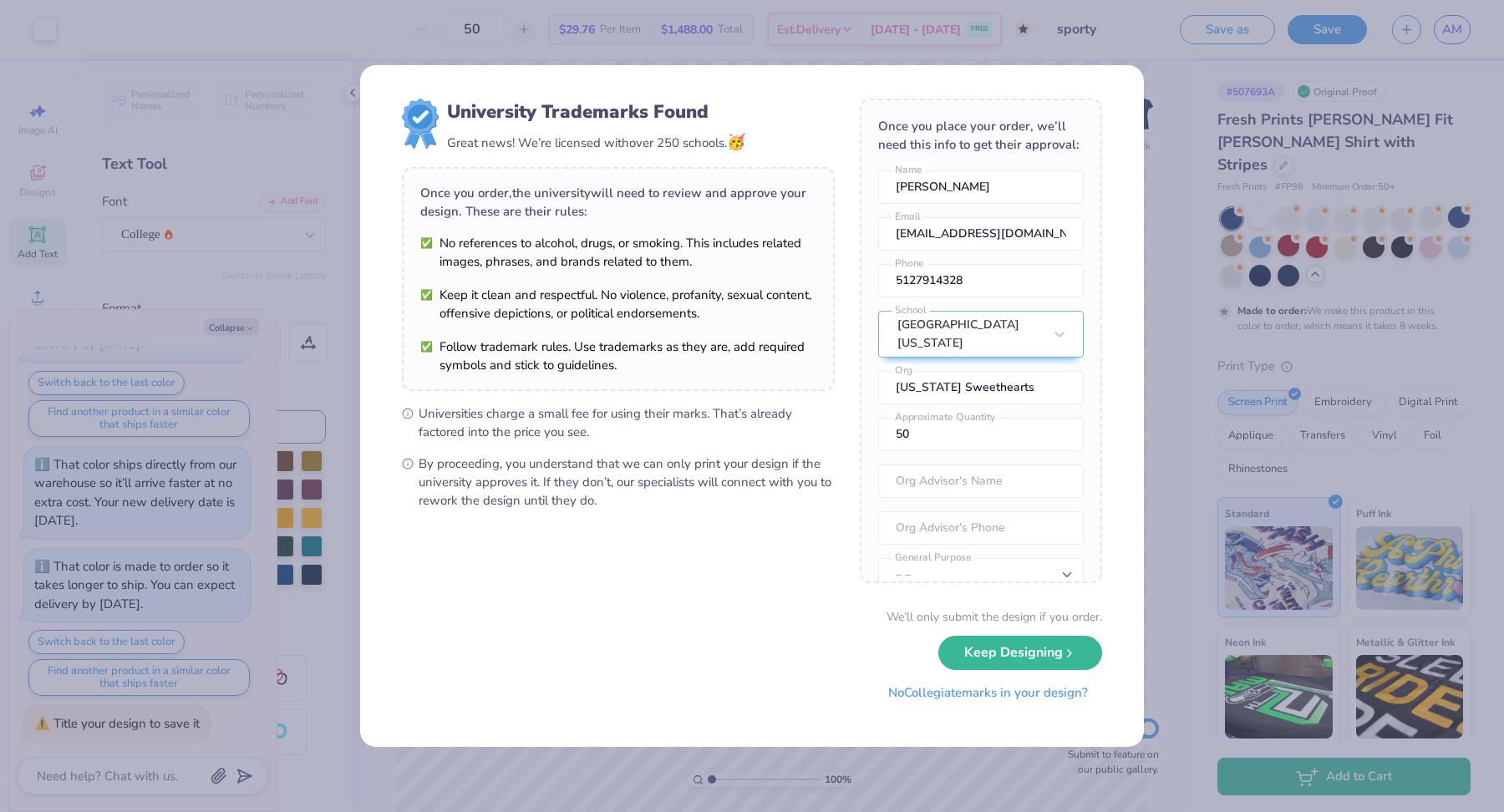
click at [964, 697] on button "No Collegiate marks in your design?" at bounding box center [988, 692] width 228 height 34
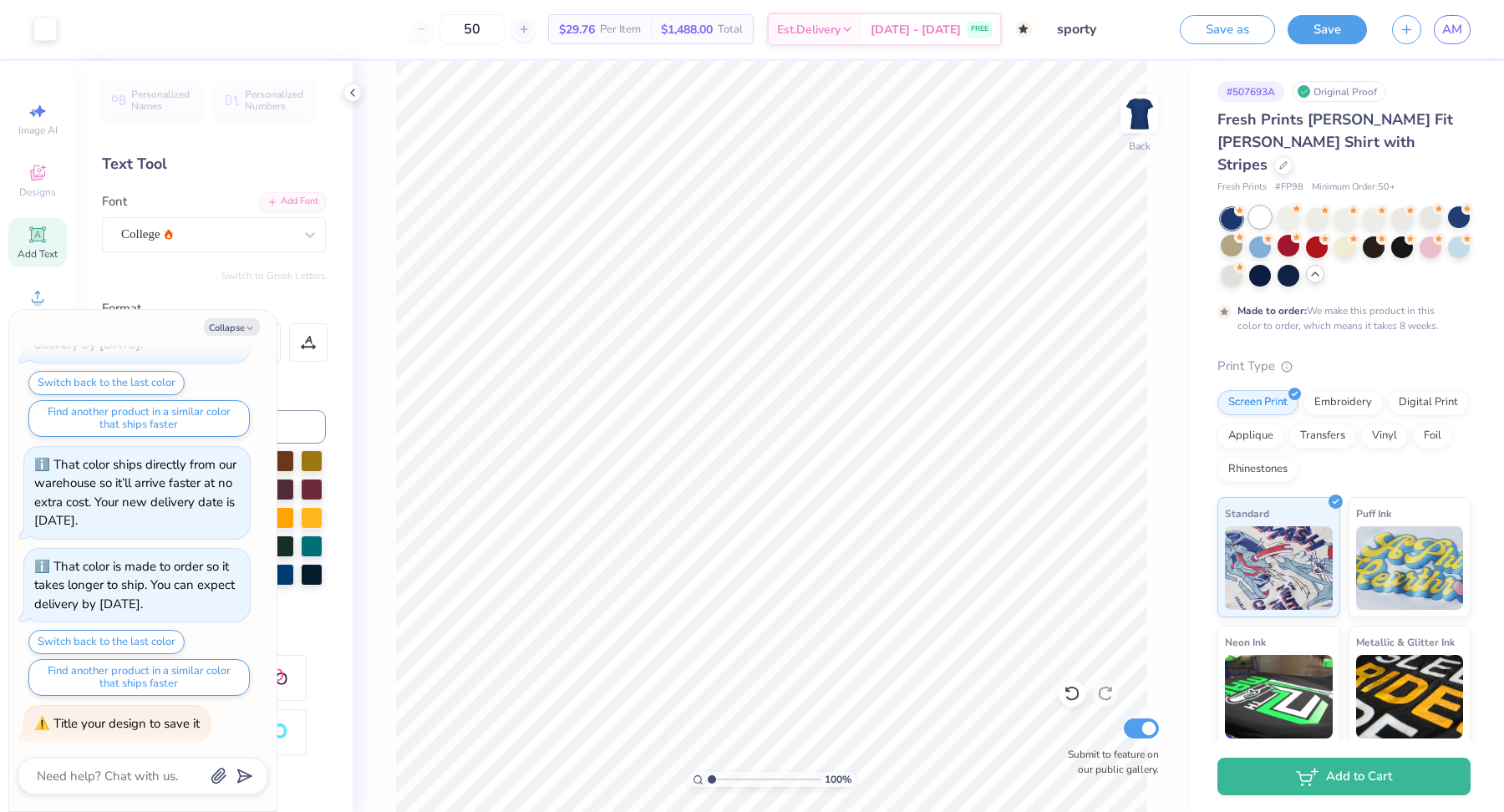
click at [1270, 206] on div at bounding box center [1260, 217] width 22 height 22
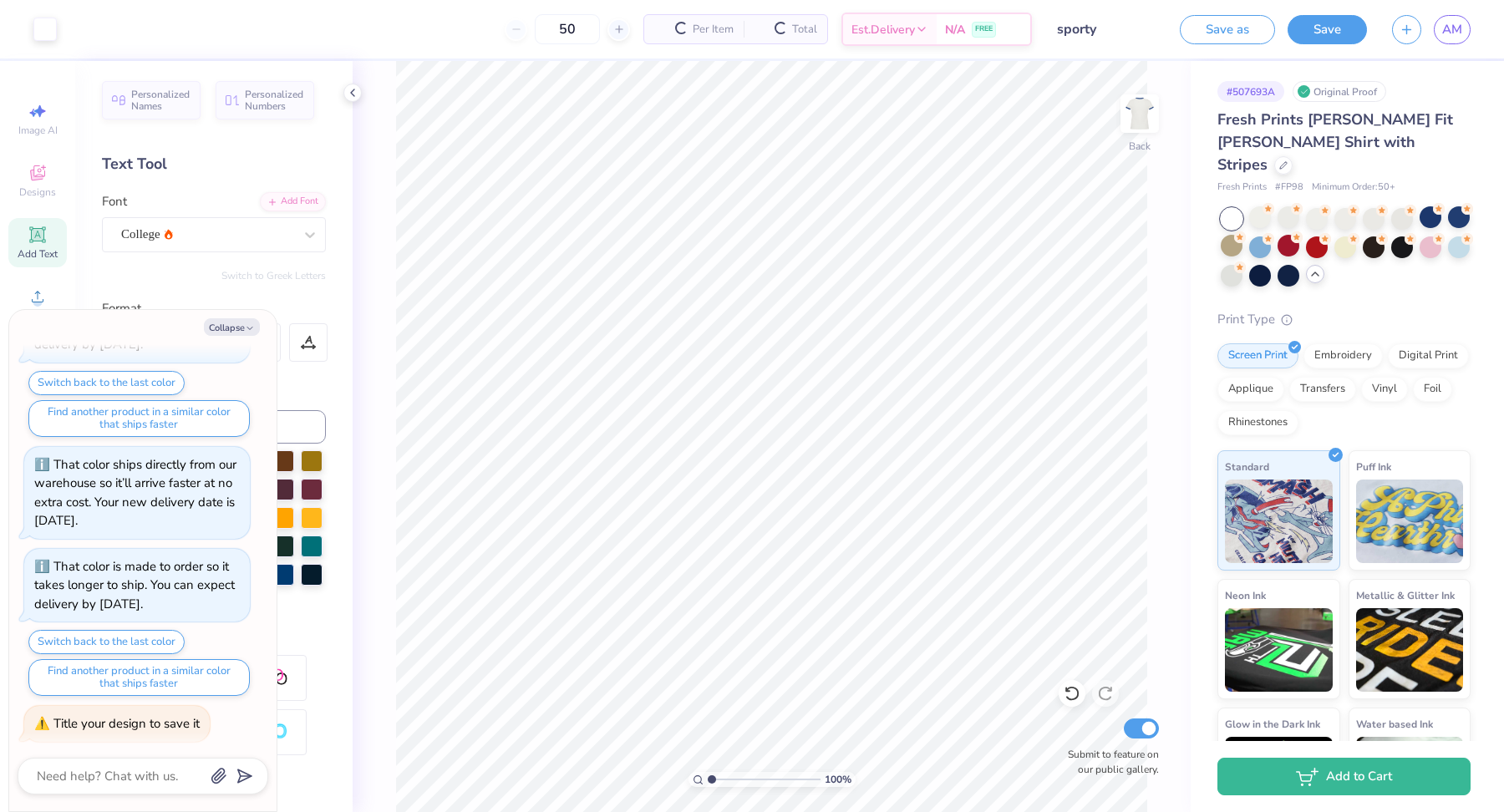
scroll to position [715, 0]
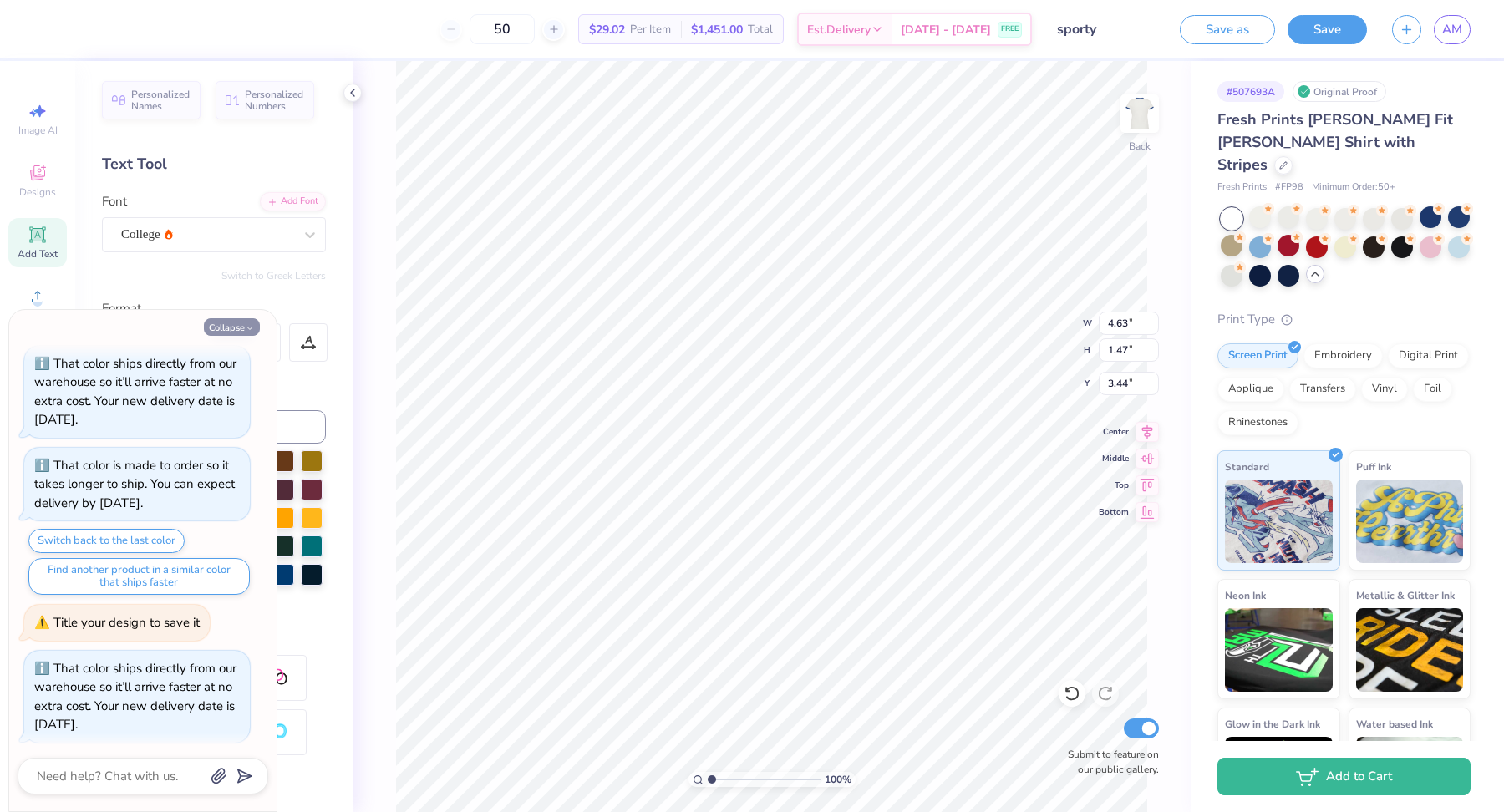
click at [244, 334] on button "Collapse" at bounding box center [232, 327] width 56 height 18
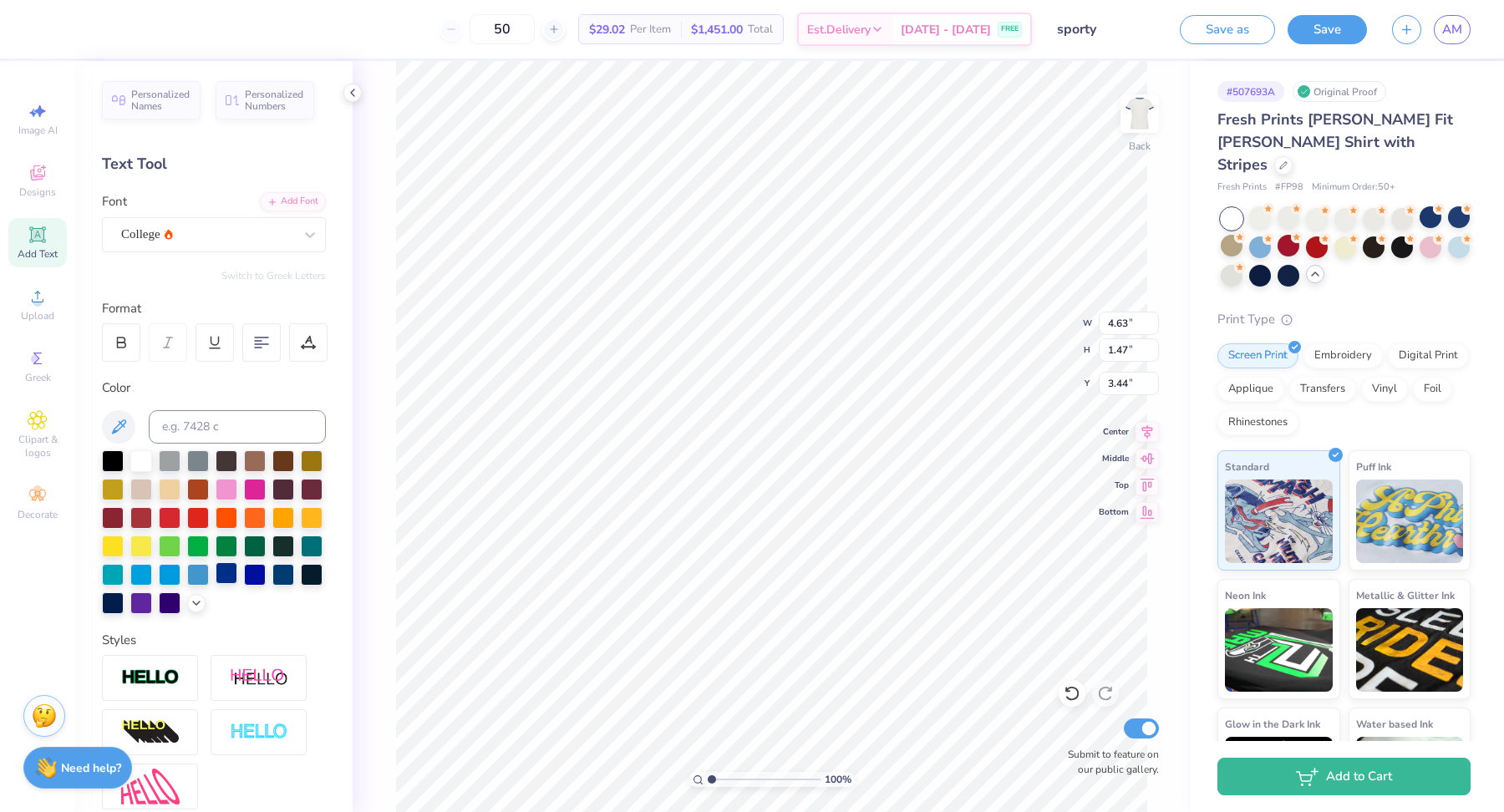
click at [229, 574] on div at bounding box center [227, 574] width 22 height 22
click at [1338, 36] on button "Save" at bounding box center [1327, 27] width 80 height 29
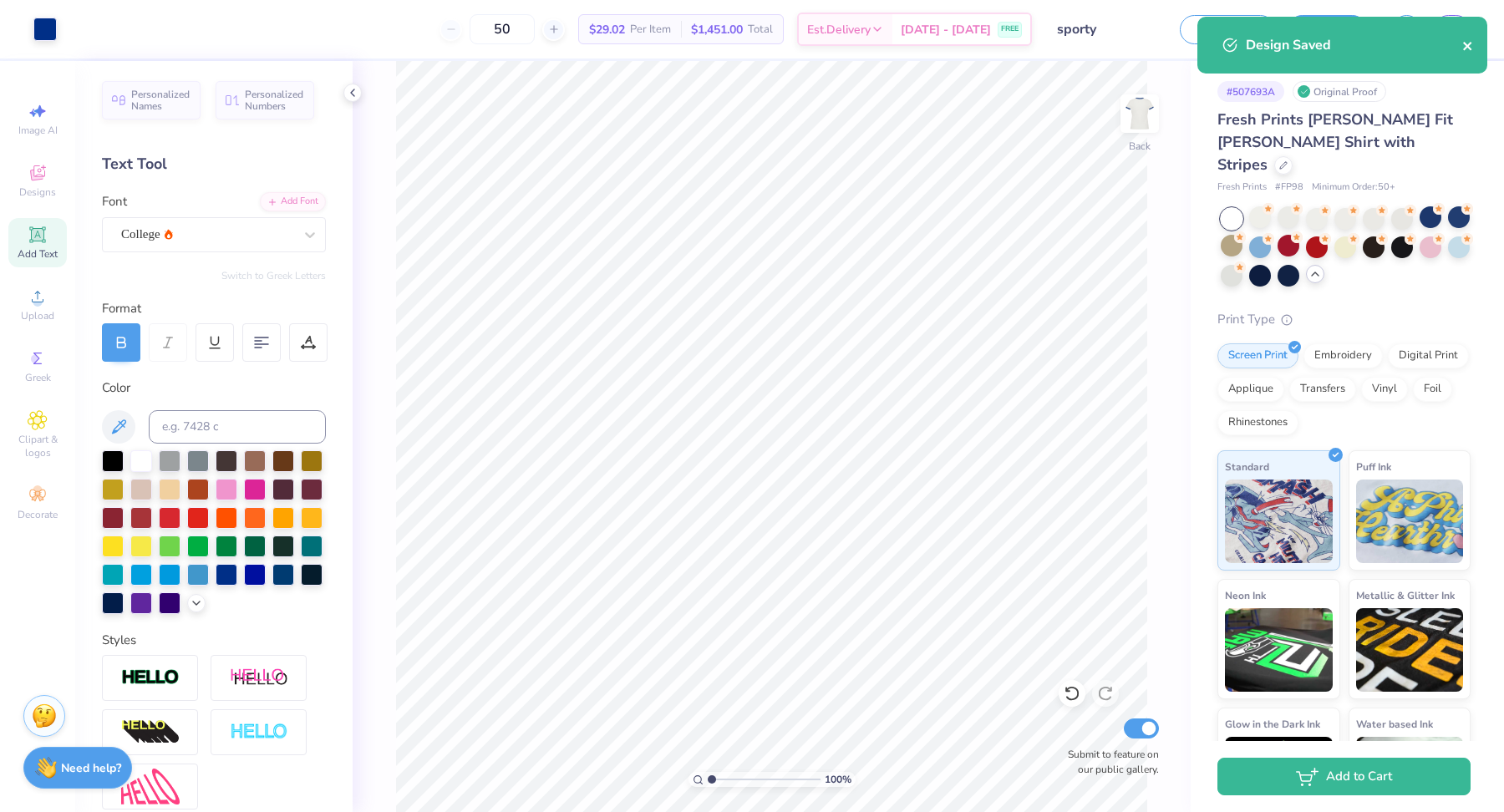
click at [1466, 49] on icon "close" at bounding box center [1468, 46] width 12 height 14
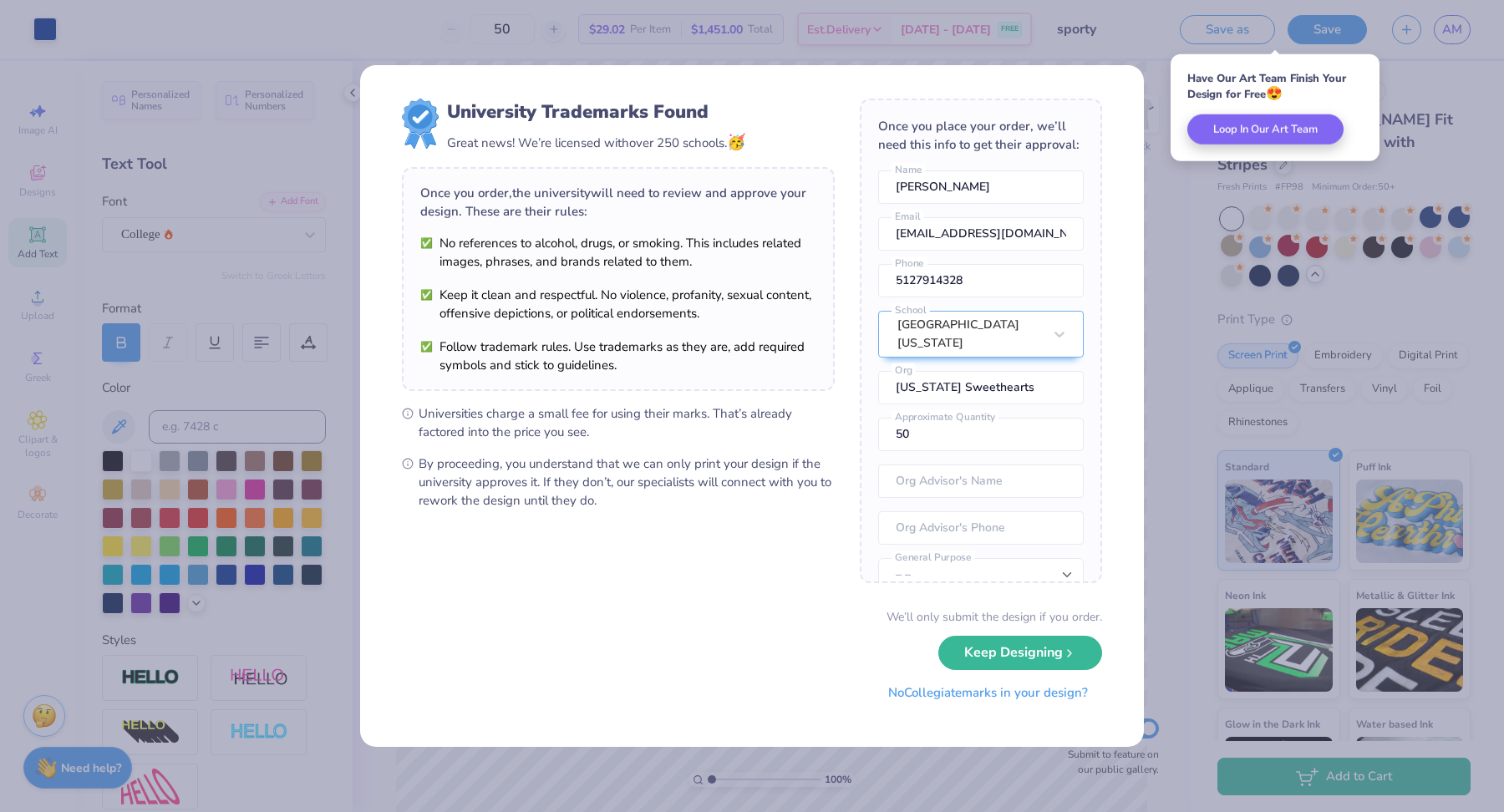
click at [963, 698] on button "No Collegiate marks in your design?" at bounding box center [988, 692] width 228 height 34
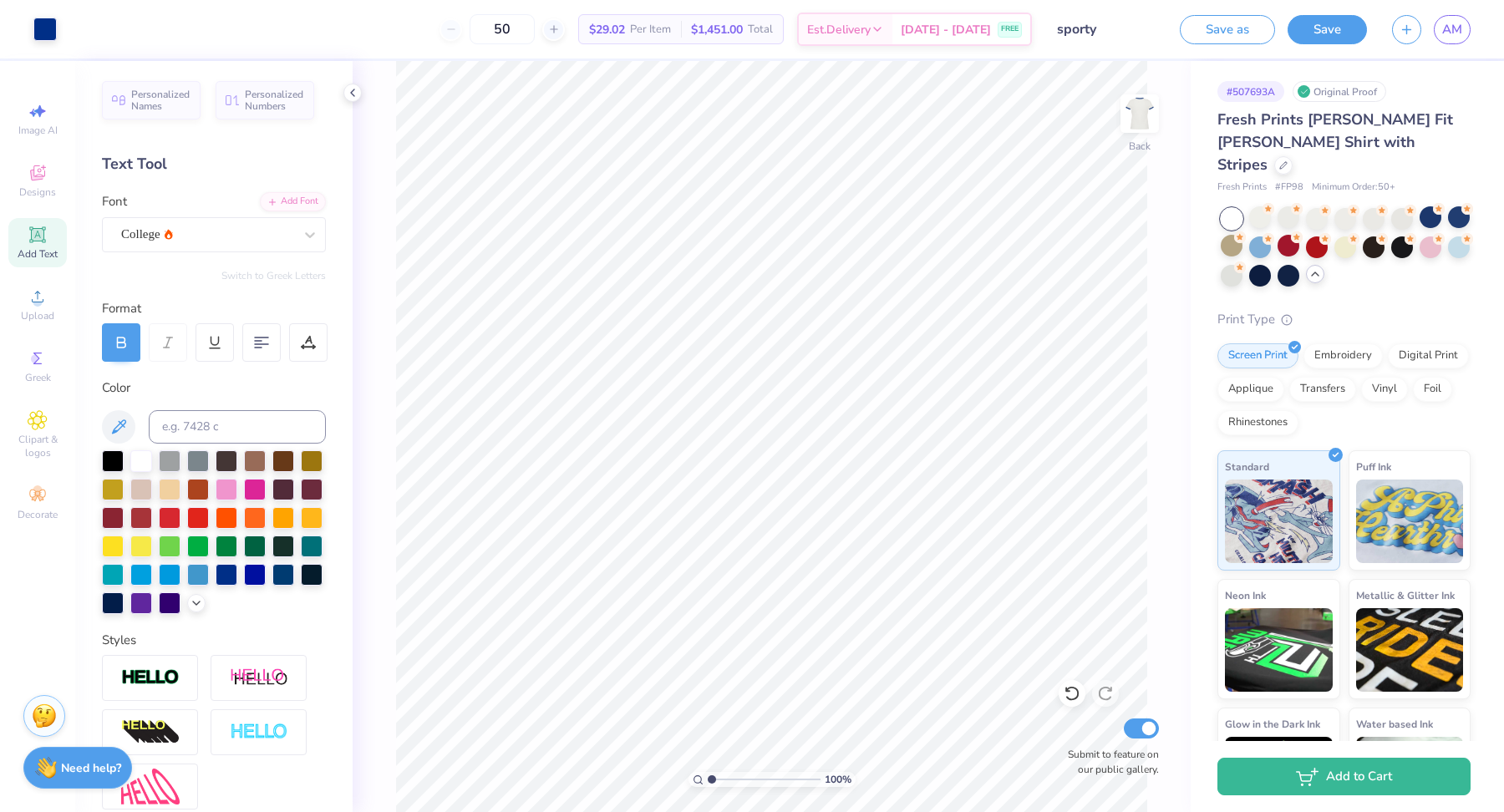
click at [1449, 258] on div at bounding box center [1345, 247] width 250 height 79
click at [1433, 235] on div at bounding box center [1431, 246] width 22 height 22
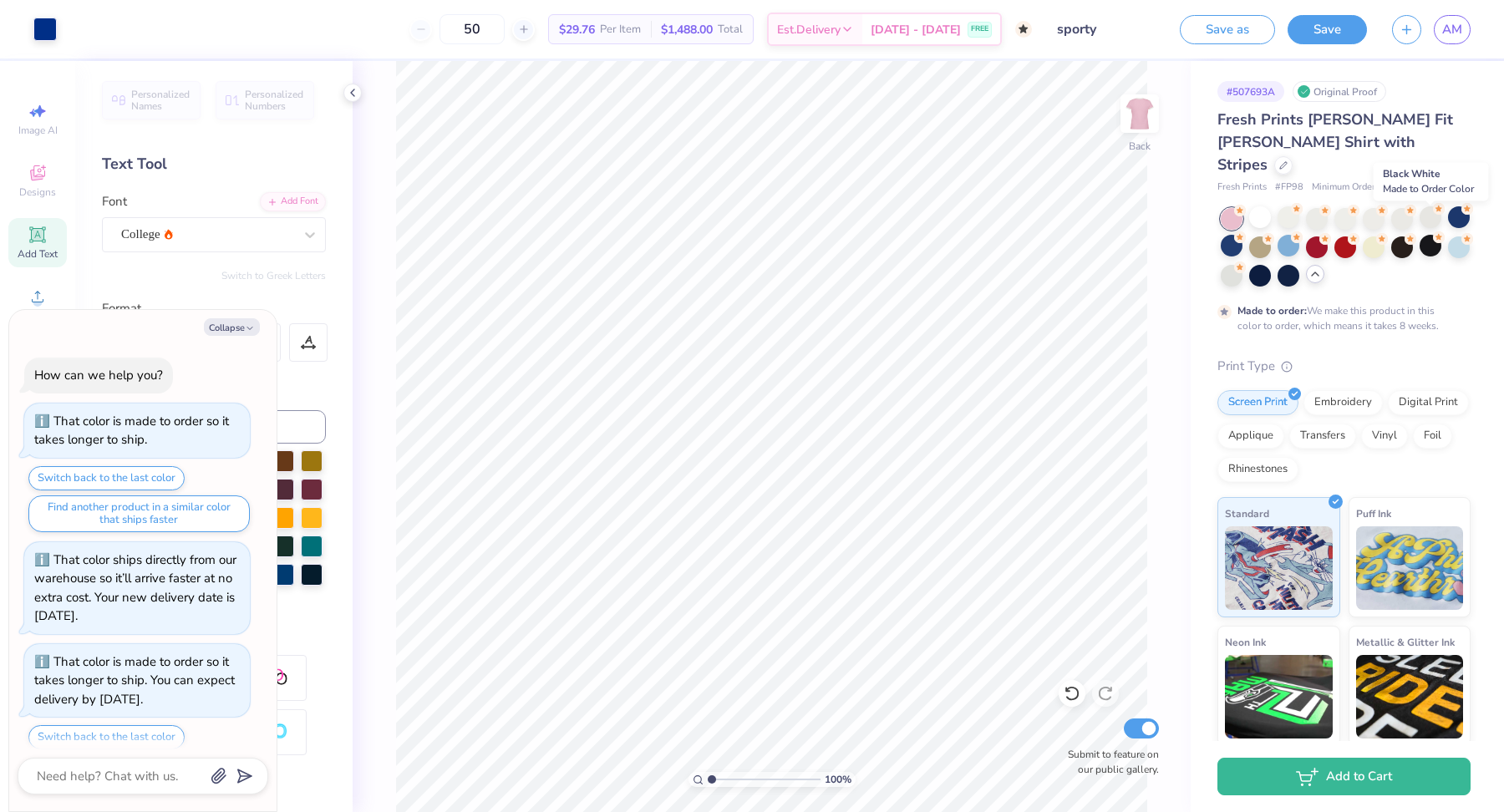
scroll to position [871, 0]
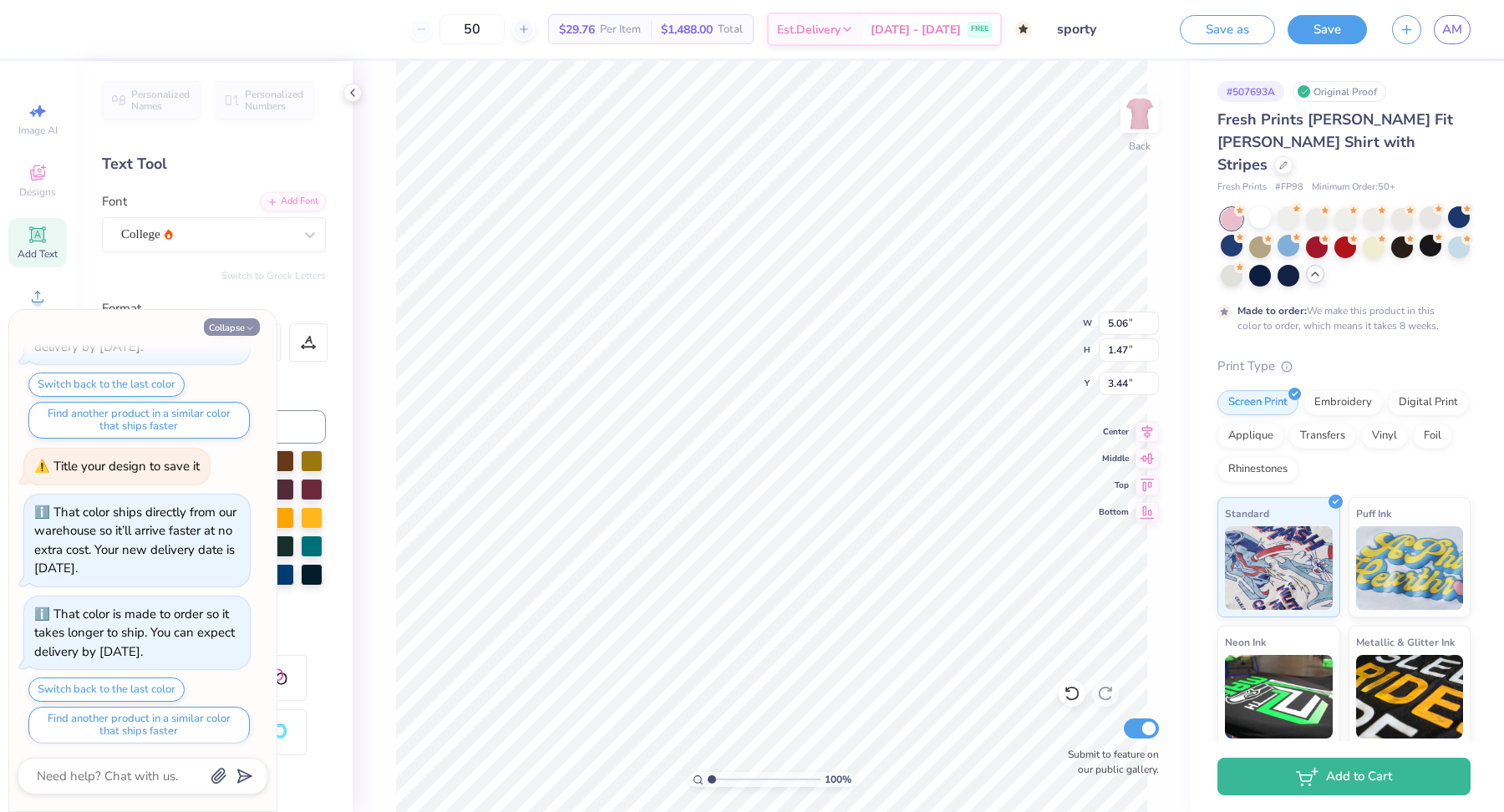
click at [239, 324] on button "Collapse" at bounding box center [232, 327] width 56 height 18
type textarea "x"
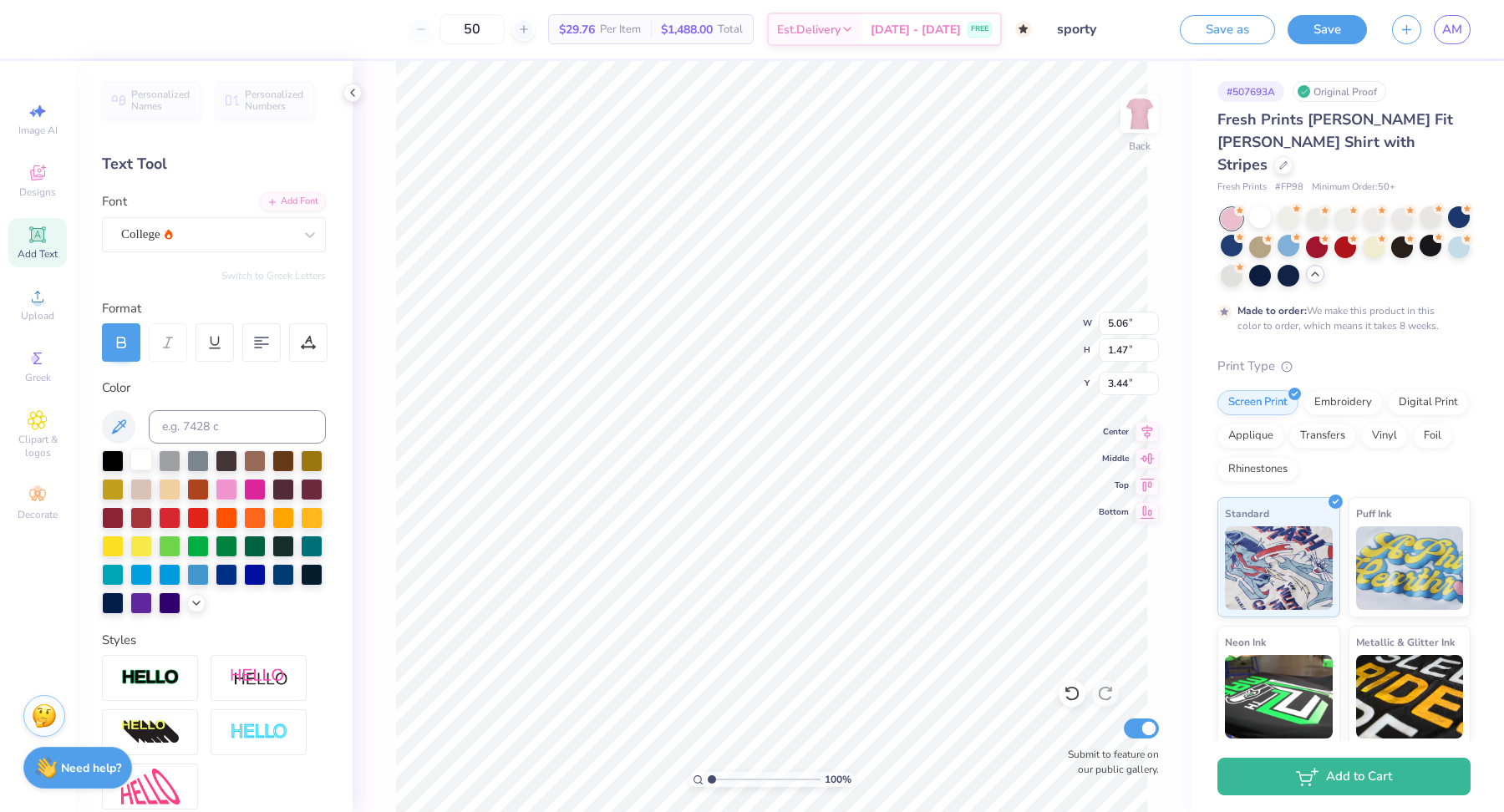
click at [137, 462] on div at bounding box center [142, 460] width 22 height 22
click at [364, 440] on div "100 % Back W 5.06 5.06 " H 1.47 1.47 " Y 3.44 3.44 " Center Middle Top Bottom S…" at bounding box center [771, 436] width 838 height 751
click at [121, 427] on icon at bounding box center [119, 427] width 20 height 20
click at [1344, 31] on button "Save" at bounding box center [1327, 27] width 80 height 29
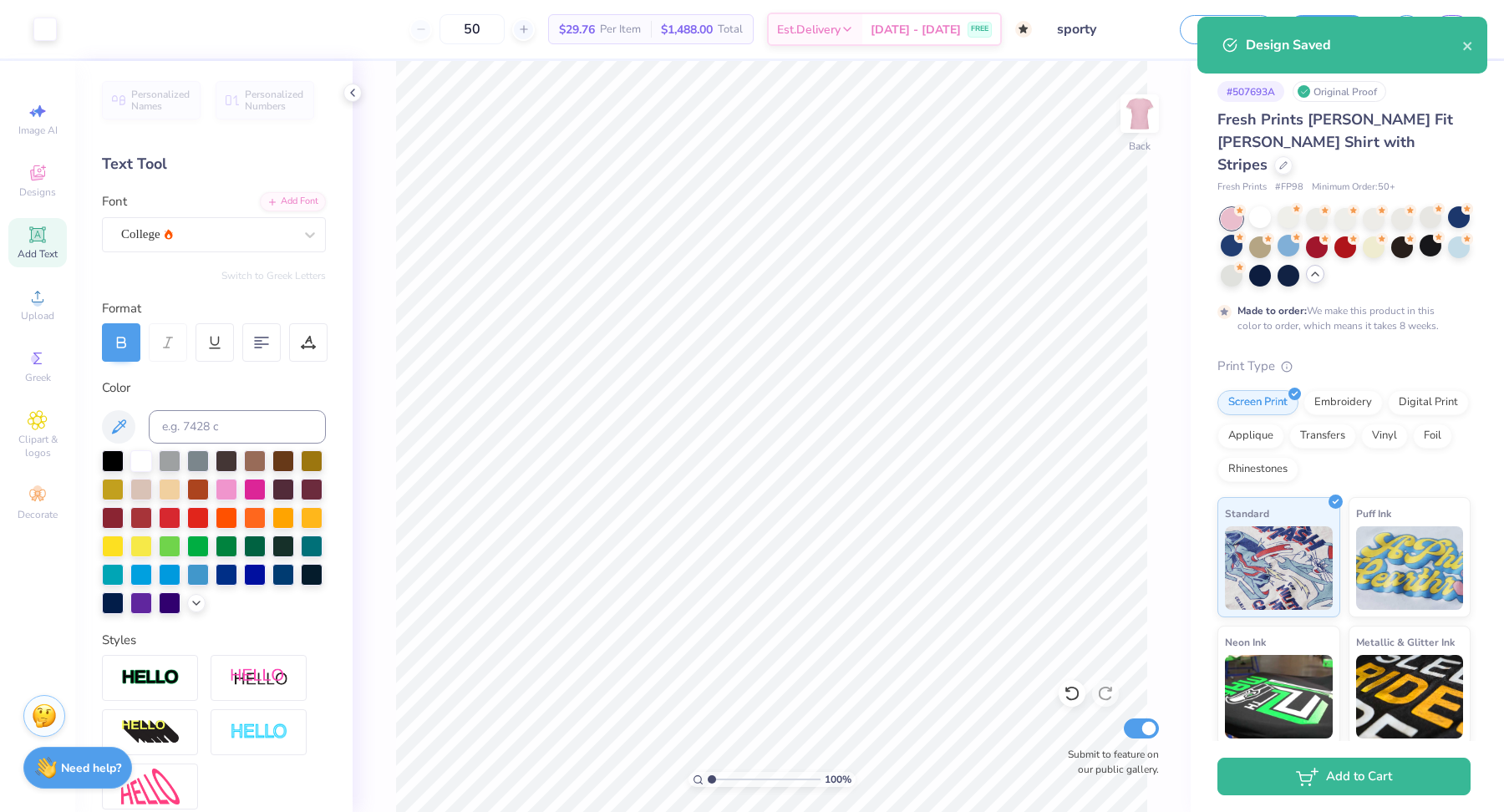
click at [1154, 191] on div "100 % Back Submit to feature on our public gallery." at bounding box center [771, 436] width 838 height 751
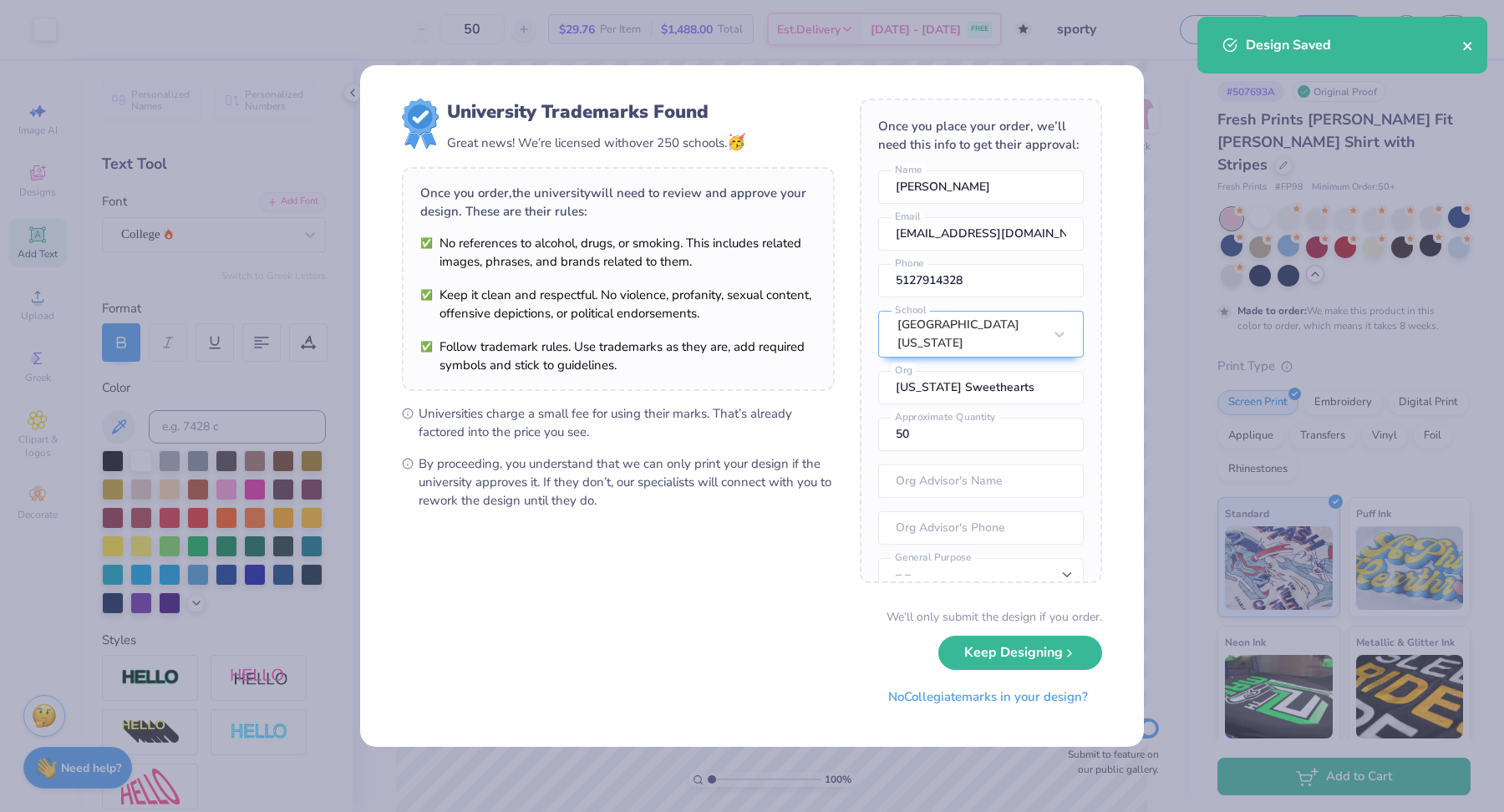
click at [1465, 47] on icon "close" at bounding box center [1468, 46] width 12 height 14
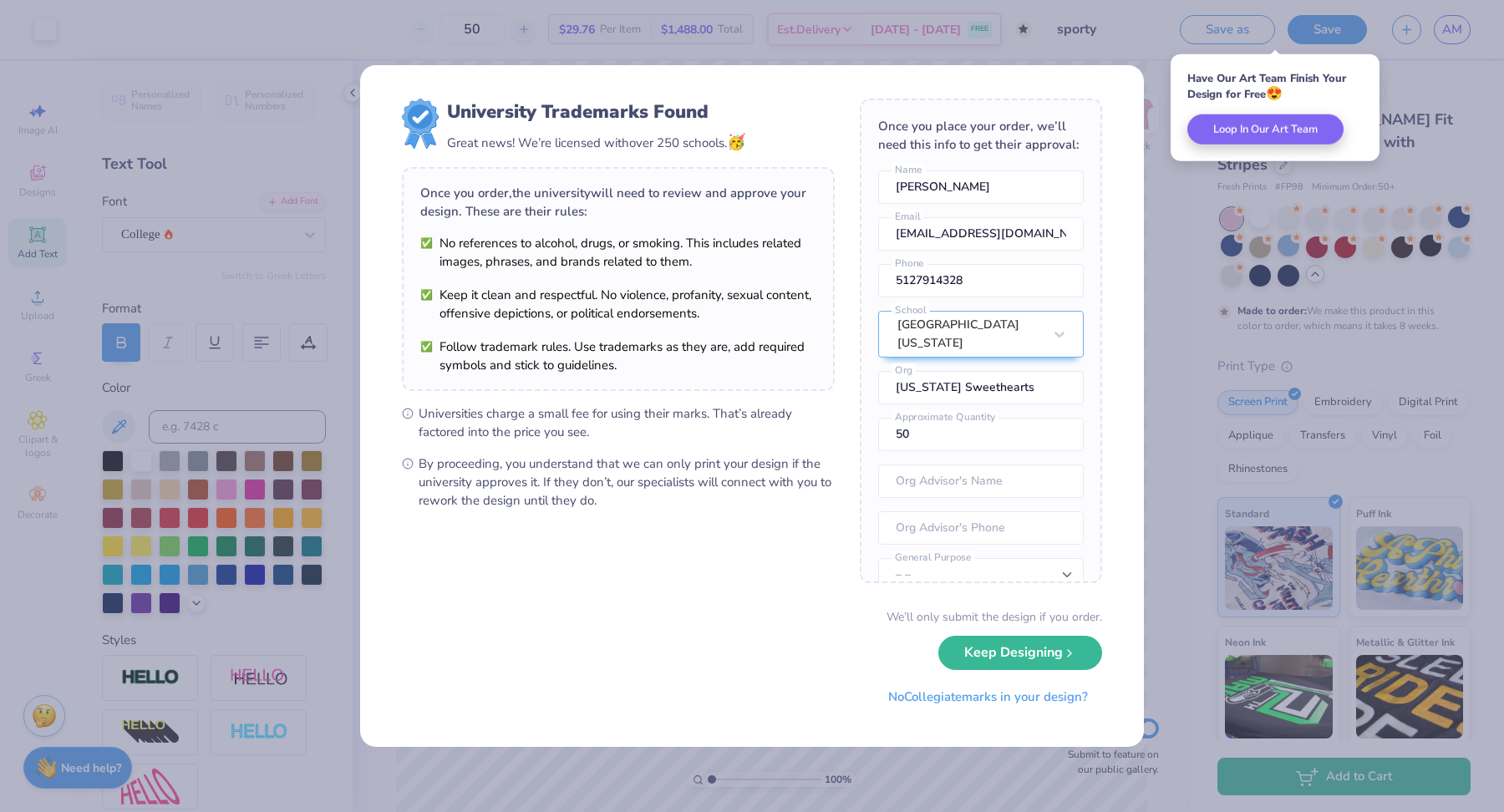
click at [1445, 33] on div "University Trademarks Found Great news! We’re licensed with over 250 schools. 🥳…" at bounding box center [752, 406] width 1504 height 812
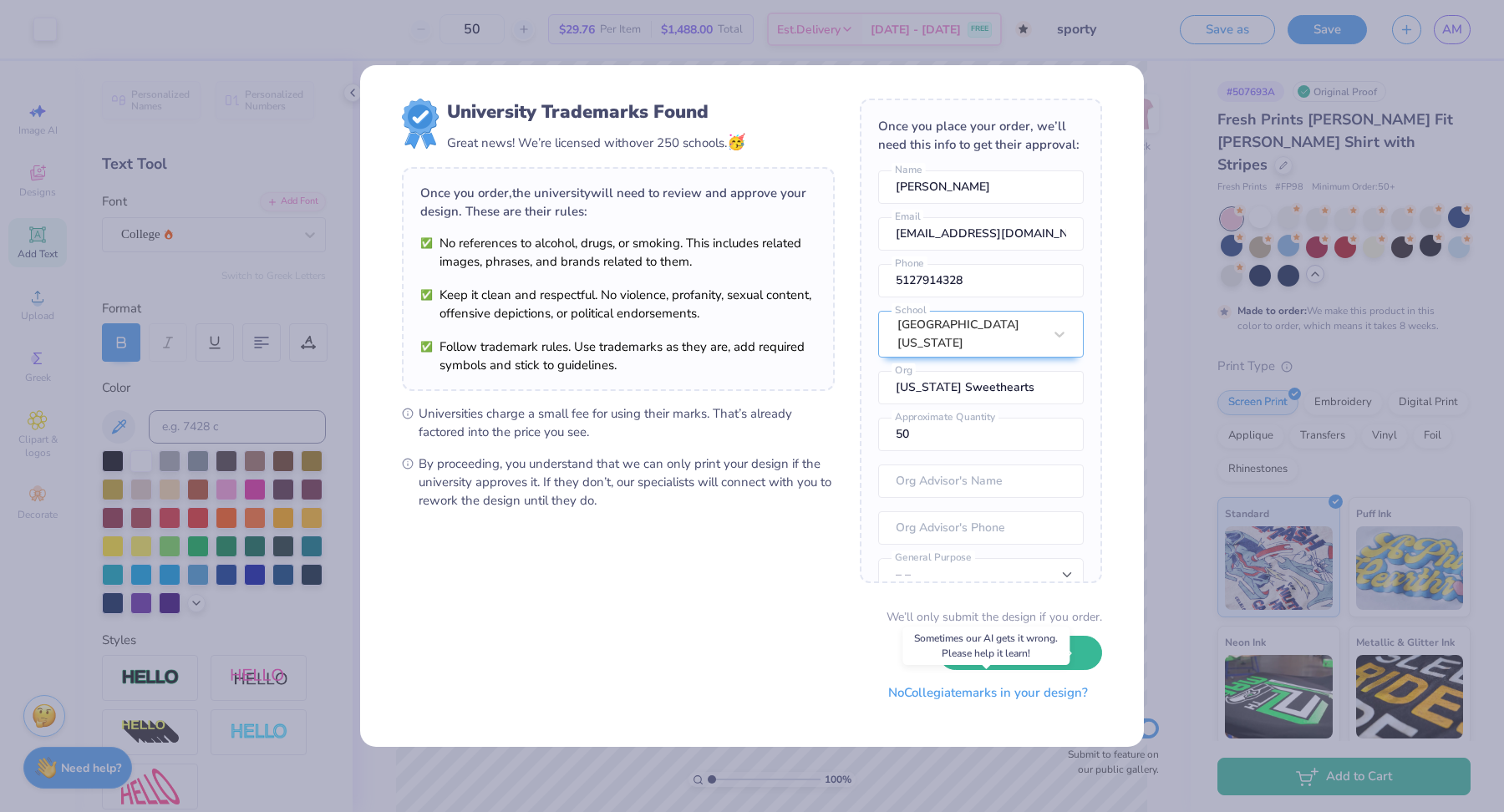
click at [979, 697] on button "No Collegiate marks in your design?" at bounding box center [988, 692] width 228 height 34
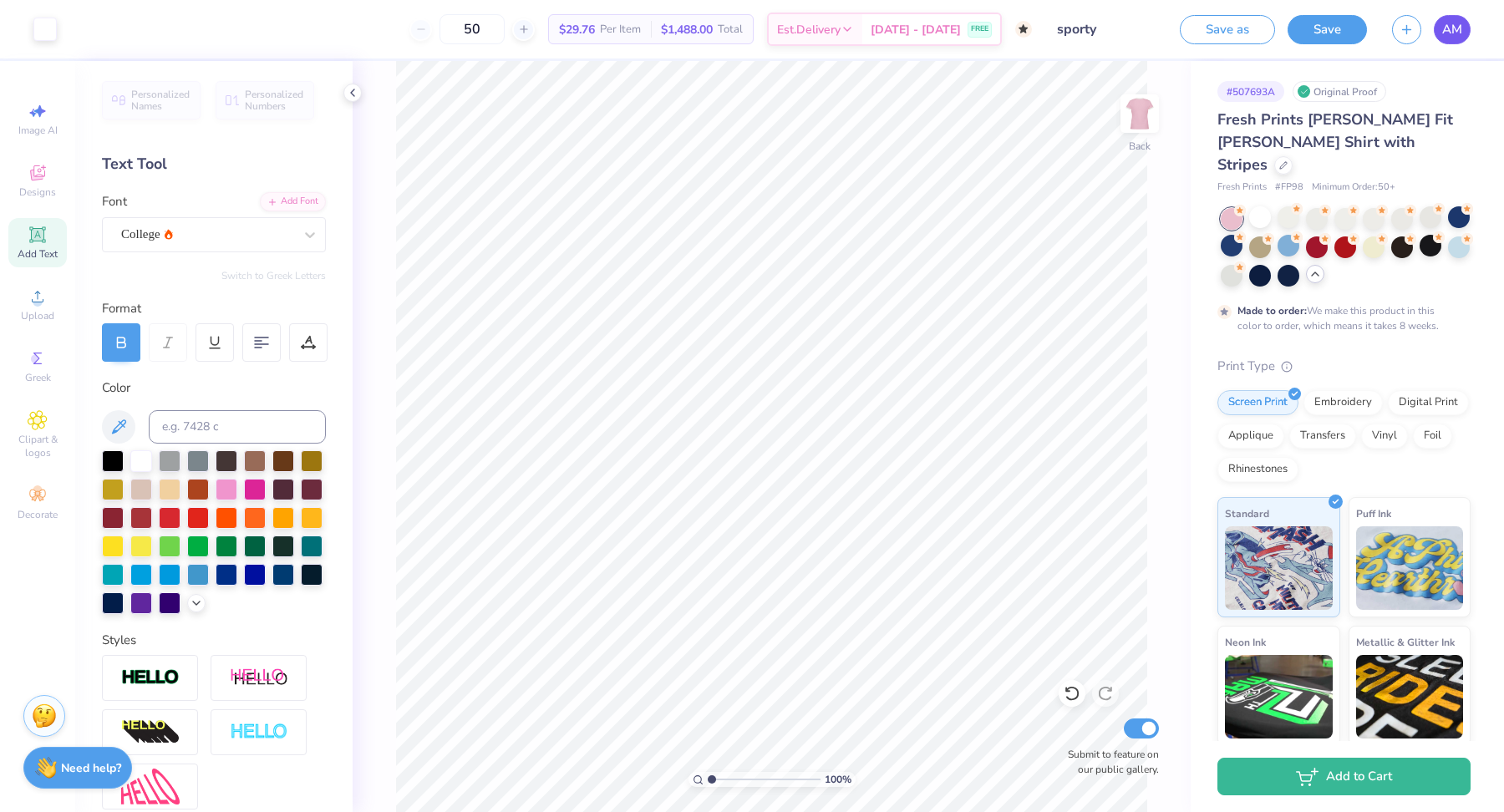
click at [1450, 32] on span "AM" at bounding box center [1452, 30] width 20 height 20
click at [1451, 206] on div at bounding box center [1459, 217] width 22 height 22
click at [1244, 35] on button "Save as" at bounding box center [1227, 27] width 95 height 29
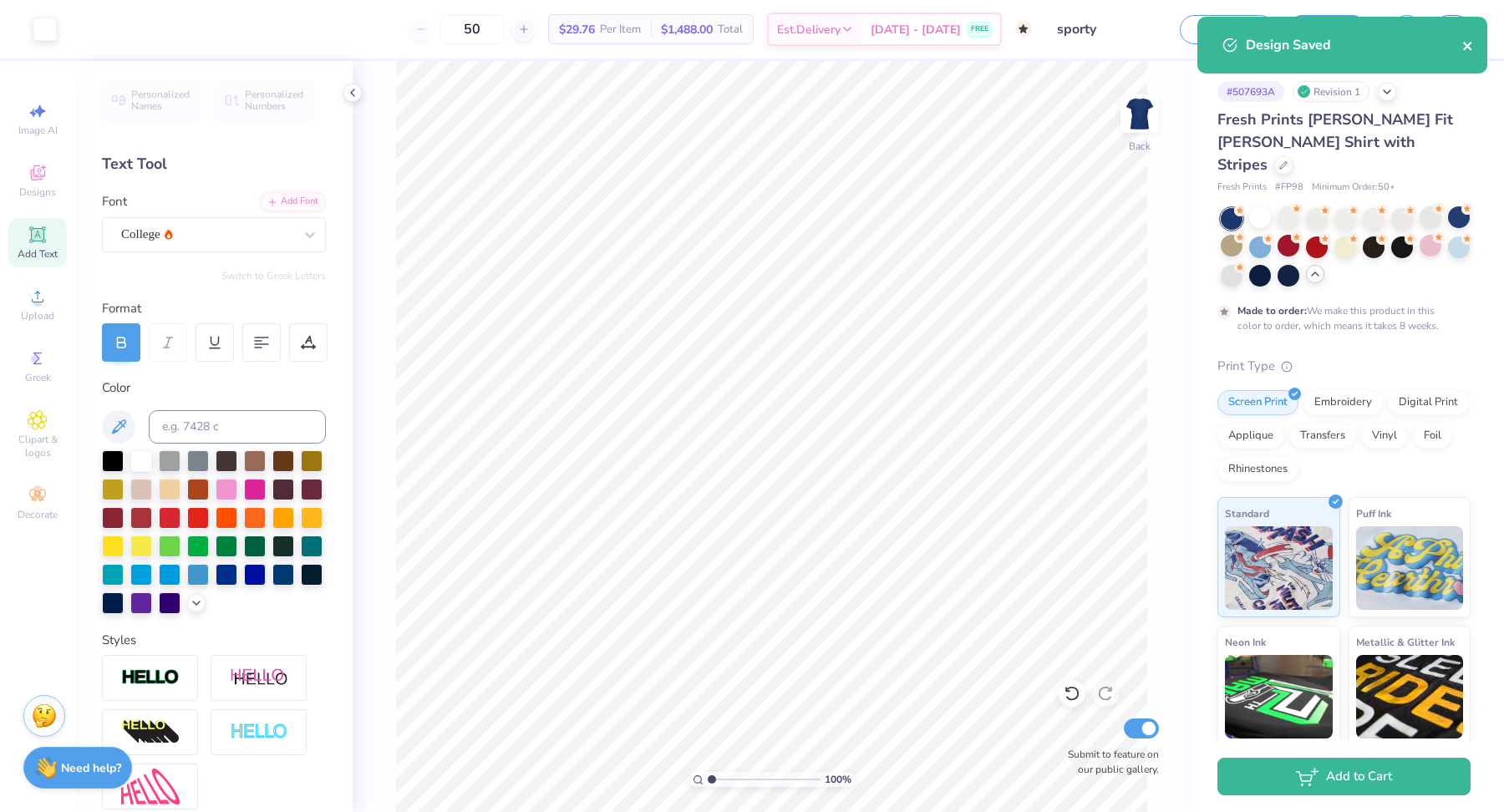
click at [1468, 42] on icon "close" at bounding box center [1468, 46] width 12 height 14
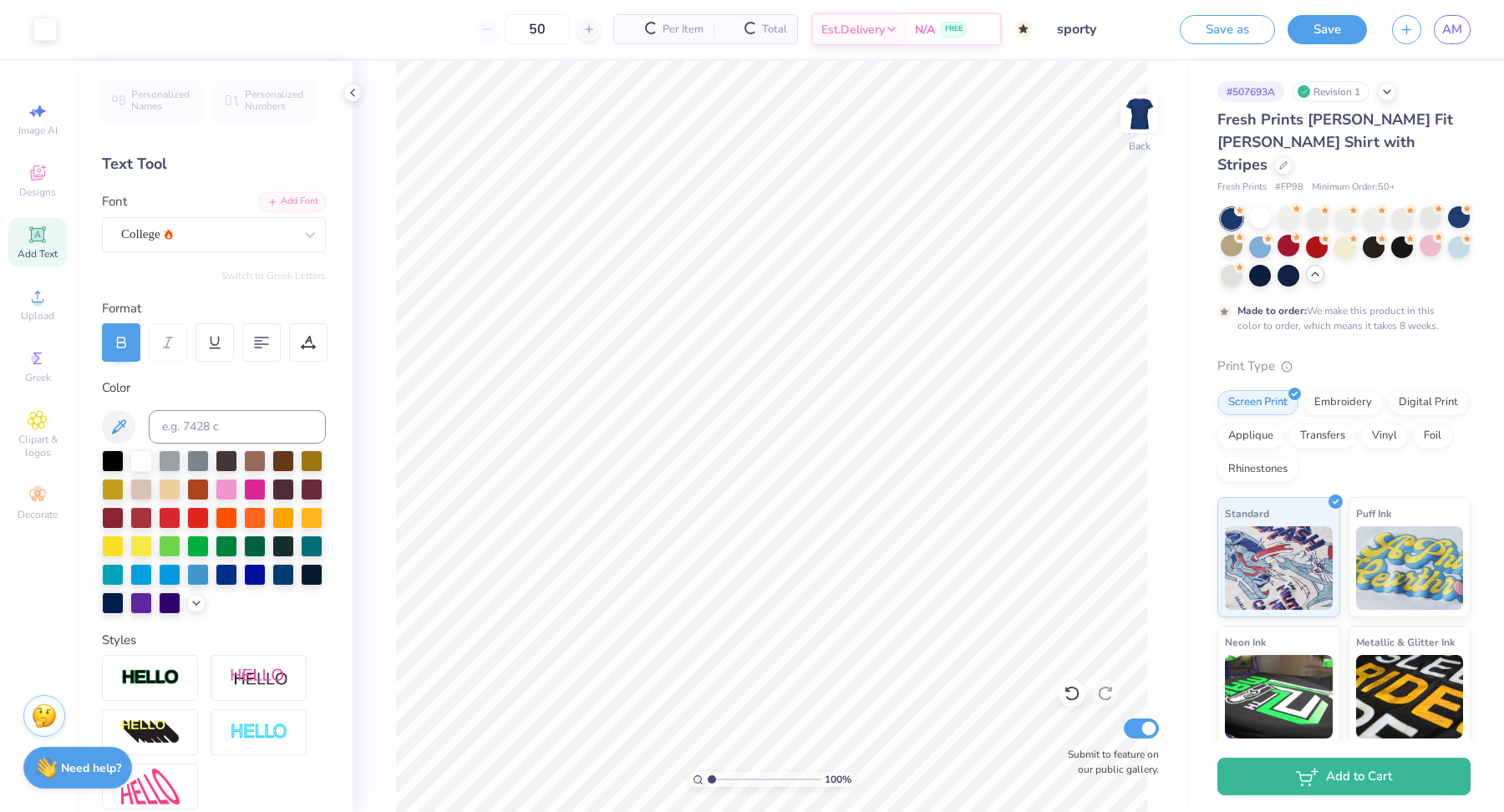
click at [1457, 31] on div "Design Saved" at bounding box center [1342, 52] width 296 height 76
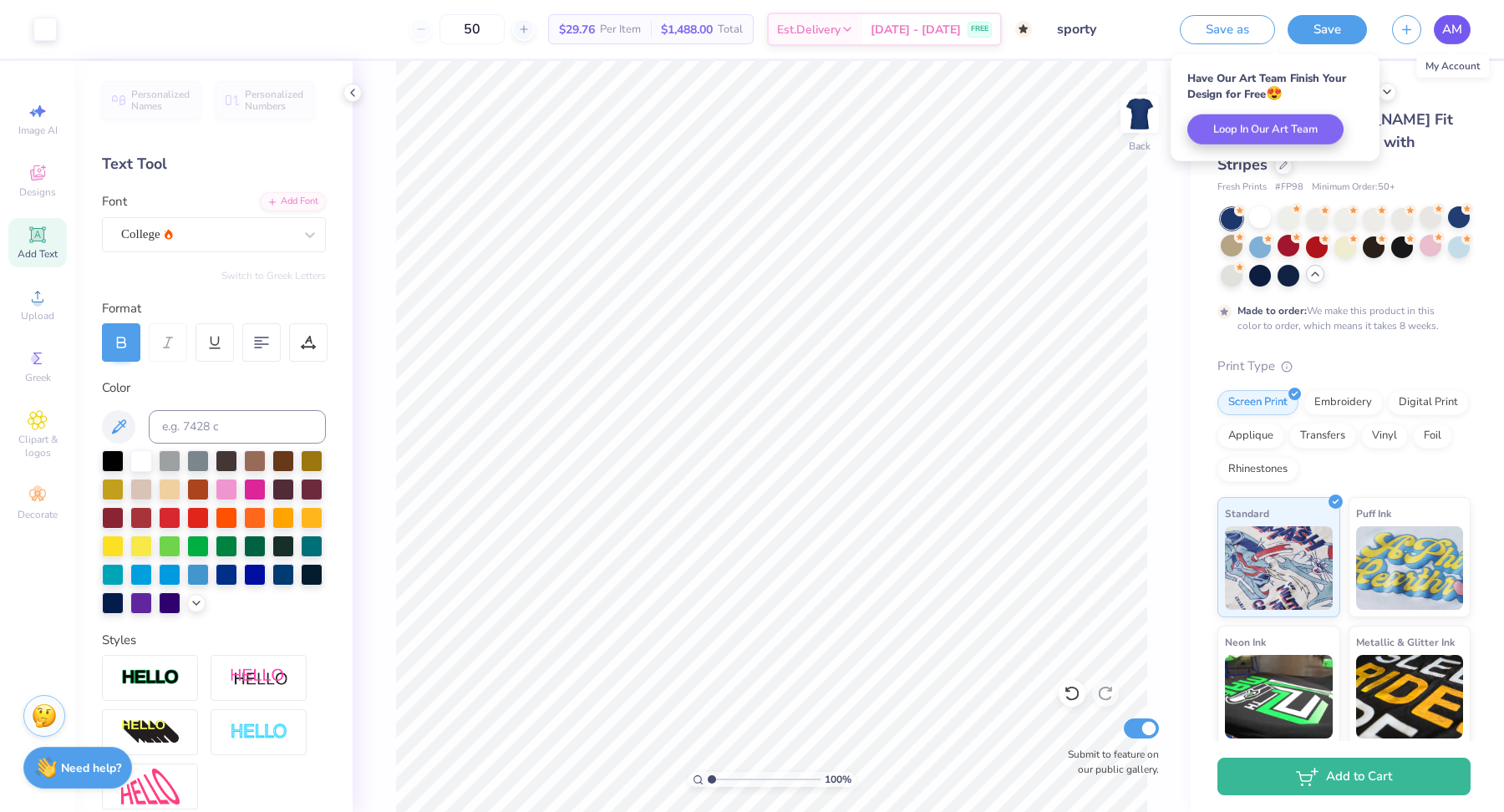
click at [1451, 29] on span "AM" at bounding box center [1452, 30] width 20 height 20
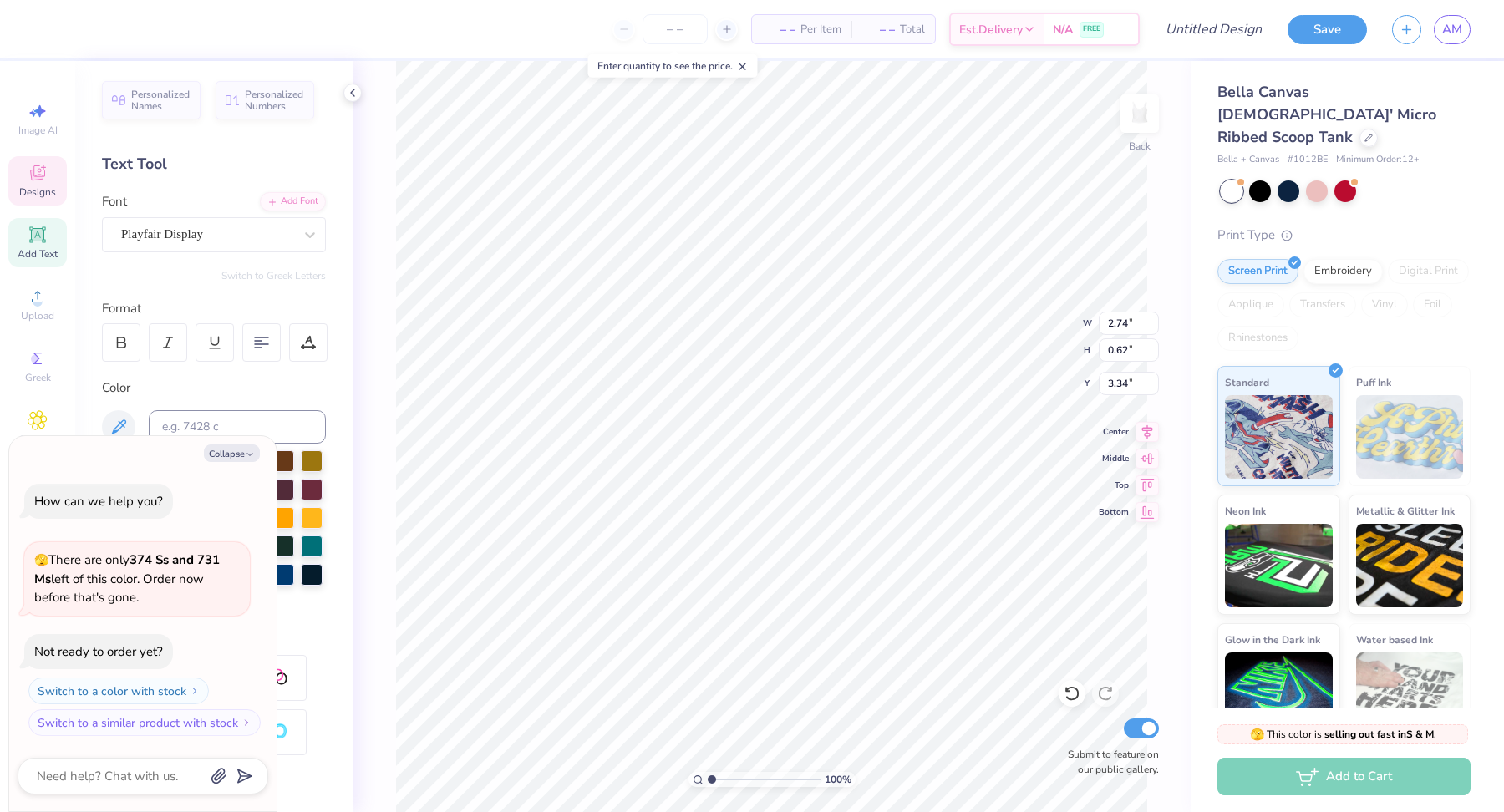
type textarea "x"
type input "2.75"
type input "2.47"
type textarea "x"
type input "2.41"
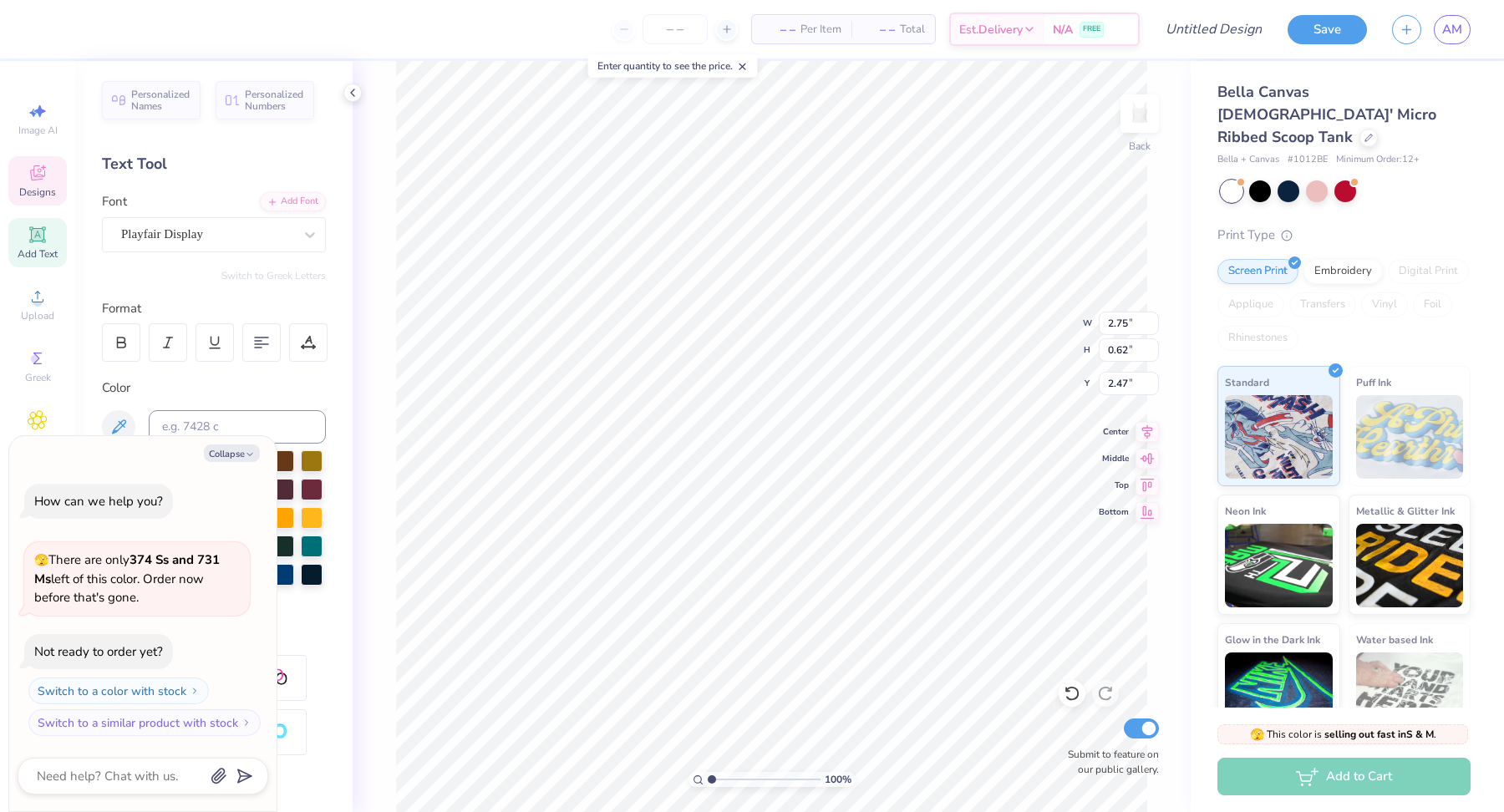
type input "0.59"
type input "1.60"
type textarea "x"
type textarea "T"
type textarea "x"
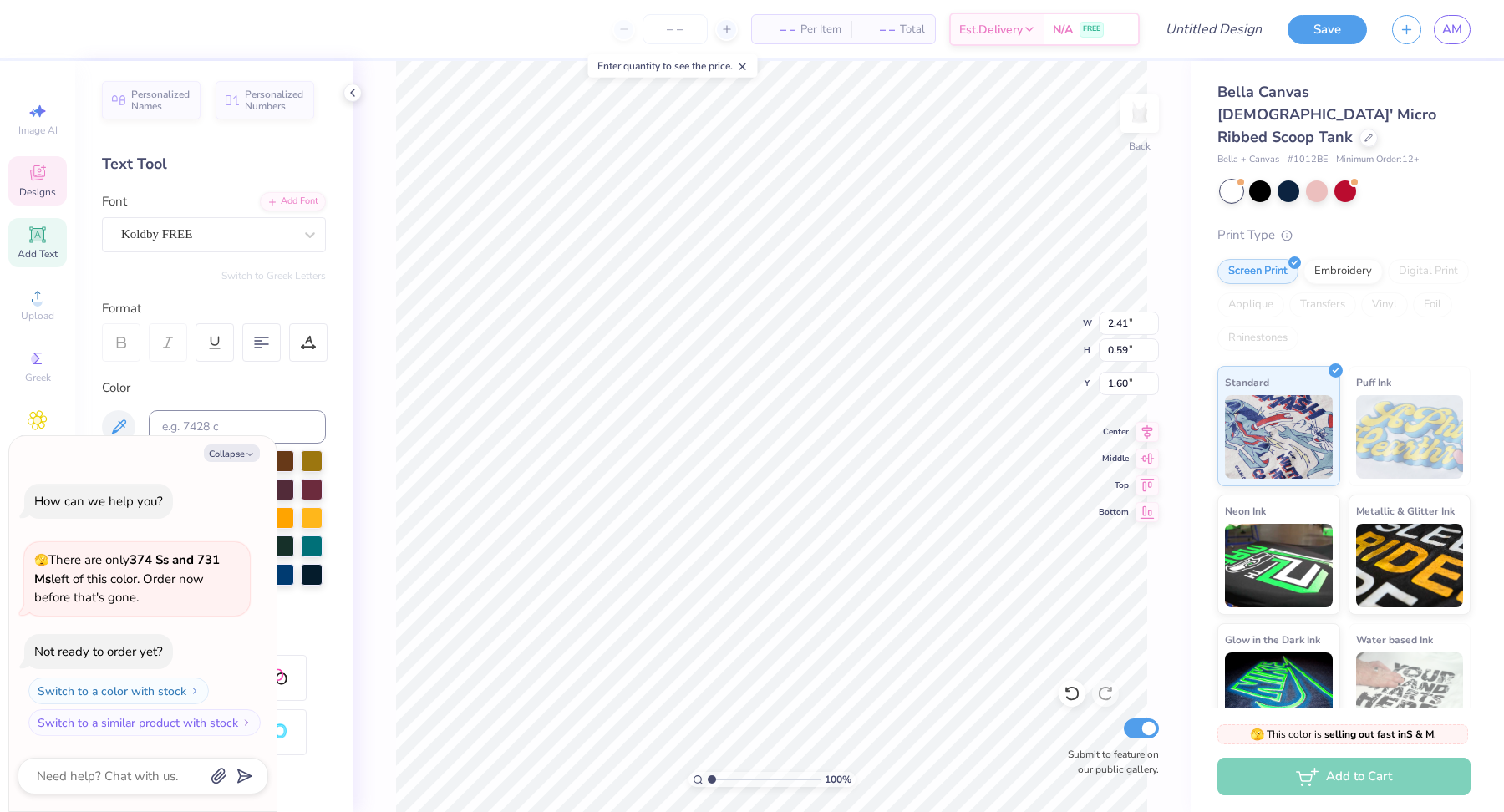
type textarea "TE"
type textarea "x"
type textarea "TEX"
type textarea "x"
type textarea "TEXA"
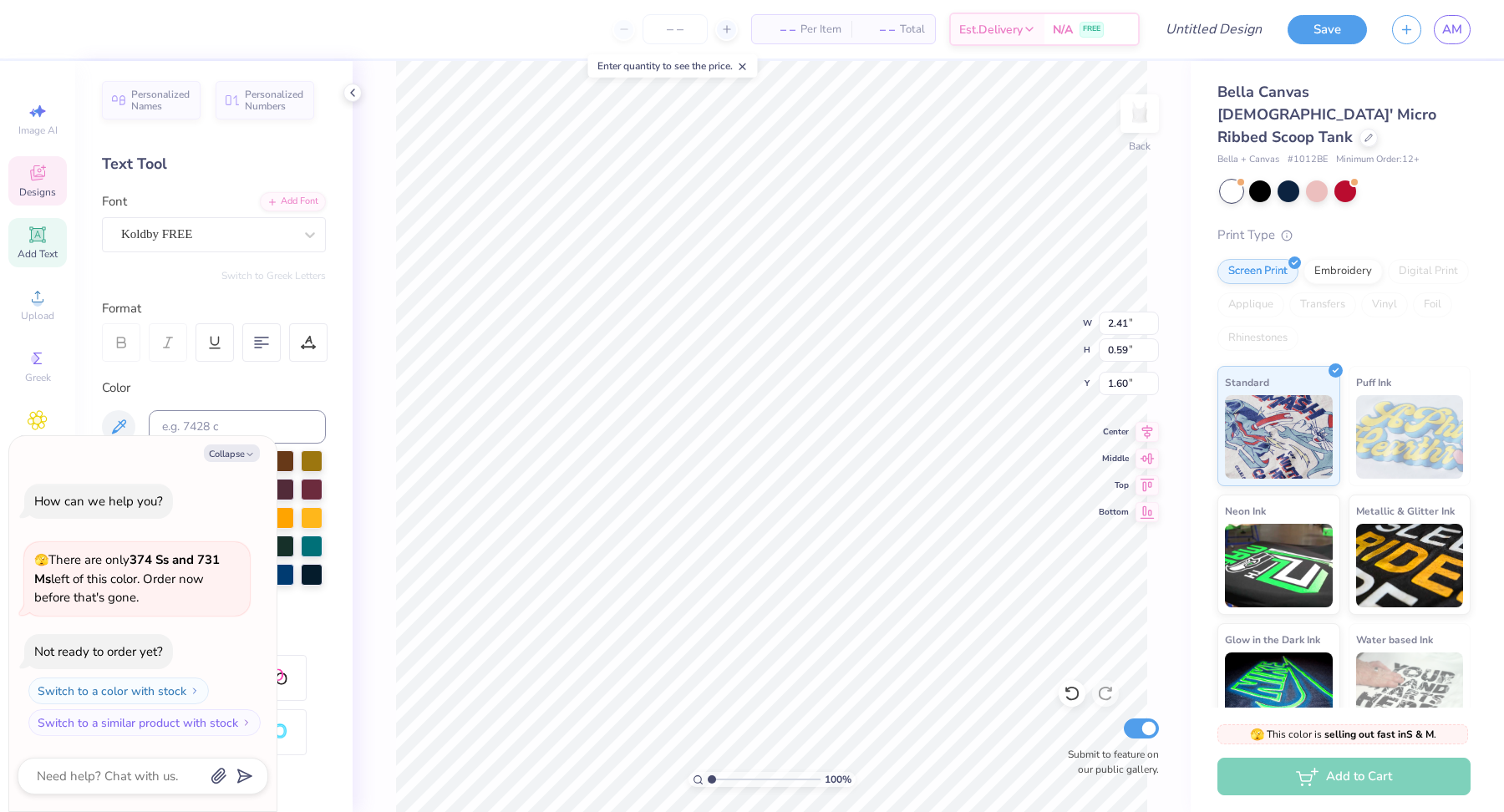
type textarea "x"
type textarea "[US_STATE]"
type textarea "x"
type textarea "TEXA"
type textarea "x"
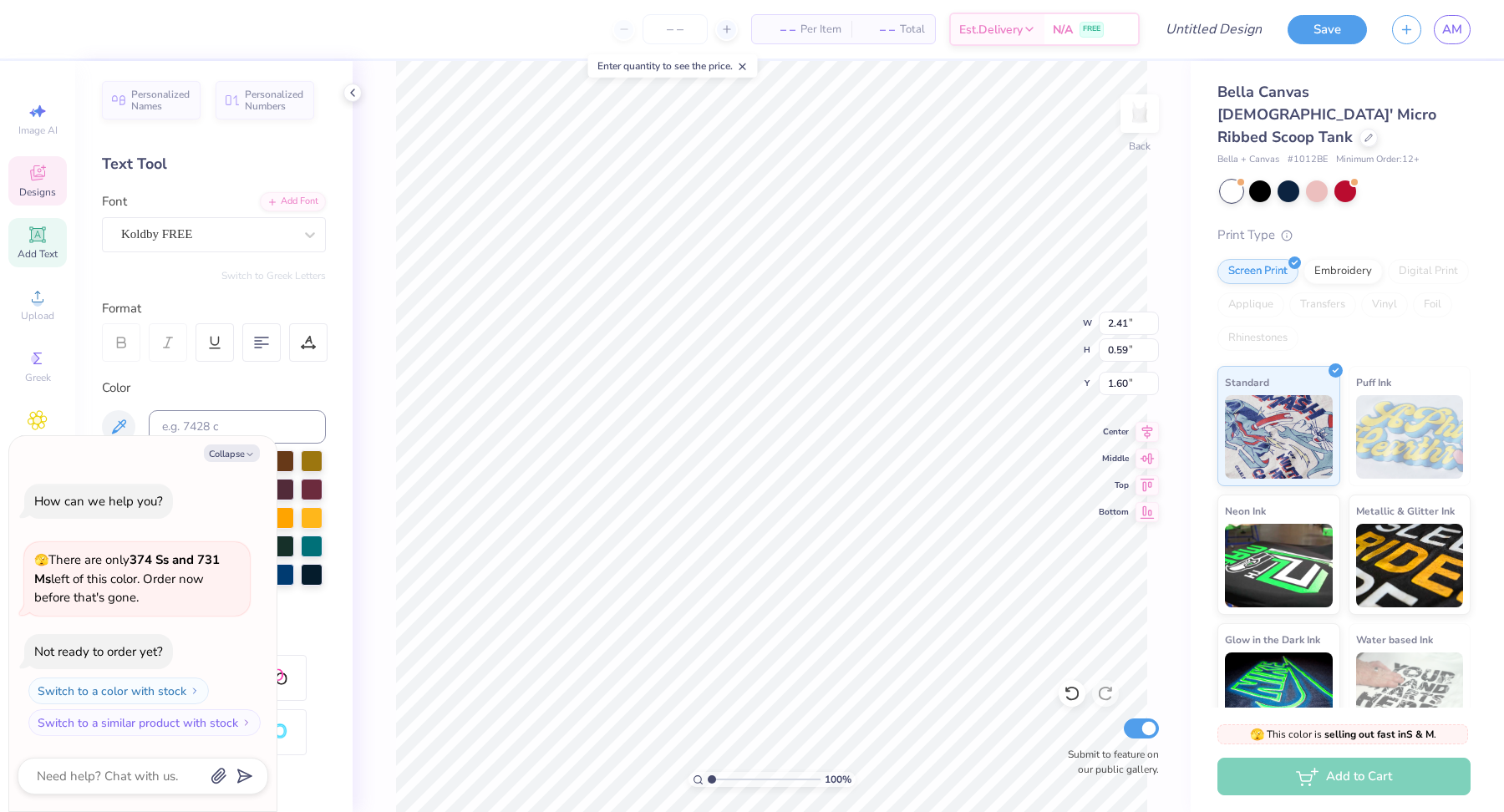
type textarea "[US_STATE]"
type textarea "x"
type input "2.75"
type input "0.62"
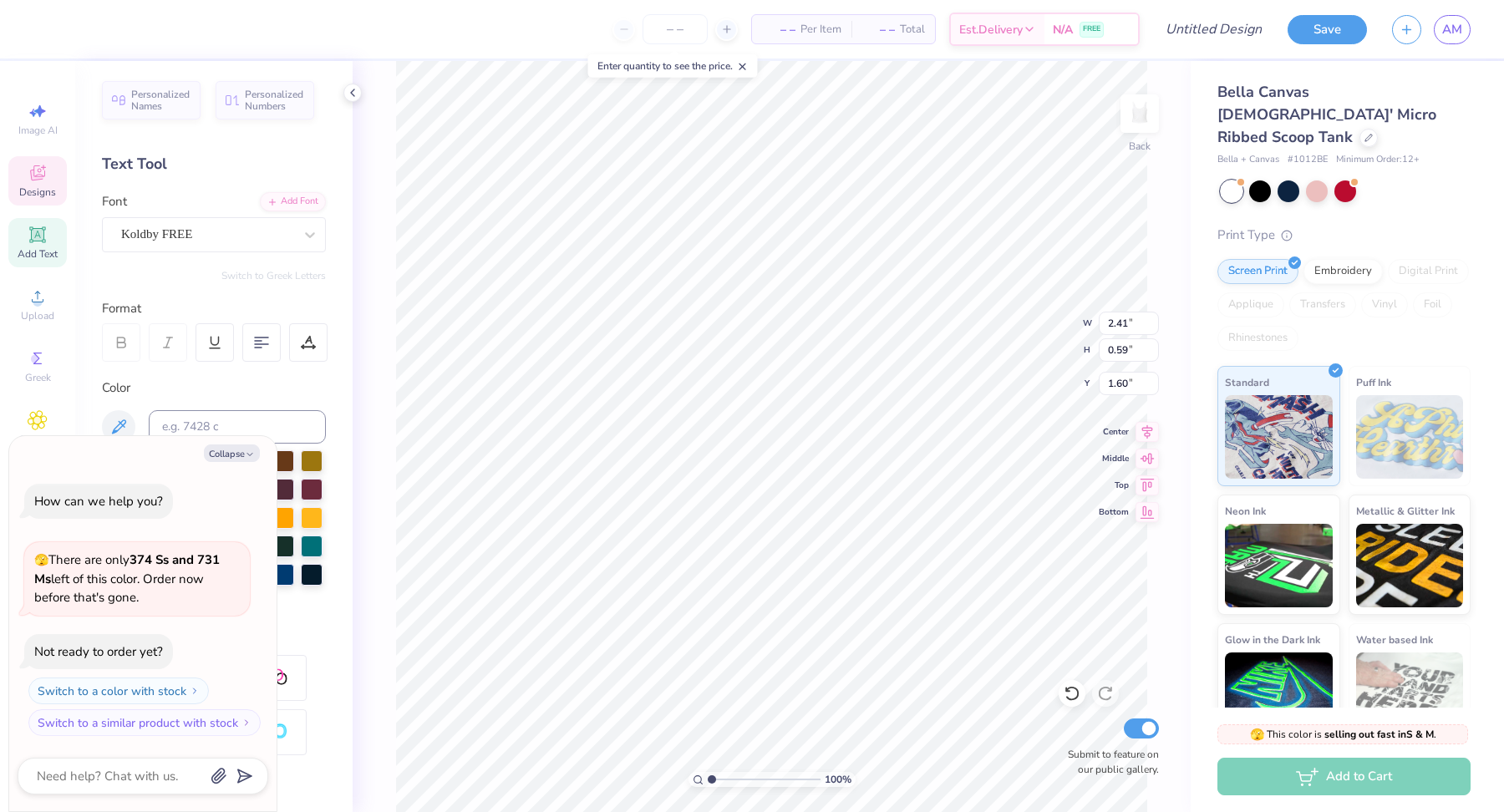
type input "2.47"
type textarea "x"
type textarea "S"
type textarea "x"
type textarea "SW"
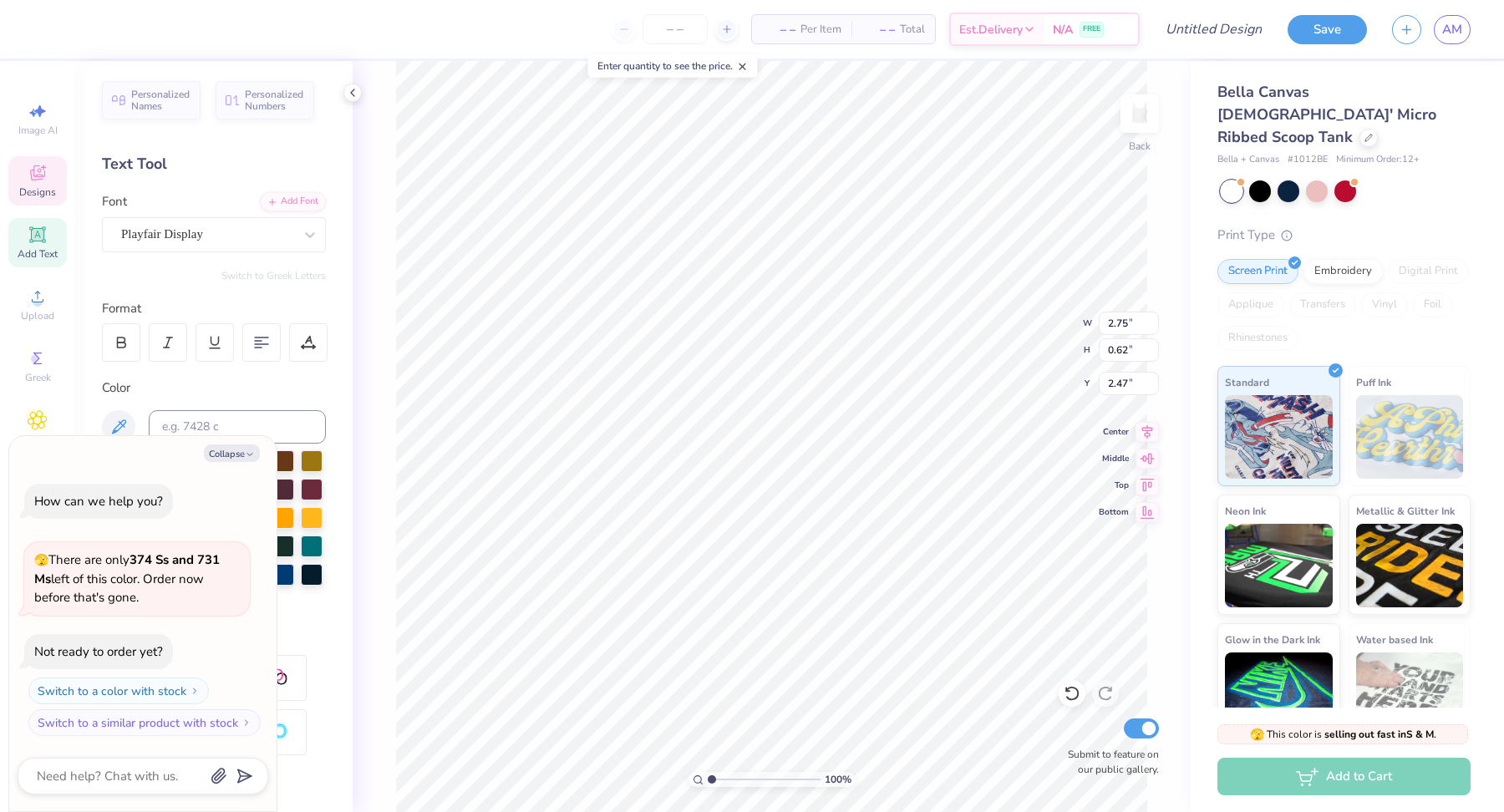
type textarea "x"
type textarea "SWE"
type textarea "x"
type textarea "SWEE"
type textarea "x"
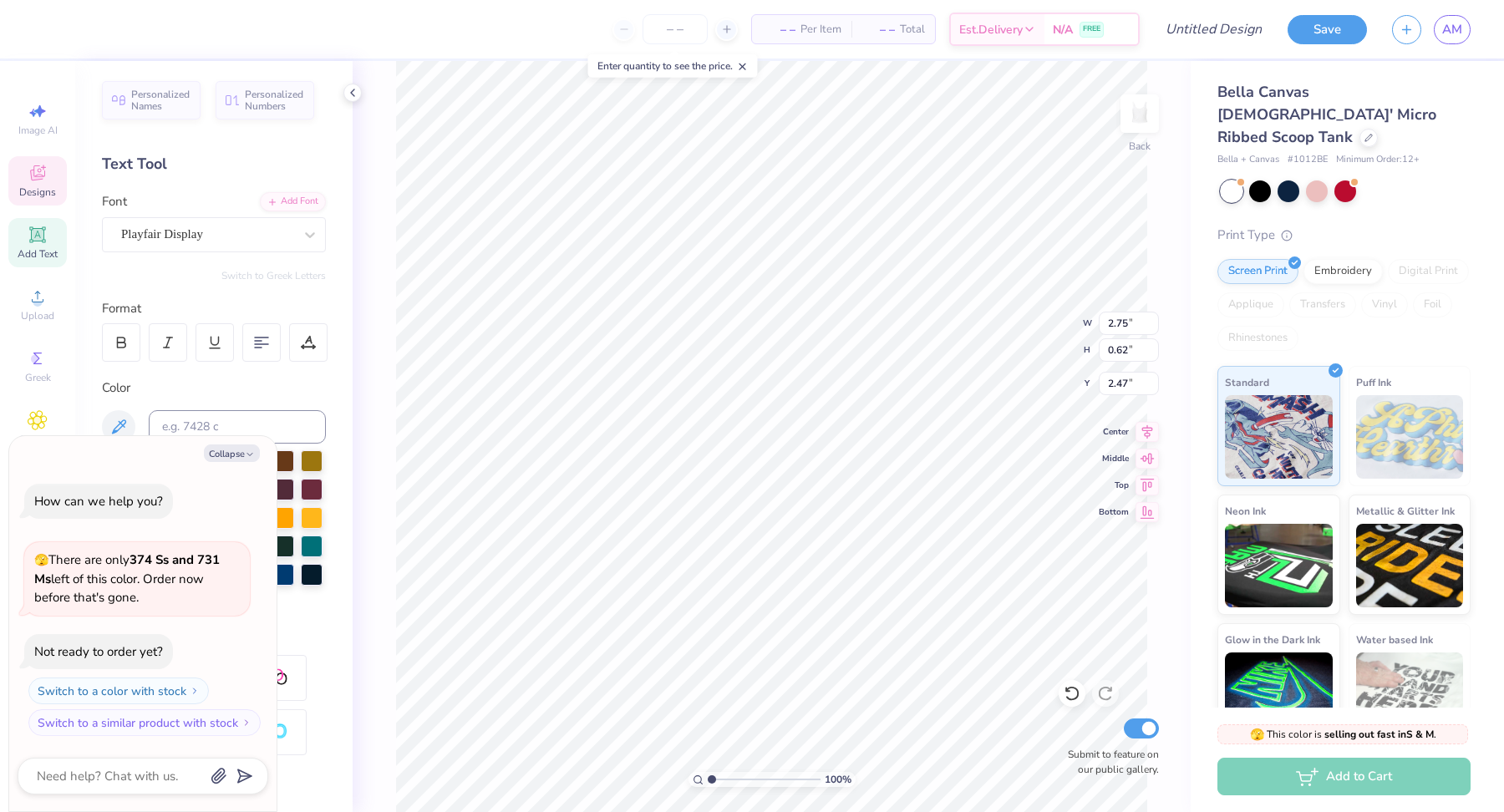
type textarea "SWEET"
type textarea "x"
type textarea "SWEETH"
type textarea "x"
type textarea "SWEETHE"
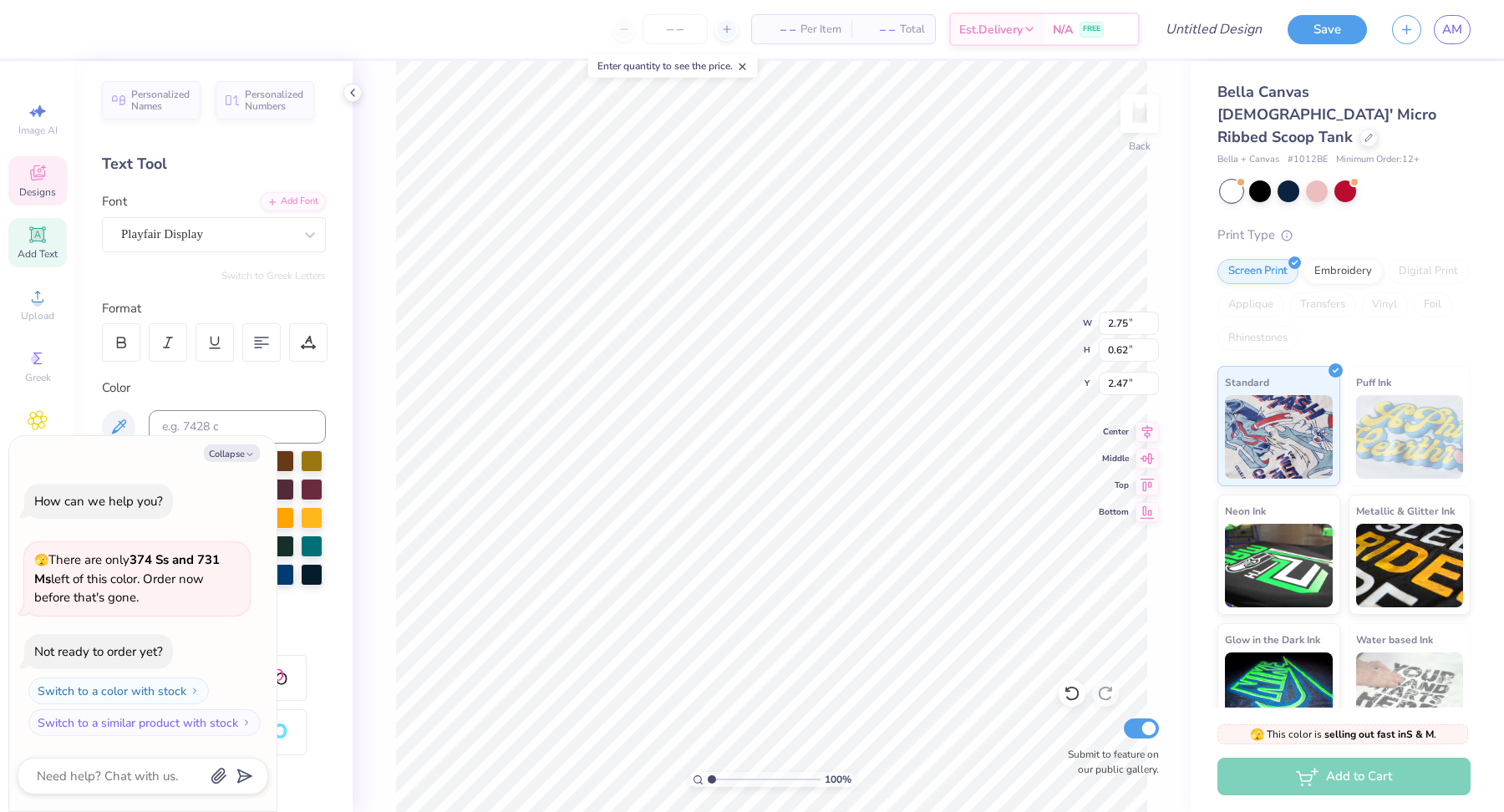
type textarea "x"
type textarea "SWEETHEA"
type textarea "x"
type textarea "SWEETHEAR"
type textarea "x"
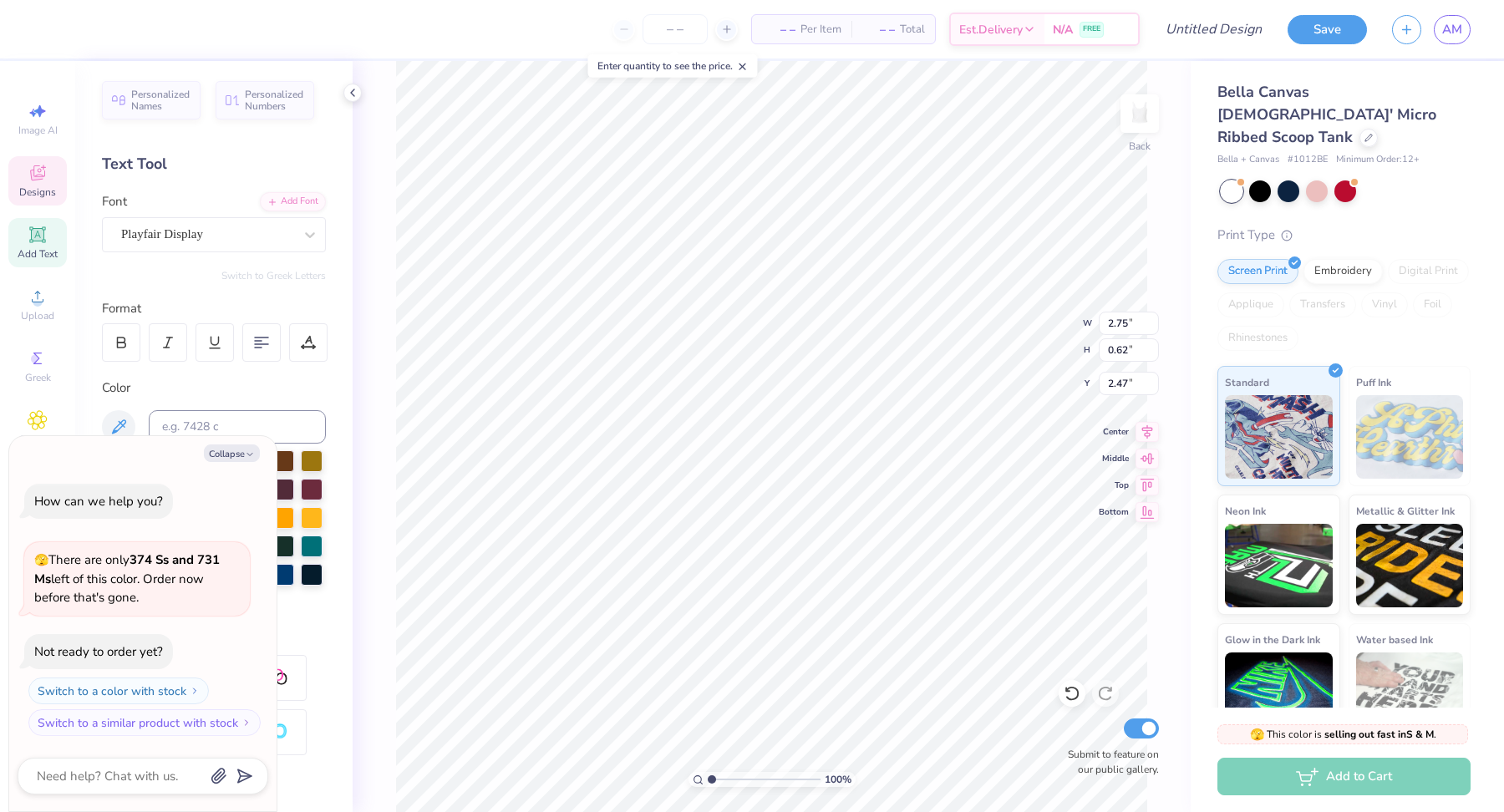
type textarea "SWEETHEART"
type textarea "x"
type textarea "SWEETHEARTS"
type textarea "x"
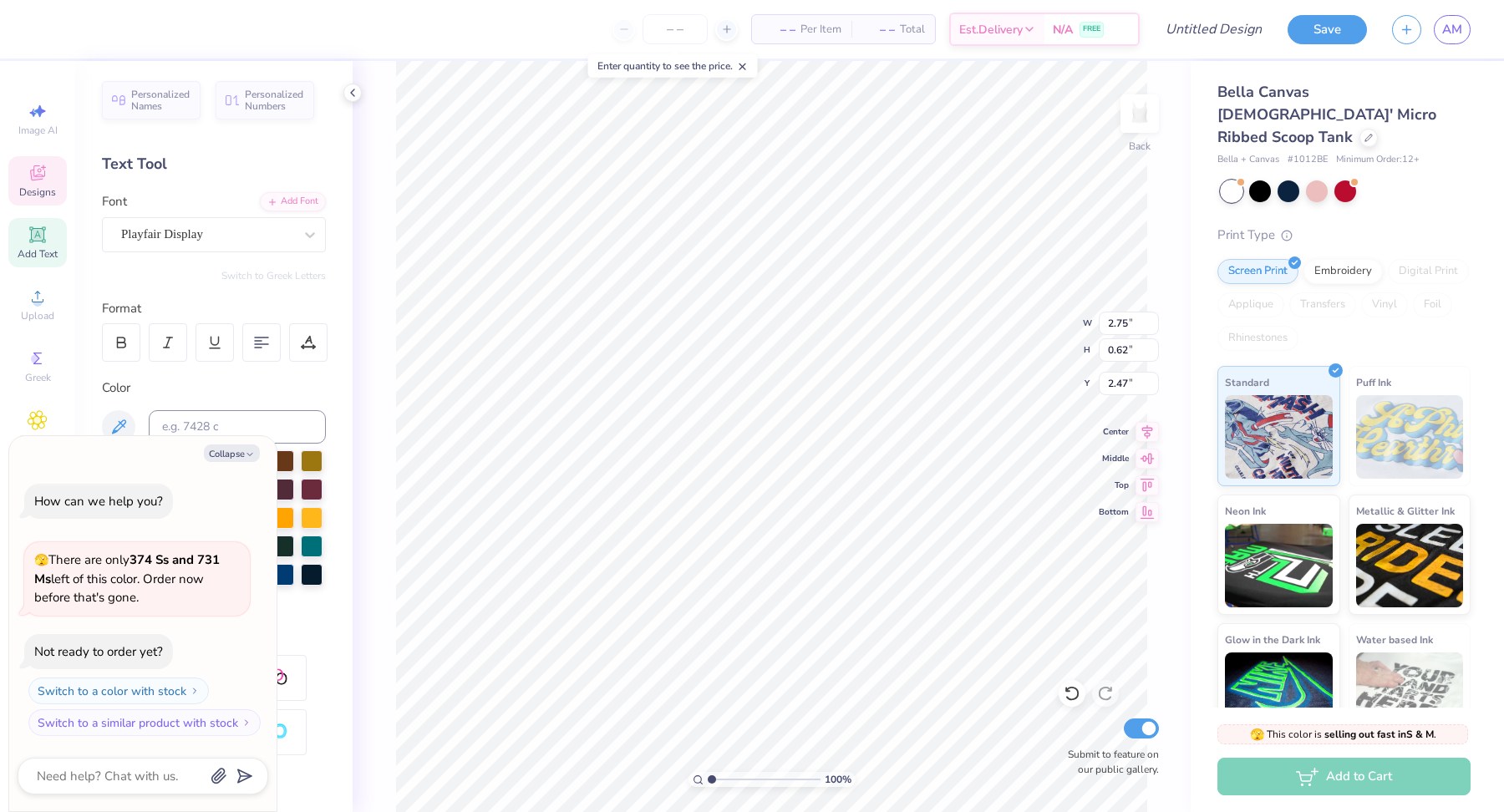
type input "2.74"
type input "3.34"
type textarea "x"
type textarea "THTA"
type textarea "x"
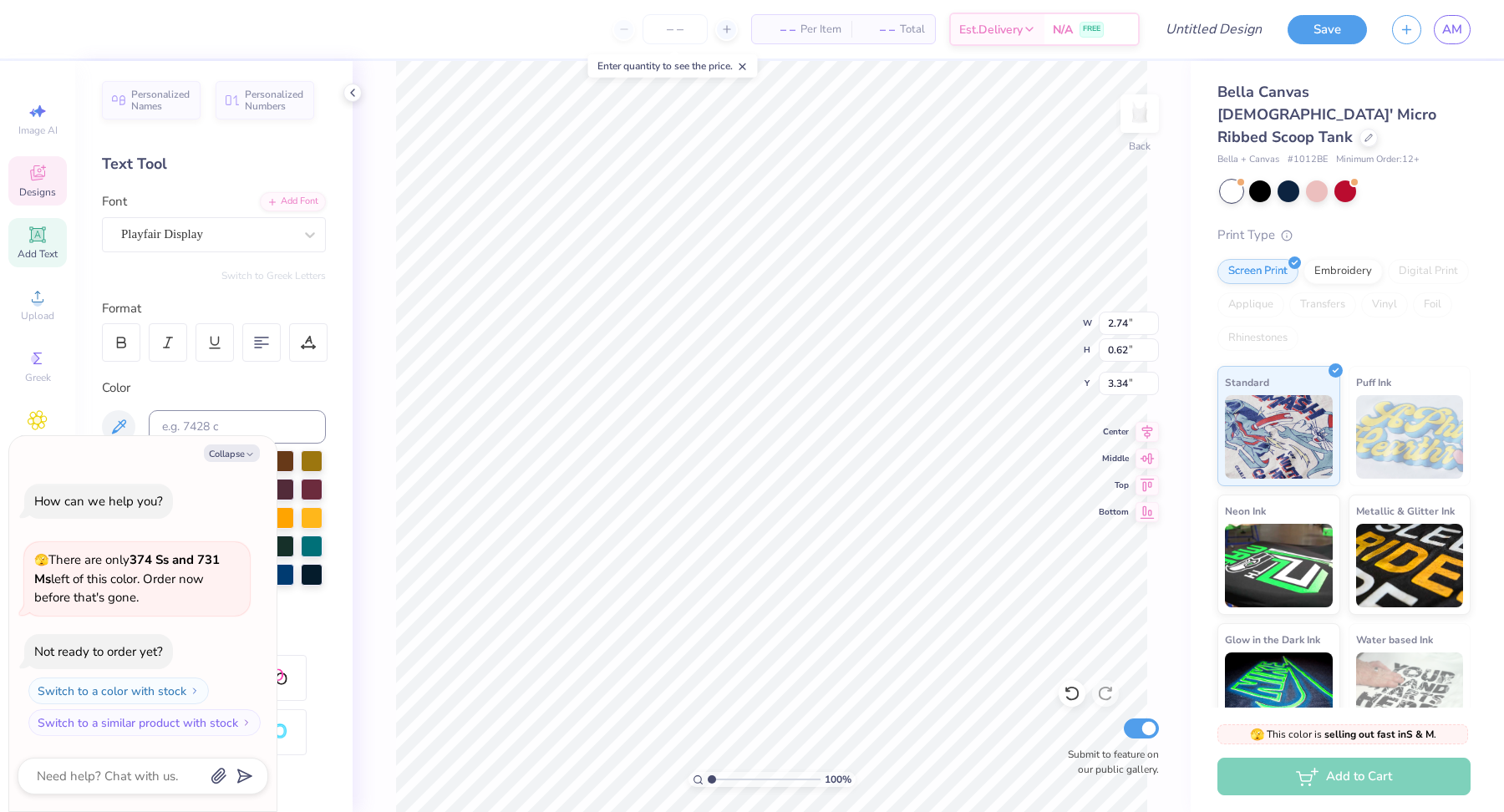
type textarea "TTA"
type textarea "x"
type textarea "TA"
type textarea "x"
type textarea "T"
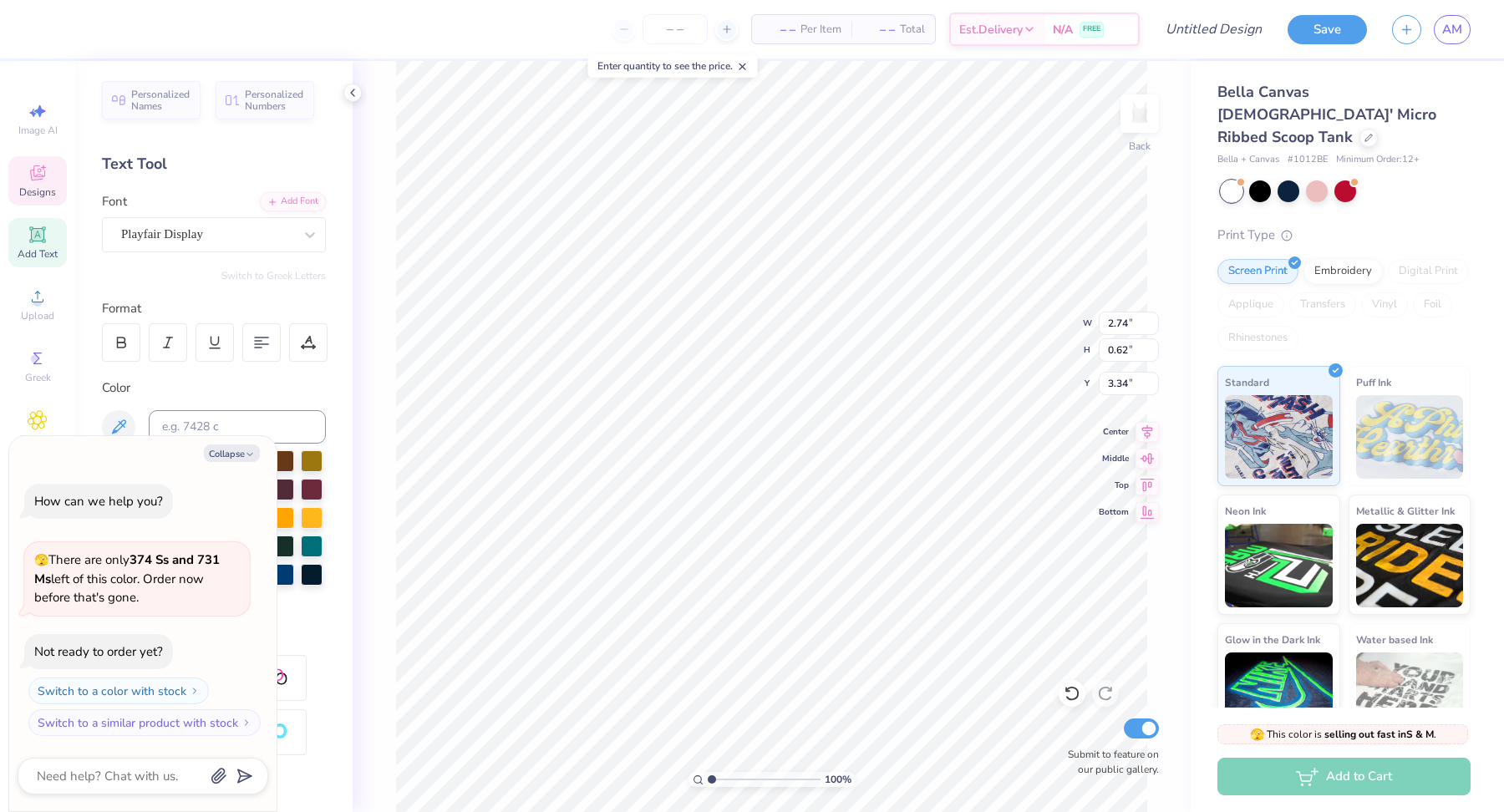
type textarea "x"
type input "4.82"
type input "4.07"
type input "0.80"
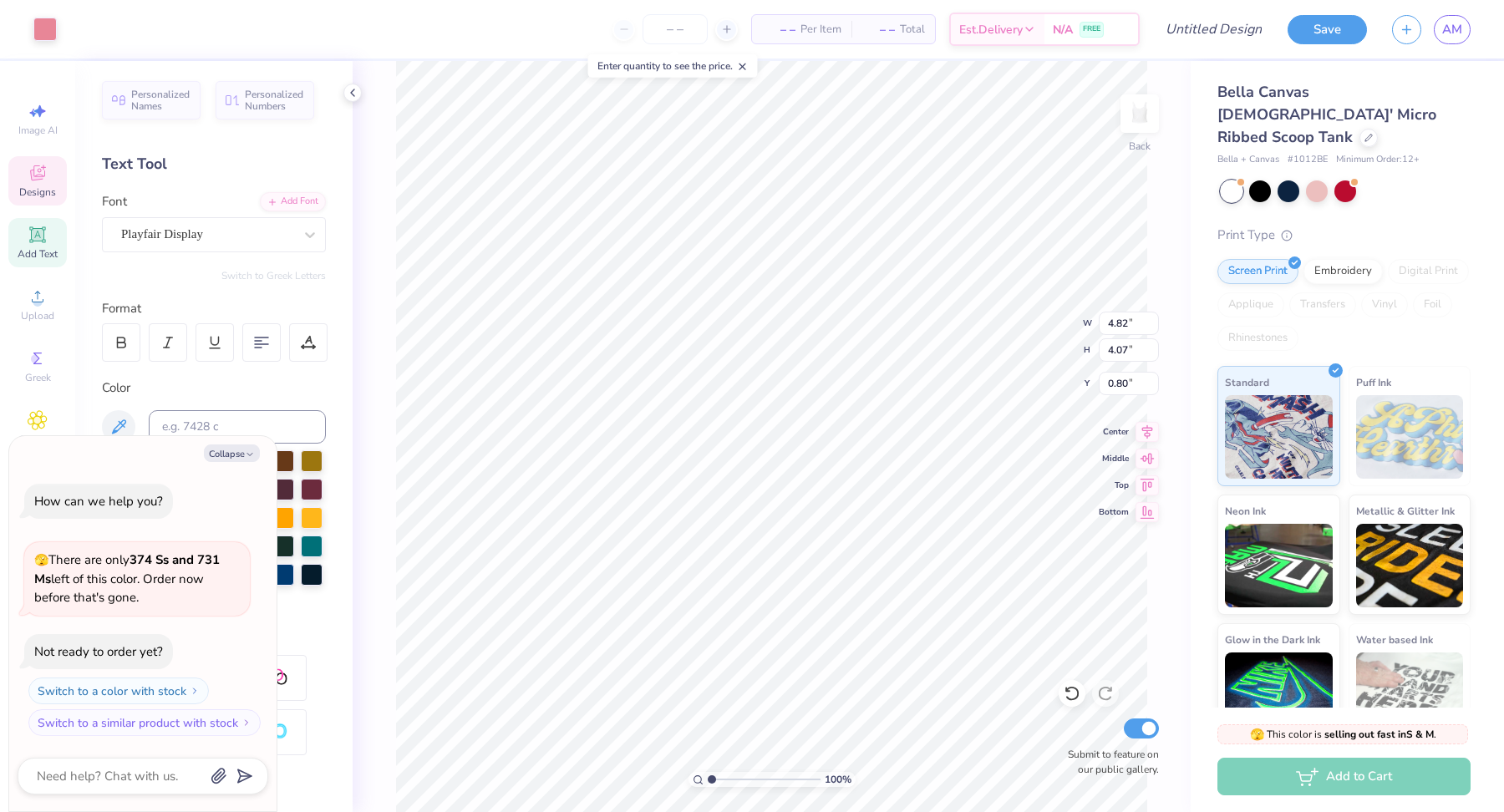
type textarea "x"
type input "4.83"
type input "4.04"
type input "0.79"
type textarea "x"
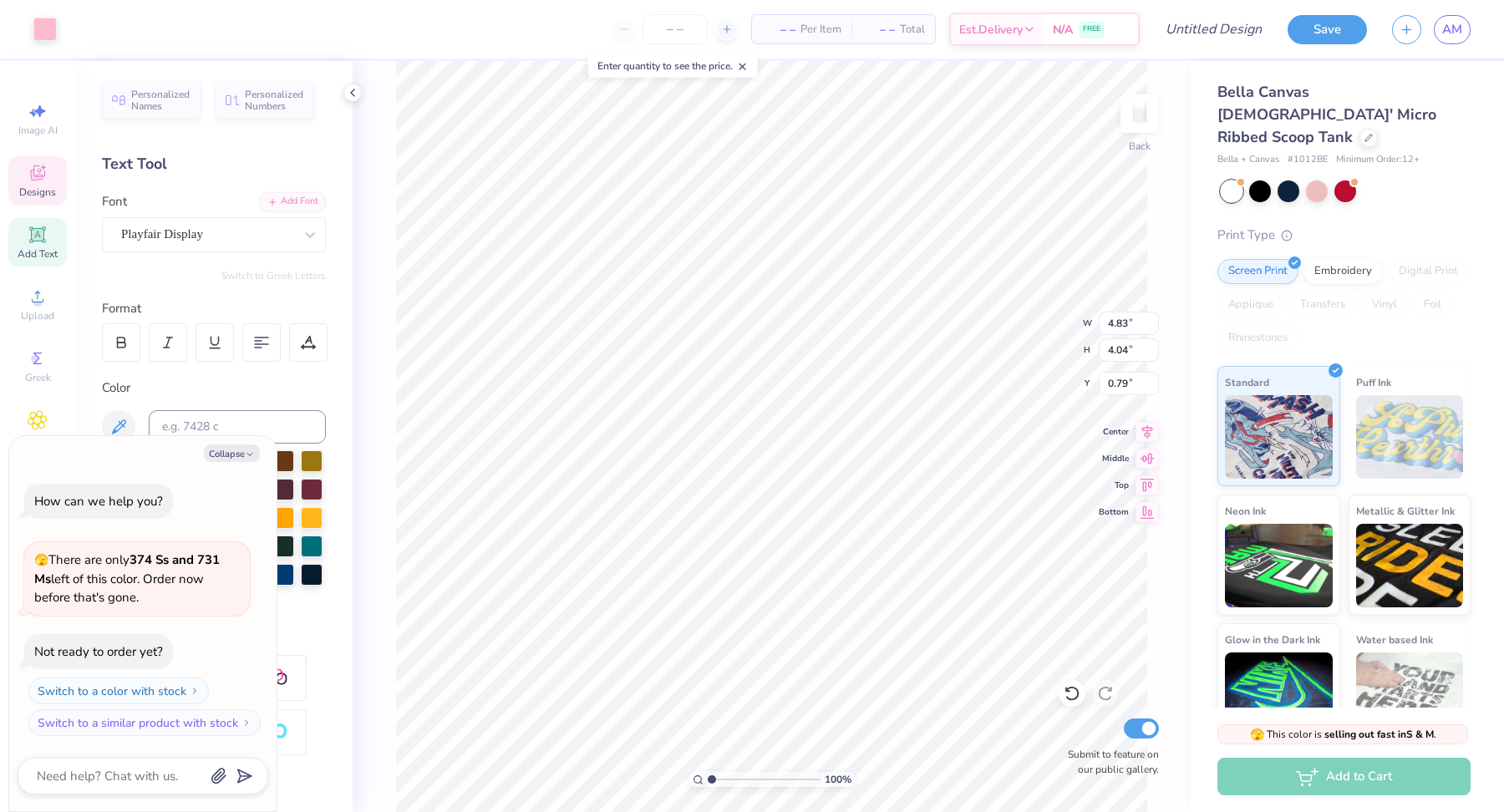
type input "0.76"
type textarea "x"
type input "2.51"
type textarea "x"
type input "2.43"
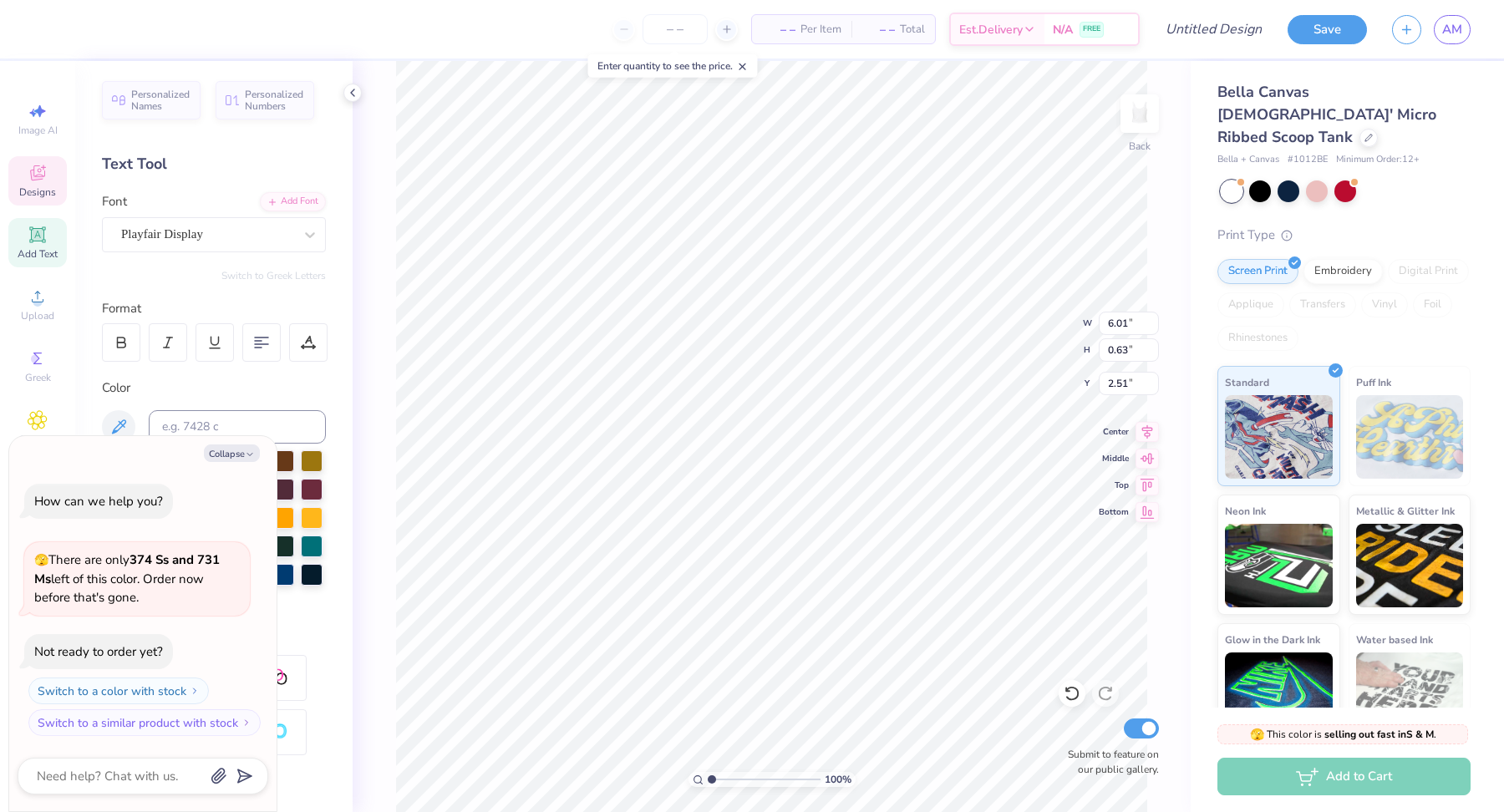
type input "0.59"
type input "1.60"
type textarea "x"
type input "1.56"
type textarea "x"
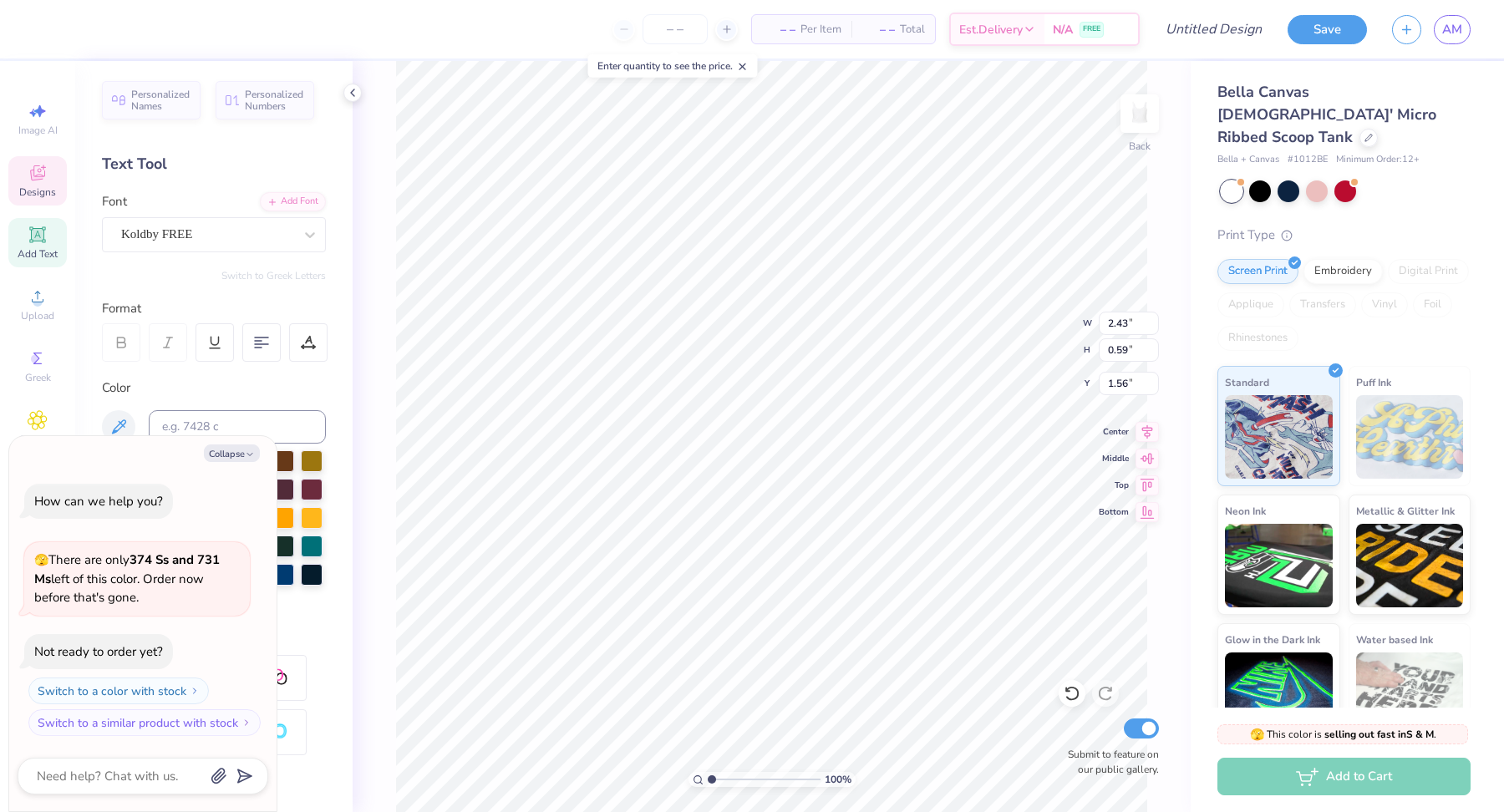
type input "6.01"
type input "0.63"
type input "2.51"
type textarea "x"
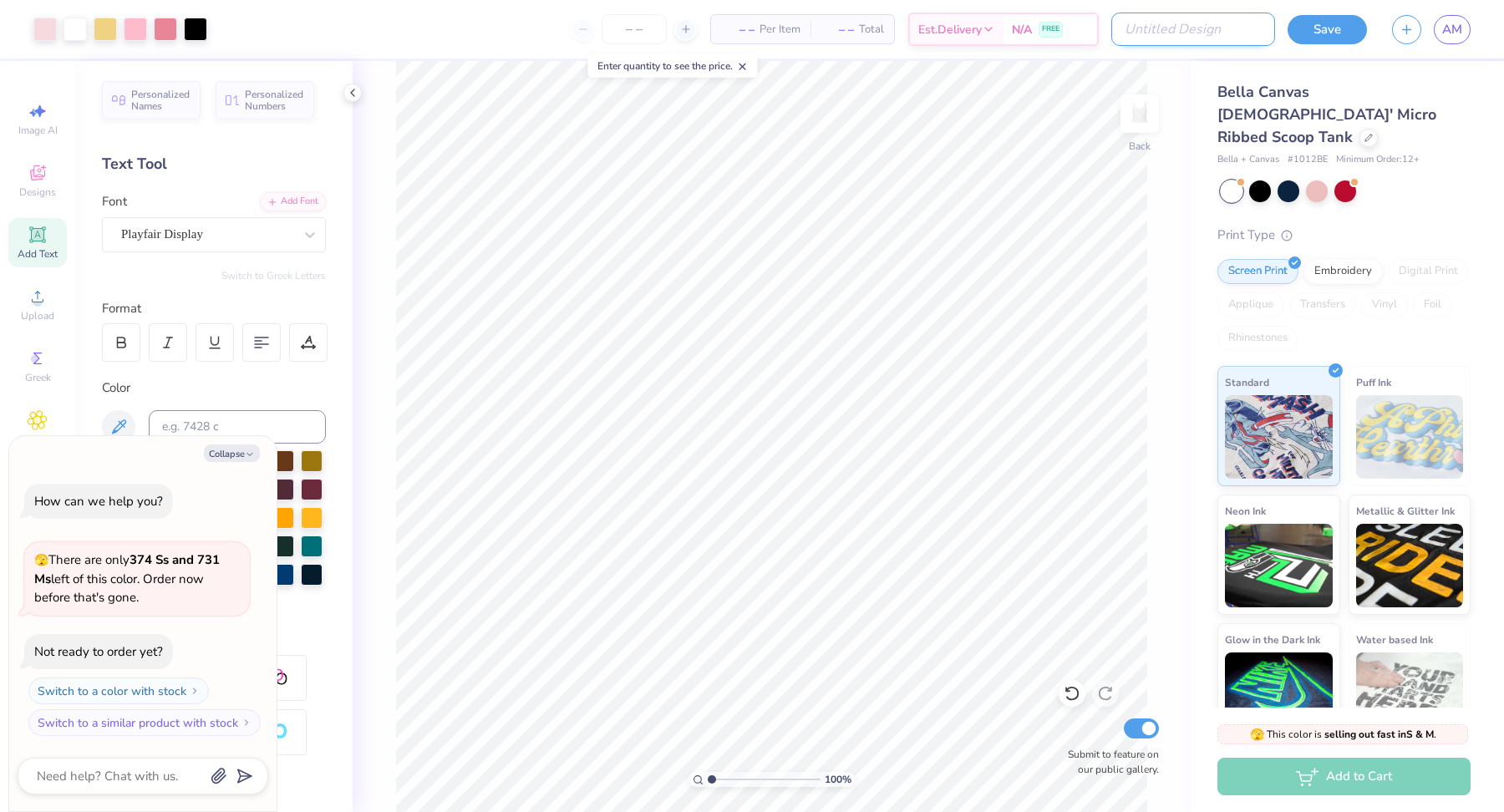
click at [1215, 31] on input "Design Title" at bounding box center [1193, 29] width 164 height 33
type input "f"
type textarea "x"
type input "fl"
type textarea "x"
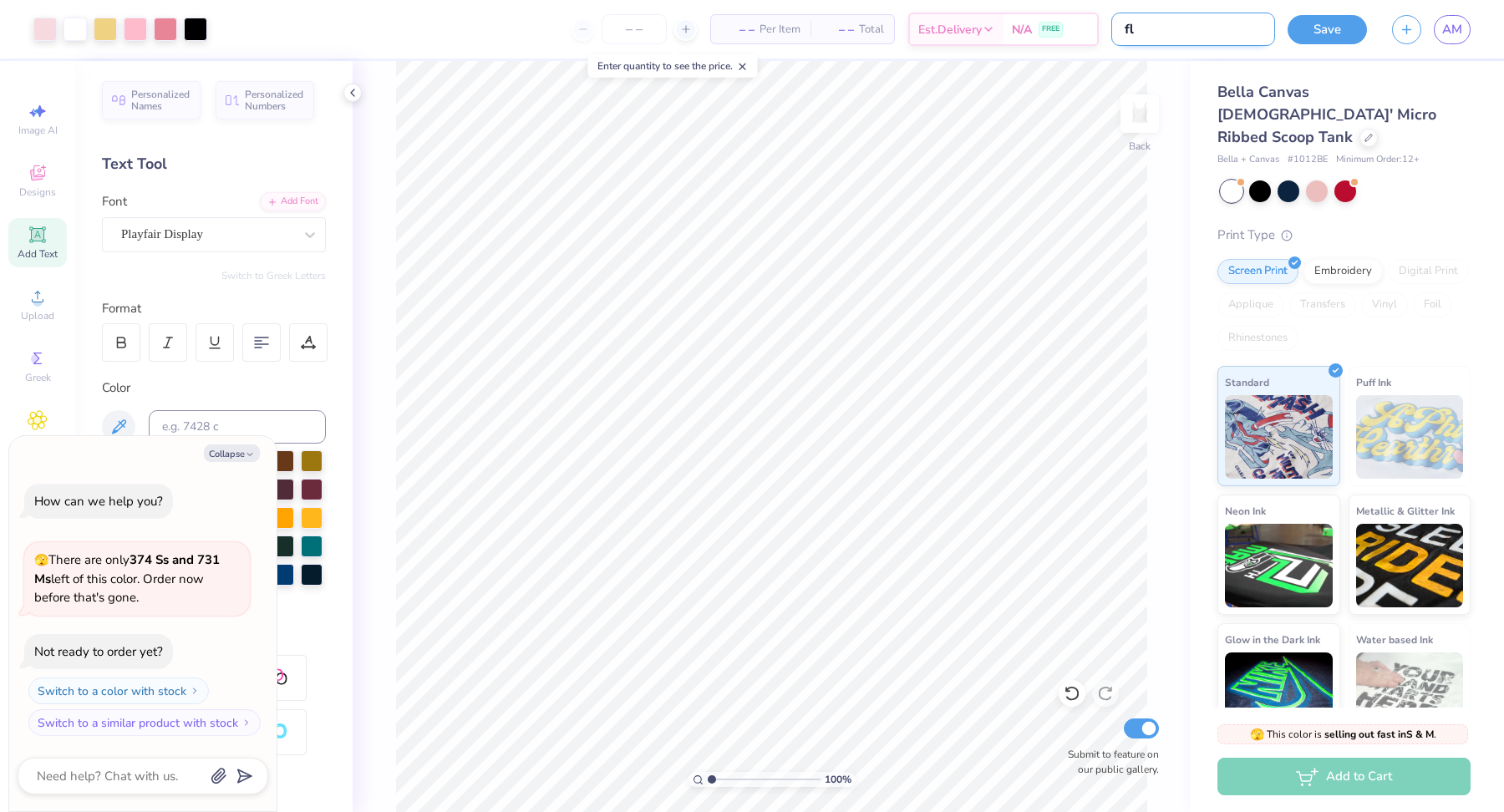
type input "flo"
type textarea "x"
type input "flow"
type textarea "x"
type input "[PERSON_NAME]"
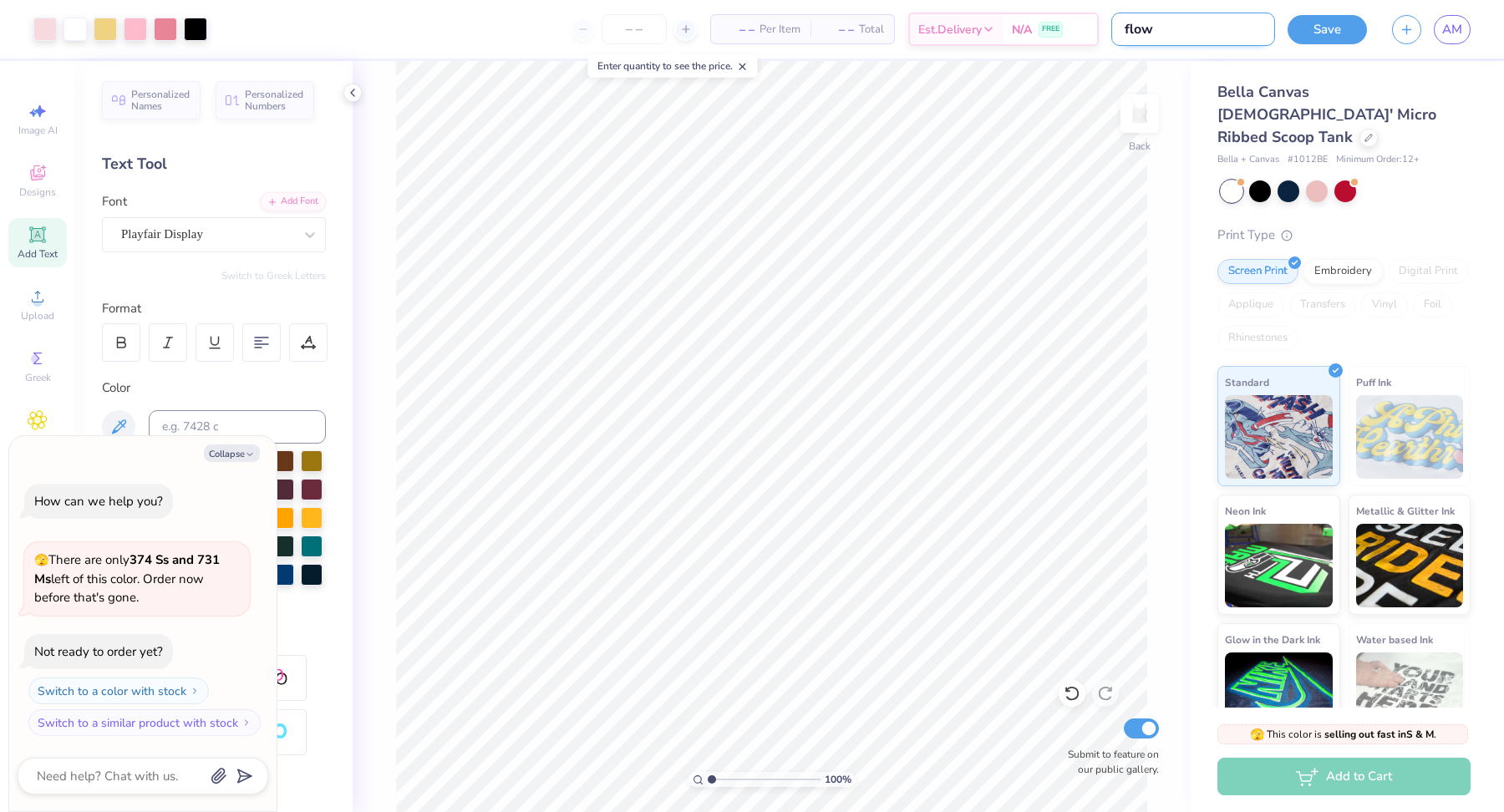
type textarea "x"
type input "flower"
type textarea "x"
type input "flower"
click at [1310, 48] on div "Save AM" at bounding box center [1395, 29] width 216 height 59
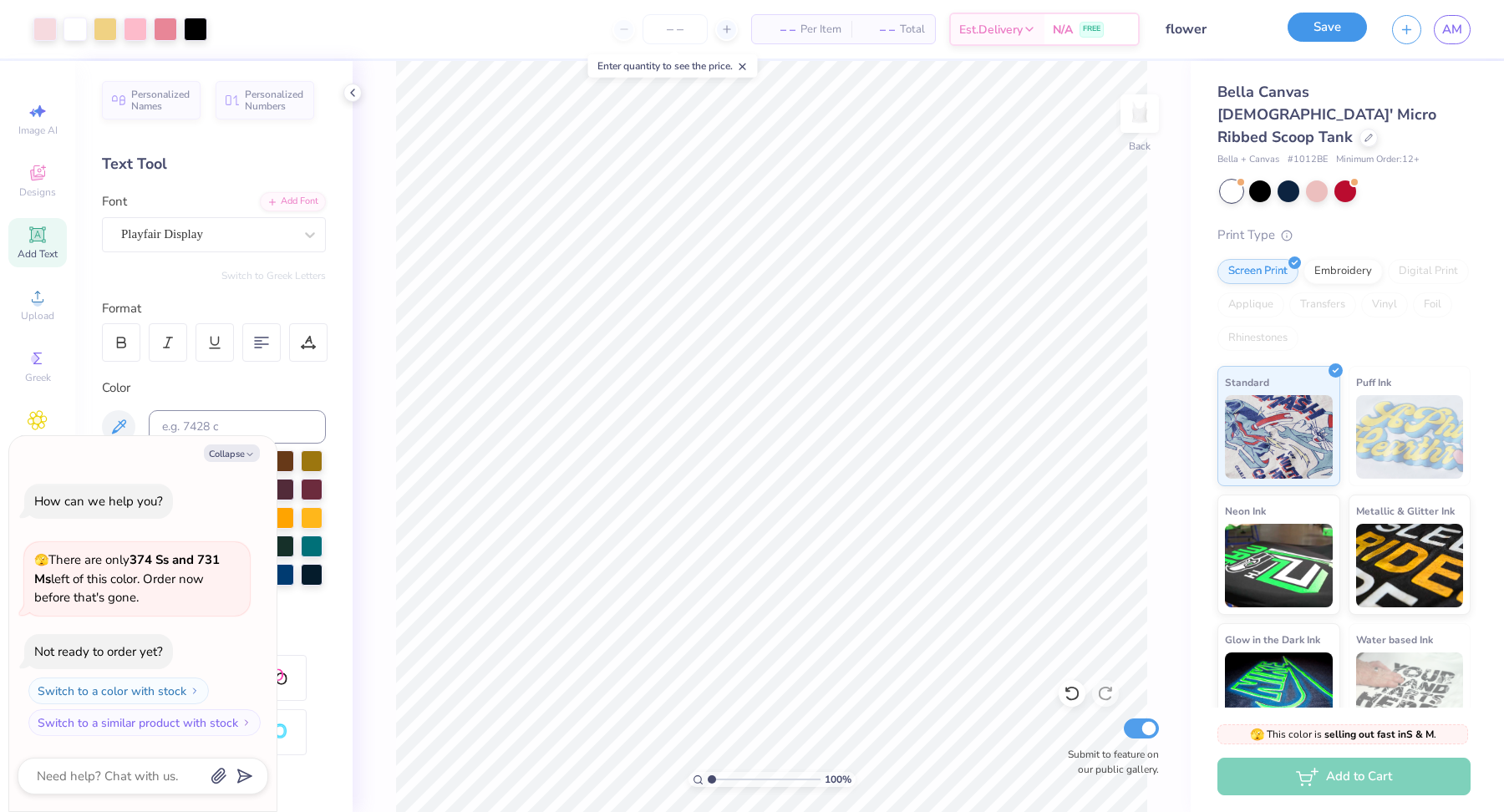
click at [1321, 25] on button "Save" at bounding box center [1327, 27] width 80 height 29
type textarea "x"
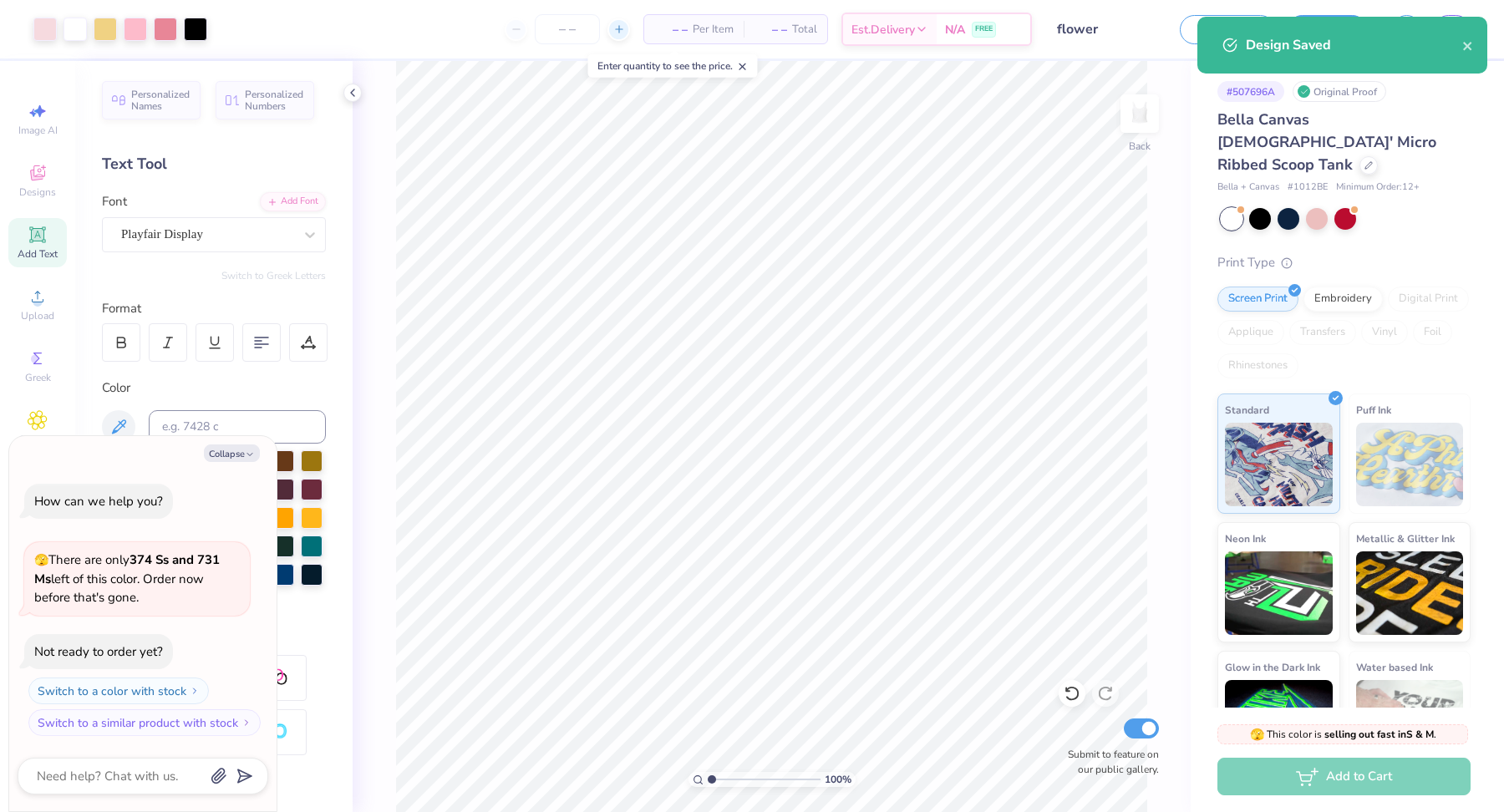
click at [621, 29] on line at bounding box center [619, 29] width 7 height 0
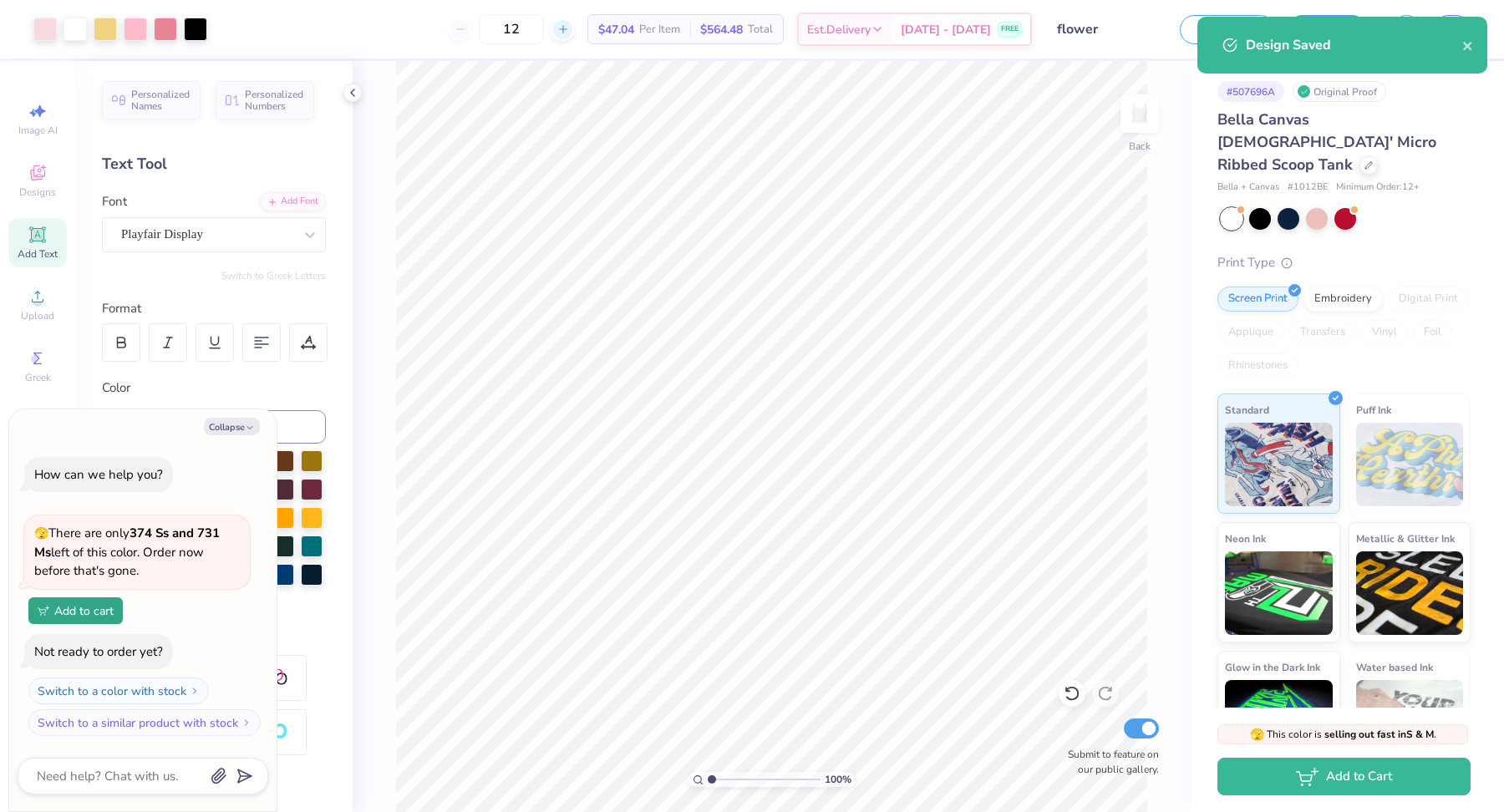
click at [574, 31] on div at bounding box center [563, 30] width 23 height 23
type input "16"
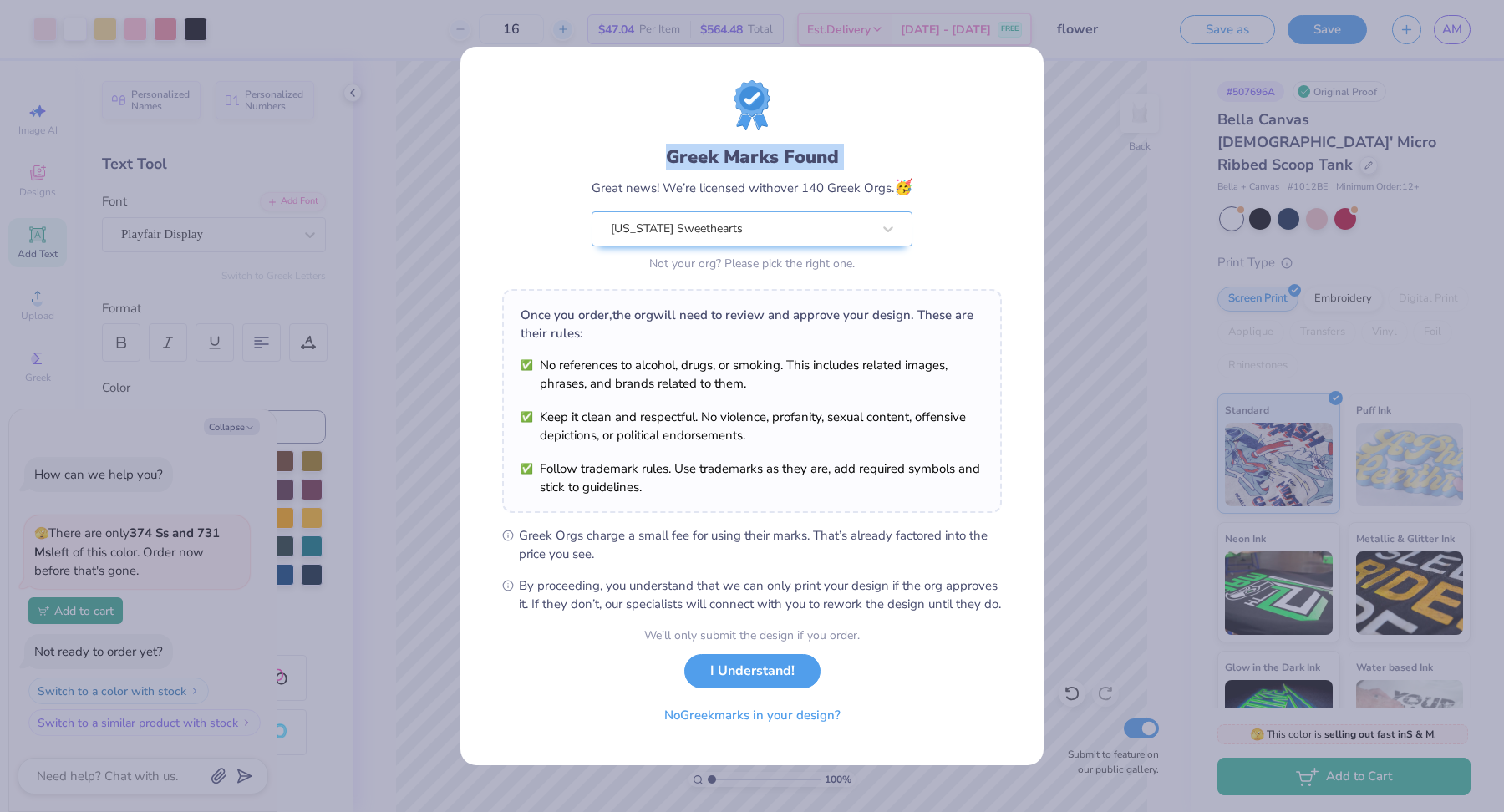
click at [590, 31] on div "Greek Marks Found Great news! We’re licensed with over 140 Greek Orgs. 🥳 [US_ST…" at bounding box center [752, 406] width 1504 height 812
click at [590, 46] on div "Greek Marks Found Great news! We’re licensed with over 140 Greek Orgs. 🥳 [US_ST…" at bounding box center [751, 406] width 585 height 720
type textarea "x"
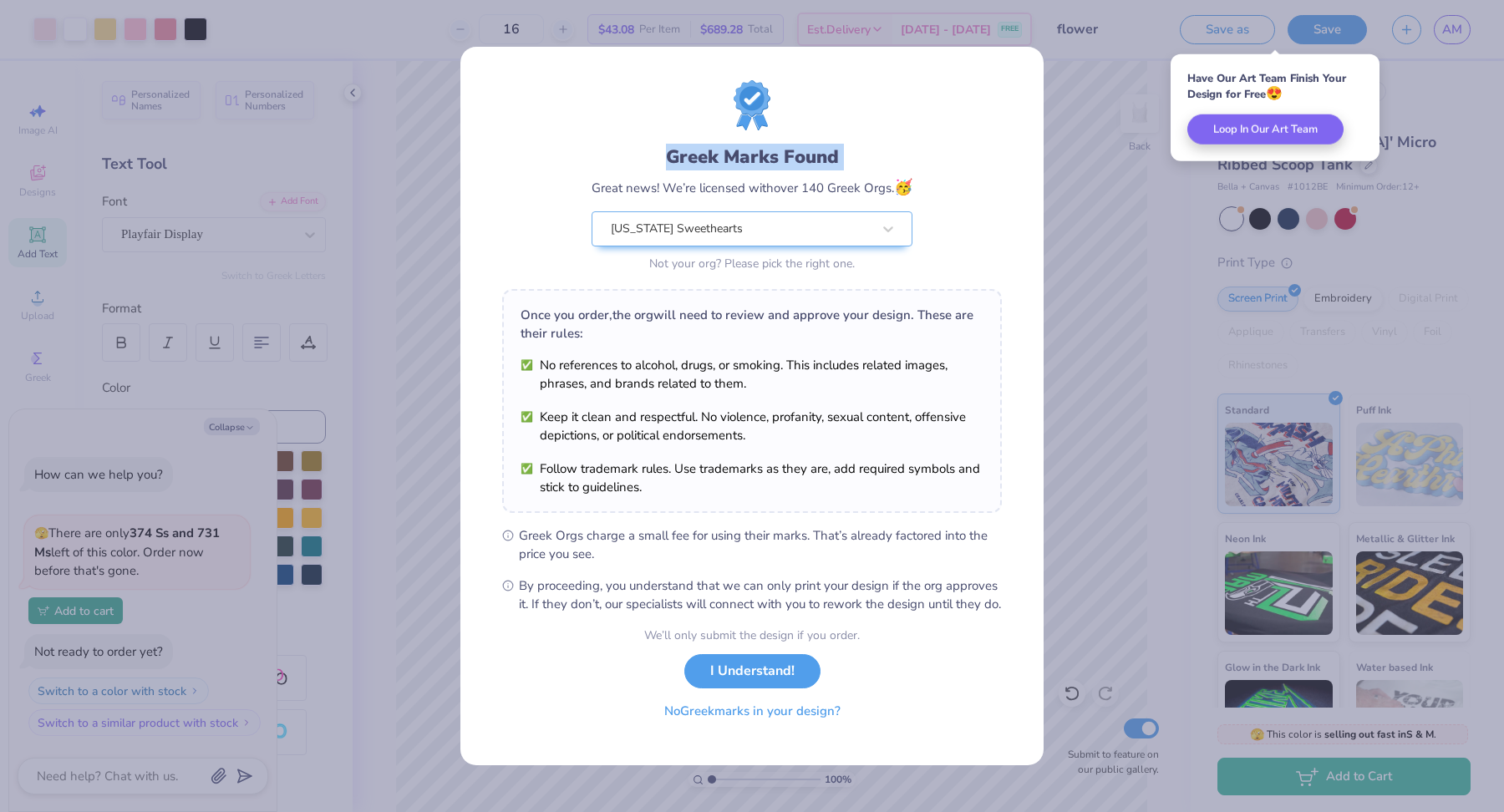
click at [735, 725] on button "No Greek marks in your design?" at bounding box center [752, 711] width 205 height 34
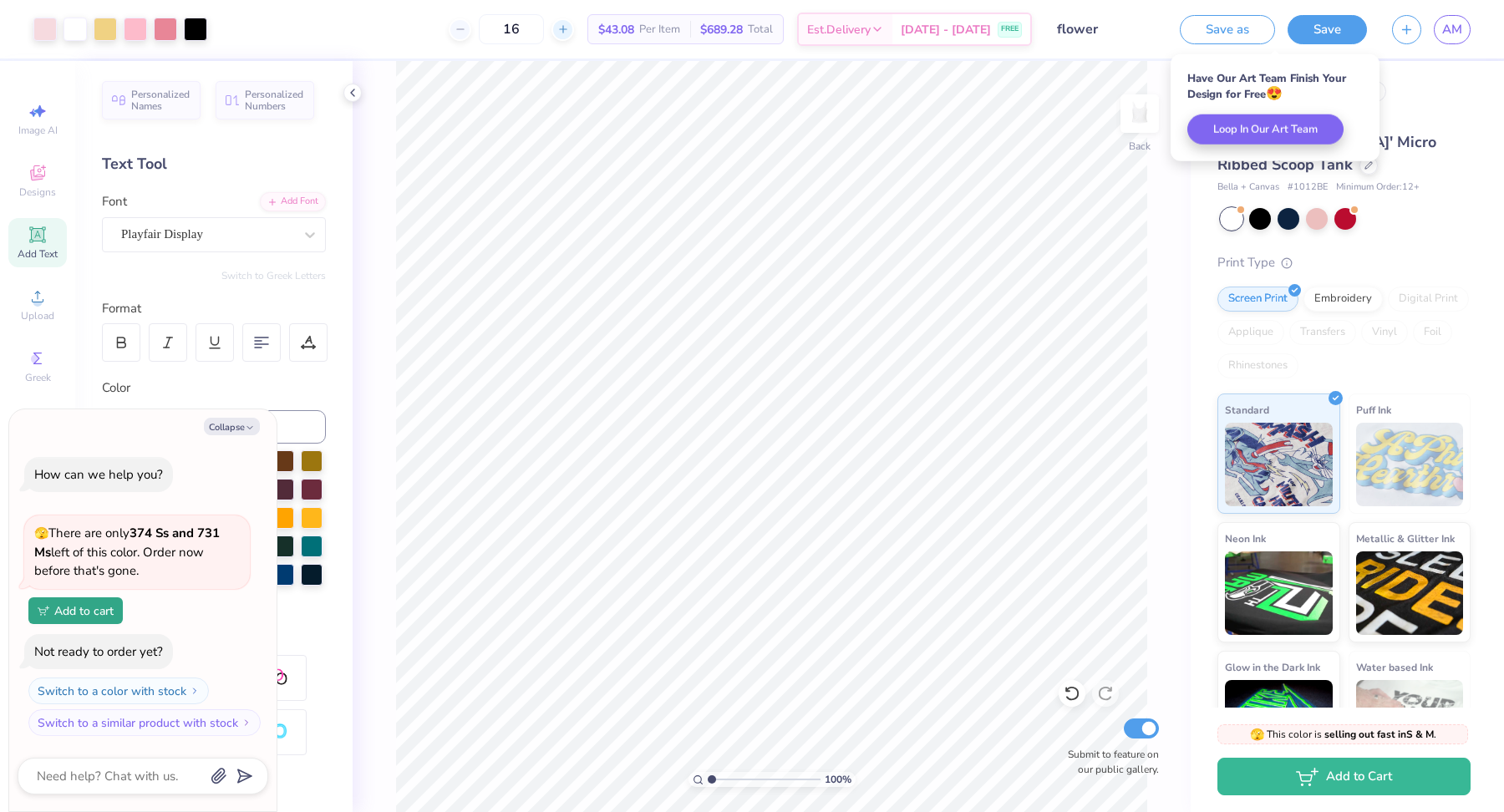
click at [569, 28] on icon at bounding box center [564, 30] width 12 height 12
click at [565, 29] on line at bounding box center [563, 29] width 7 height 0
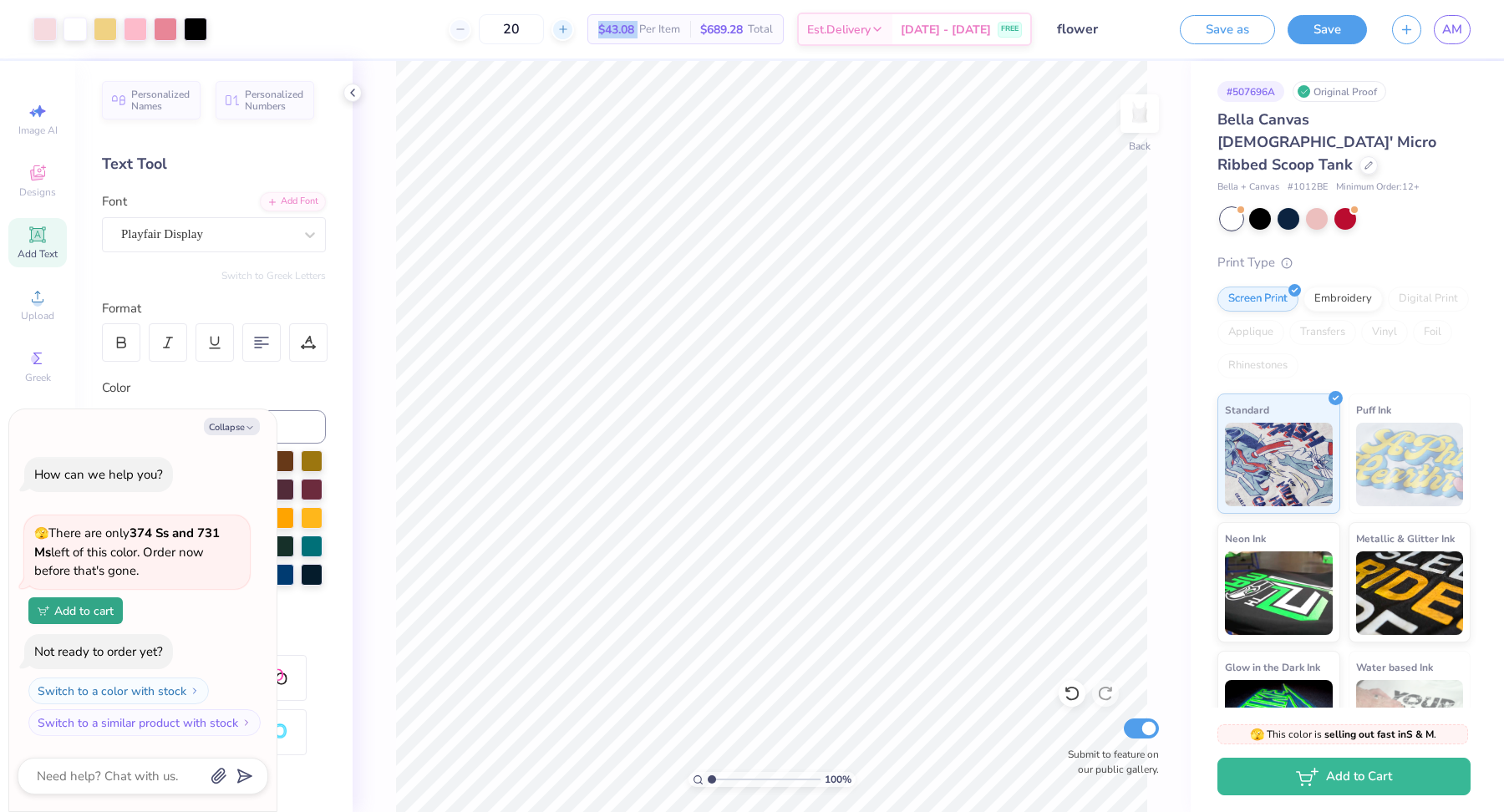
type input "21"
type textarea "x"
click at [544, 29] on input "21" at bounding box center [511, 29] width 65 height 30
click at [581, 29] on input "21" at bounding box center [567, 29] width 65 height 30
click at [599, 28] on div "21 $40.39 Per Item $848.19 Total Est. Delivery [DATE] - [DATE] FREE" at bounding box center [626, 29] width 812 height 59
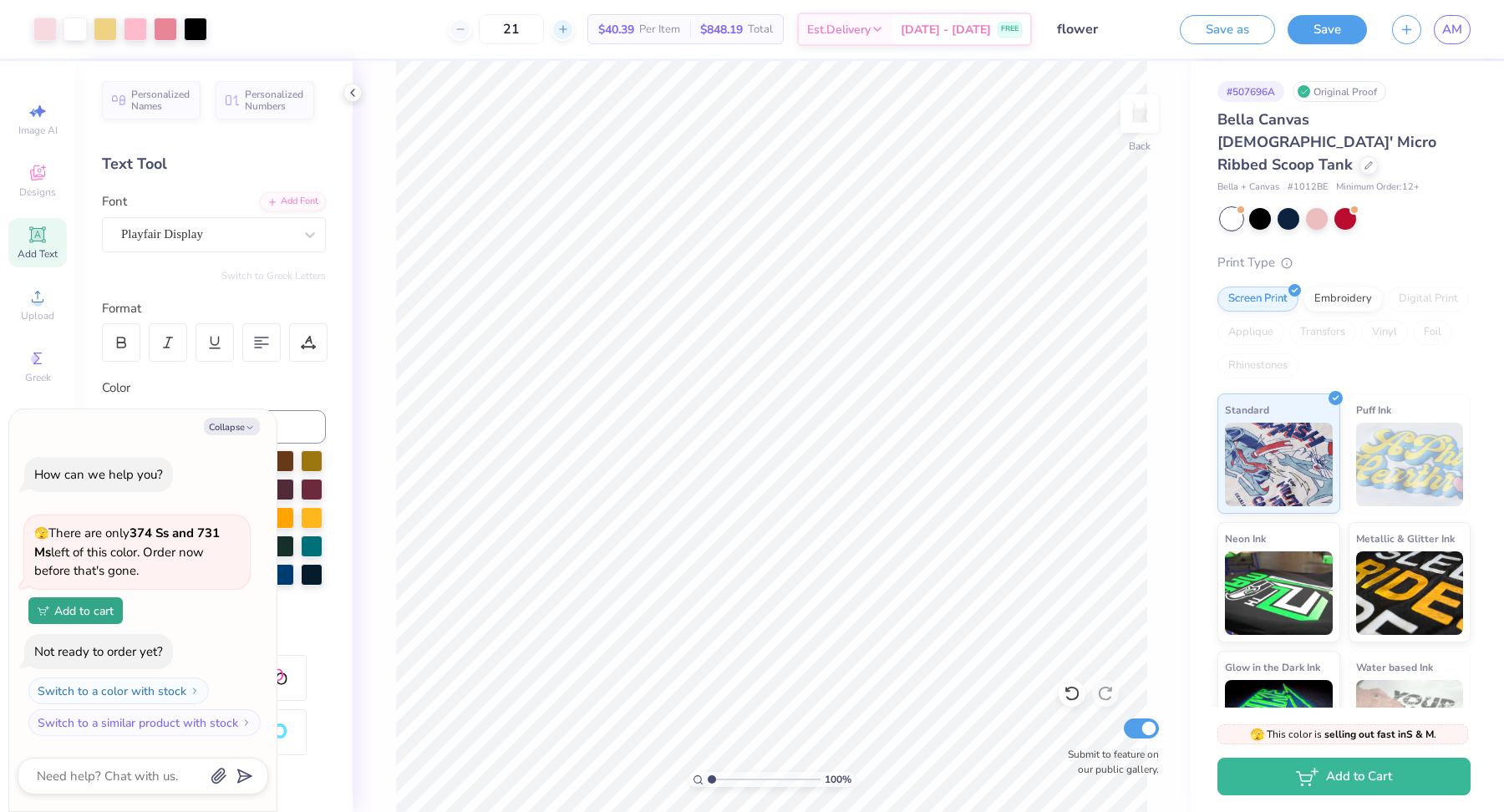
click at [565, 29] on line at bounding box center [563, 29] width 7 height 0
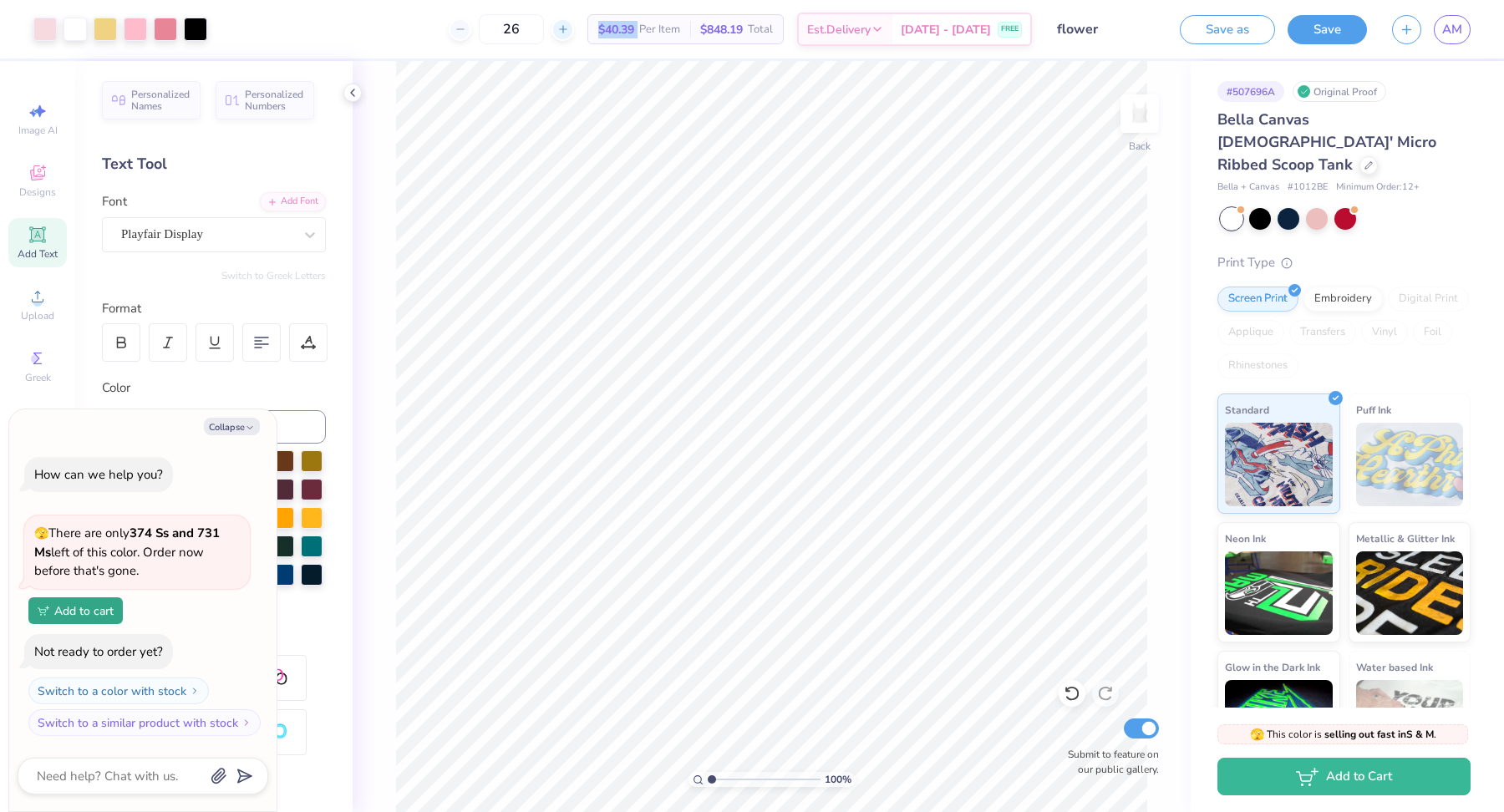
click at [565, 29] on line at bounding box center [563, 29] width 7 height 0
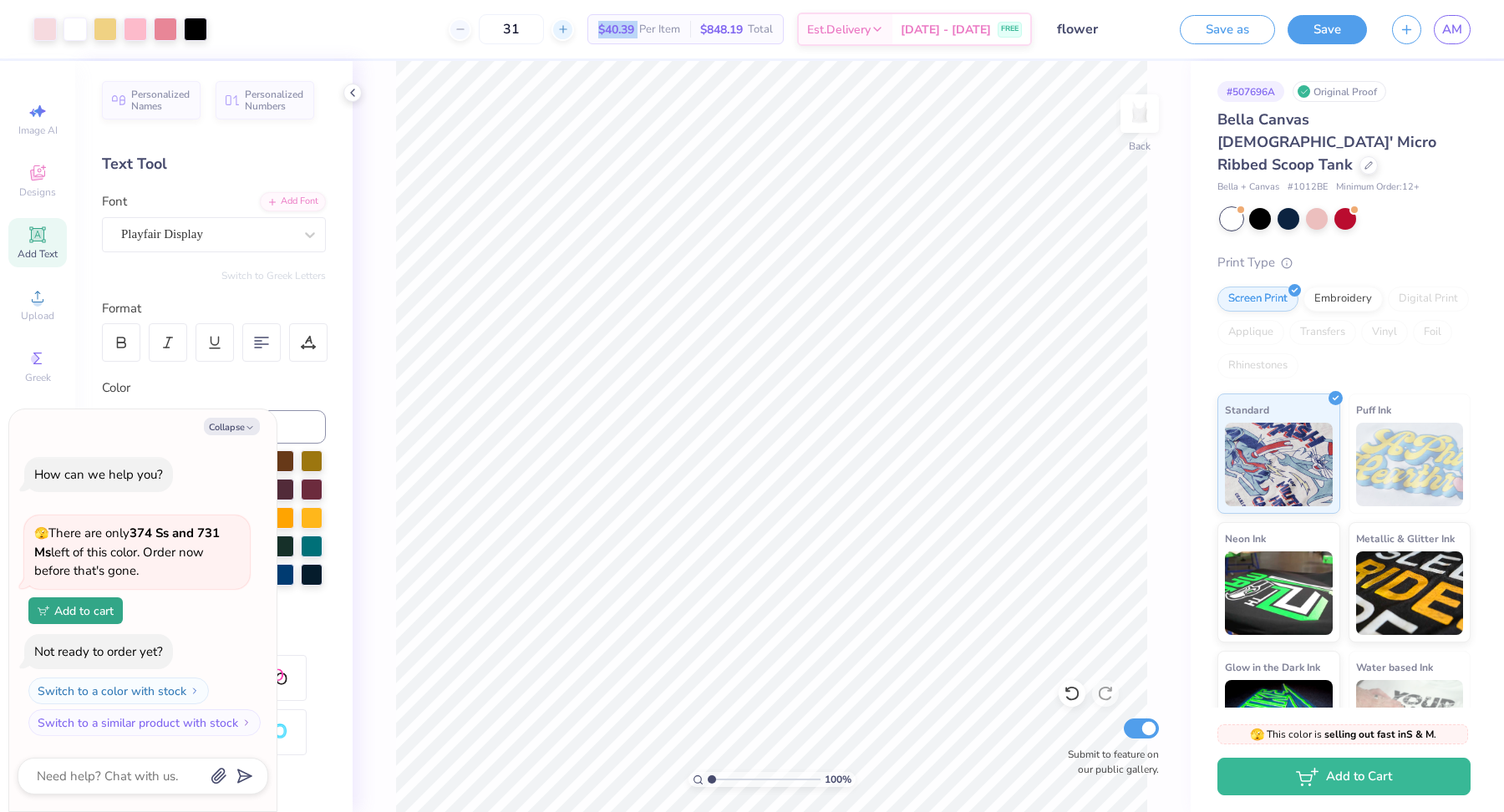
click at [565, 29] on line at bounding box center [563, 29] width 7 height 0
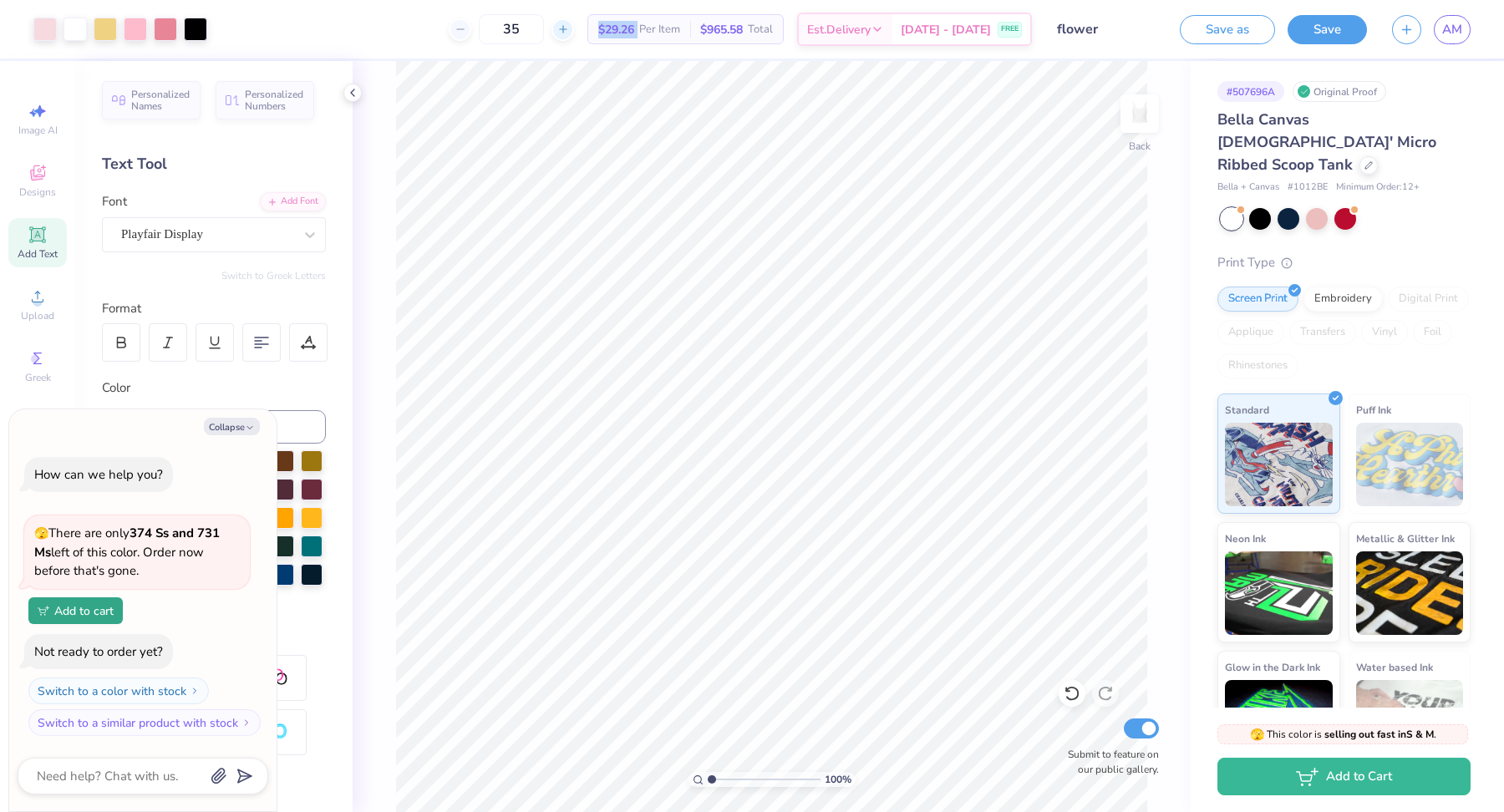
type input "36"
click at [1463, 31] on link "AM" at bounding box center [1451, 30] width 36 height 29
